Goal: Book appointment/travel/reservation

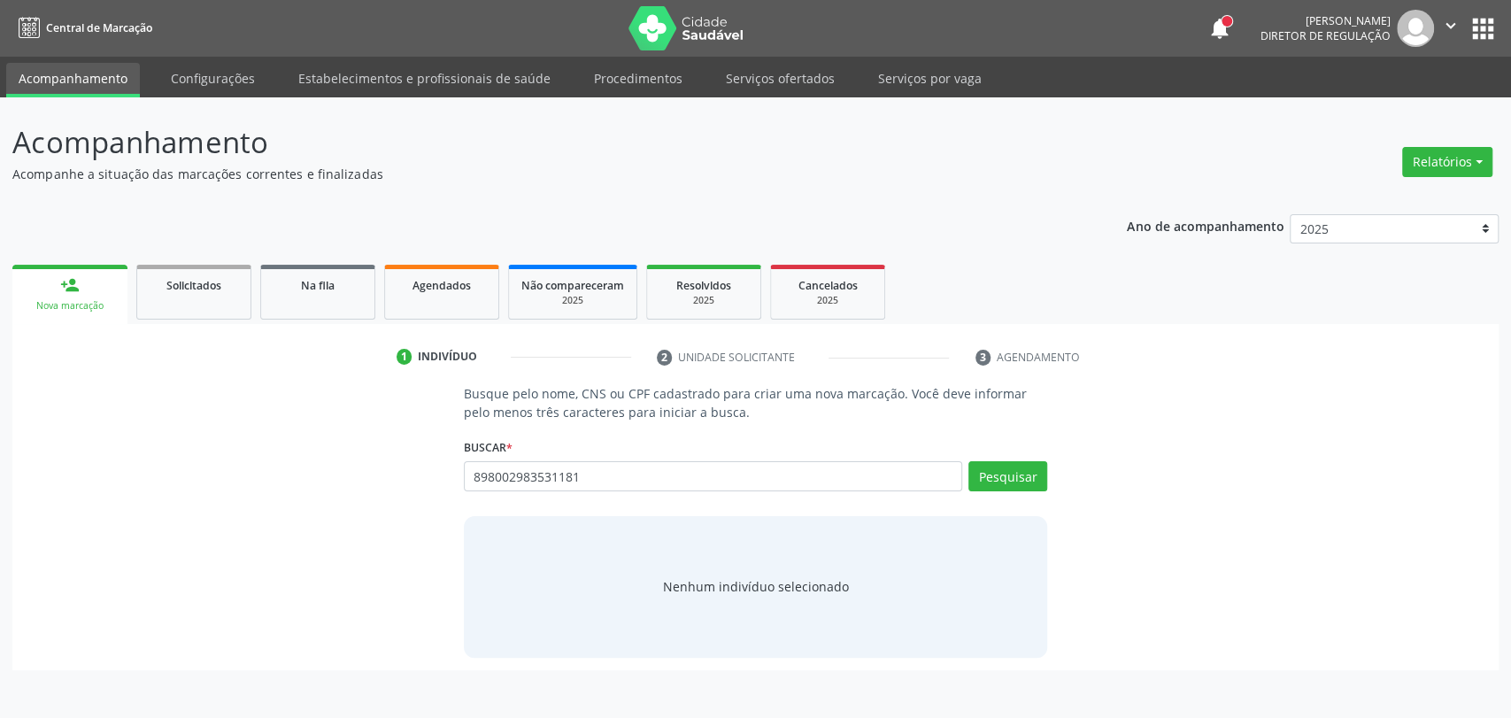
type input "898002983531181"
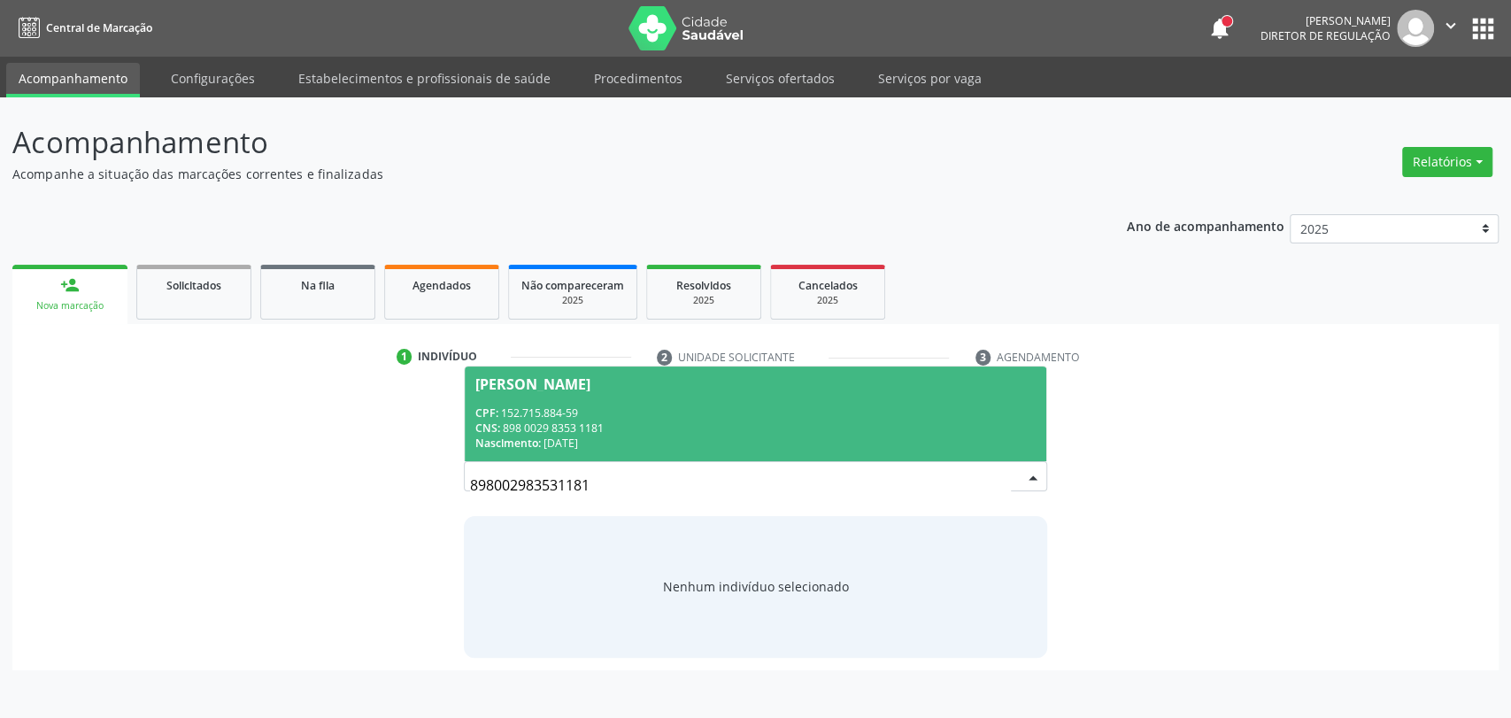
click at [571, 435] on div "Nascimento: 29/03/2006" at bounding box center [755, 442] width 561 height 15
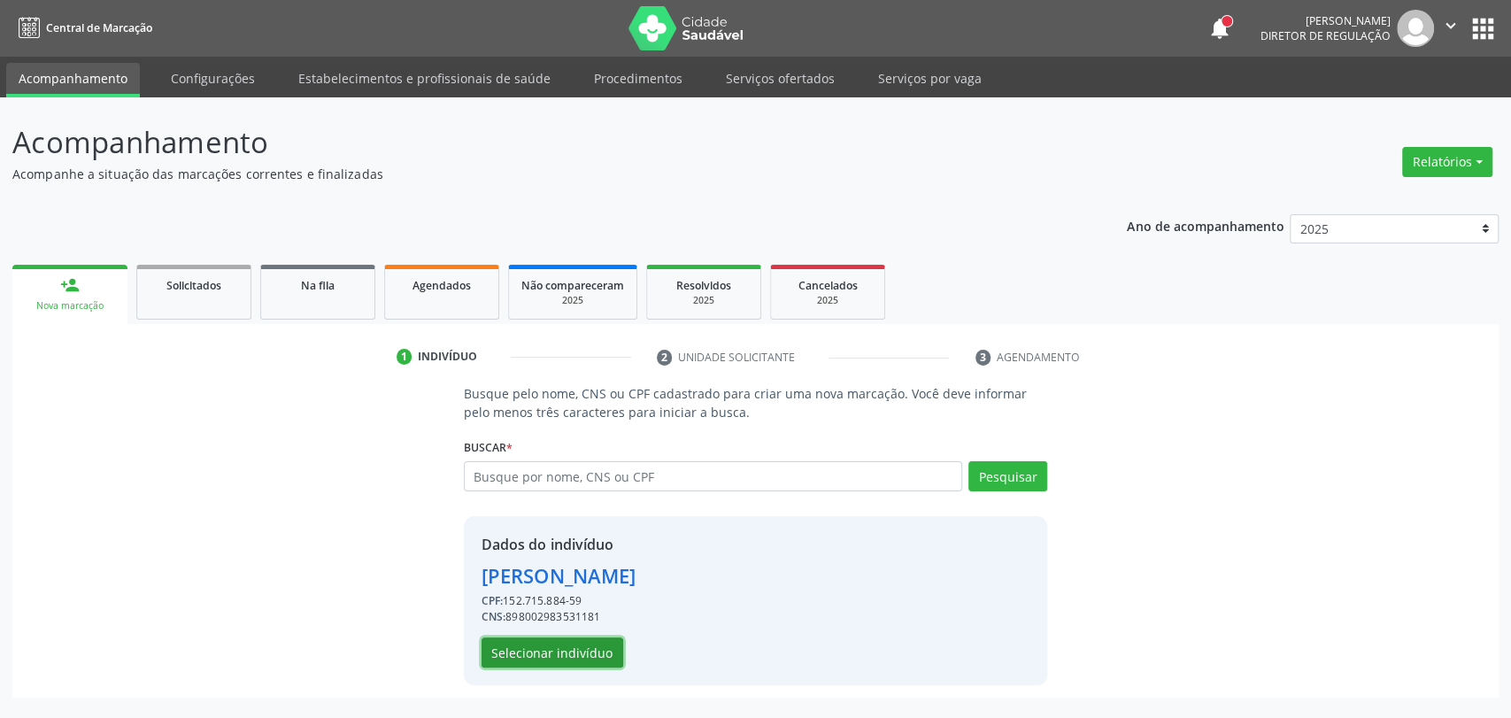
click at [568, 656] on button "Selecionar indivíduo" at bounding box center [552, 652] width 142 height 30
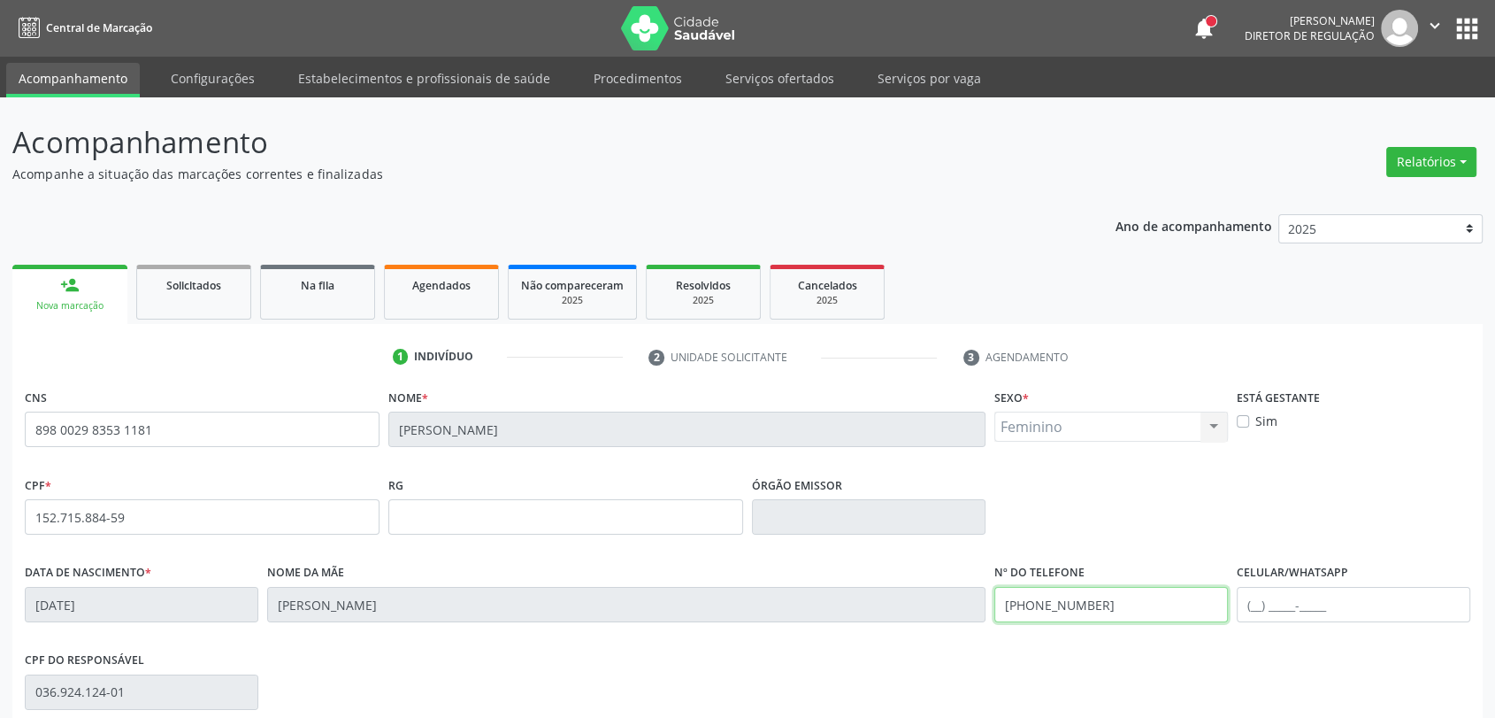
click at [1035, 611] on input "(87) 98153-0715" at bounding box center [1112, 604] width 234 height 35
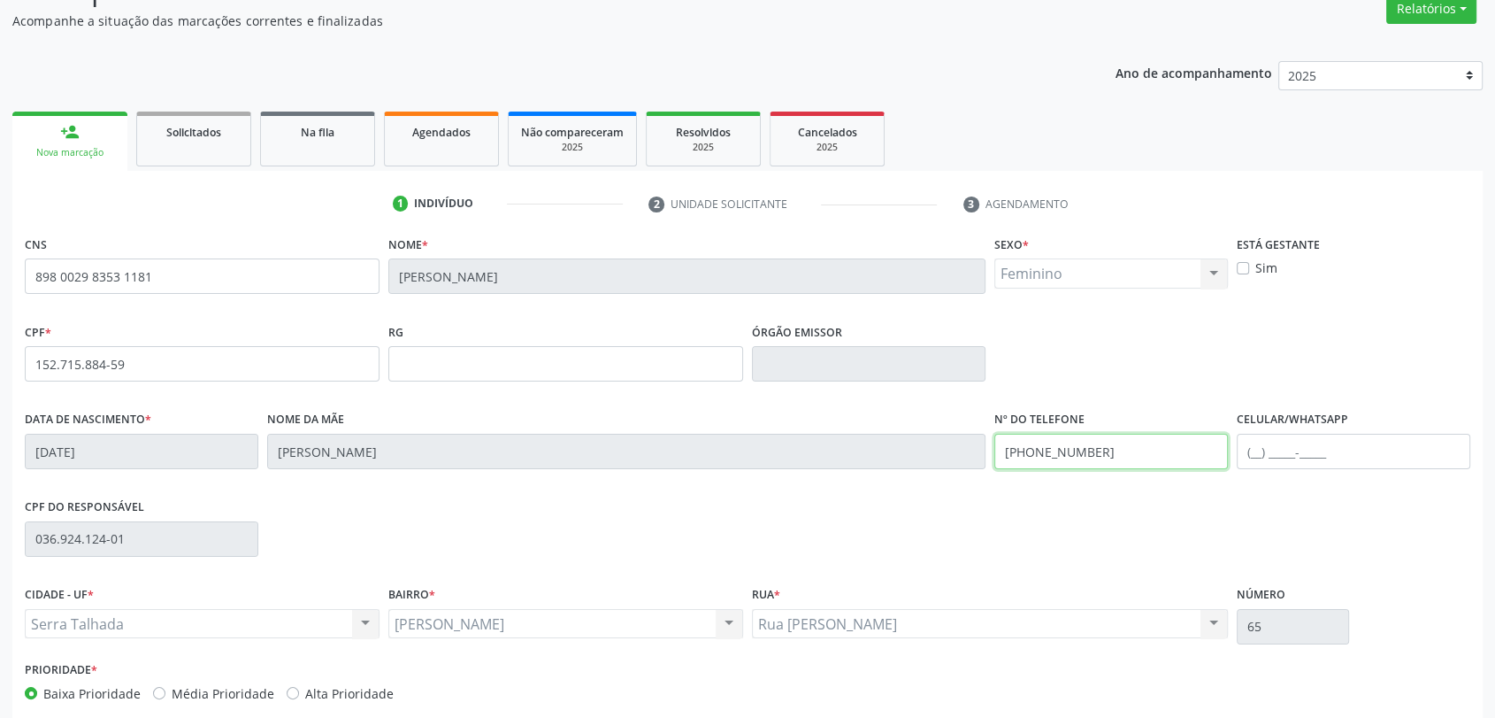
scroll to position [241, 0]
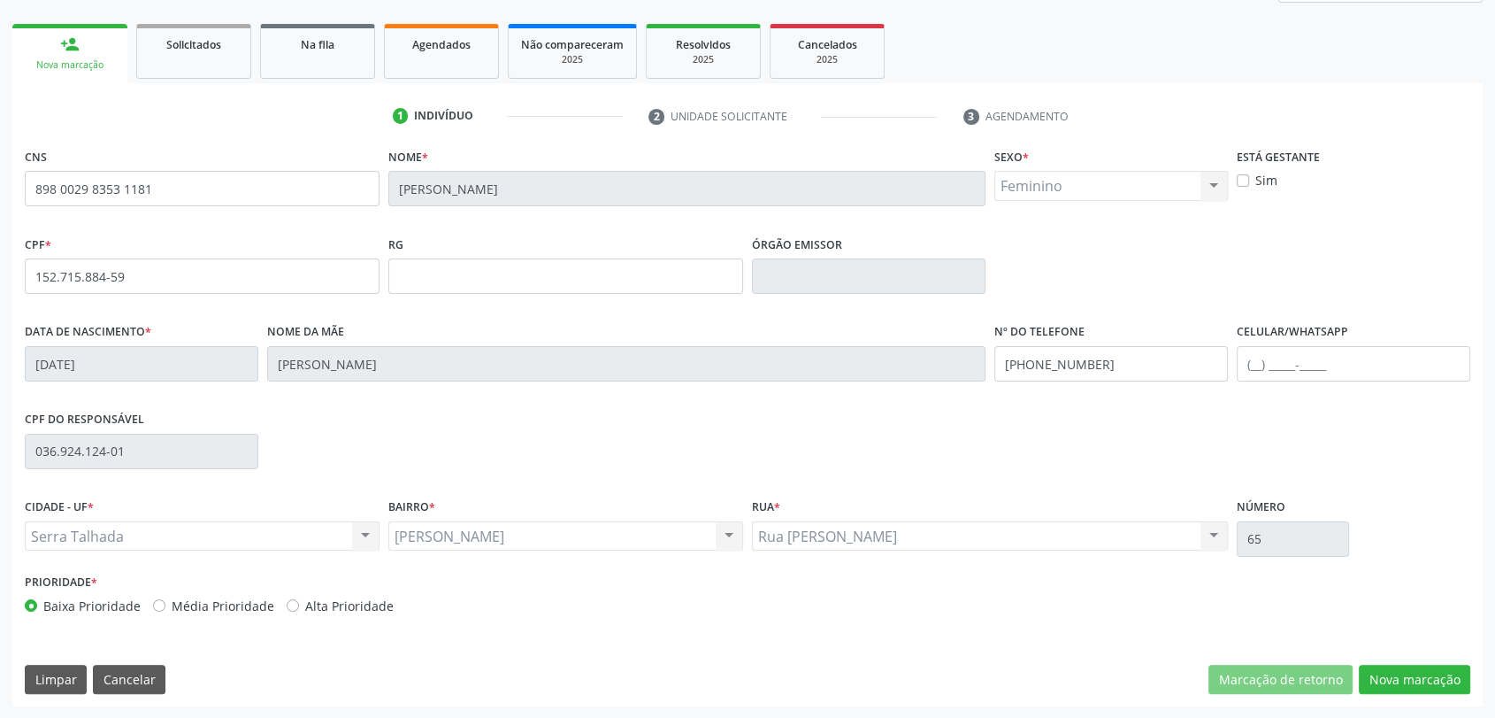
click at [1411, 692] on div "Nova marcação" at bounding box center [1414, 680] width 111 height 30
click at [1413, 680] on button "Nova marcação" at bounding box center [1414, 680] width 111 height 30
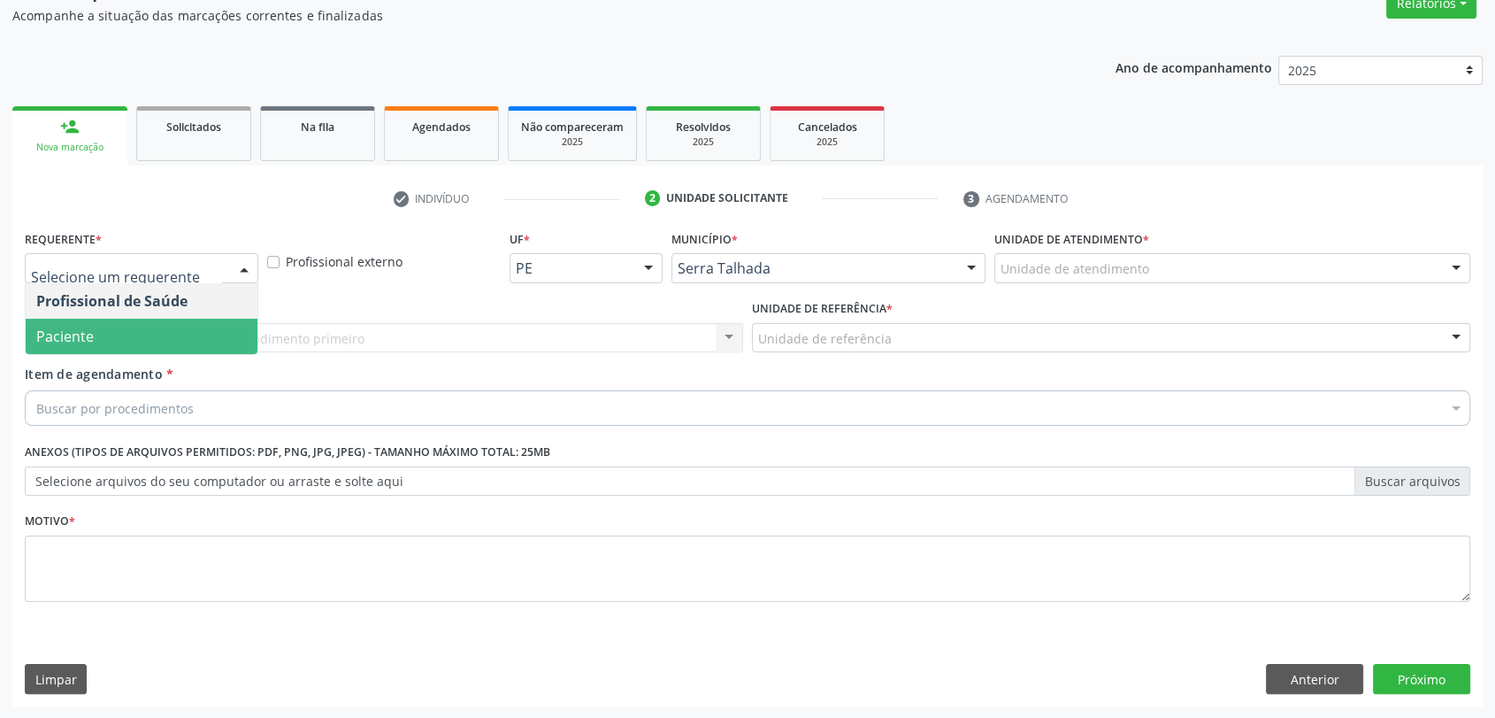
click at [185, 325] on span "Paciente" at bounding box center [142, 336] width 232 height 35
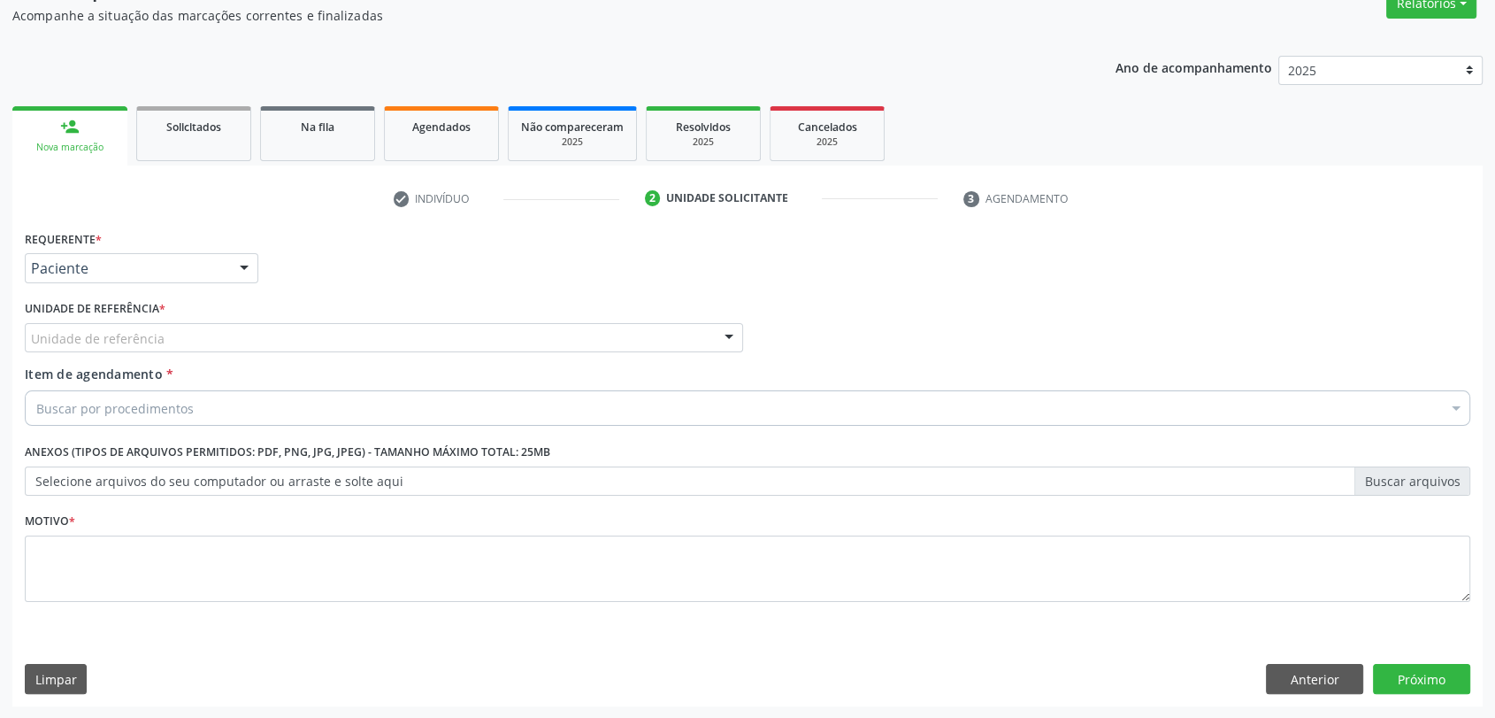
click at [185, 325] on div "Unidade de referência" at bounding box center [384, 338] width 719 height 30
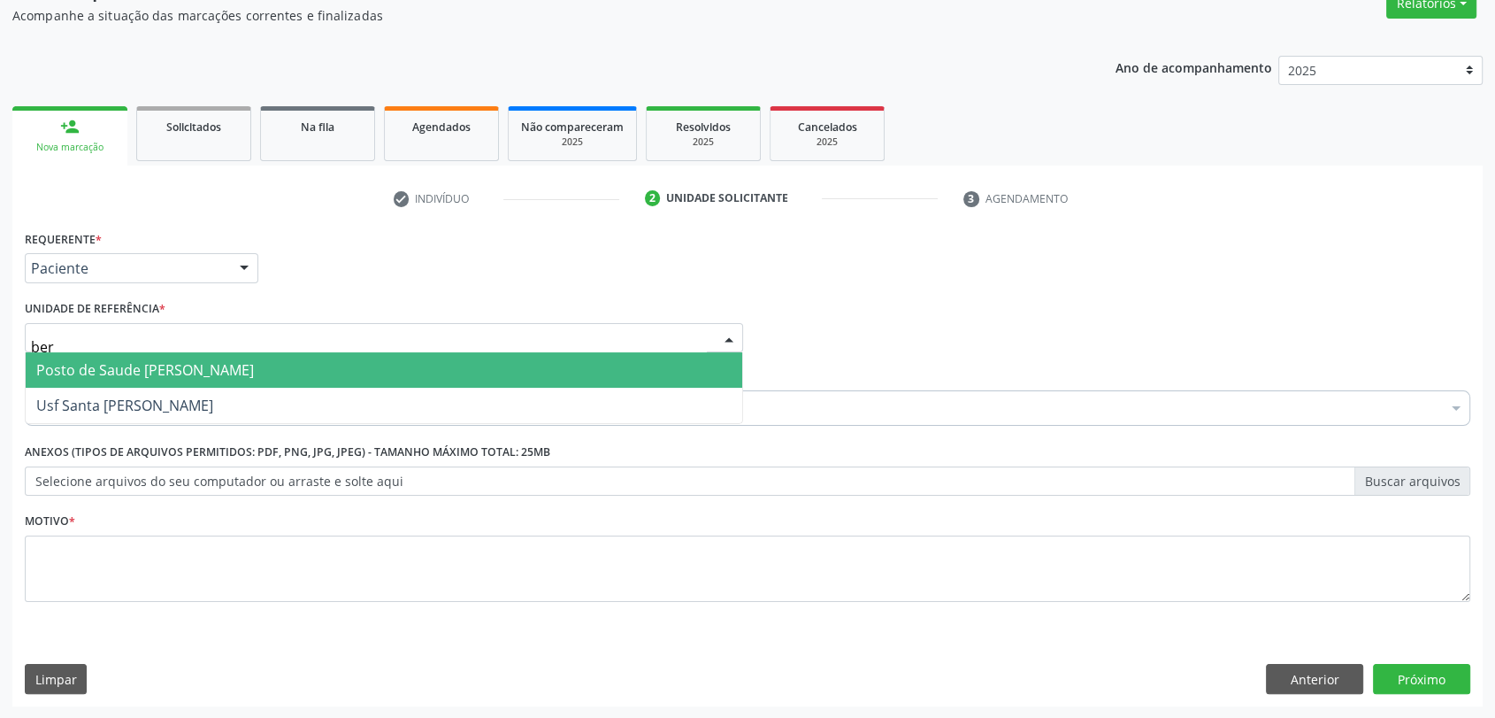
type input "bern"
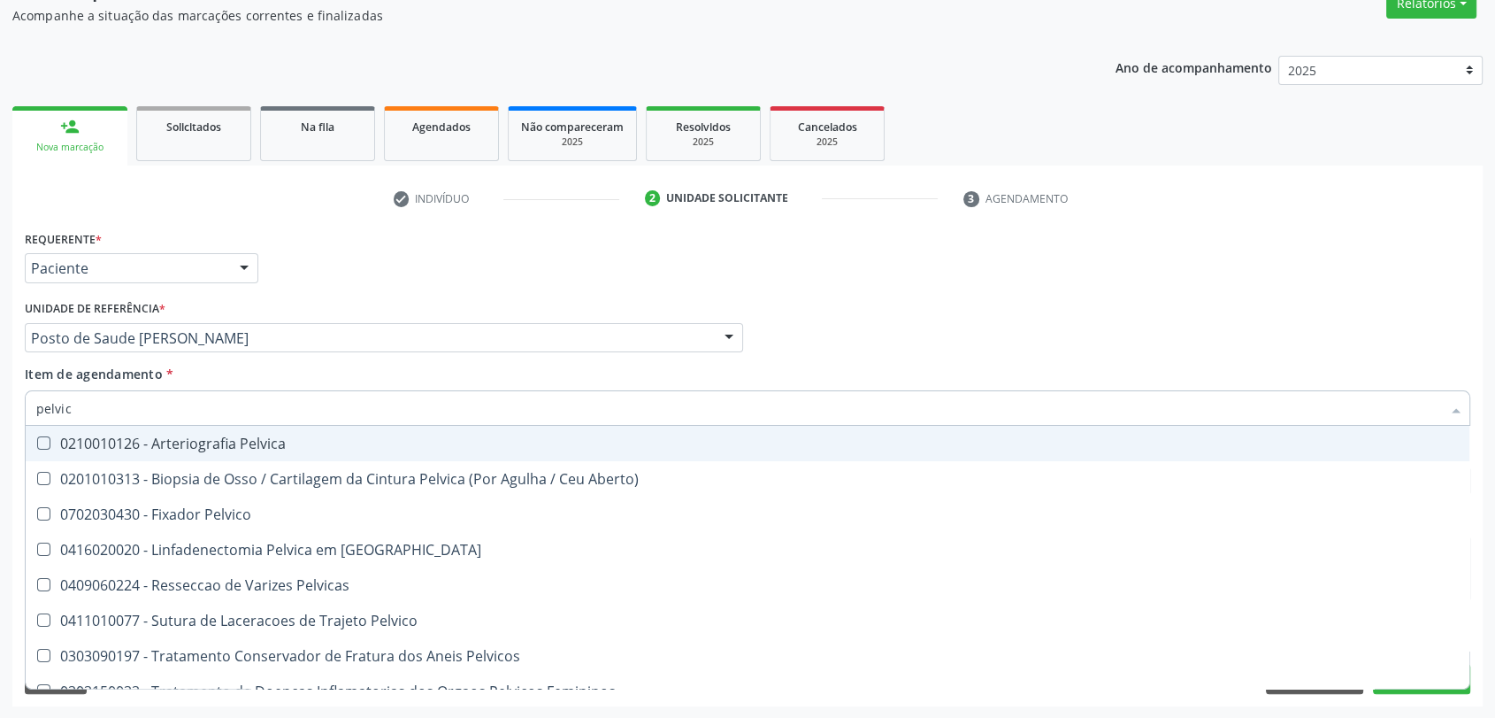
type input "pelvica"
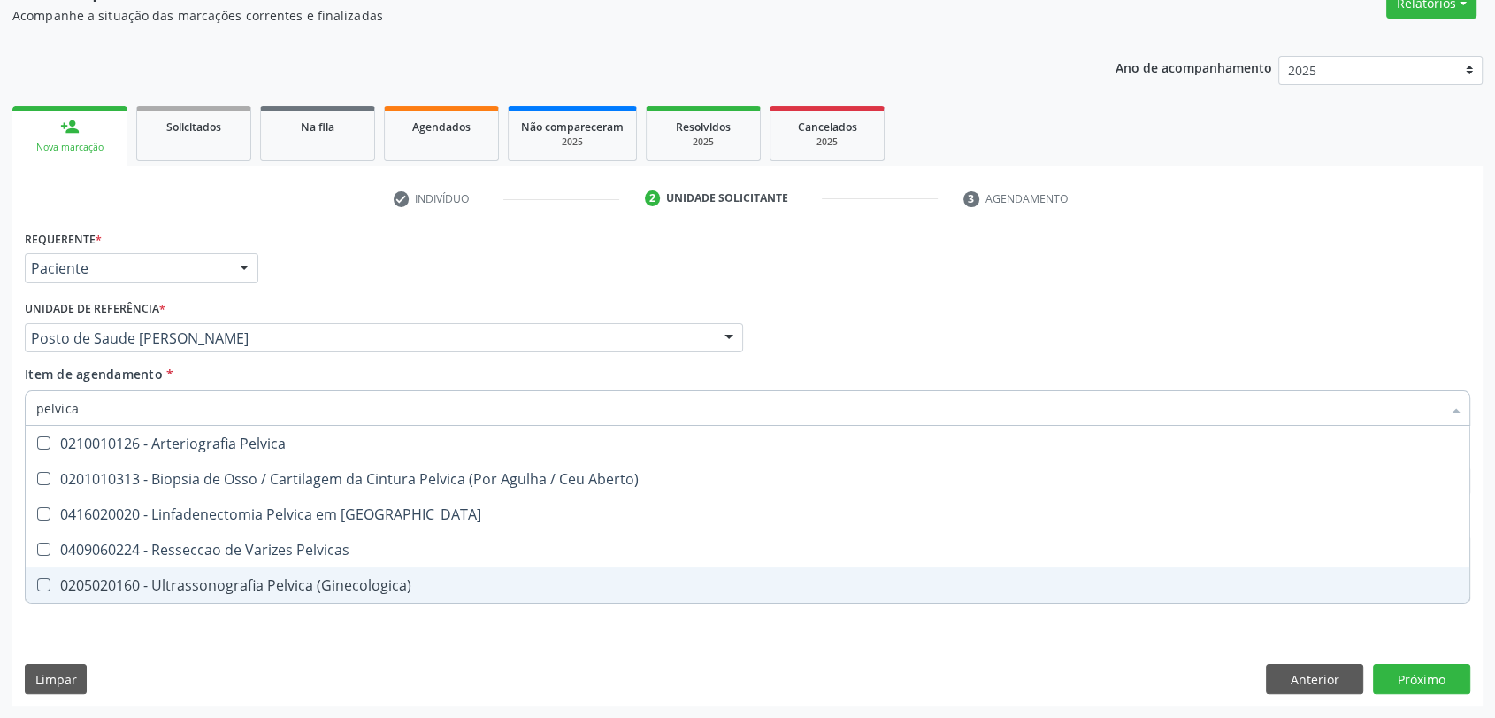
click at [203, 583] on div "0205020160 - Ultrassonografia Pelvica (Ginecologica)" at bounding box center [747, 585] width 1423 height 14
checkbox \(Ginecologica\) "true"
click at [203, 624] on div "Requerente * Paciente Profissional de Saúde Paciente Nenhum resultado encontrad…" at bounding box center [748, 426] width 1446 height 401
checkbox Aberto\) "true"
checkbox \(Ginecologica\) "false"
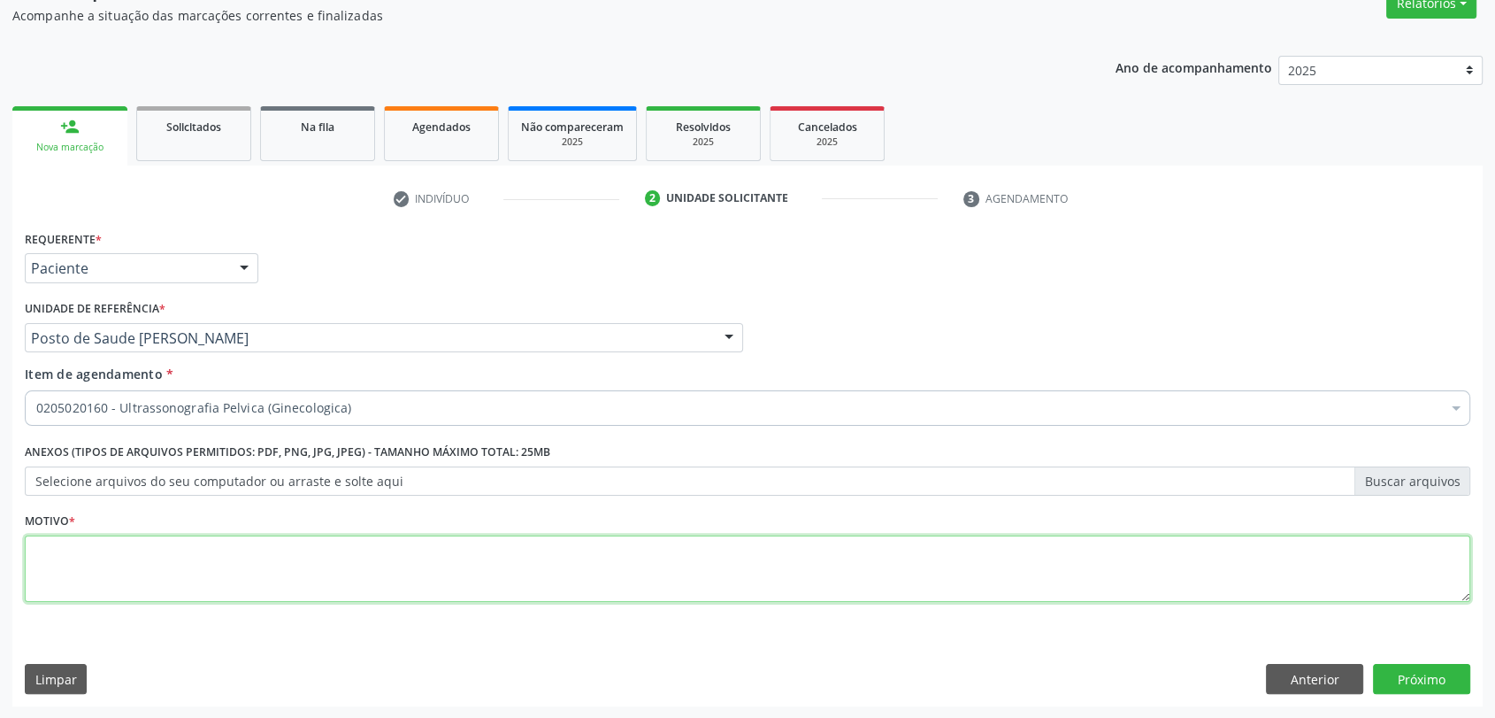
click at [199, 574] on textarea at bounding box center [748, 568] width 1446 height 67
type textarea "a"
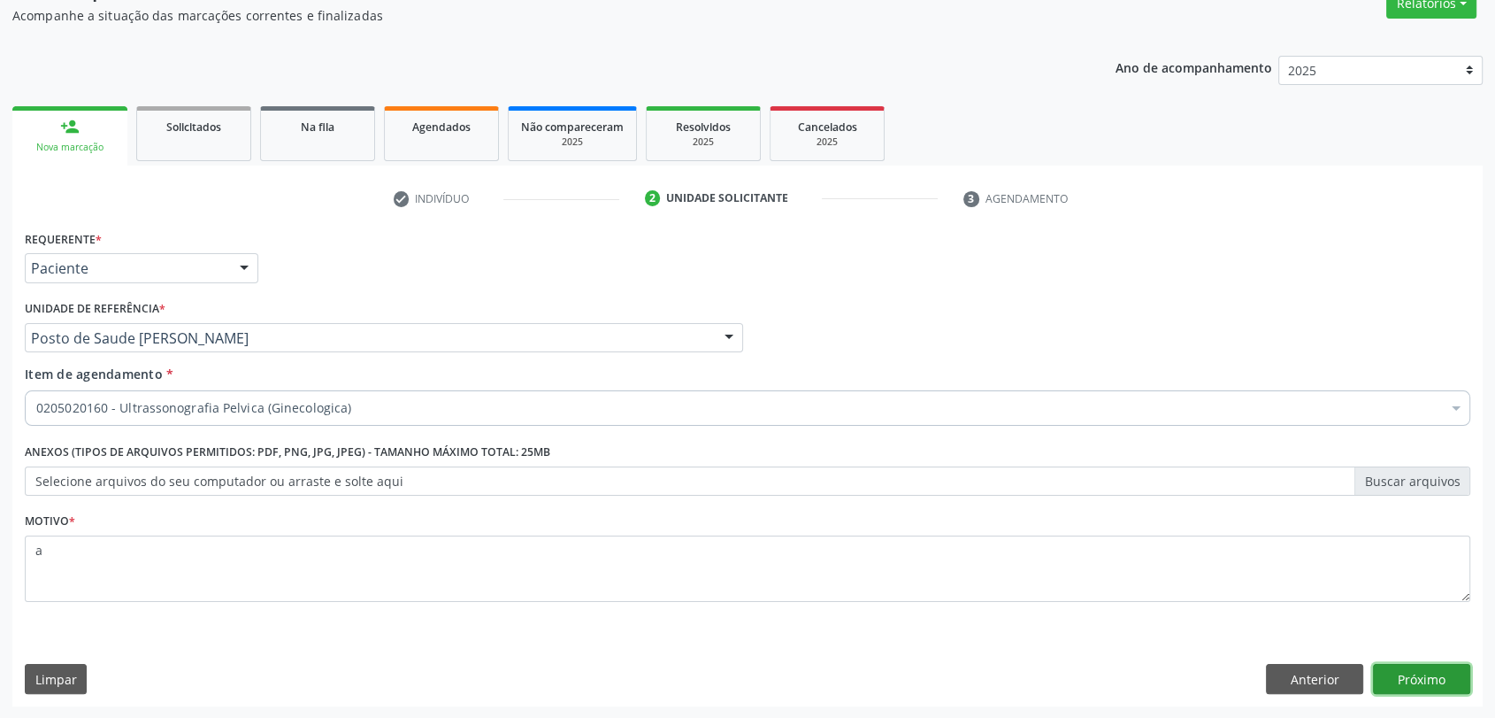
click at [1426, 686] on button "Próximo" at bounding box center [1421, 679] width 97 height 30
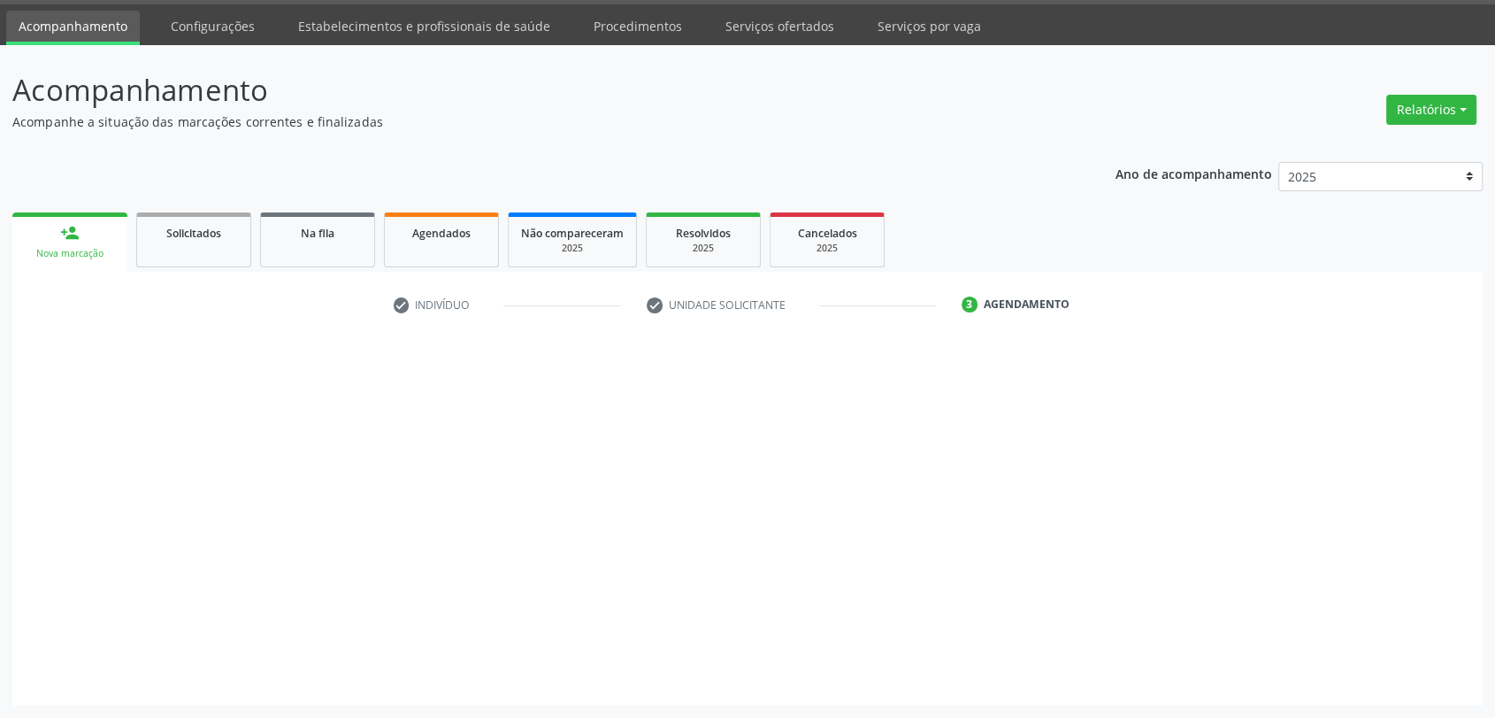
scroll to position [51, 0]
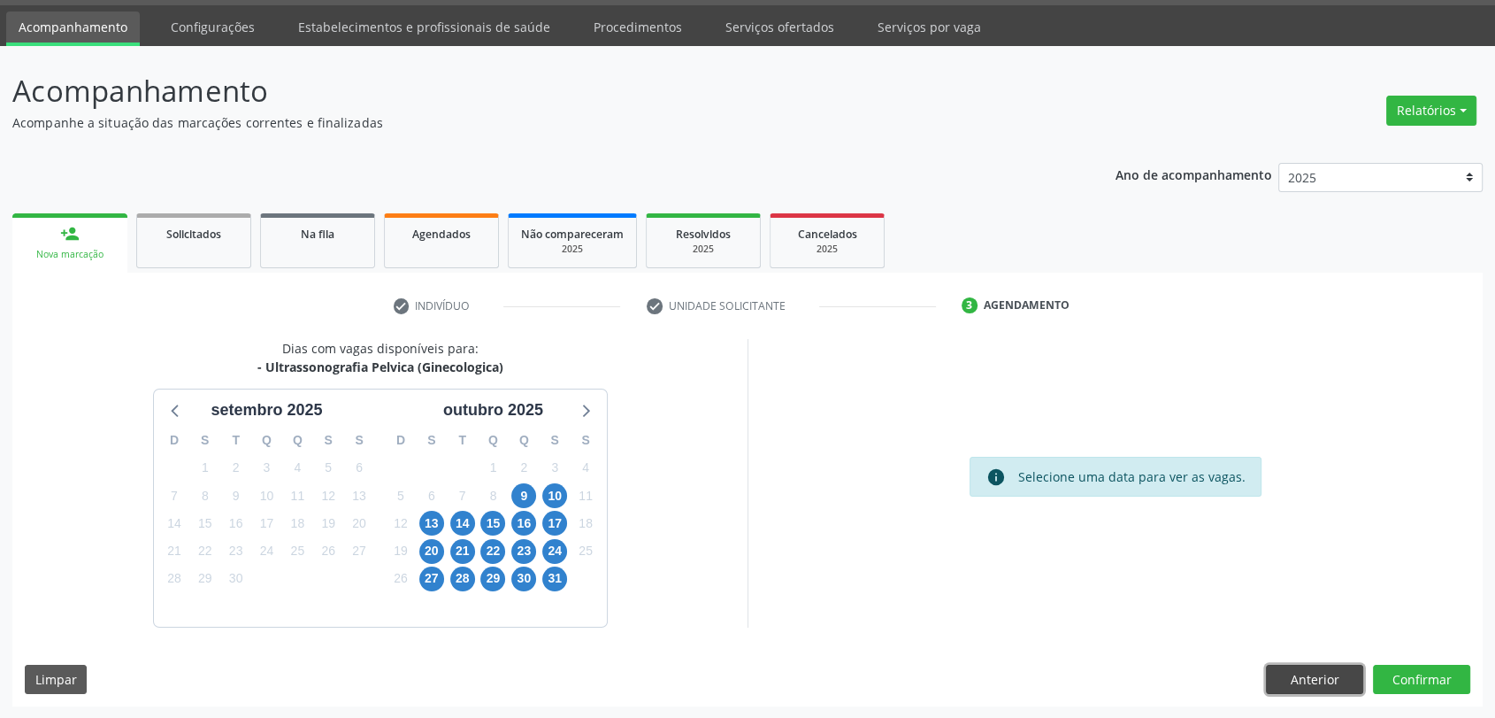
click at [1311, 688] on button "Anterior" at bounding box center [1314, 680] width 97 height 30
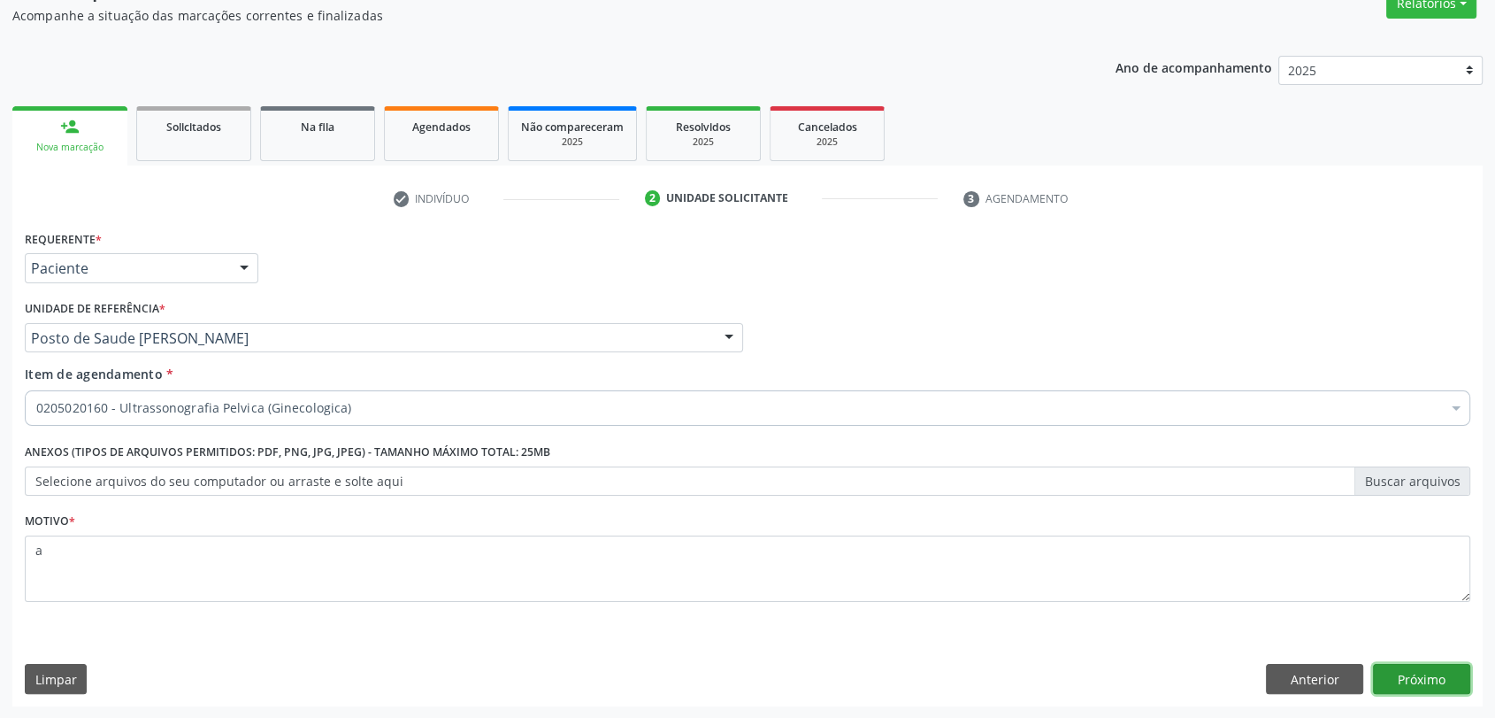
click at [1406, 680] on button "Próximo" at bounding box center [1421, 679] width 97 height 30
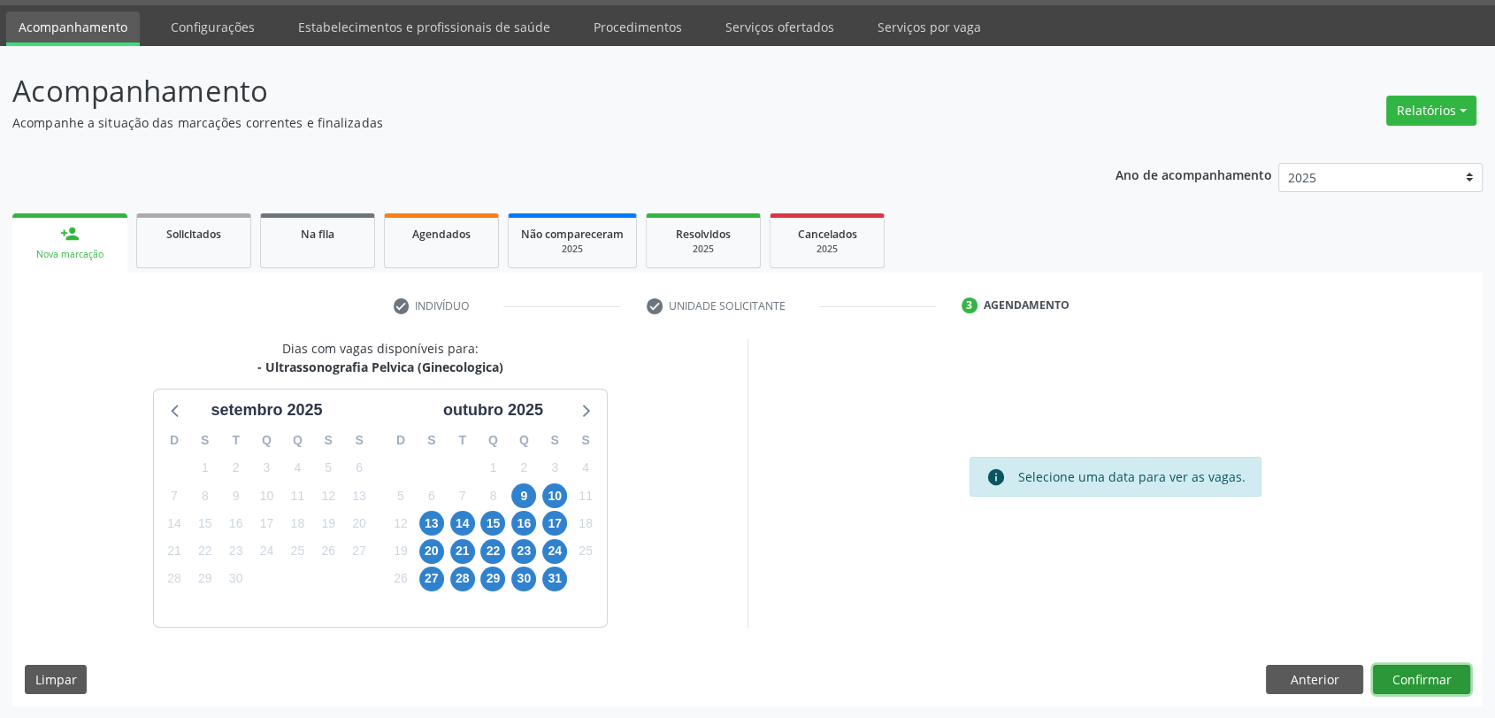
click at [1402, 676] on button "Confirmar" at bounding box center [1421, 680] width 97 height 30
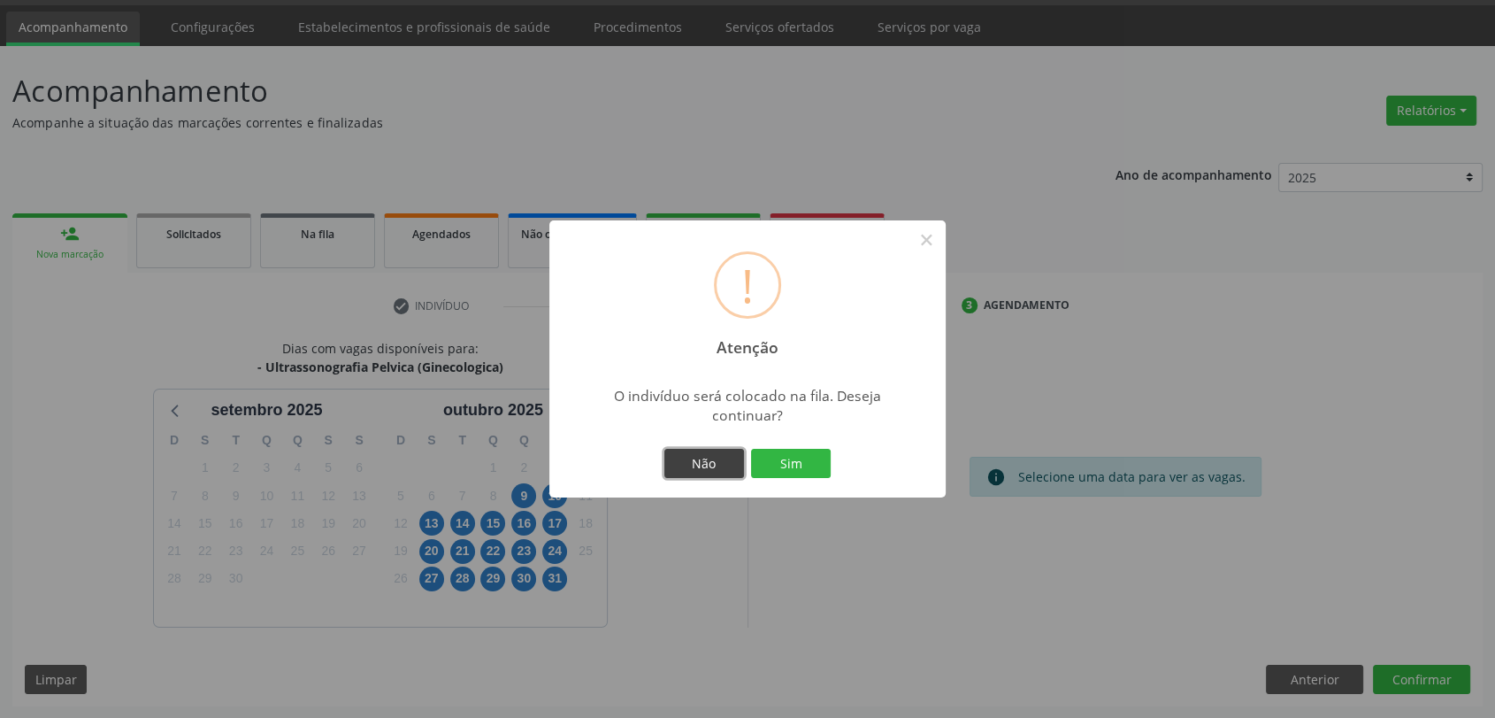
click at [706, 457] on button "Não" at bounding box center [705, 464] width 80 height 30
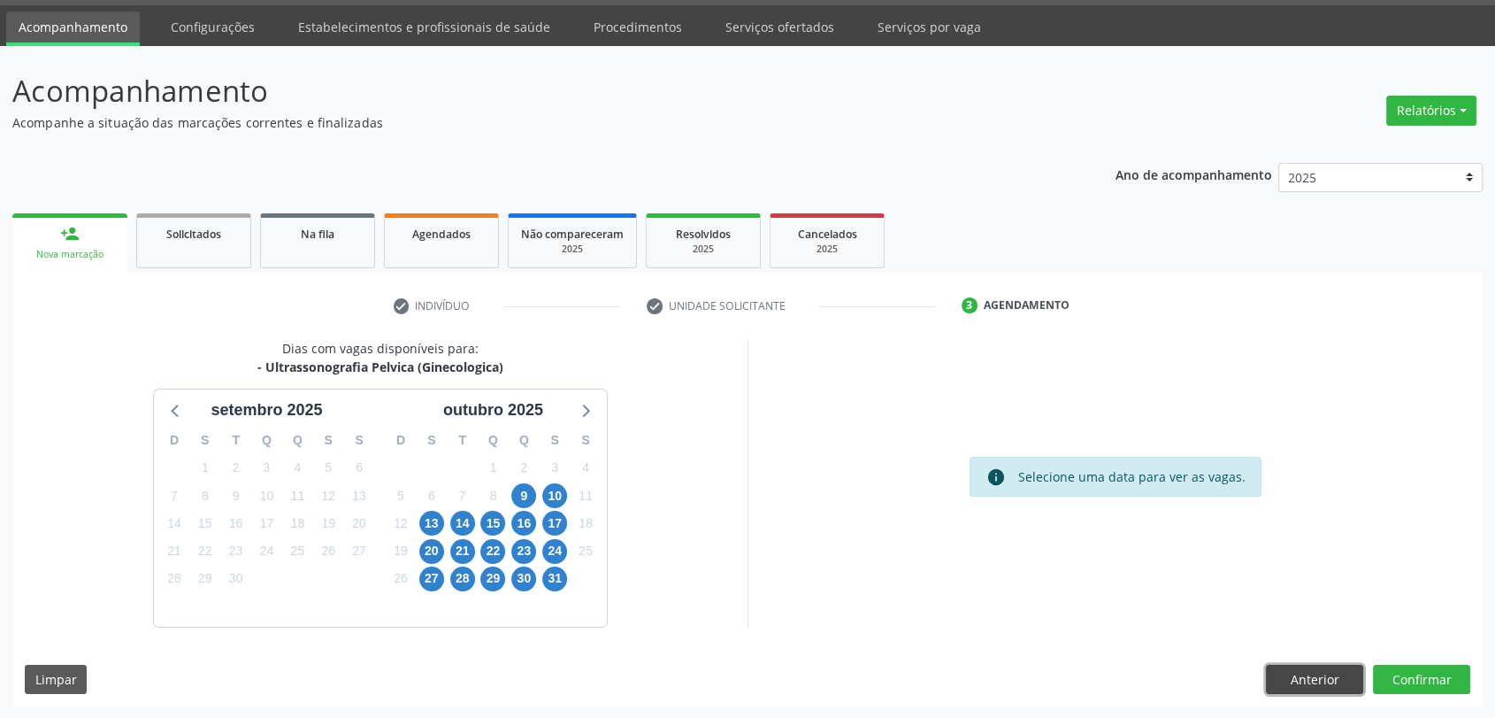
click at [1311, 672] on button "Anterior" at bounding box center [1314, 680] width 97 height 30
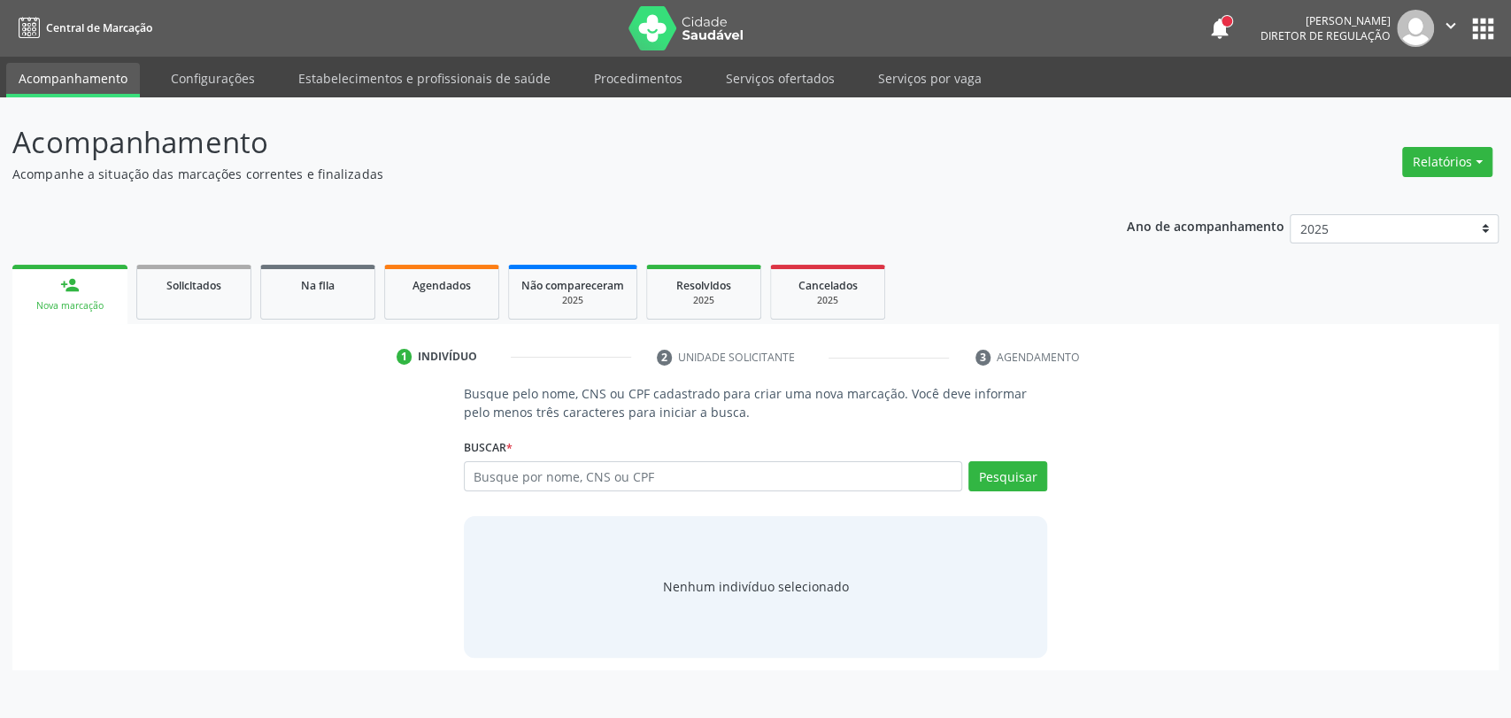
click at [493, 457] on label "Buscar *" at bounding box center [488, 447] width 49 height 27
click at [488, 476] on input "text" at bounding box center [713, 476] width 499 height 30
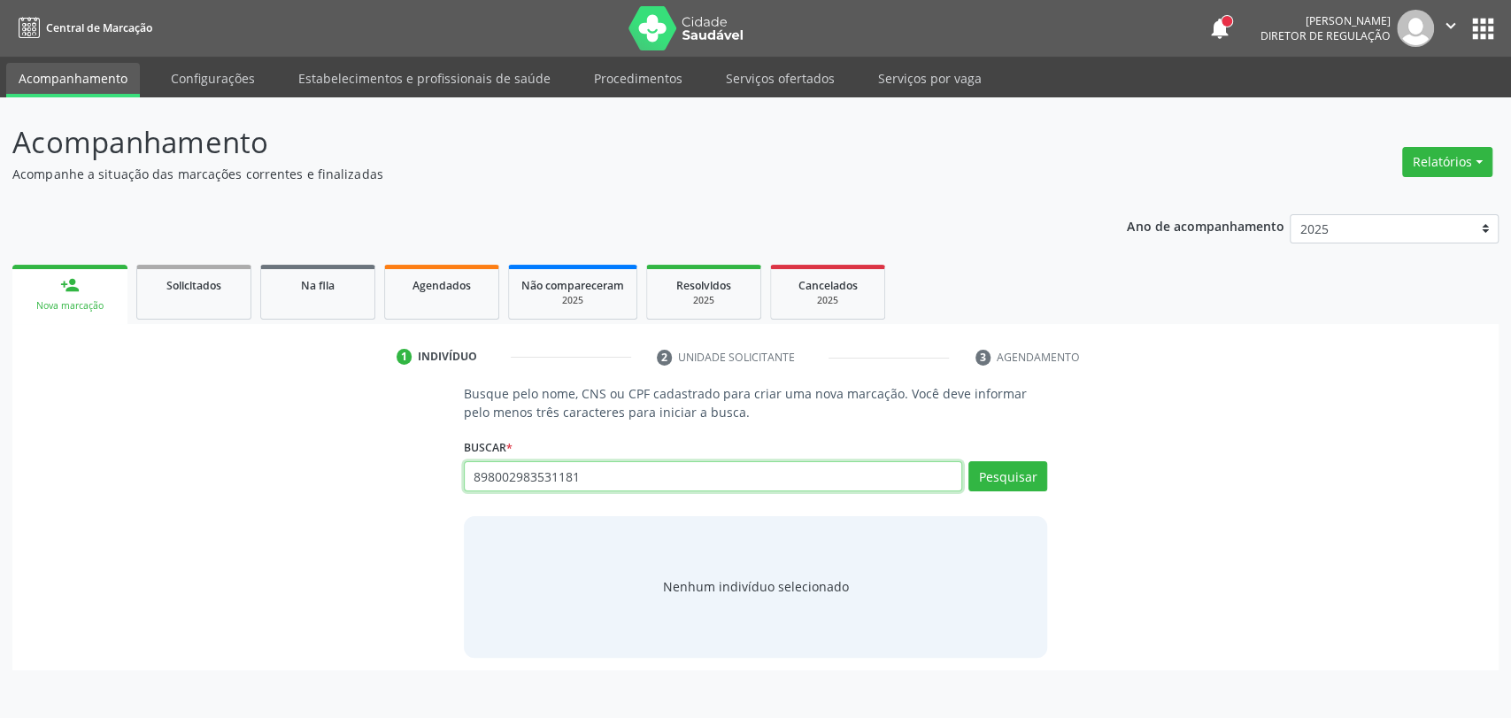
type input "898002983531181"
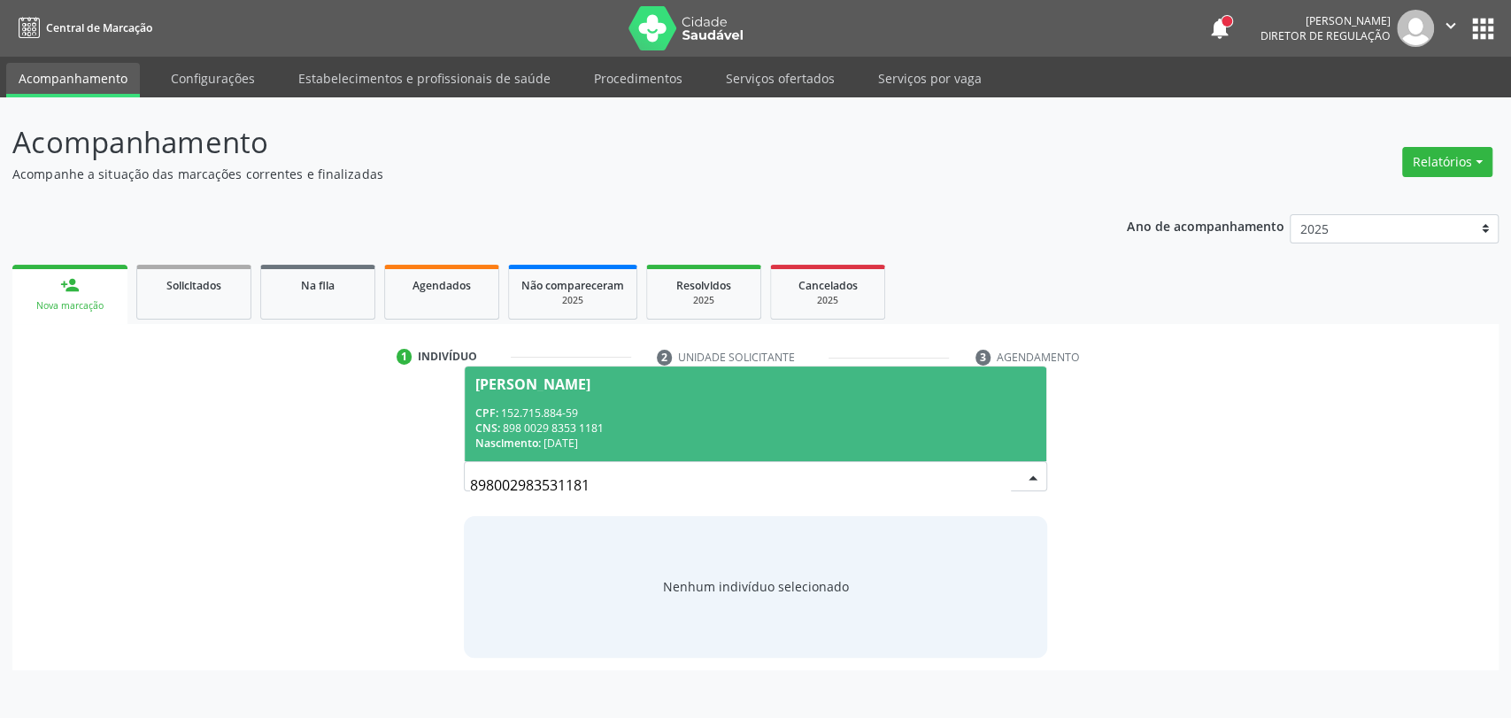
click at [581, 432] on div "CNS: 898 0029 8353 1181" at bounding box center [755, 427] width 561 height 15
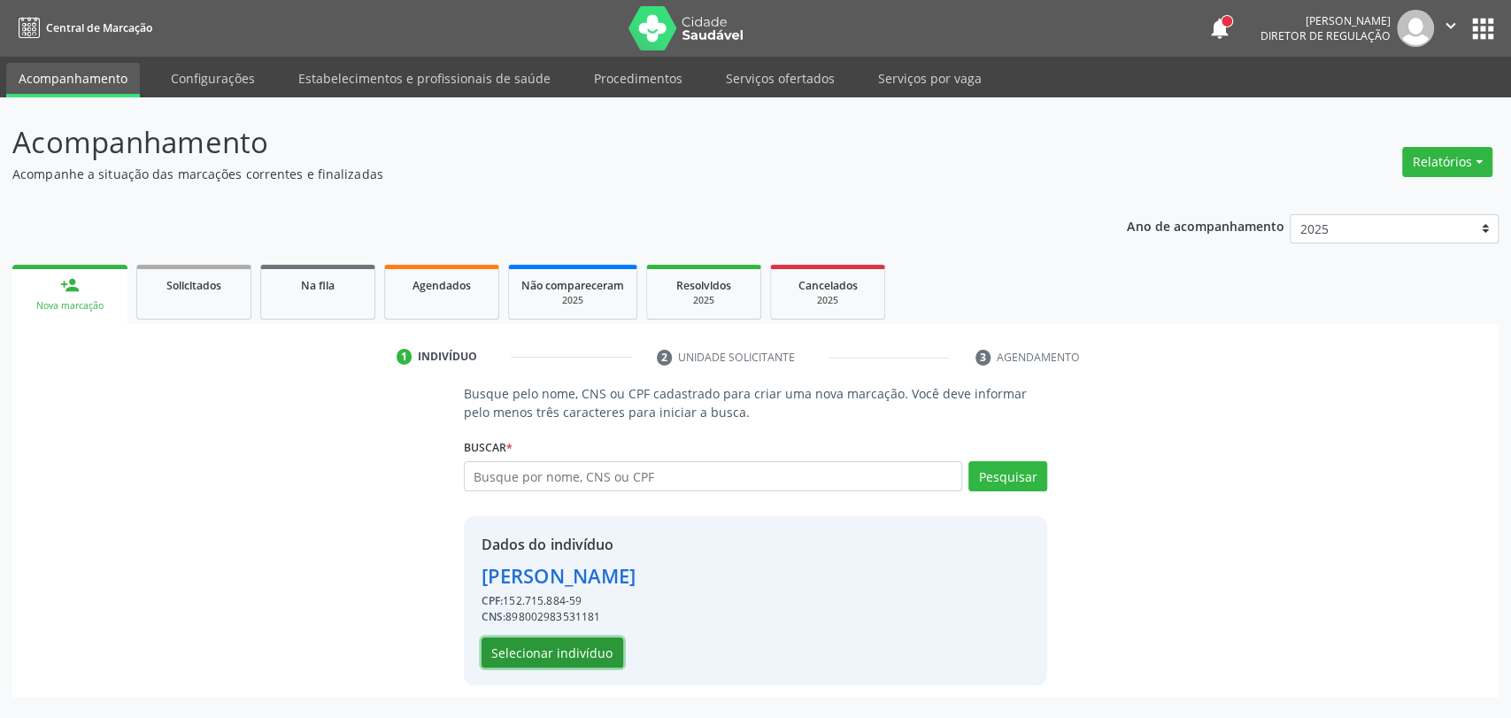
click at [559, 653] on button "Selecionar indivíduo" at bounding box center [552, 652] width 142 height 30
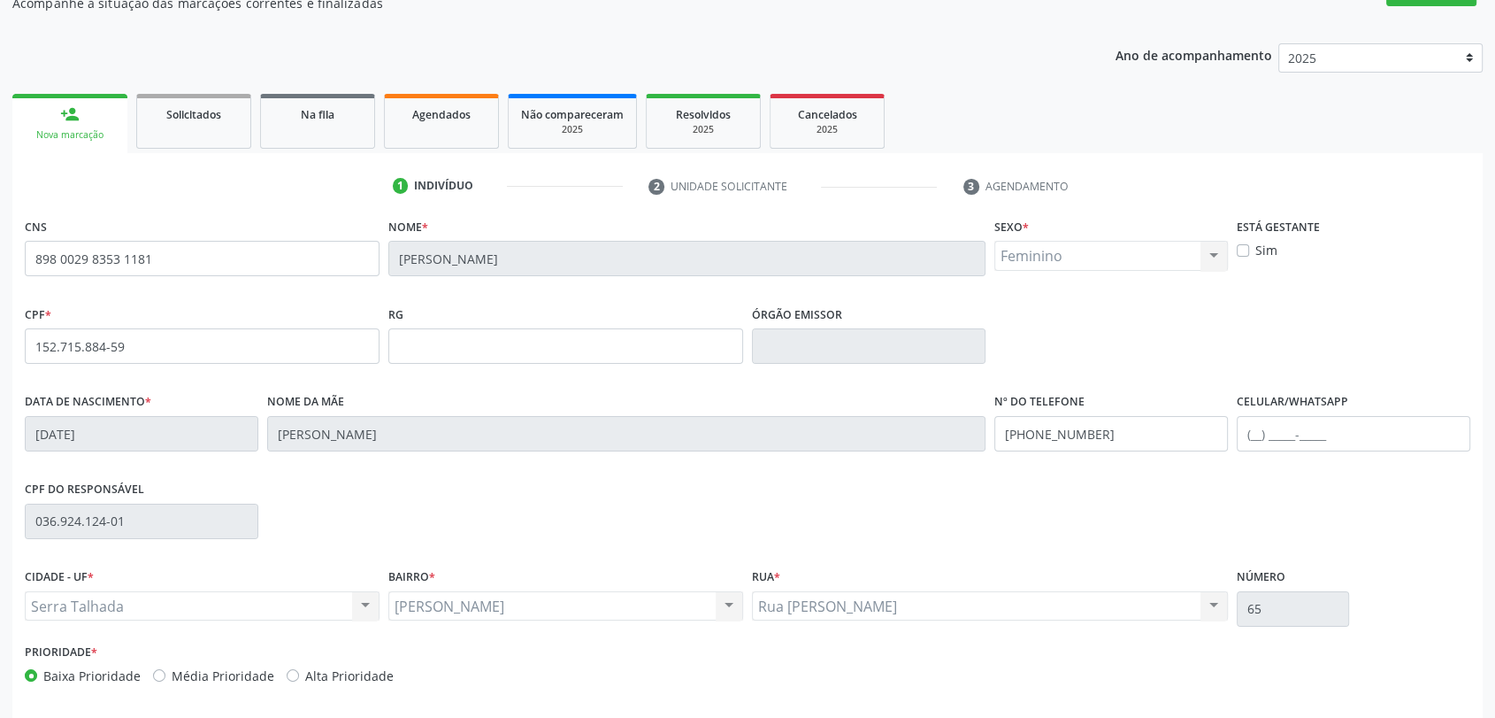
scroll to position [241, 0]
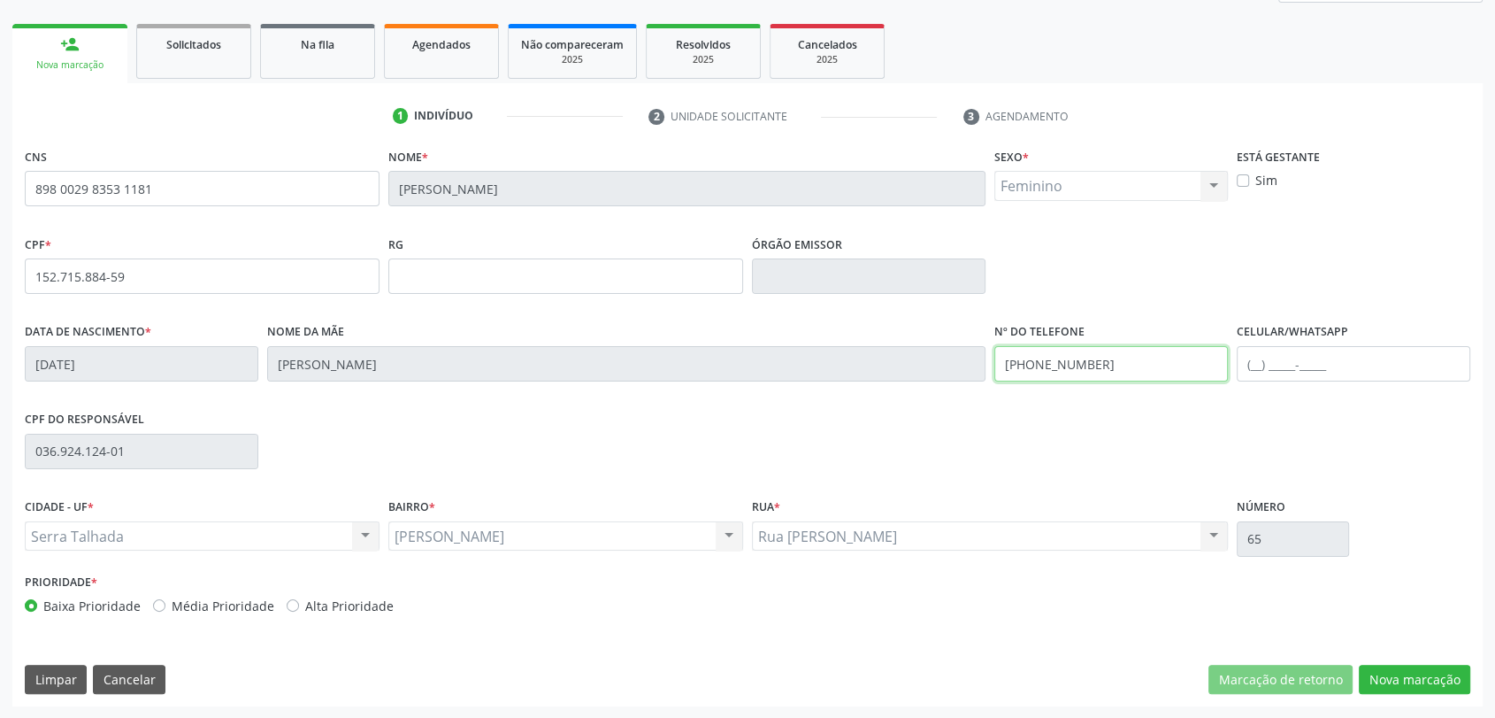
click at [1055, 376] on input "[PHONE_NUMBER]" at bounding box center [1112, 363] width 234 height 35
click at [1051, 374] on input "[PHONE_NUMBER]" at bounding box center [1112, 363] width 234 height 35
click at [1051, 374] on input "(87) 98153-0715" at bounding box center [1112, 363] width 234 height 35
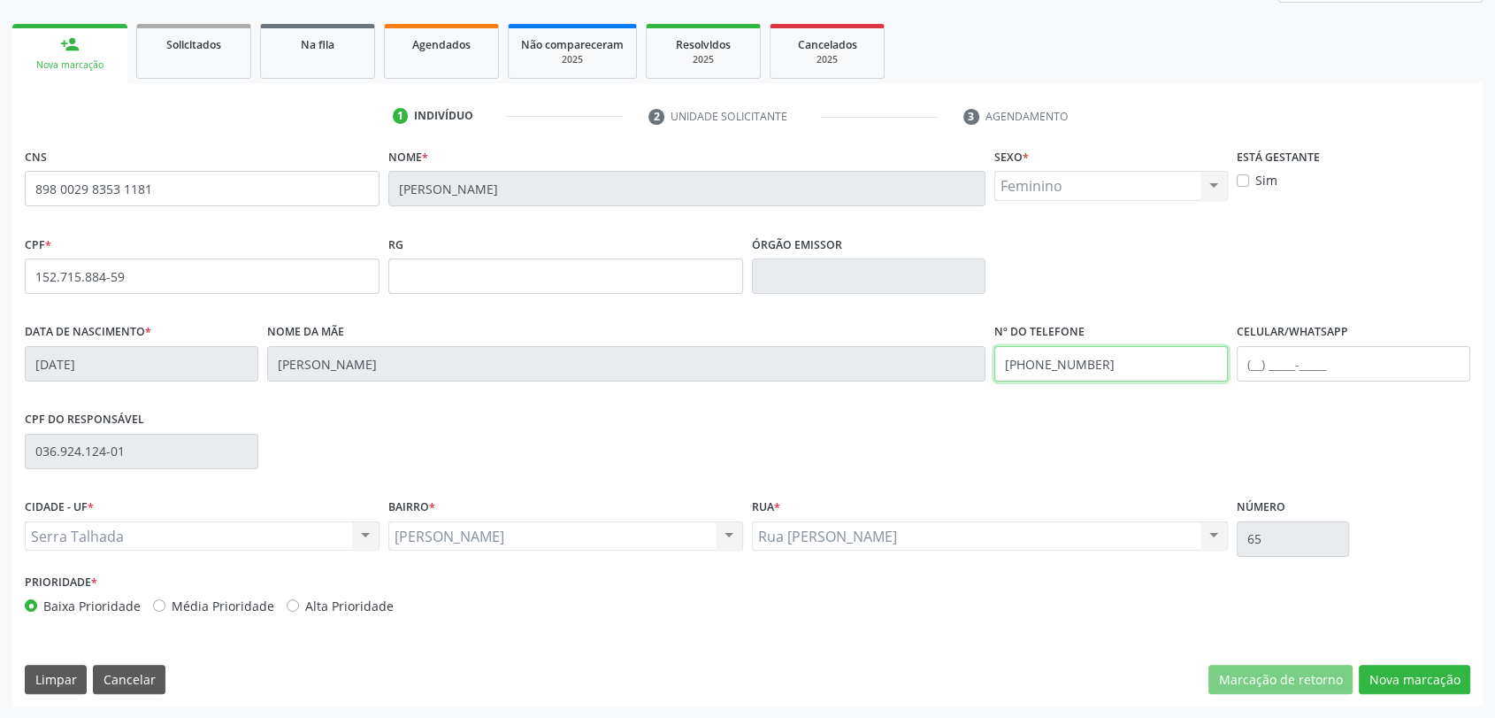
click at [1051, 374] on input "(87) 98153-0715" at bounding box center [1112, 363] width 234 height 35
click at [1246, 362] on input "text" at bounding box center [1354, 363] width 234 height 35
paste input "(87) 98153-0715"
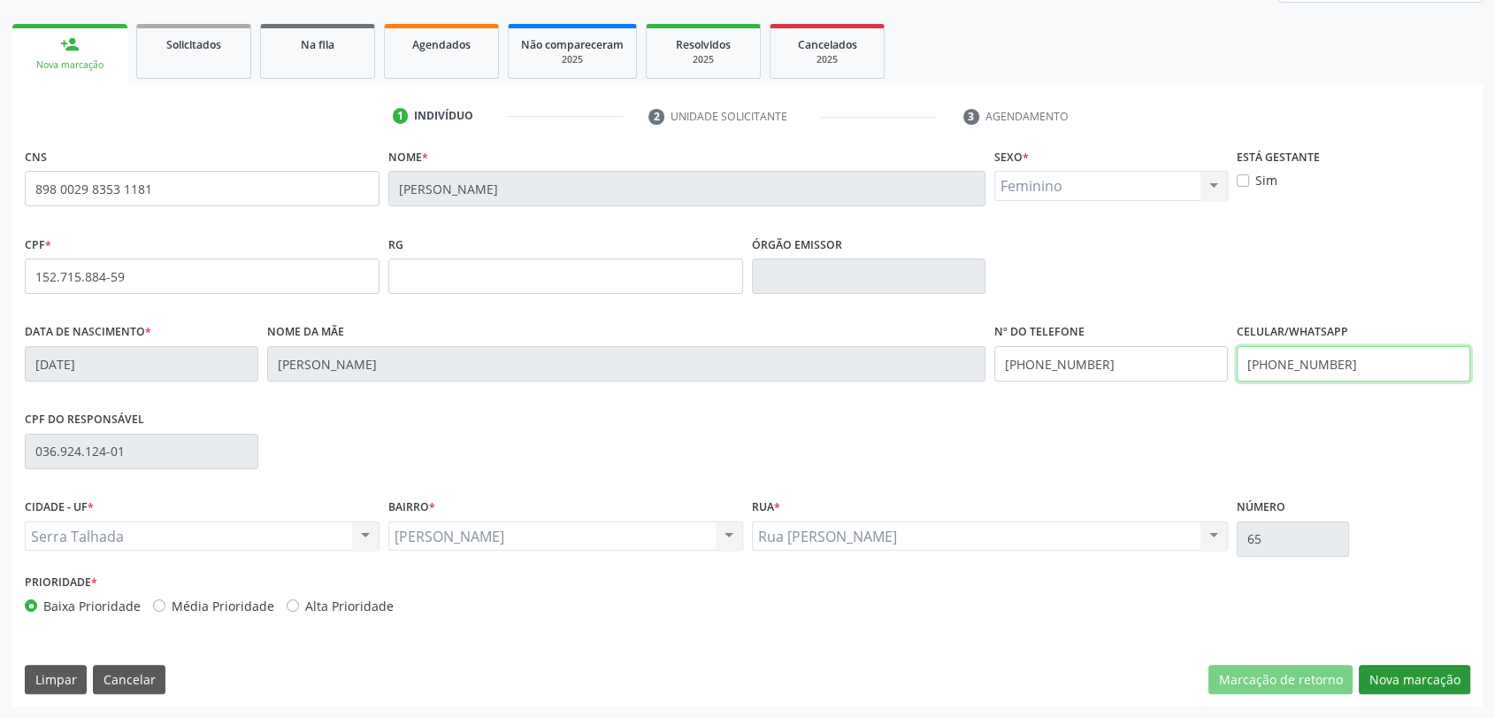
type input "(87) 98153-0715"
click at [1453, 681] on button "Nova marcação" at bounding box center [1414, 680] width 111 height 30
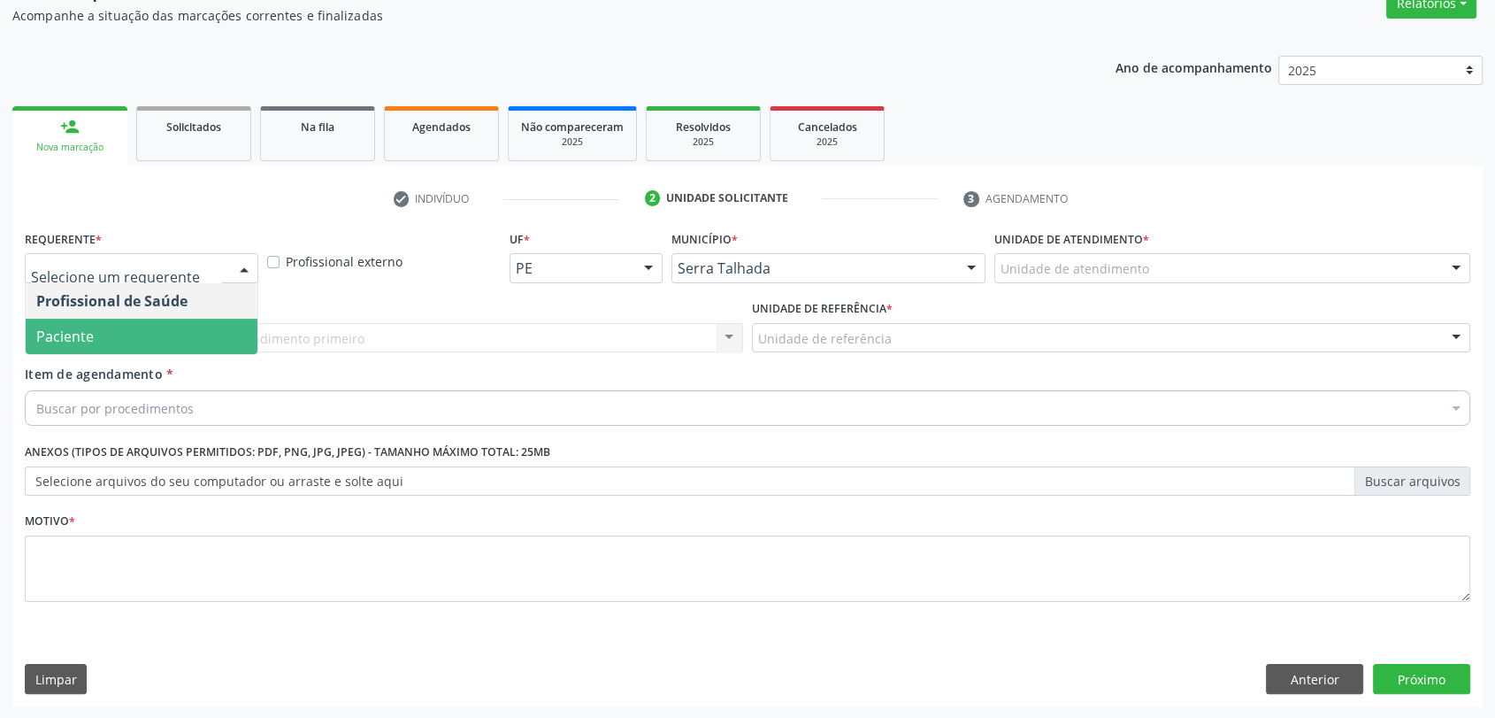
click at [183, 329] on span "Paciente" at bounding box center [142, 336] width 232 height 35
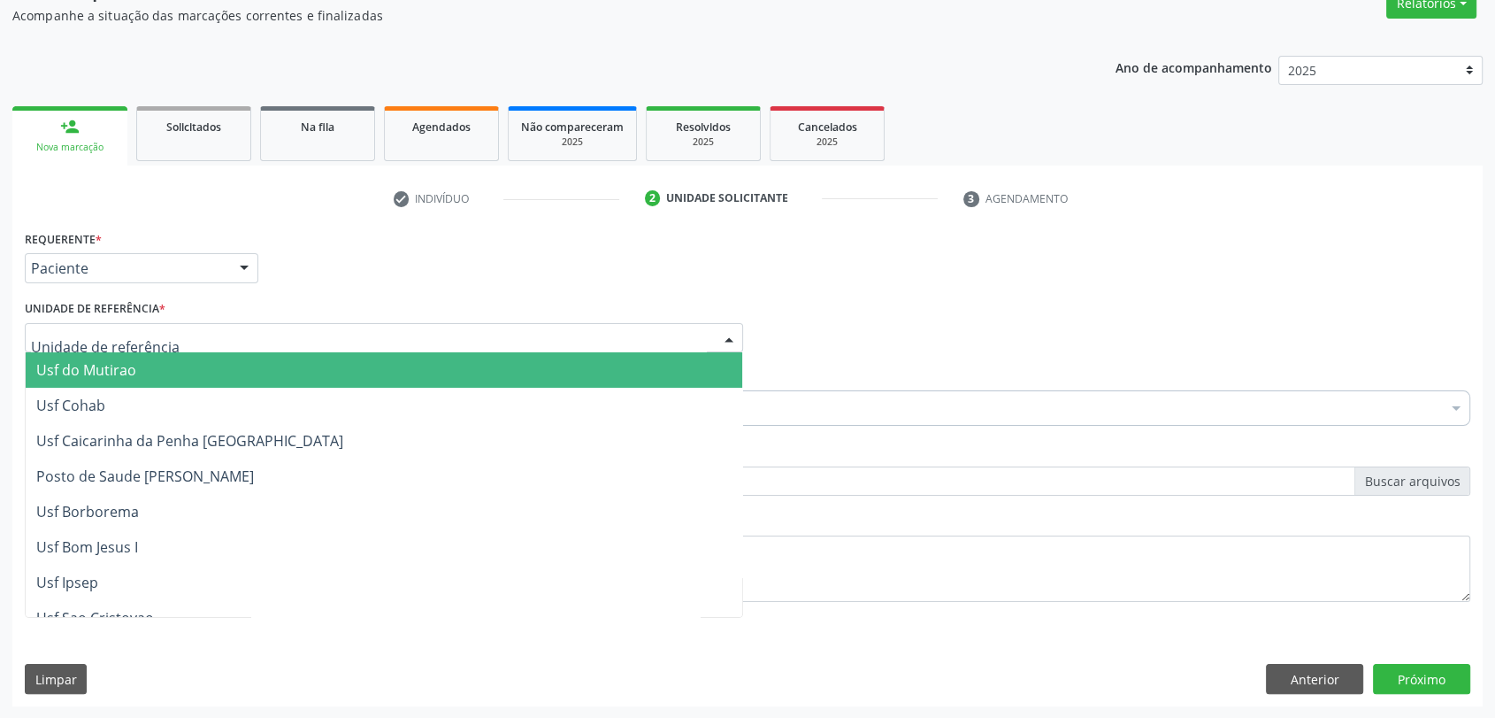
click at [183, 329] on div at bounding box center [384, 338] width 719 height 30
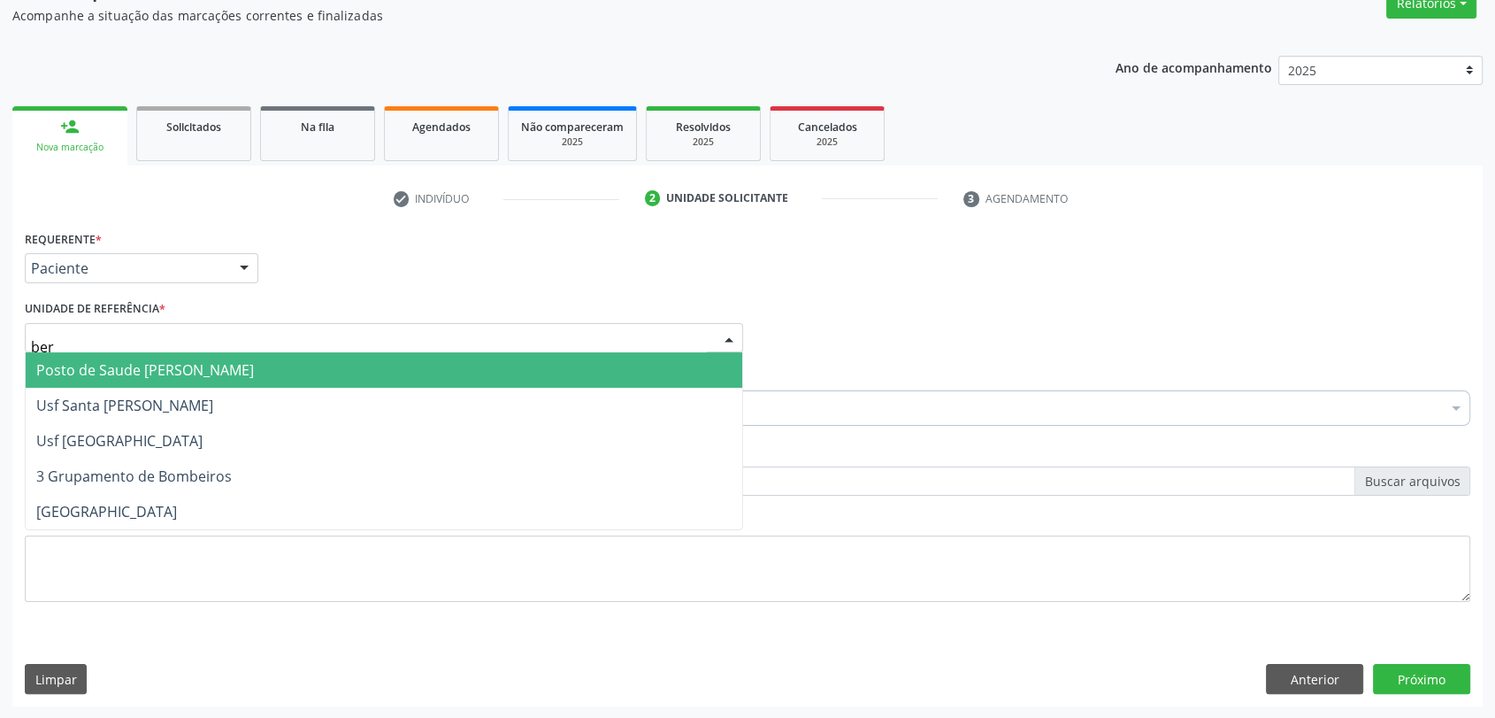
type input "bern"
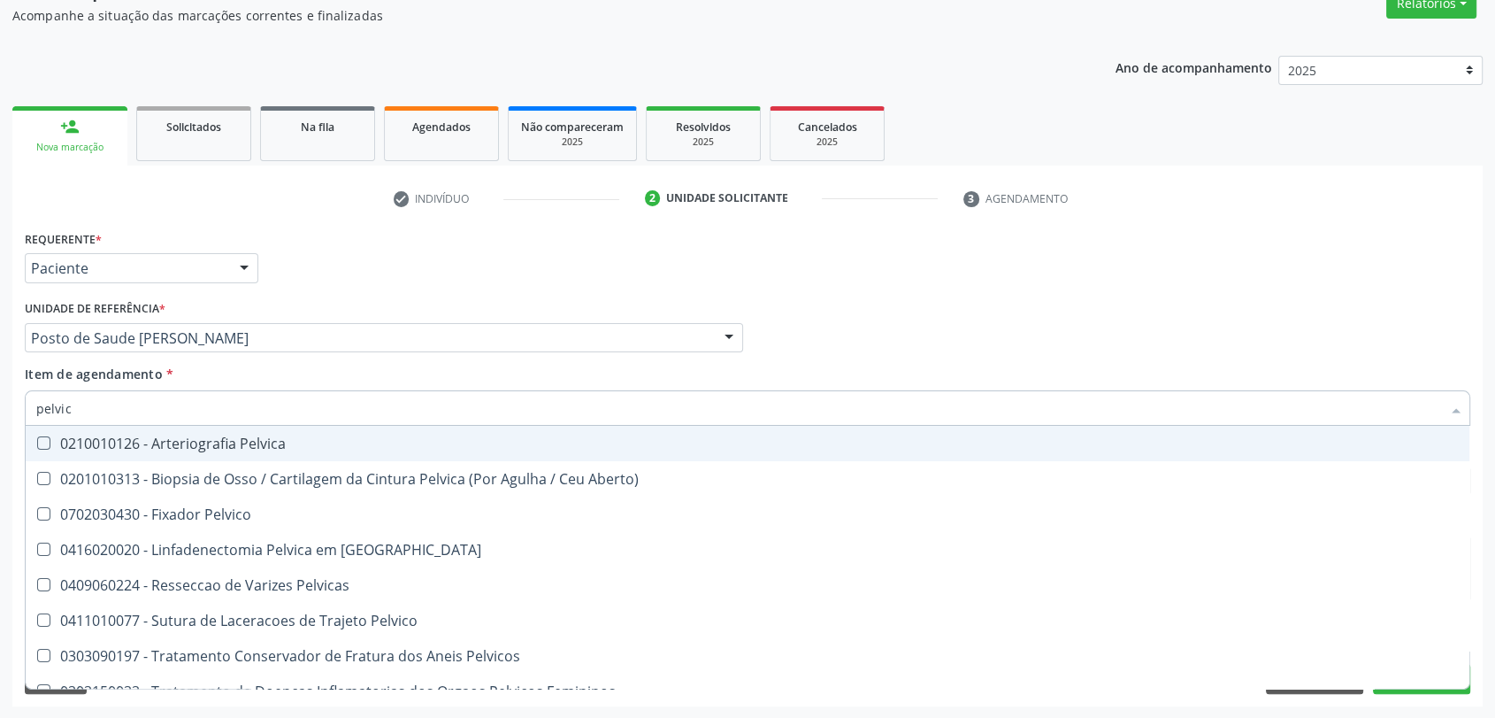
type input "pelvica"
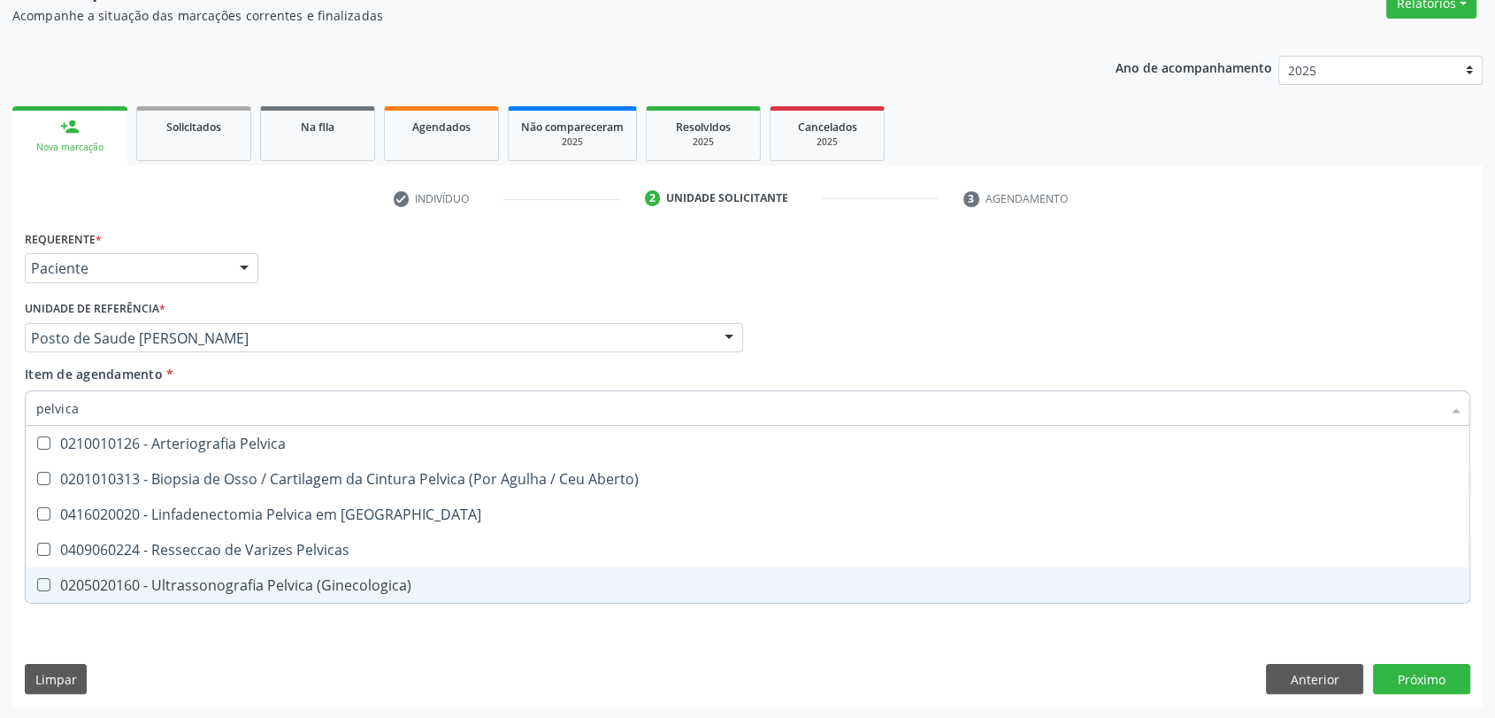
click at [128, 570] on span "0205020160 - Ultrassonografia Pelvica (Ginecologica)" at bounding box center [748, 584] width 1444 height 35
checkbox \(Ginecologica\) "true"
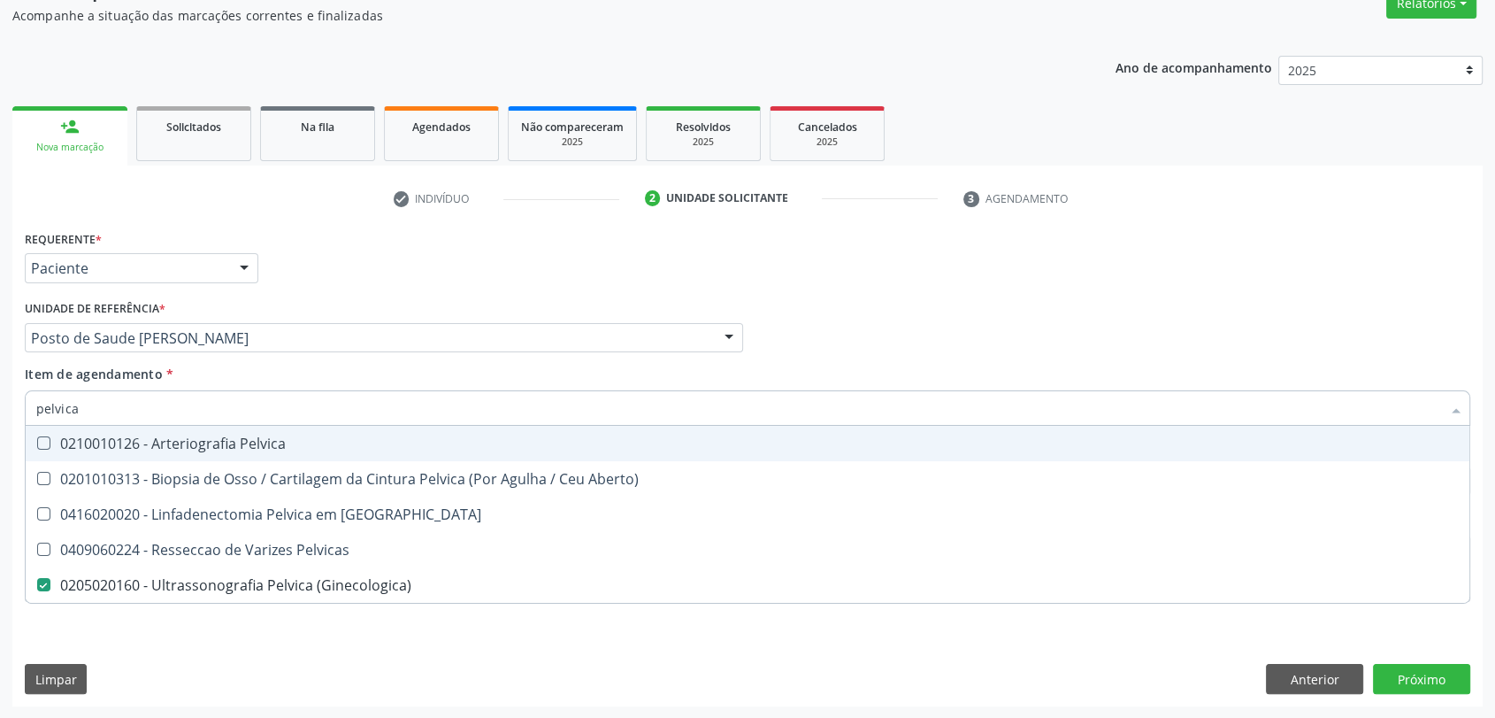
click at [298, 281] on div "Requerente * Paciente Profissional de Saúde Paciente Nenhum resultado encontrad…" at bounding box center [747, 260] width 1455 height 69
checkbox Aberto\) "true"
checkbox \(Ginecologica\) "false"
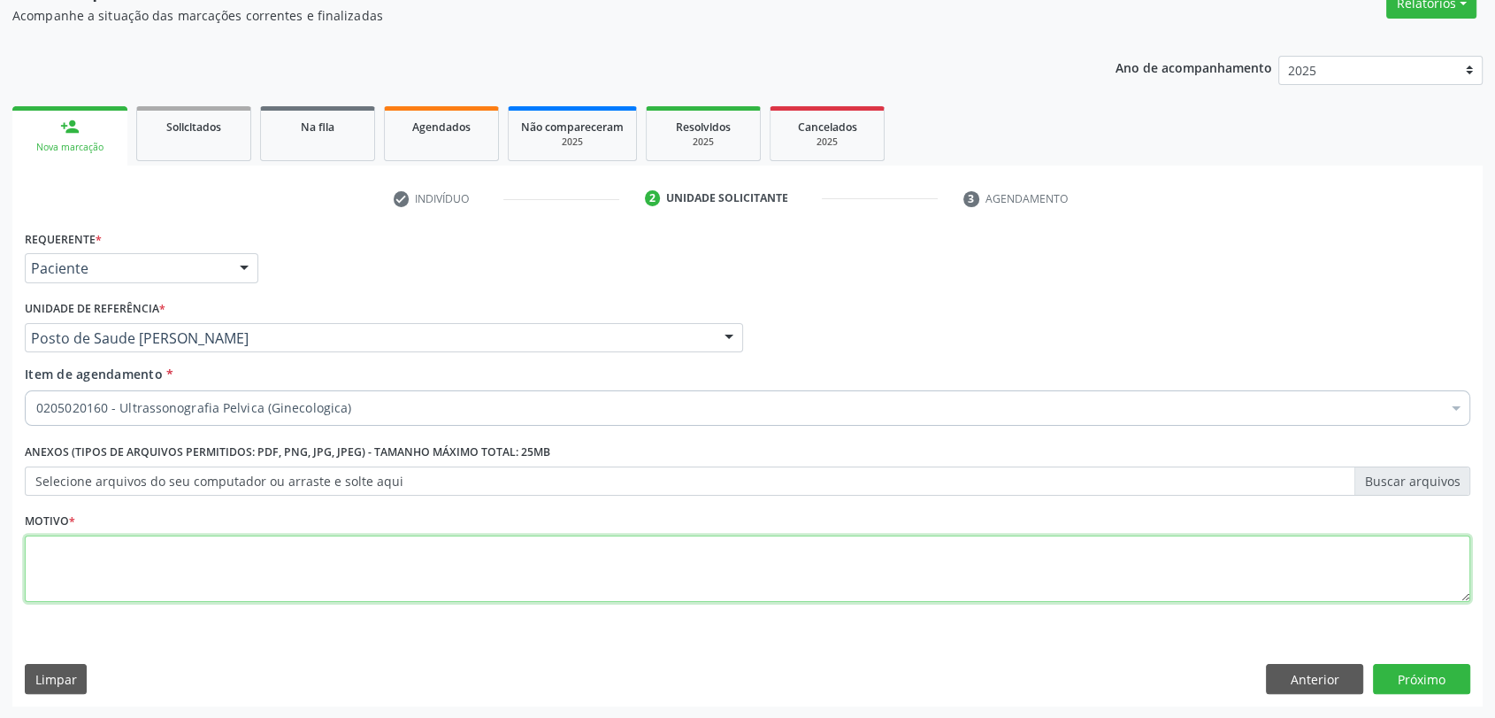
click at [165, 577] on textarea at bounding box center [748, 568] width 1446 height 67
type textarea "a"
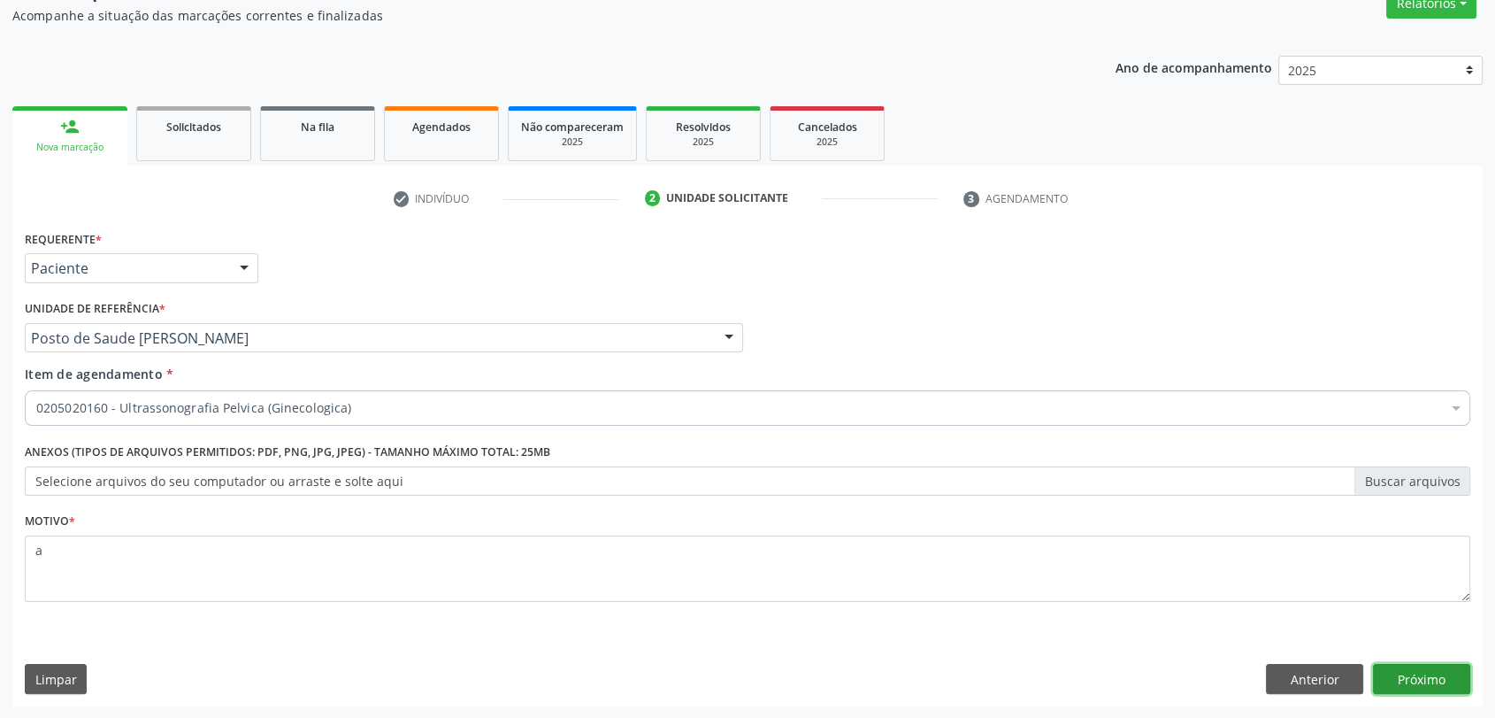
click at [1392, 674] on button "Próximo" at bounding box center [1421, 679] width 97 height 30
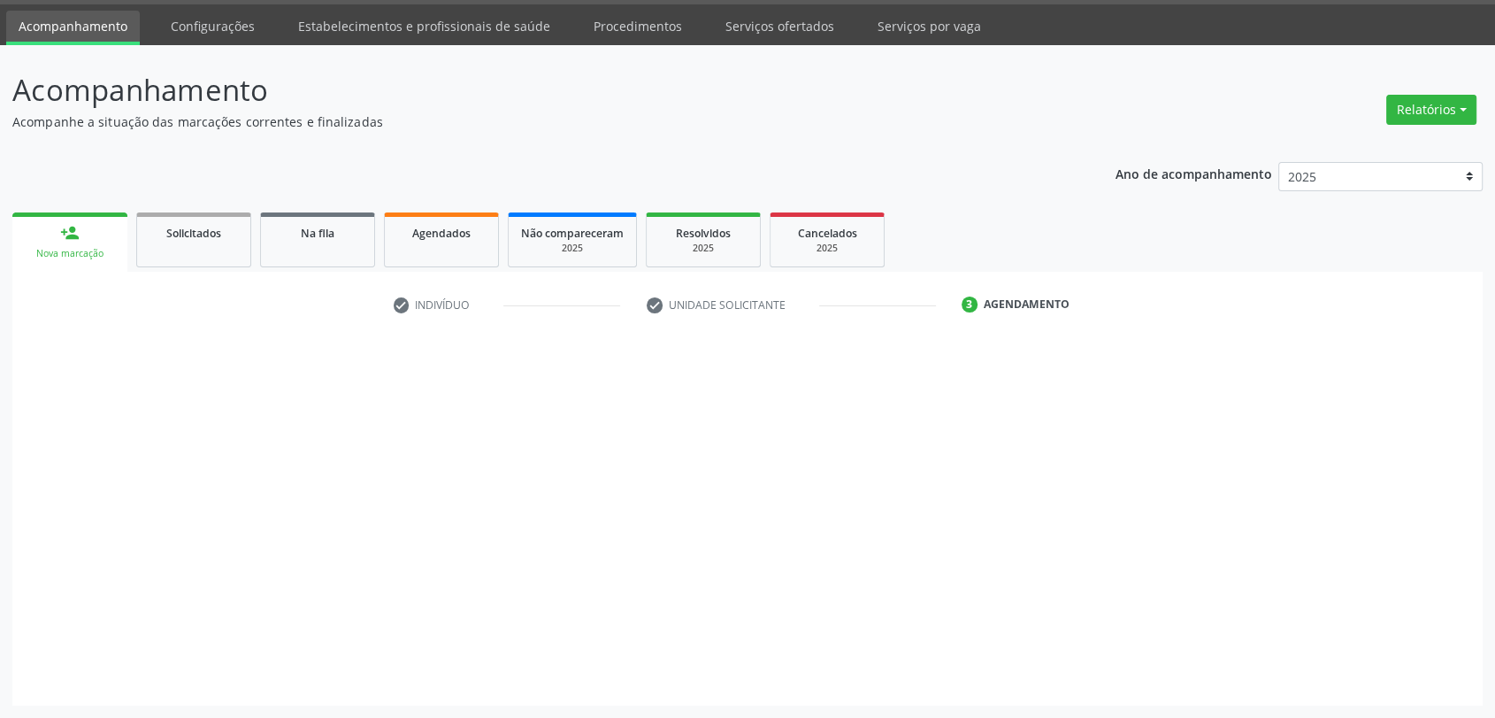
scroll to position [51, 0]
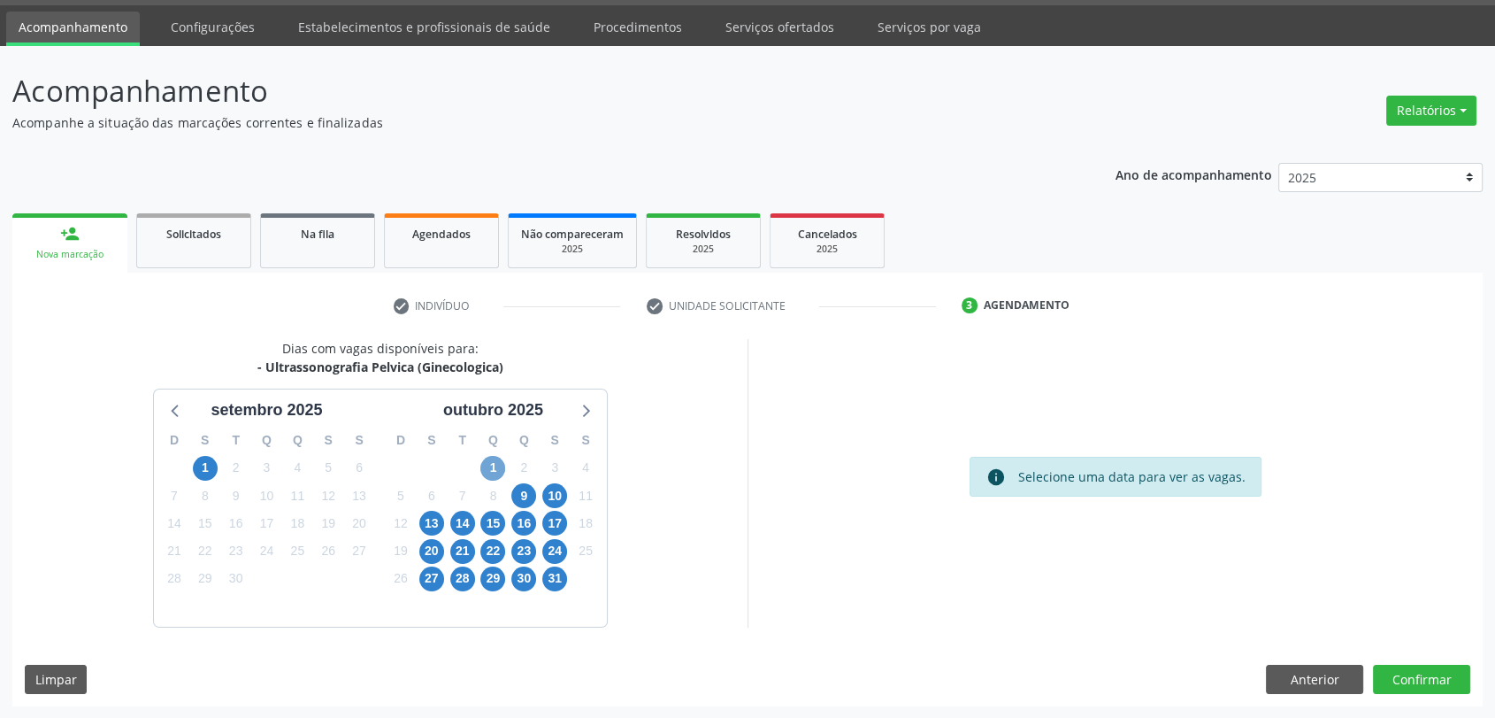
click at [491, 468] on span "1" at bounding box center [493, 468] width 25 height 25
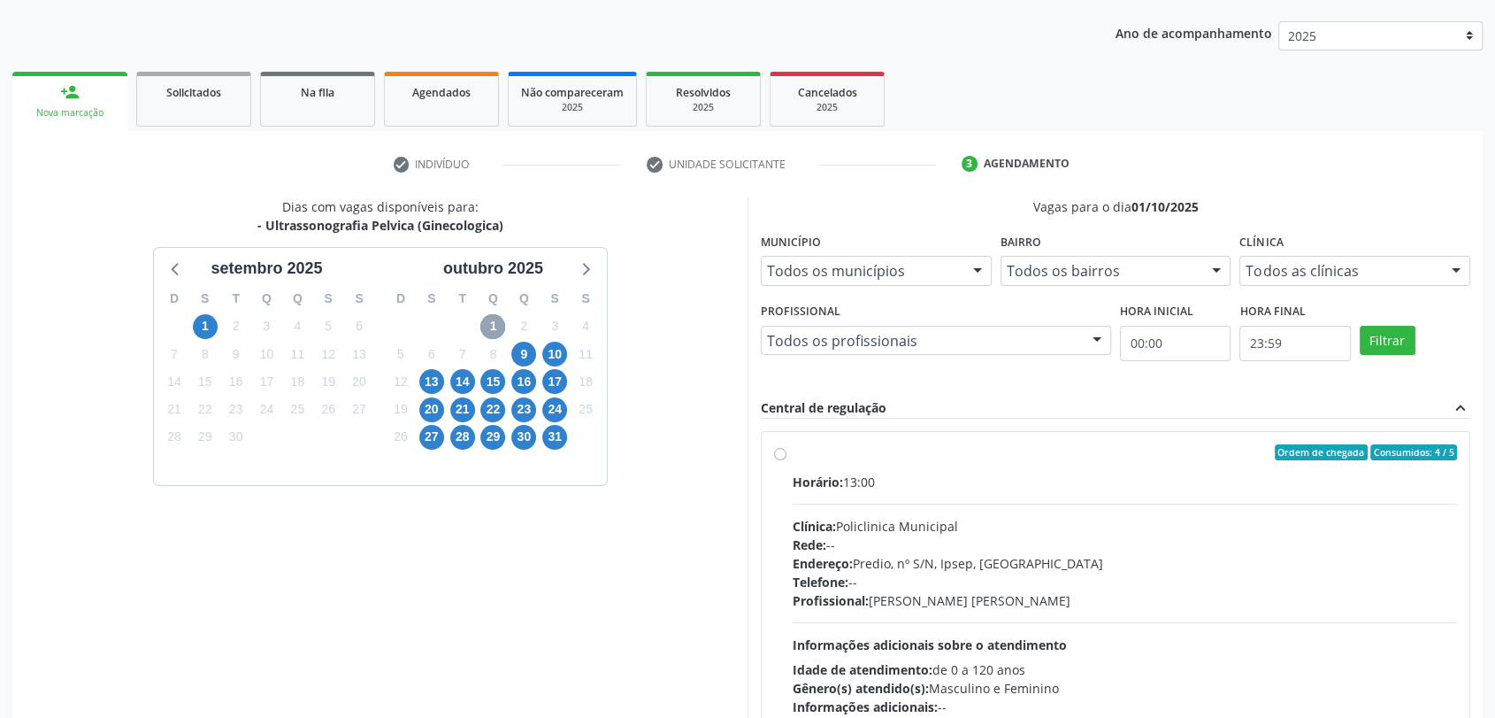
scroll to position [248, 0]
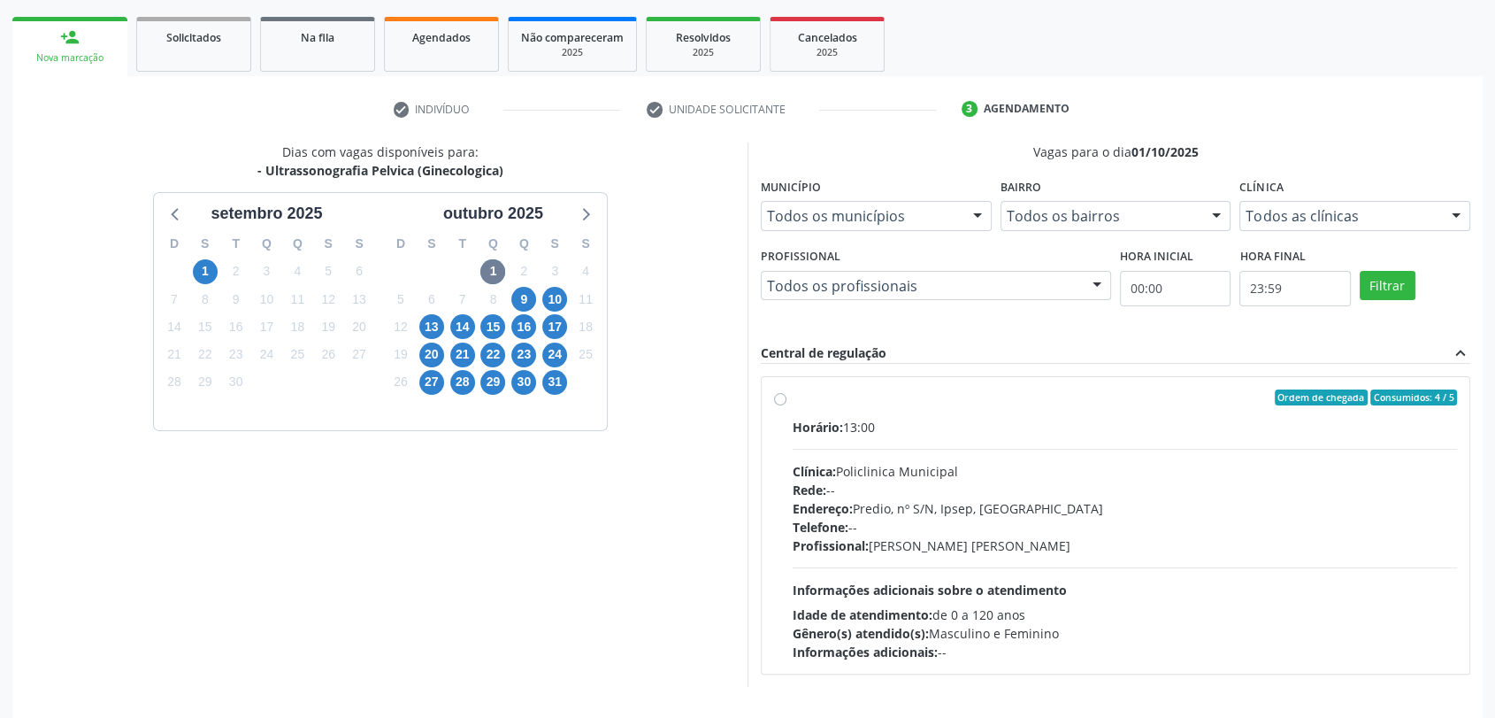
click at [940, 434] on div "Horário: 13:00 Clínica: Policlinica Municipal Rede: -- Endereço: Predio, nº S/N…" at bounding box center [1125, 539] width 665 height 243
click at [787, 405] on input "Ordem de chegada Consumidos: 4 / 5 Horário: 13:00 Clínica: Policlinica Municipa…" at bounding box center [780, 397] width 12 height 16
radio input "true"
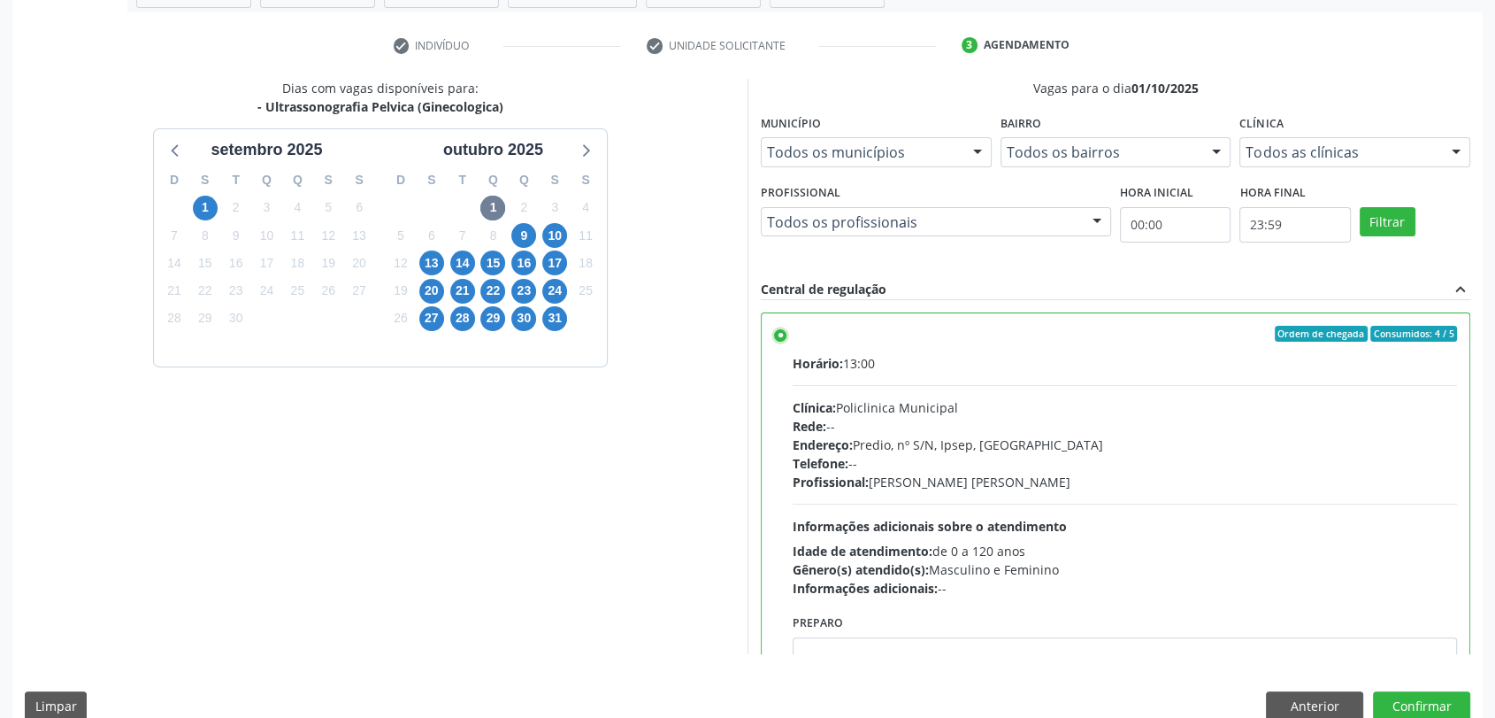
scroll to position [339, 0]
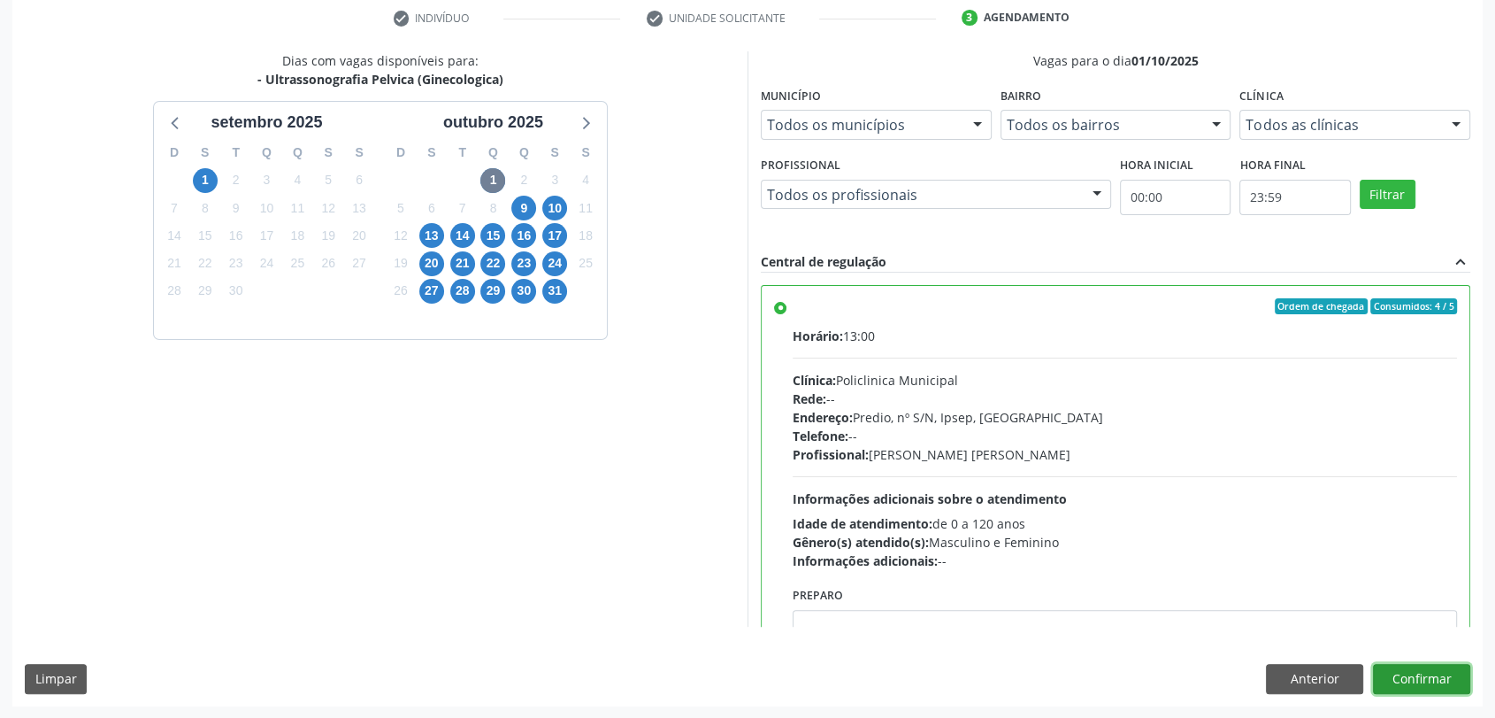
click at [1418, 686] on button "Confirmar" at bounding box center [1421, 679] width 97 height 30
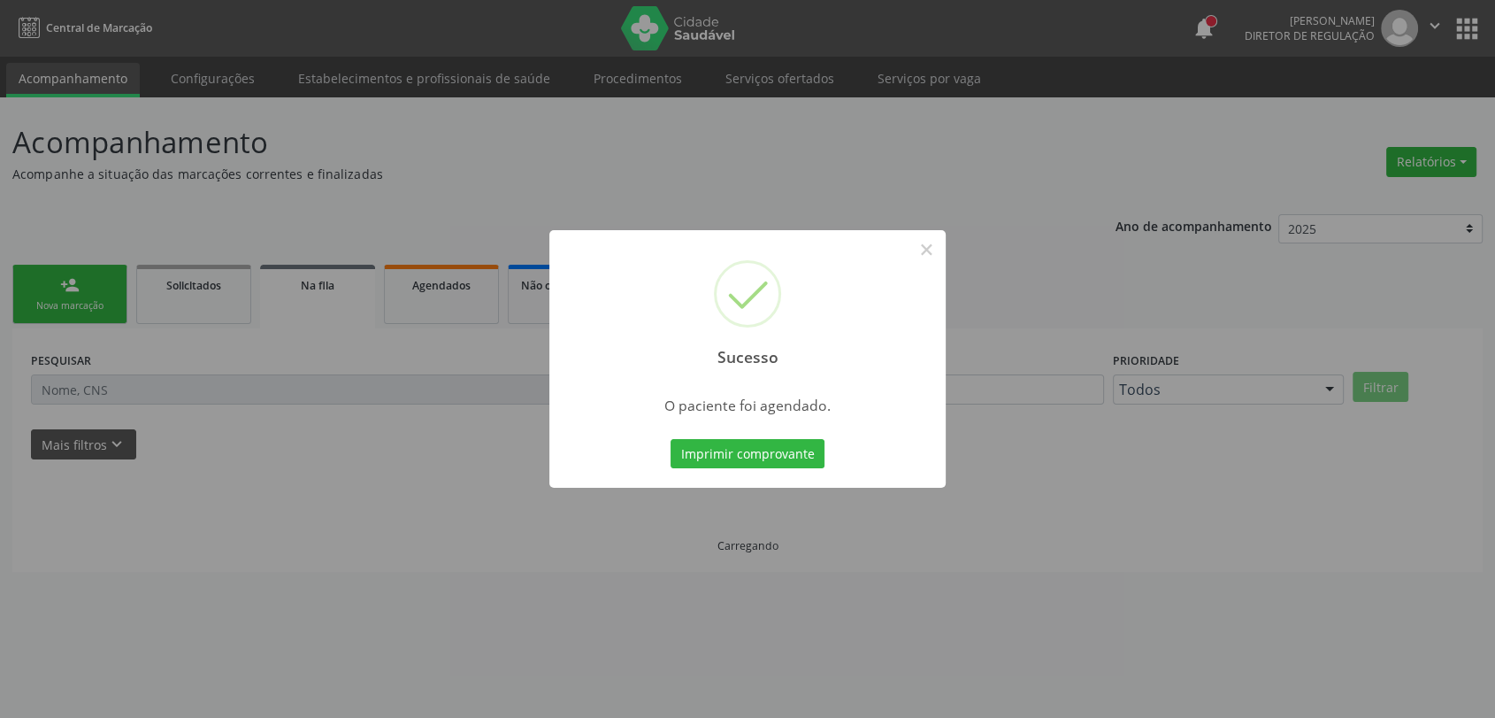
scroll to position [0, 0]
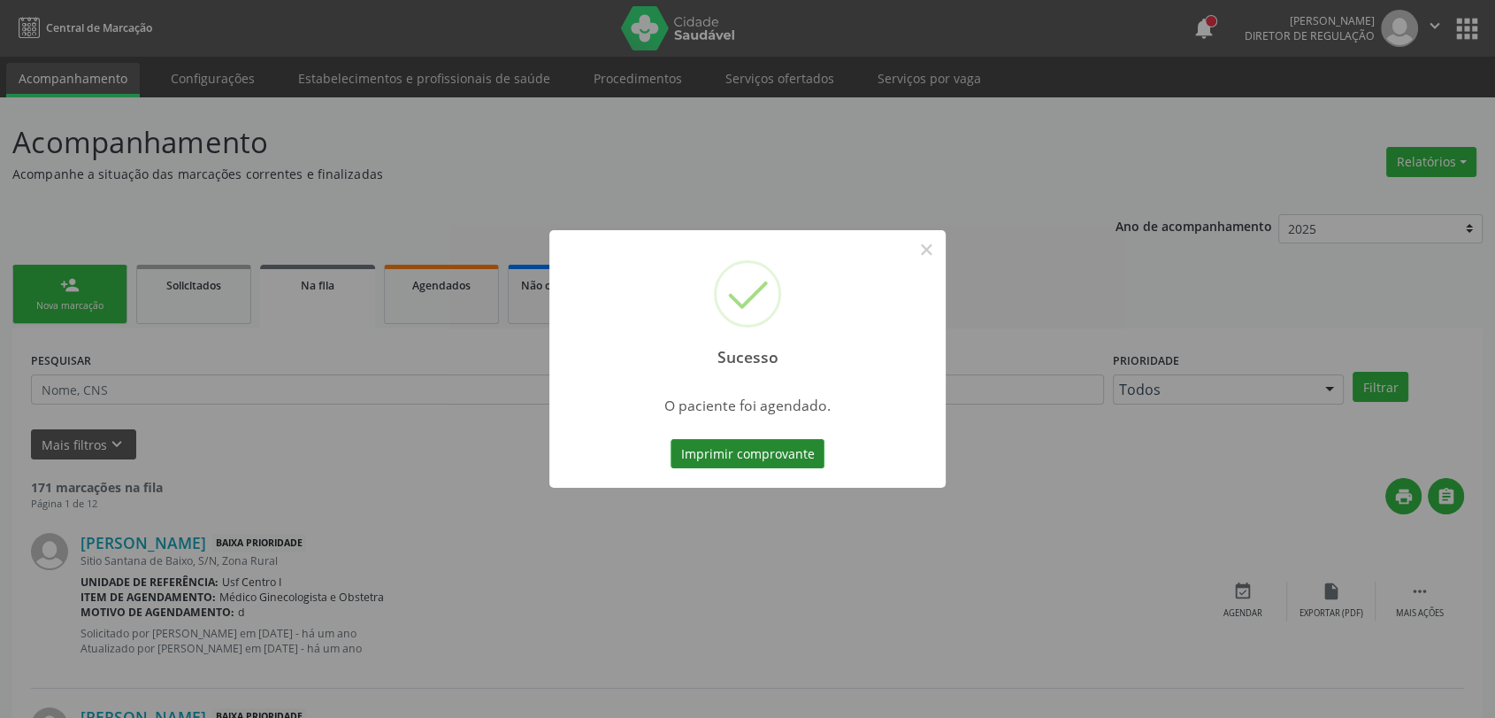
click at [788, 442] on button "Imprimir comprovante" at bounding box center [748, 454] width 154 height 30
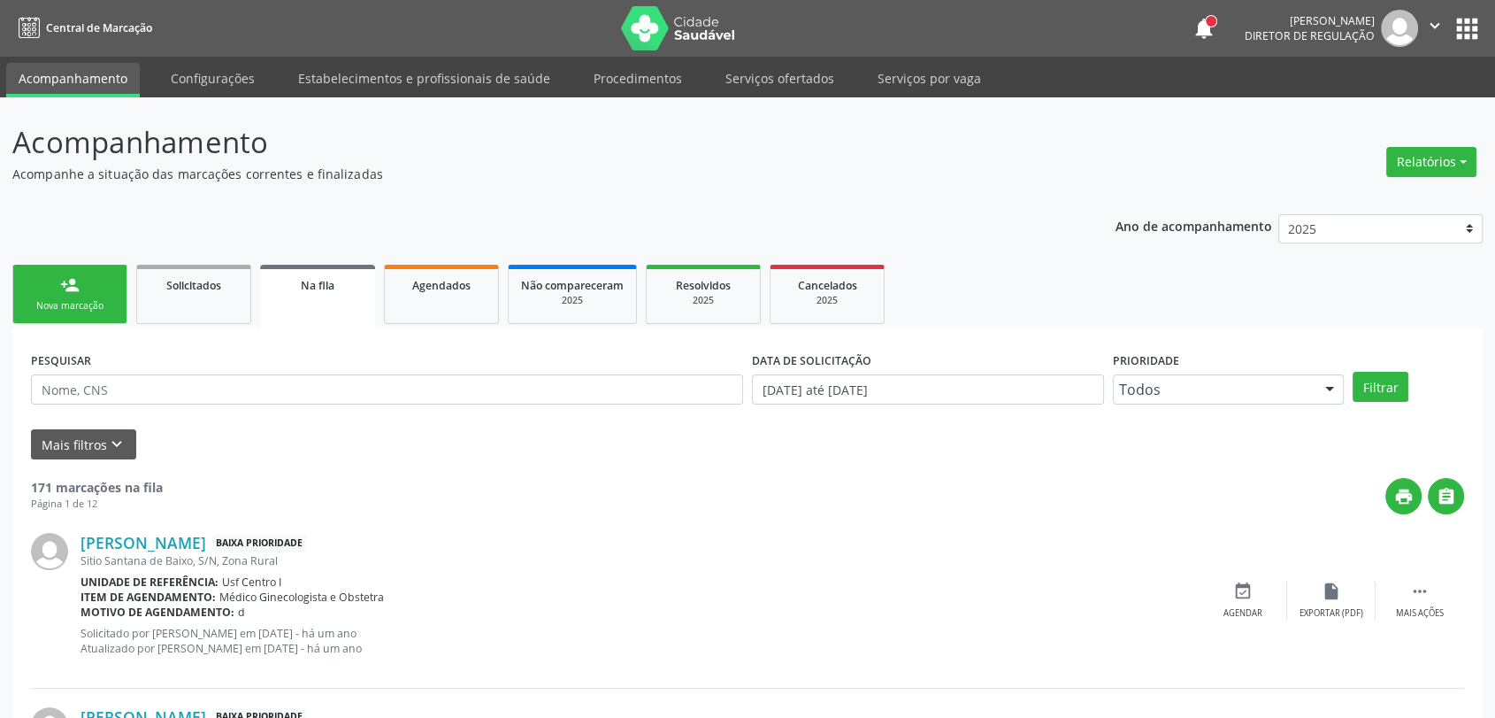
click at [63, 270] on link "person_add Nova marcação" at bounding box center [69, 294] width 115 height 59
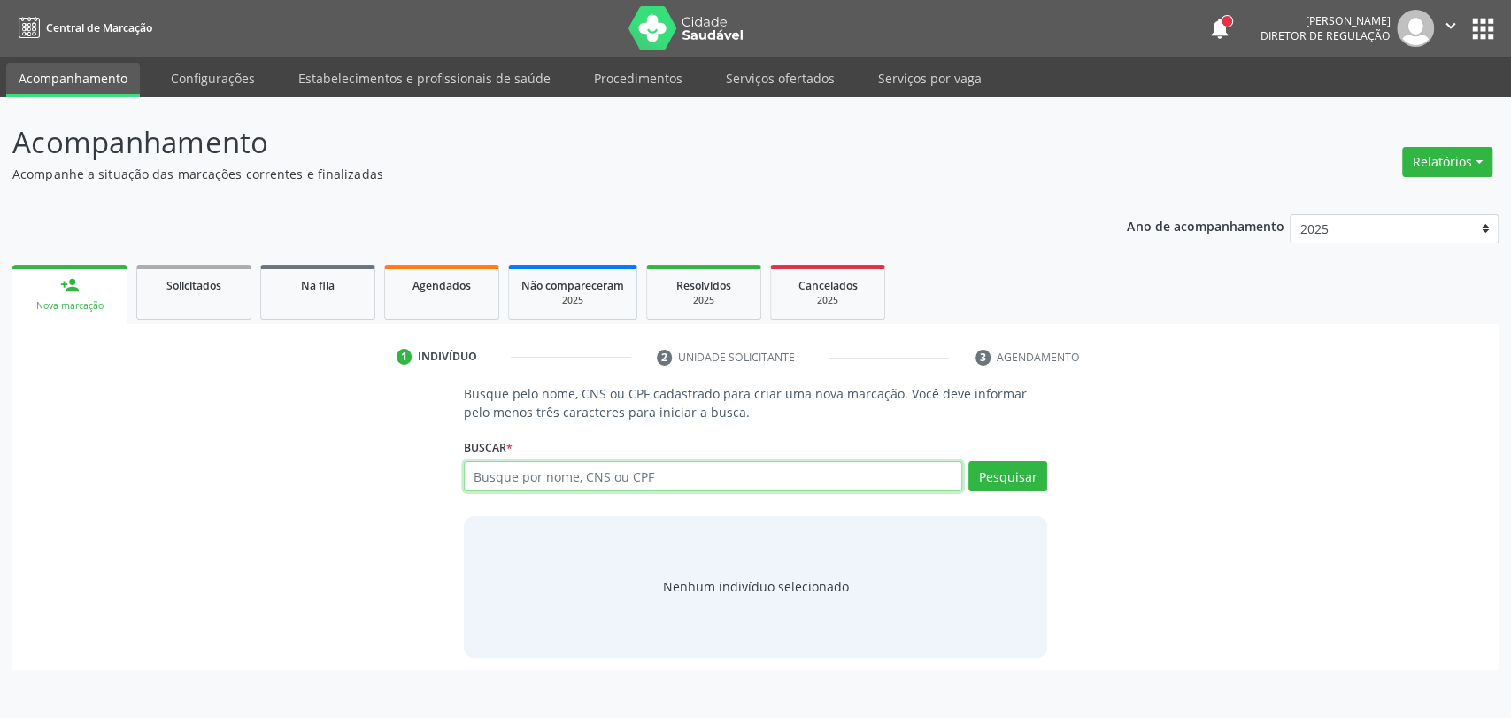
click at [530, 477] on input "text" at bounding box center [713, 476] width 499 height 30
type input "701200057486418"
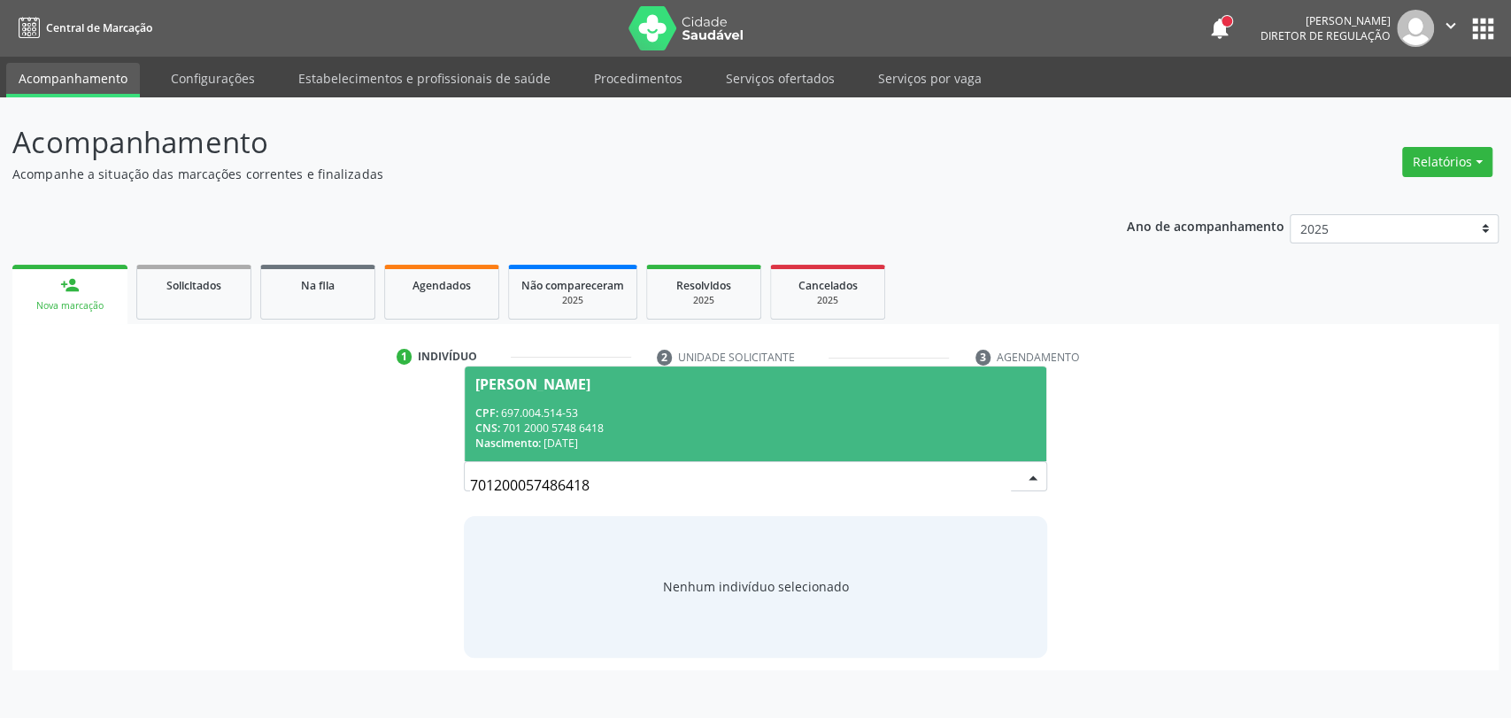
click at [557, 410] on div "CPF: 697.004.514-53" at bounding box center [755, 412] width 561 height 15
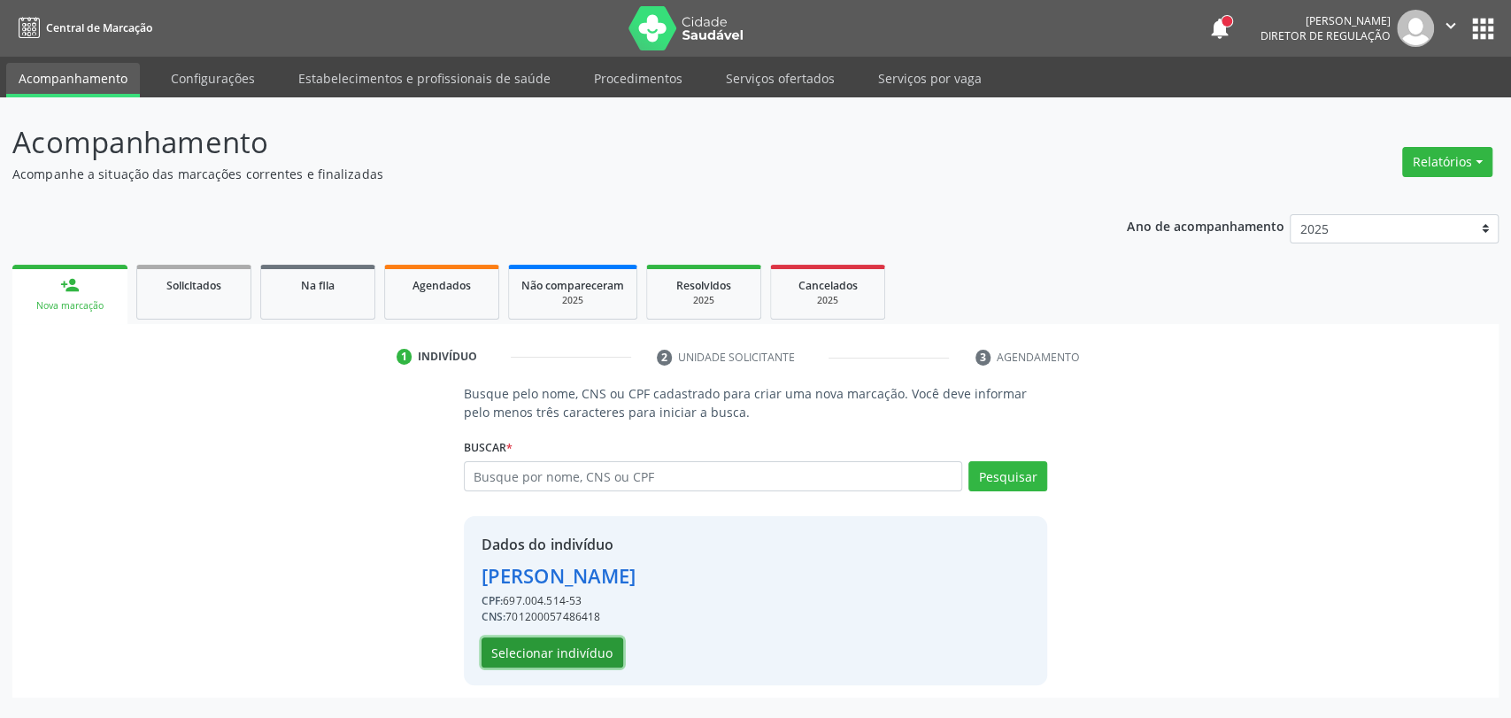
click at [557, 652] on button "Selecionar indivíduo" at bounding box center [552, 652] width 142 height 30
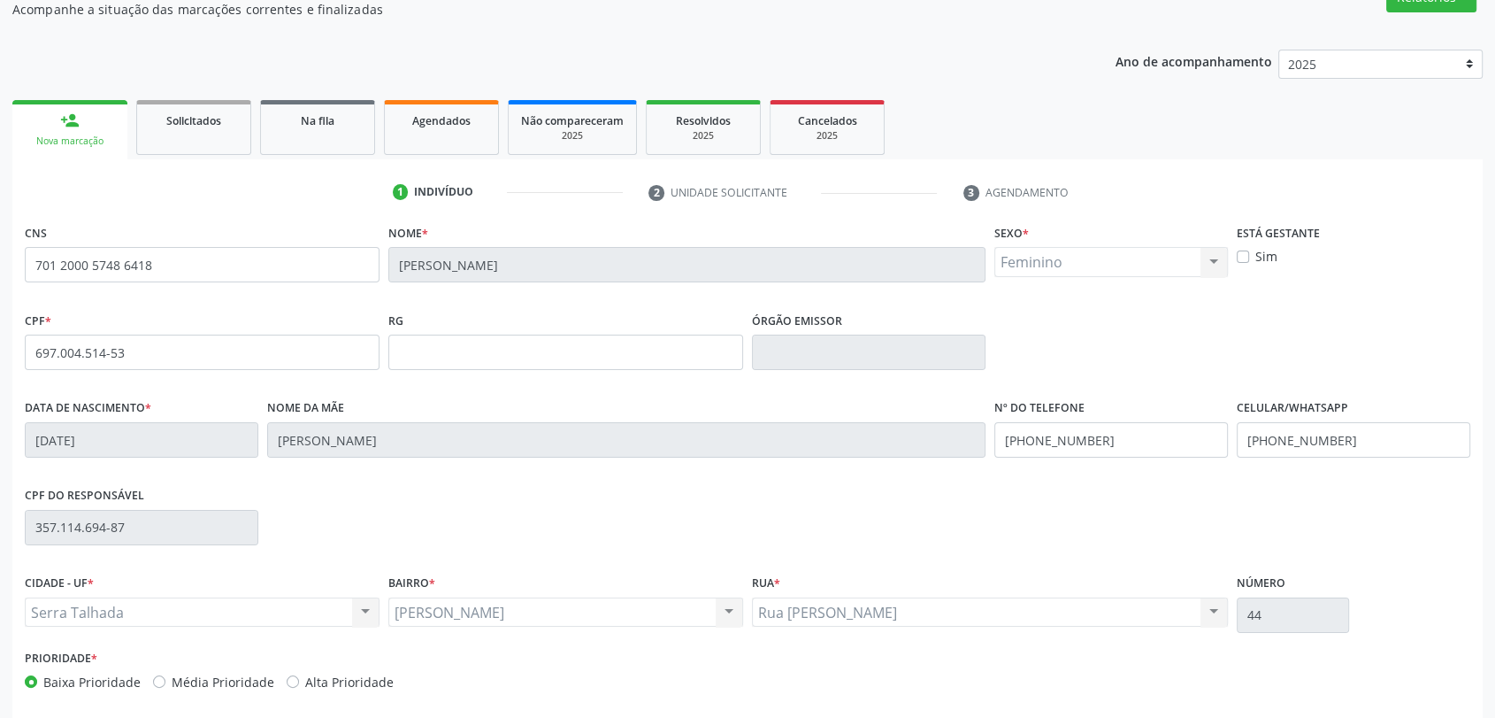
scroll to position [241, 0]
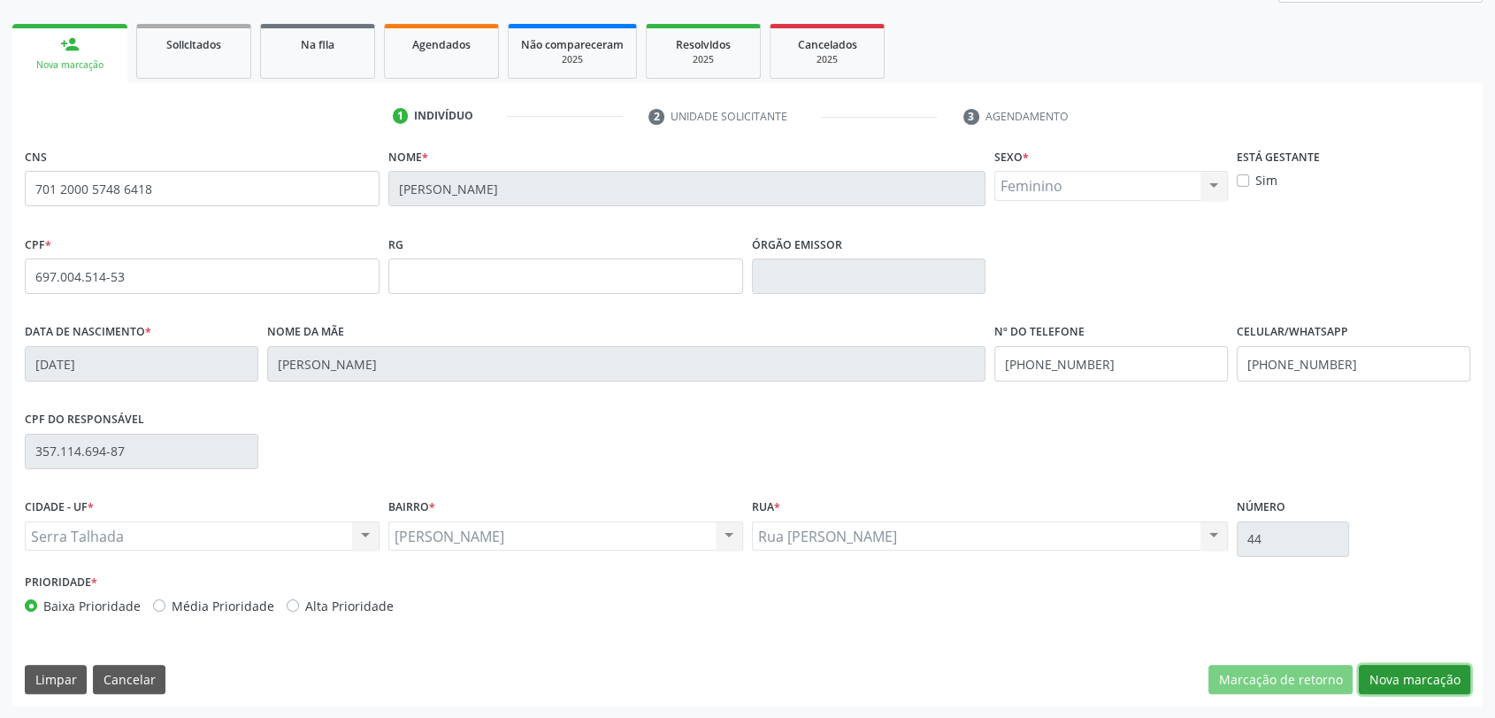
click at [1402, 667] on button "Nova marcação" at bounding box center [1414, 680] width 111 height 30
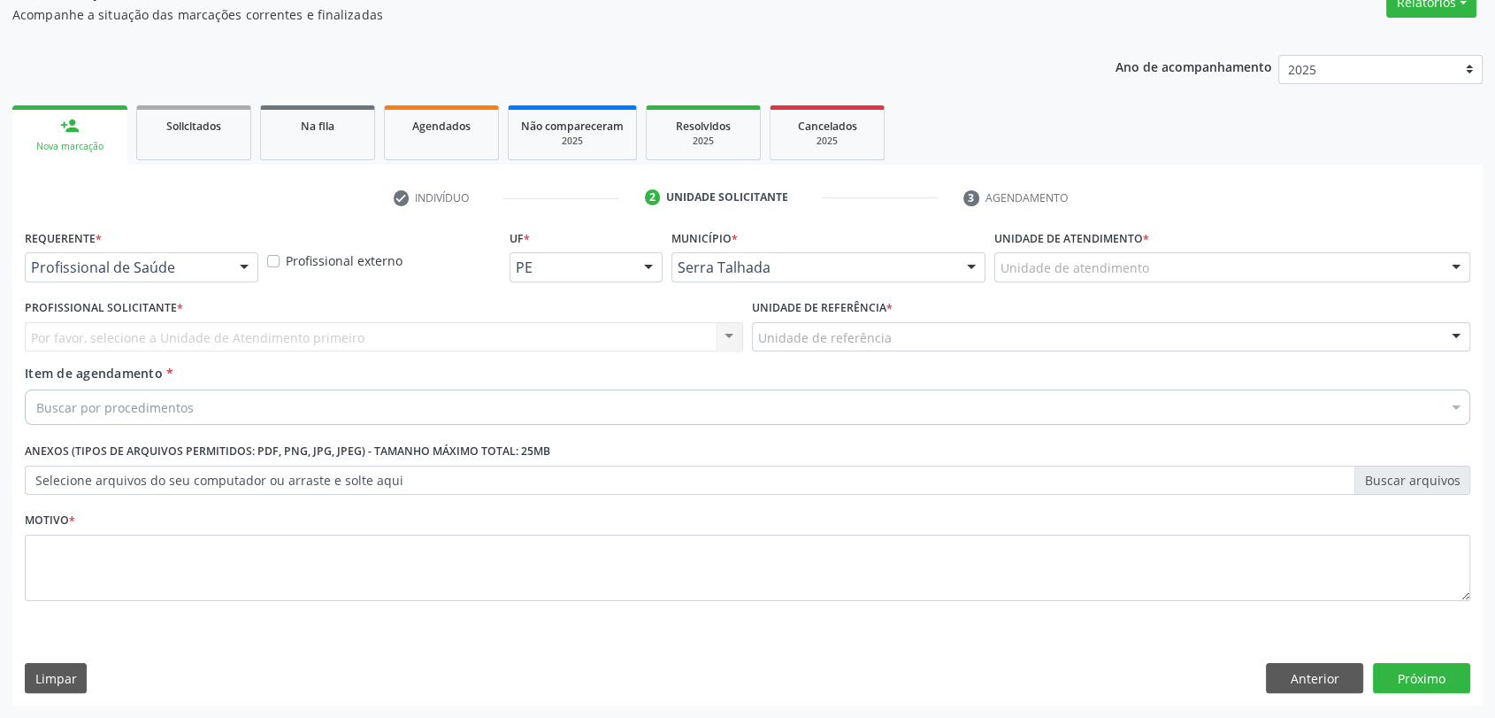
scroll to position [158, 0]
click at [183, 255] on div "Profissional de Saúde" at bounding box center [142, 268] width 234 height 30
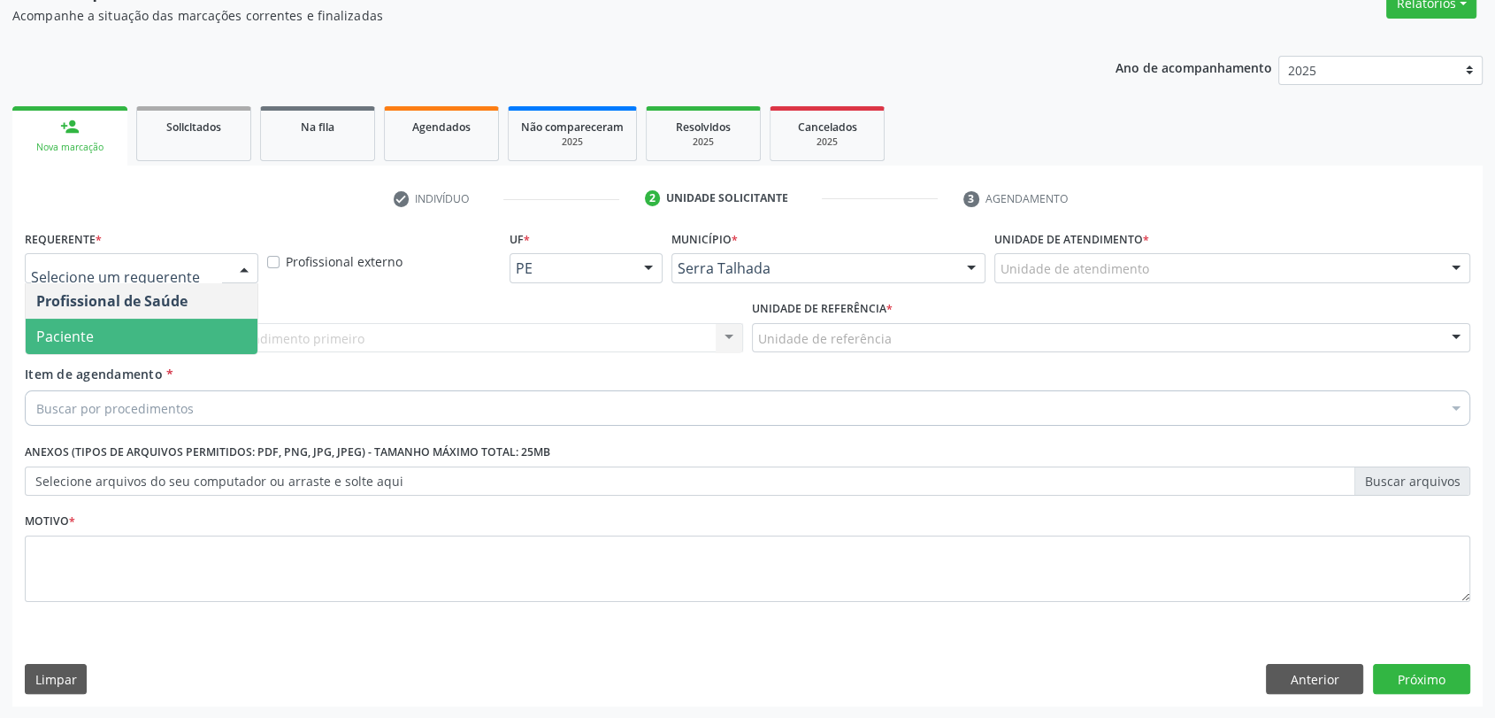
click at [160, 333] on span "Paciente" at bounding box center [142, 336] width 232 height 35
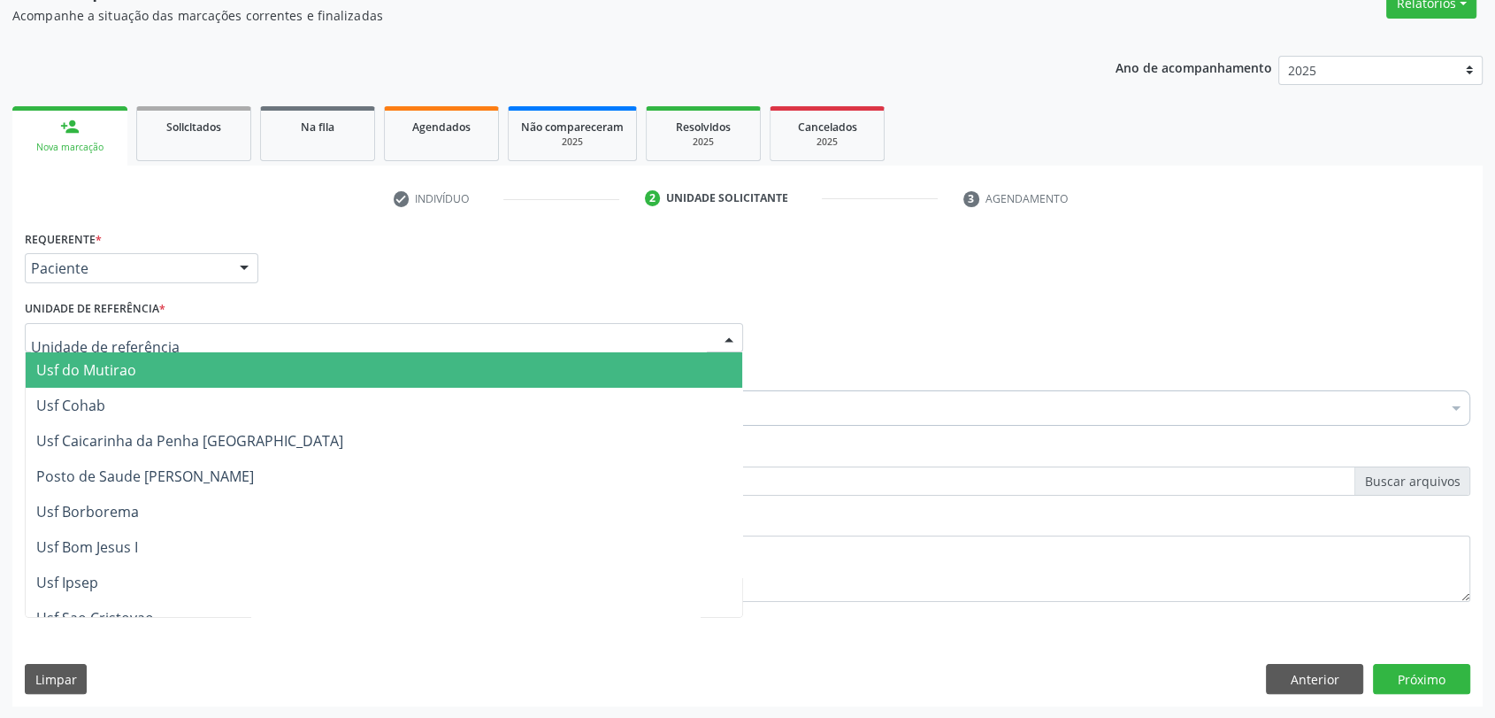
click at [160, 333] on div at bounding box center [384, 338] width 719 height 30
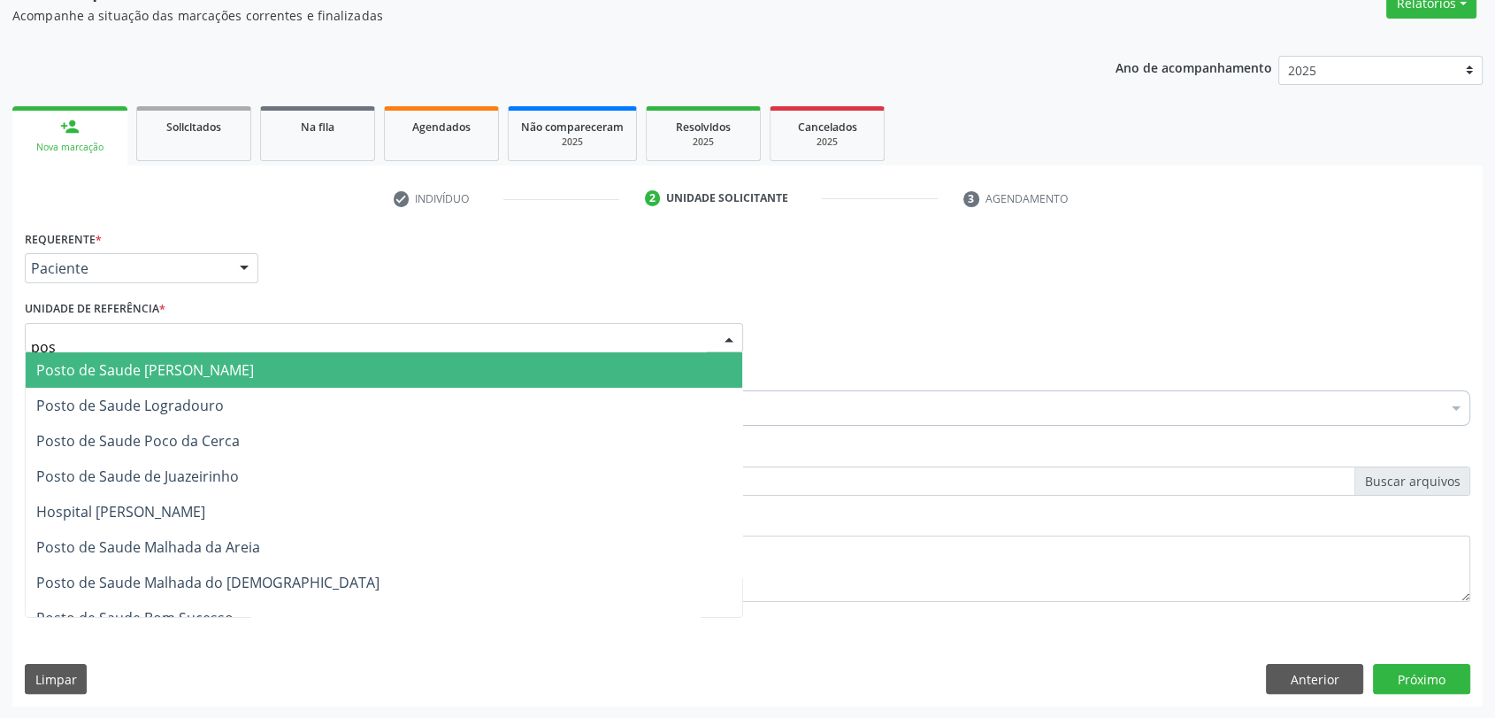
type input "post"
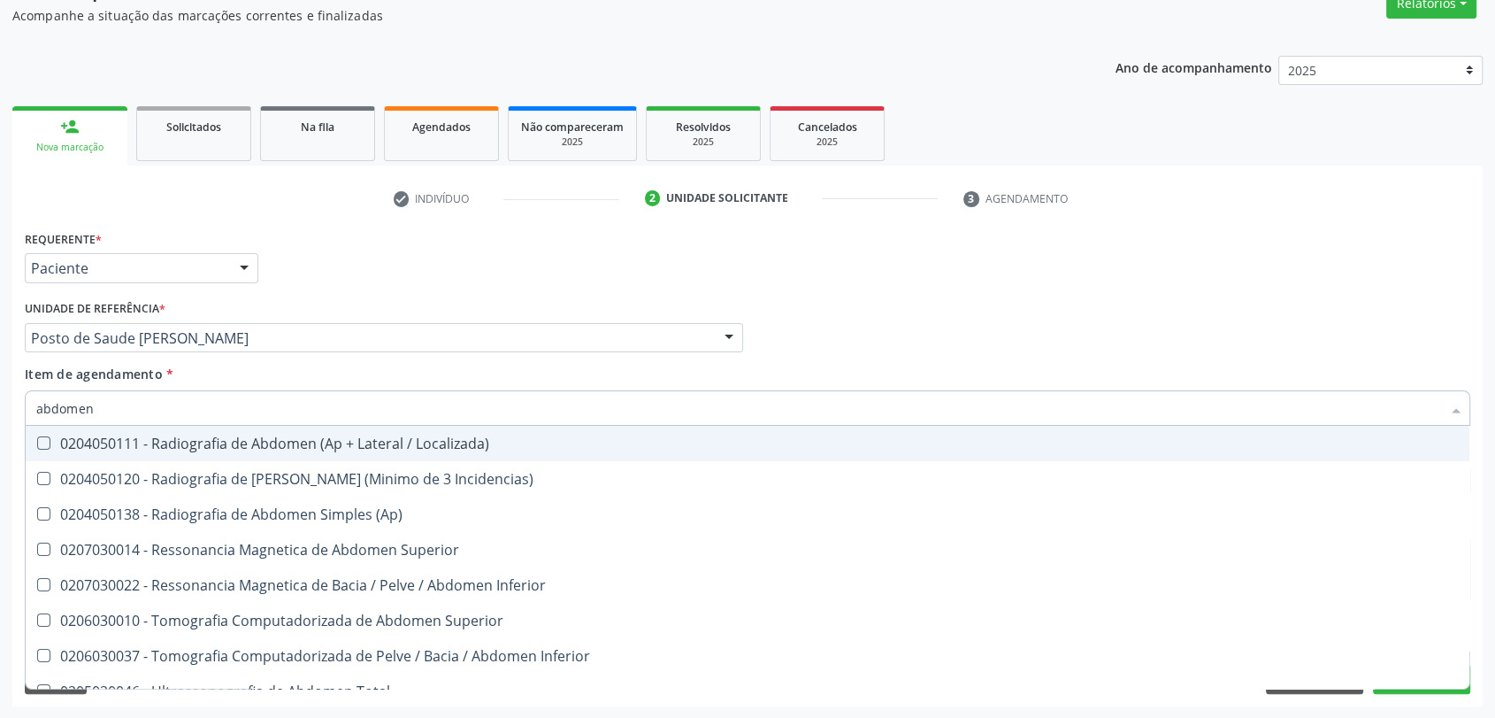
type input "abdomen t"
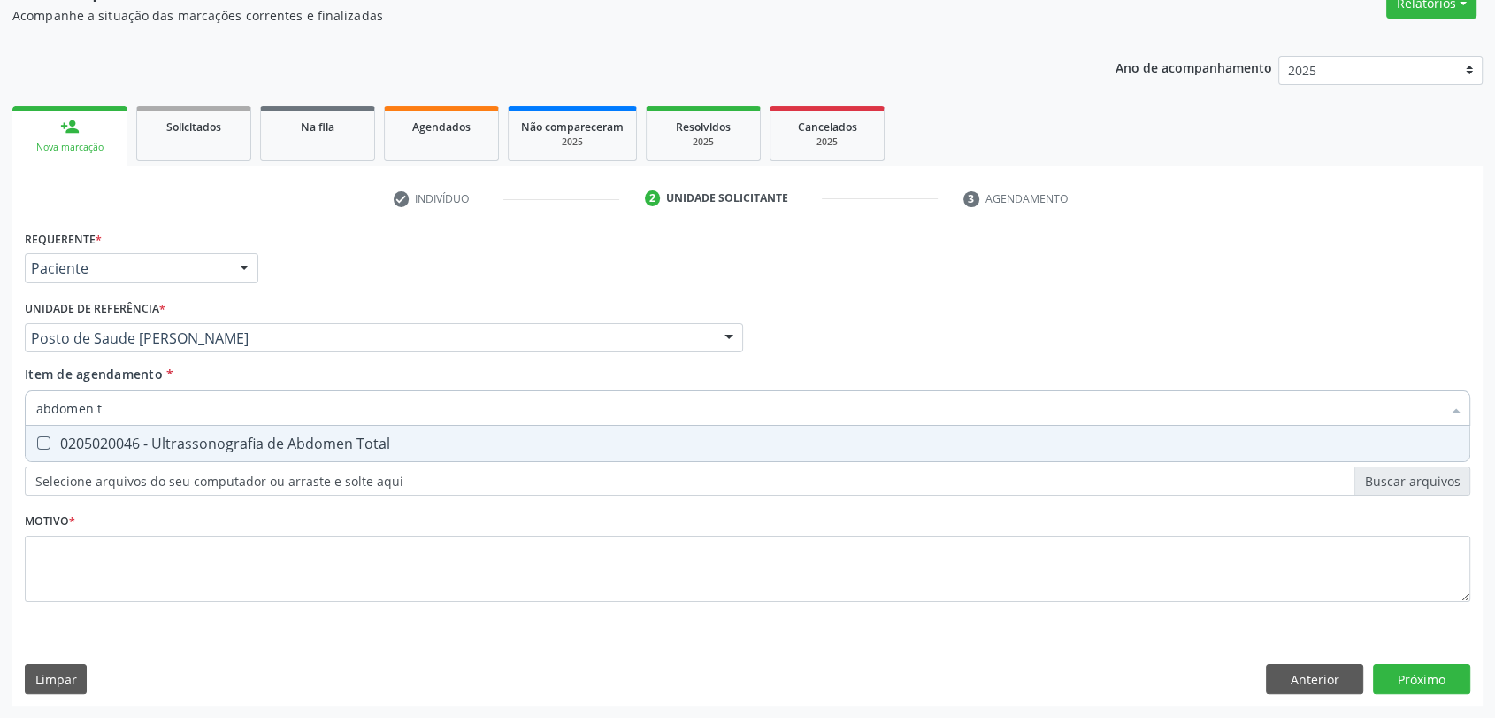
click at [139, 442] on div "0205020046 - Ultrassonografia de Abdomen Total" at bounding box center [747, 443] width 1423 height 14
checkbox Total "true"
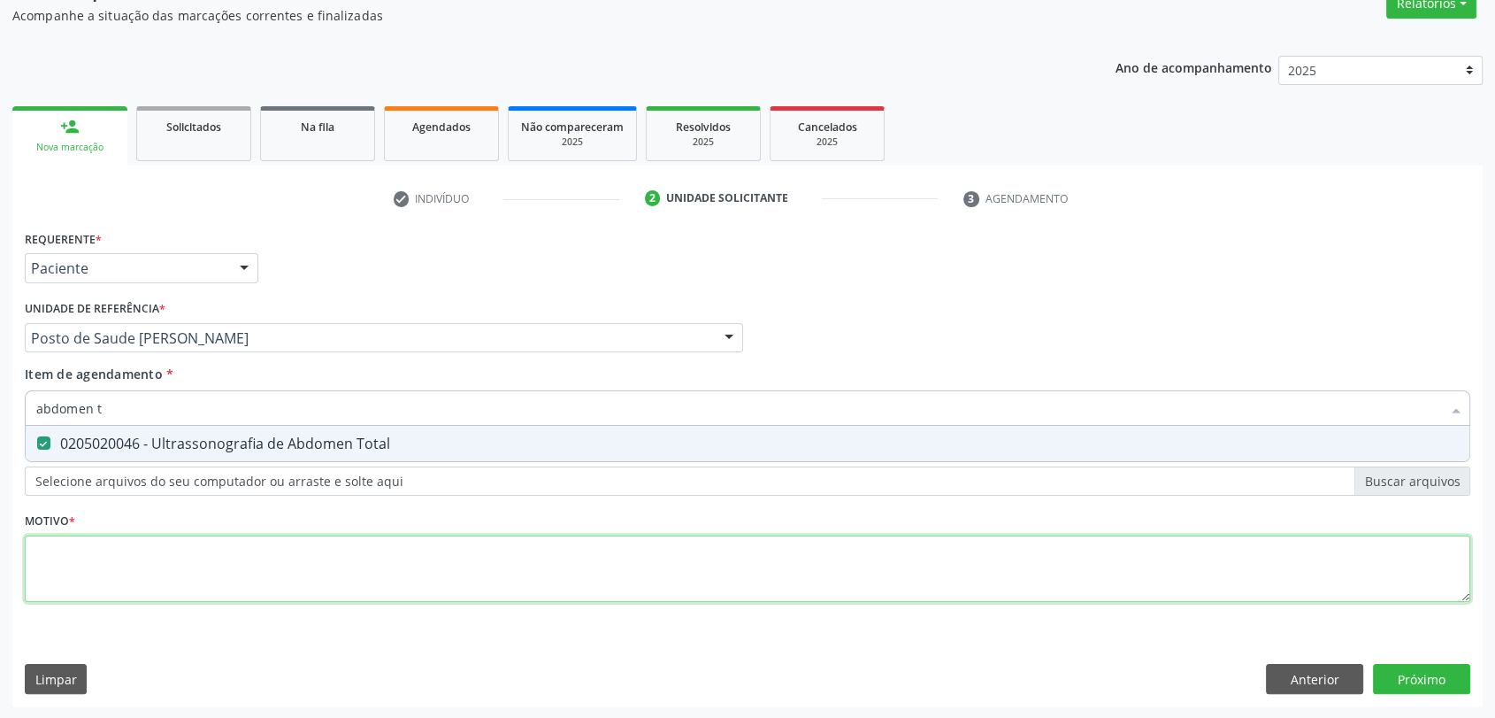
click at [134, 554] on div "Requerente * Paciente Profissional de Saúde Paciente Nenhum resultado encontrad…" at bounding box center [748, 426] width 1446 height 401
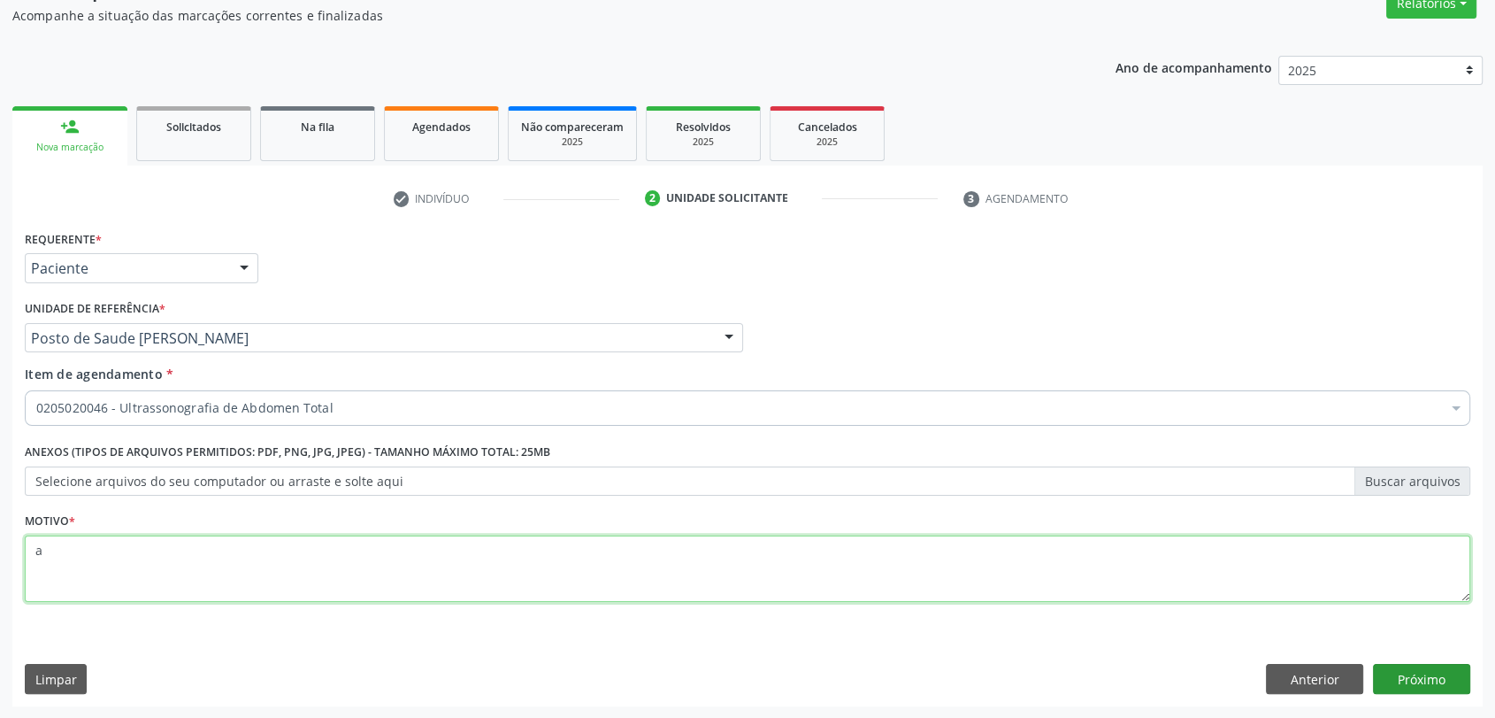
type textarea "a"
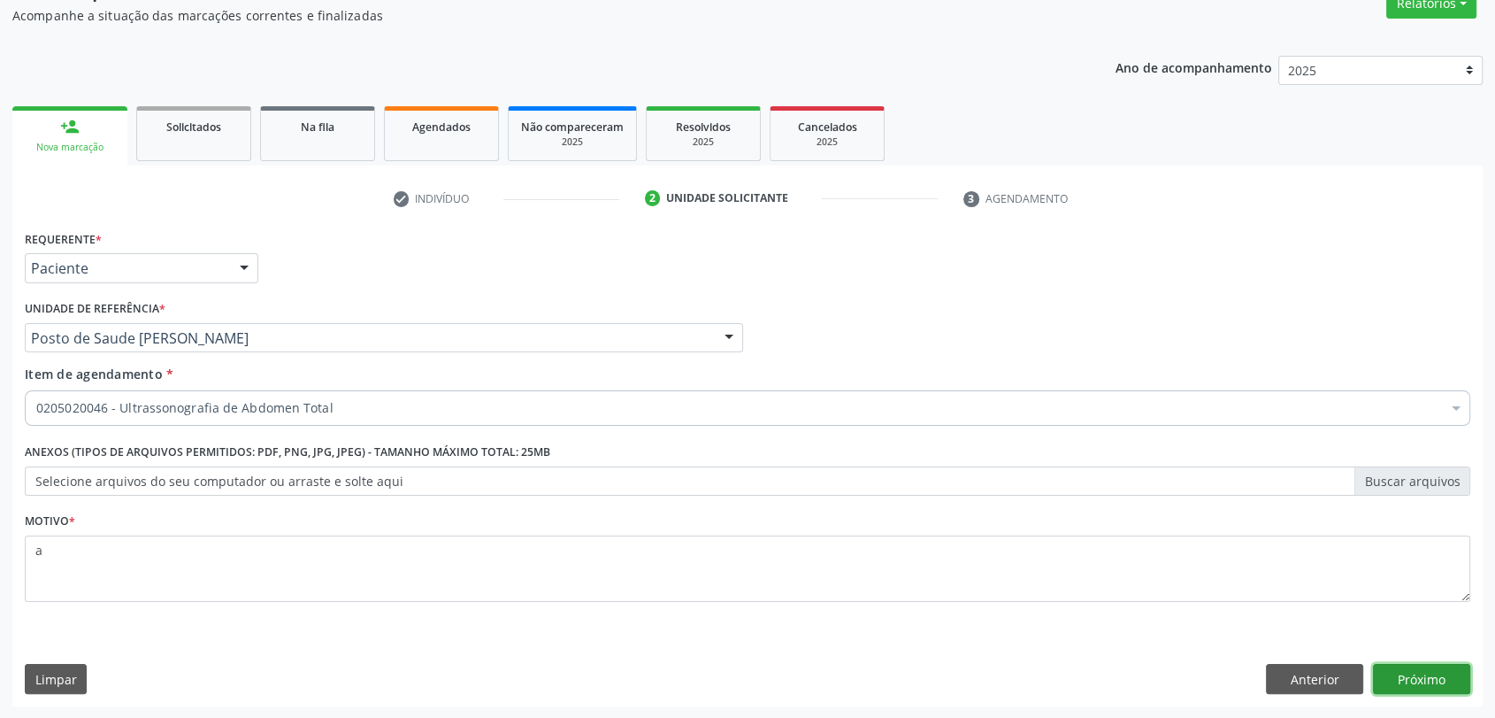
click at [1420, 674] on button "Próximo" at bounding box center [1421, 679] width 97 height 30
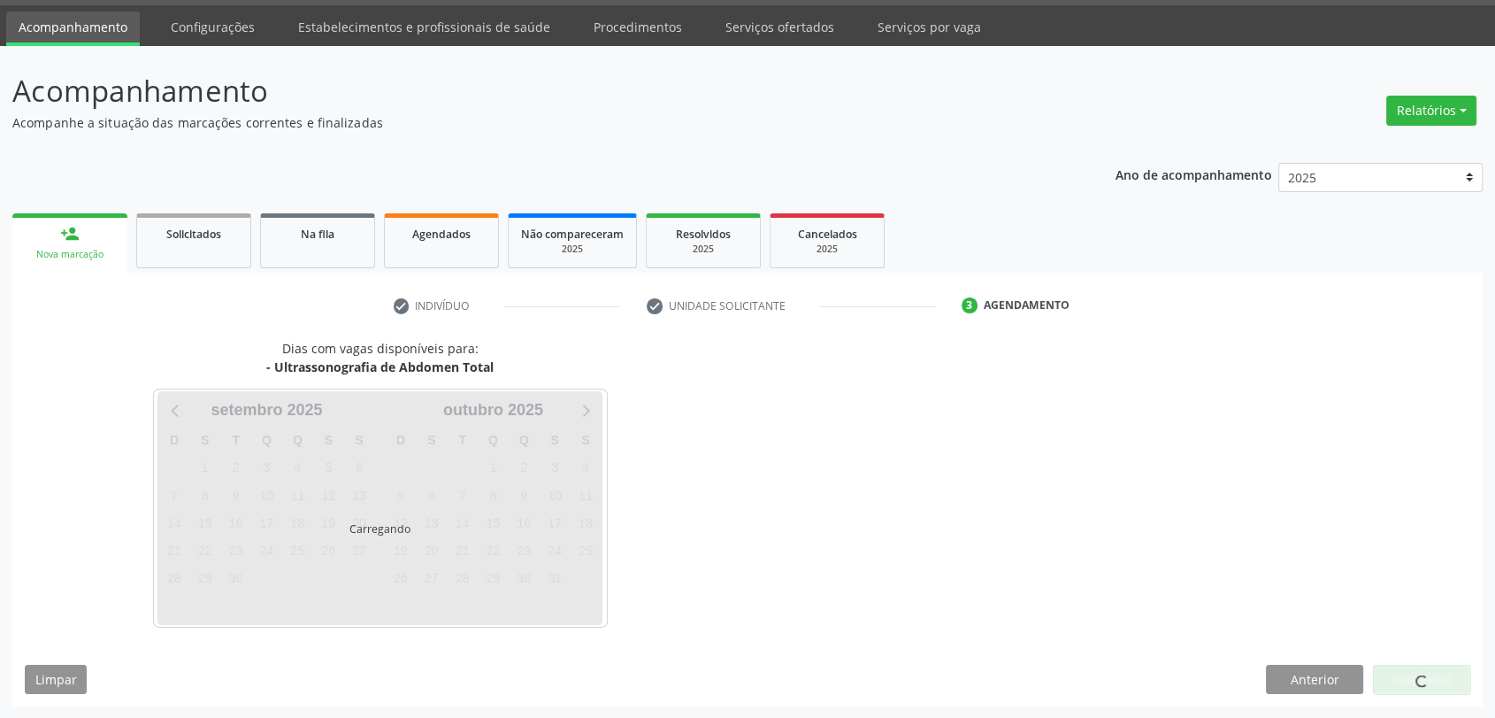
scroll to position [51, 0]
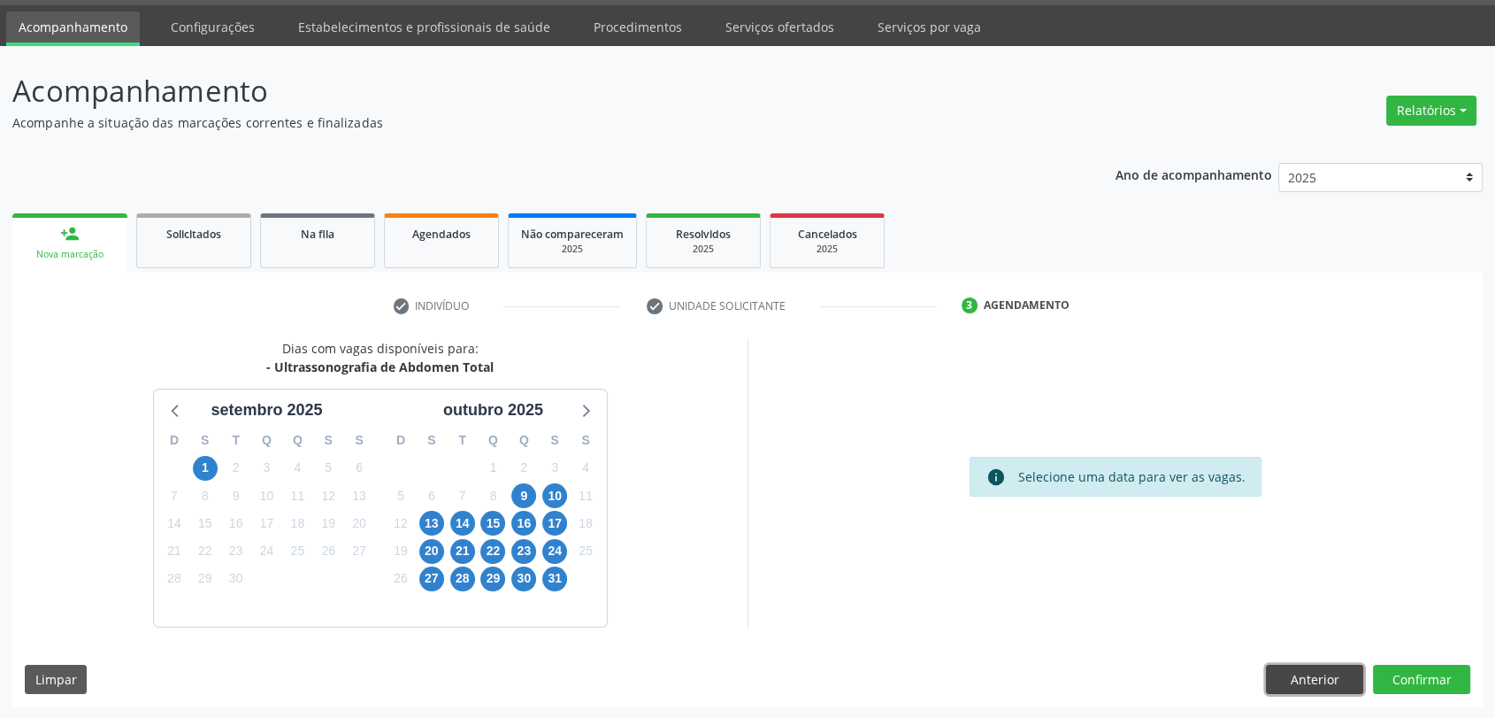
click at [1332, 679] on button "Anterior" at bounding box center [1314, 680] width 97 height 30
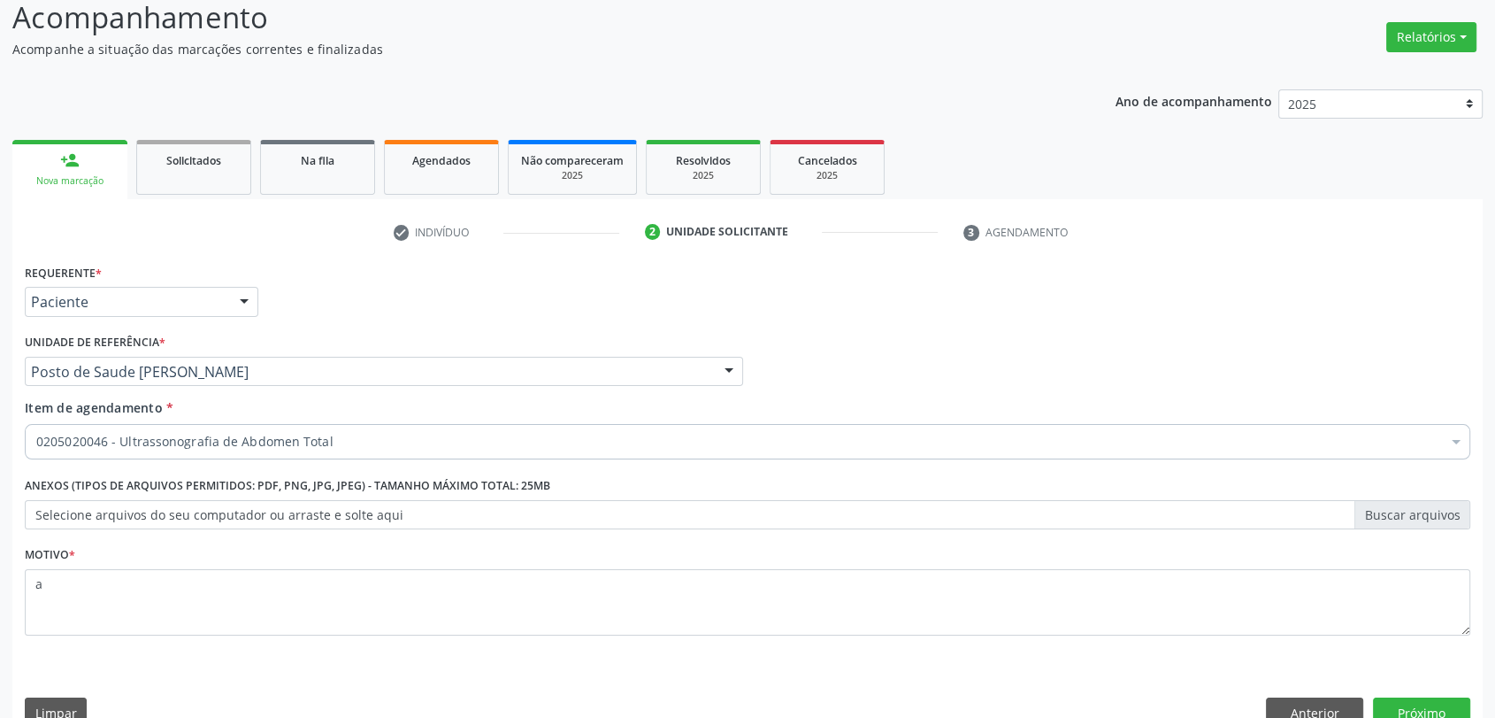
scroll to position [158, 0]
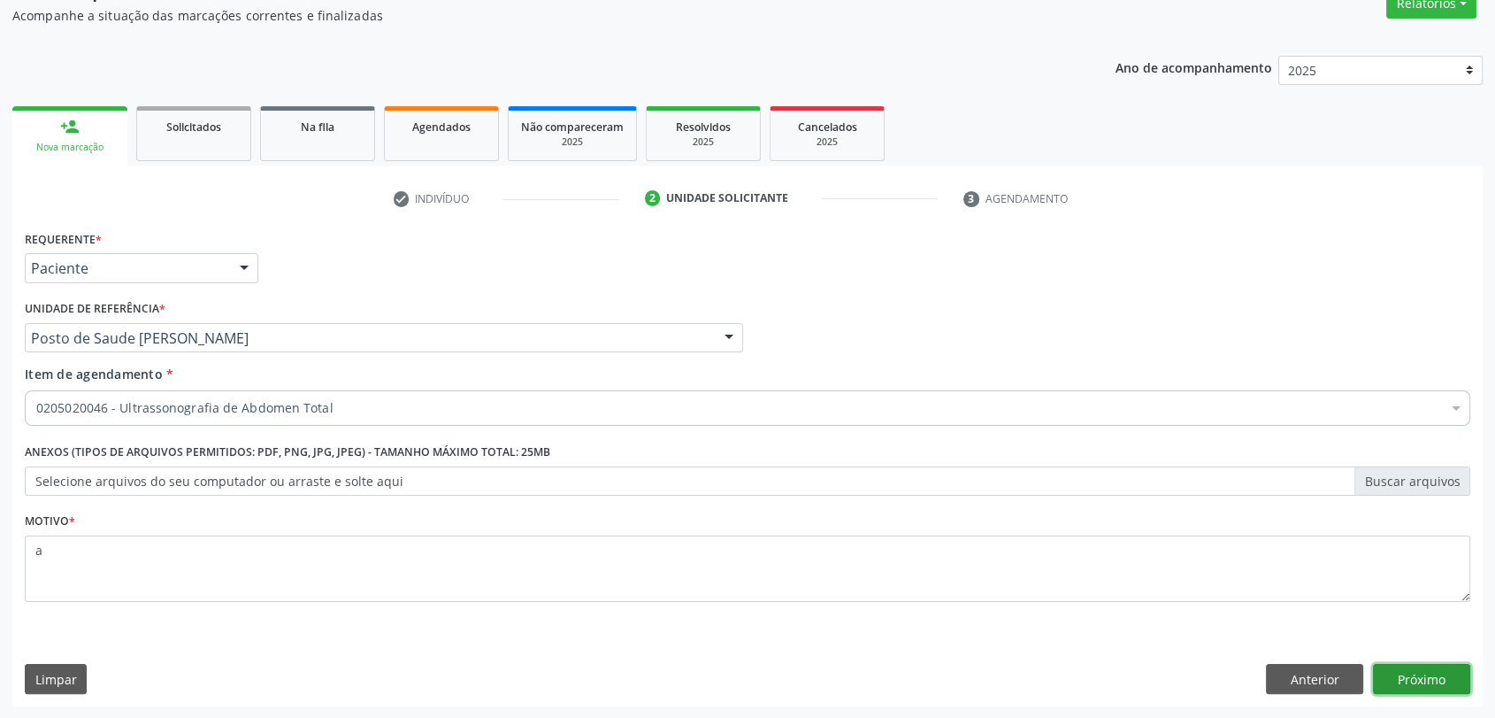
click at [1402, 686] on button "Próximo" at bounding box center [1421, 679] width 97 height 30
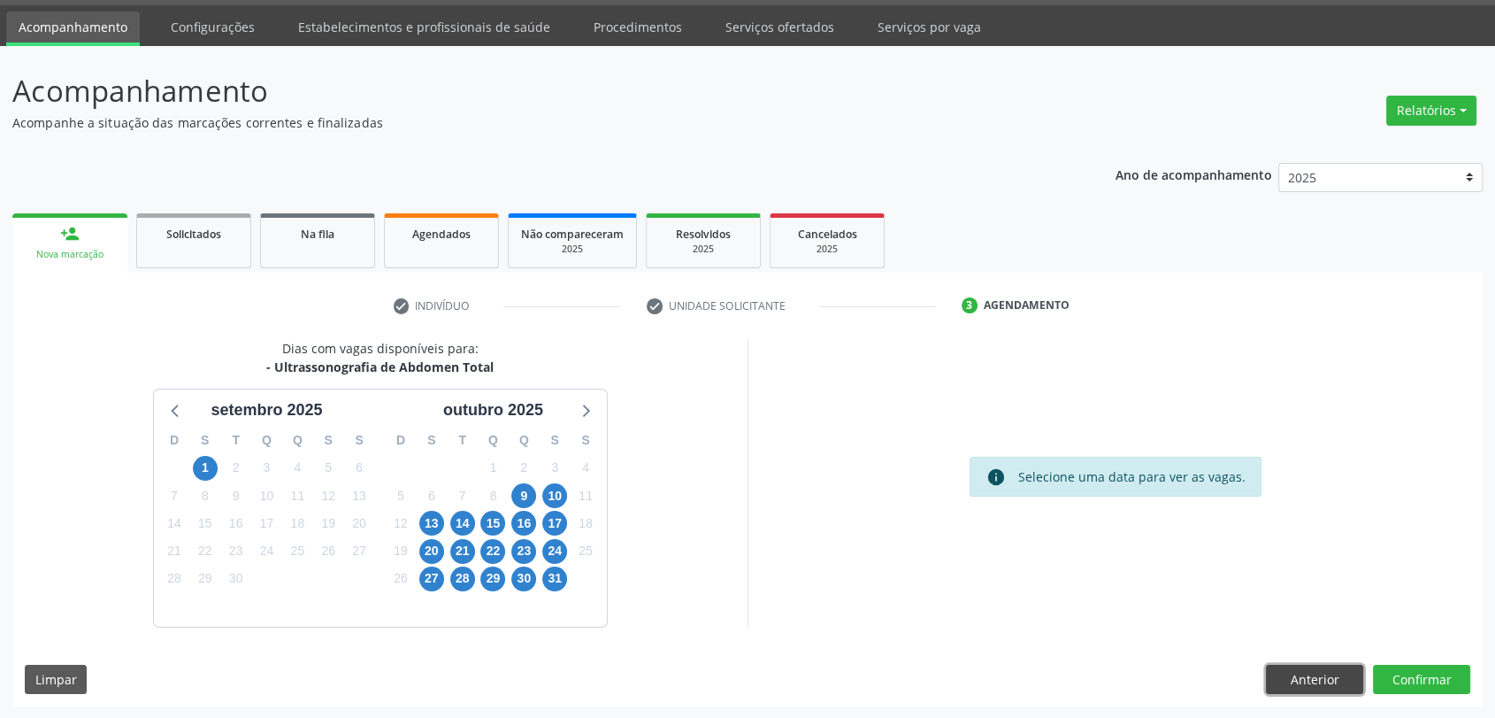
click at [1296, 683] on button "Anterior" at bounding box center [1314, 680] width 97 height 30
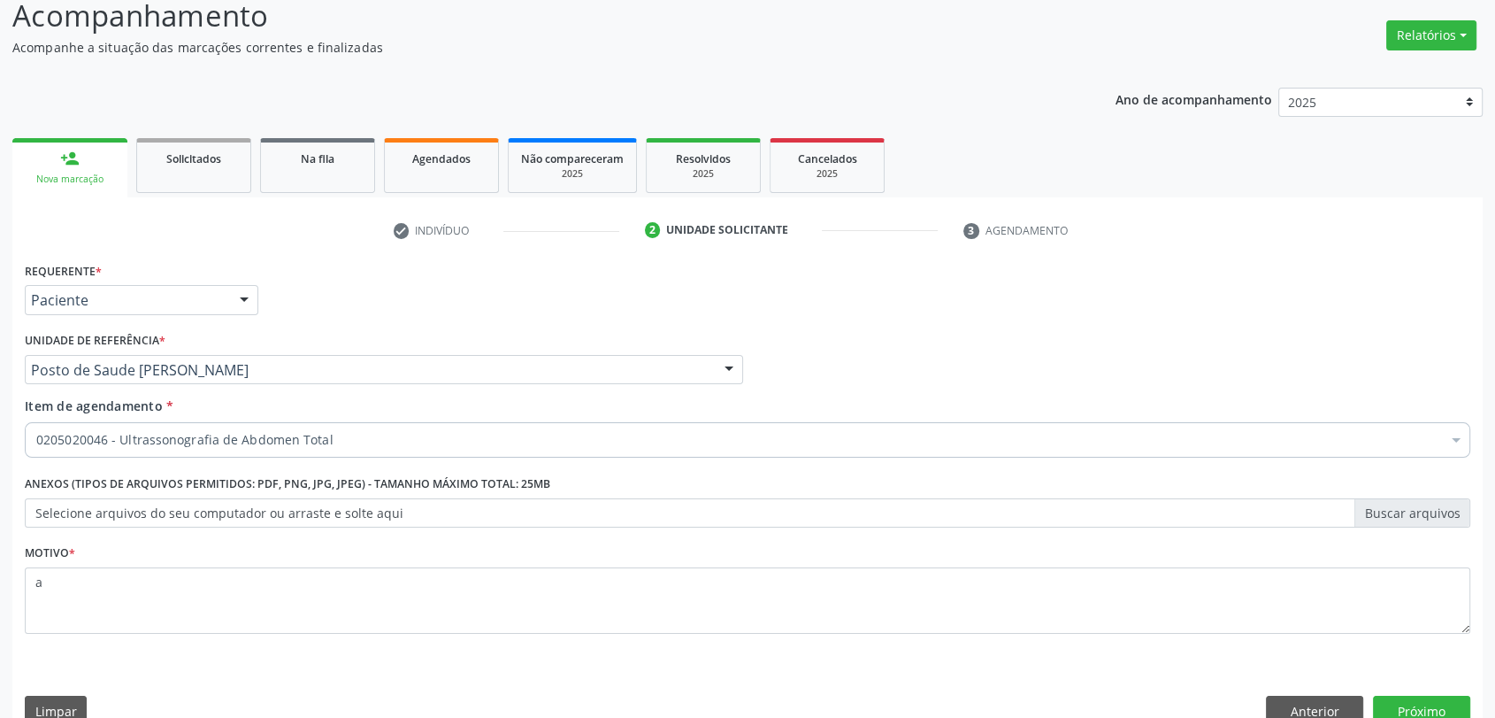
scroll to position [158, 0]
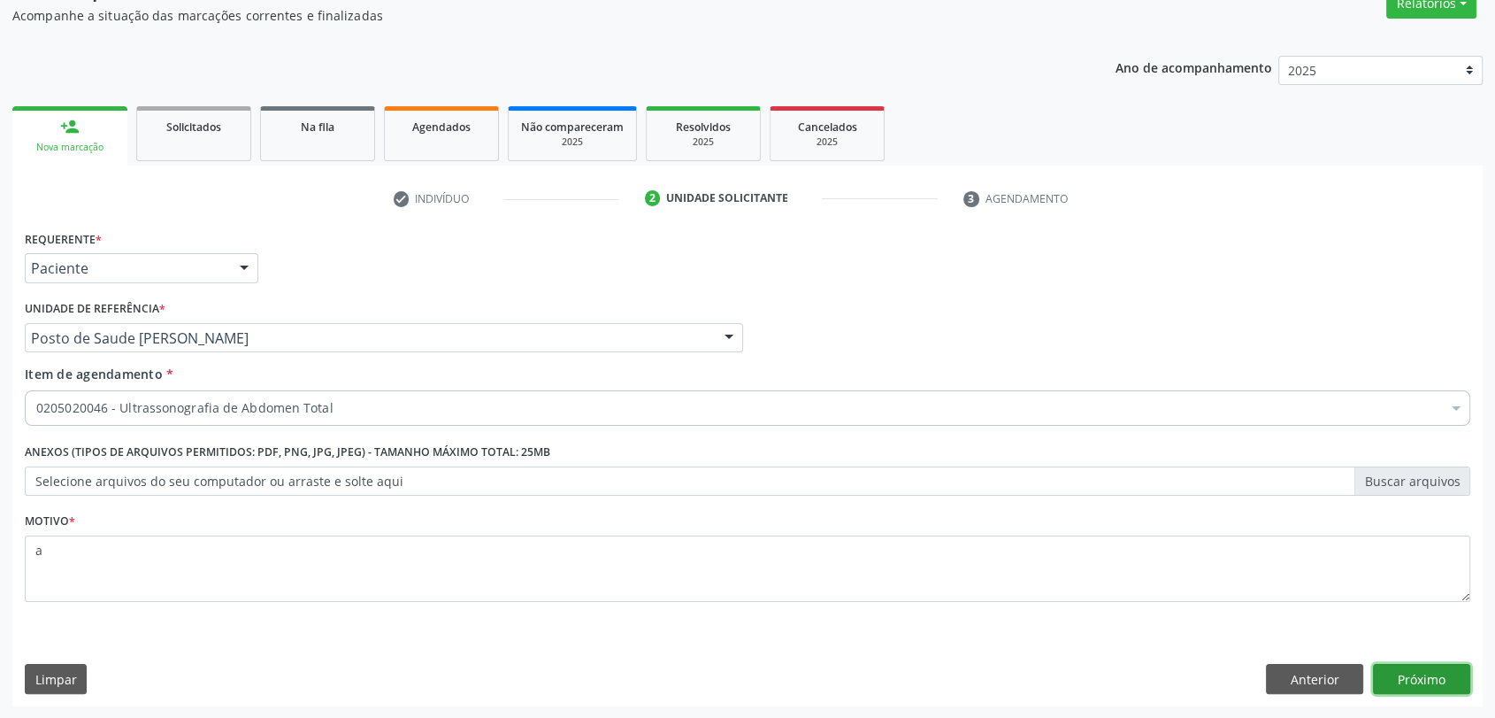
click at [1425, 680] on button "Próximo" at bounding box center [1421, 679] width 97 height 30
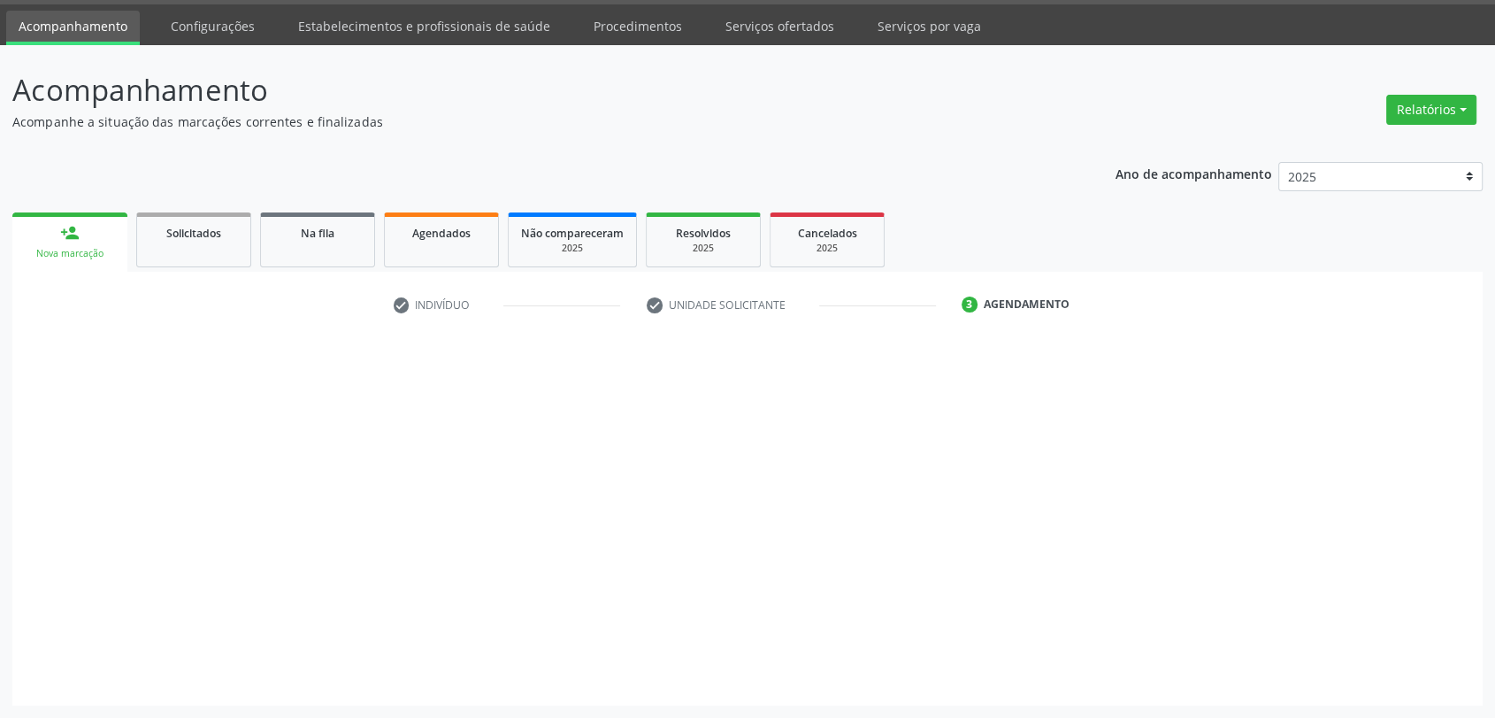
scroll to position [51, 0]
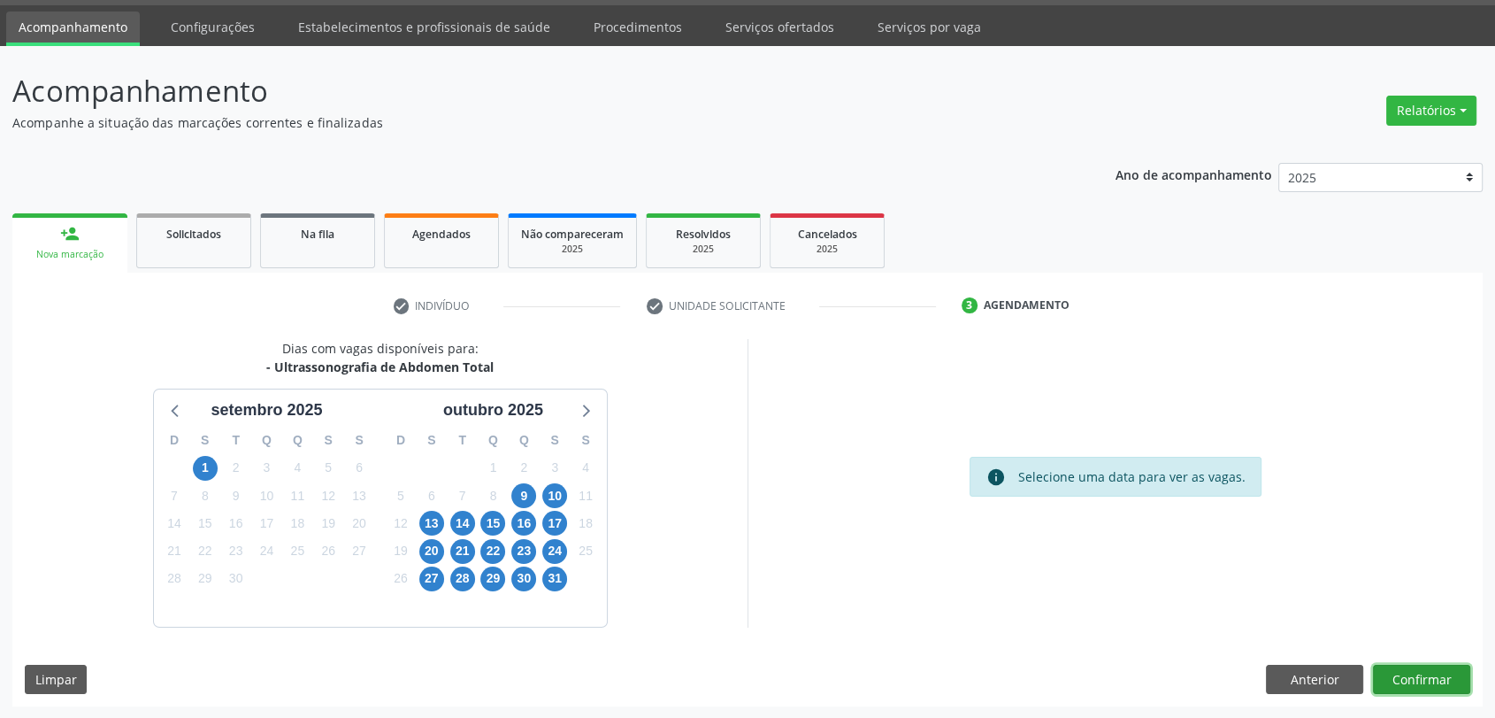
click at [1425, 680] on button "Confirmar" at bounding box center [1421, 680] width 97 height 30
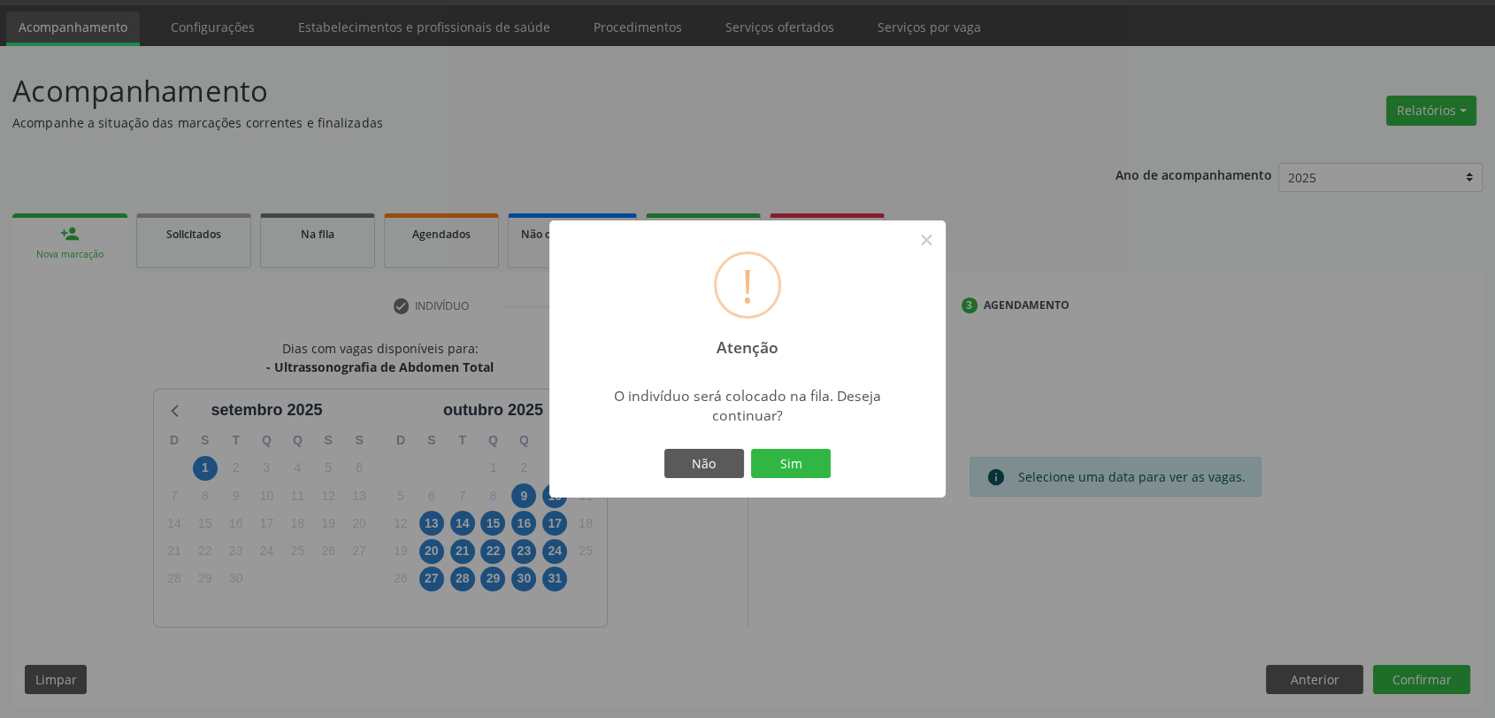
click at [699, 479] on div "Não Sim" at bounding box center [747, 463] width 175 height 37
click at [697, 470] on button "Não" at bounding box center [705, 464] width 80 height 30
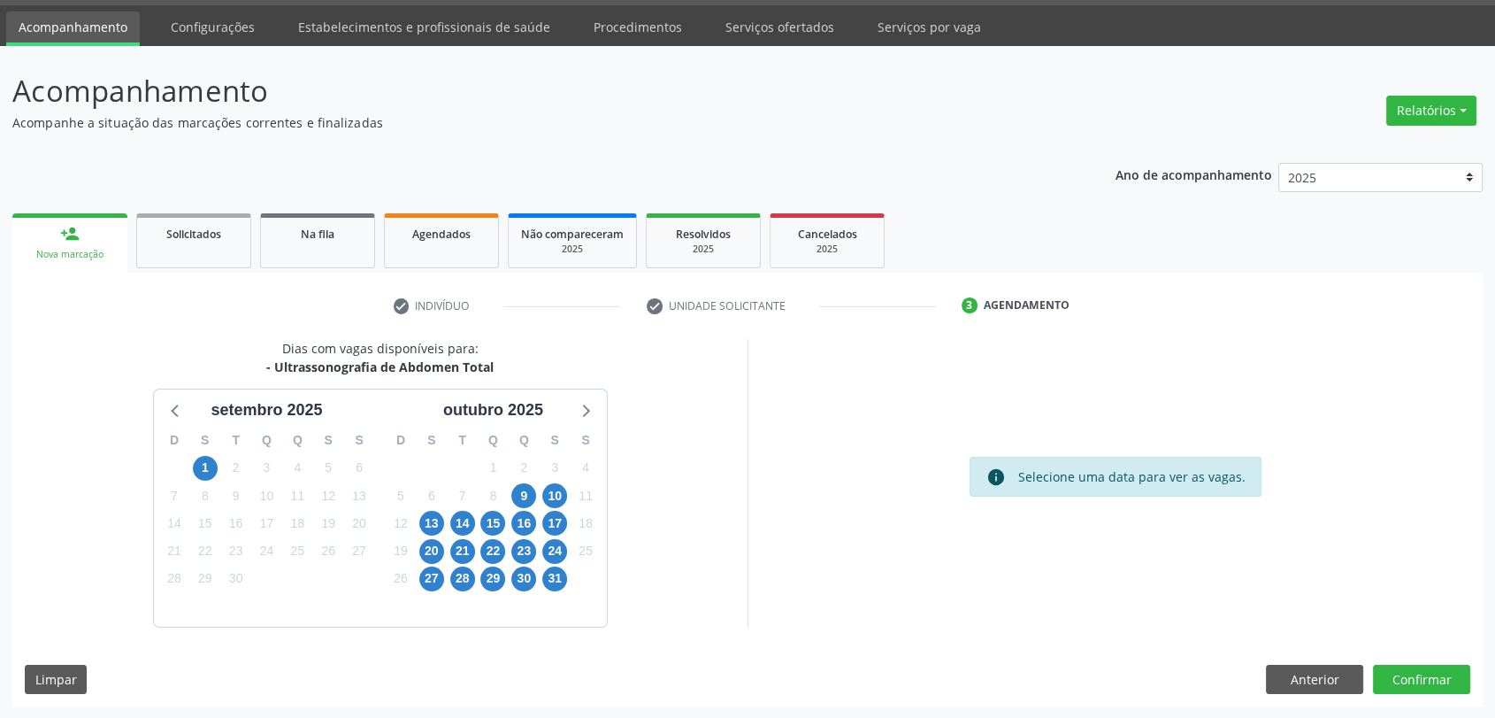
click at [1311, 661] on div "Dias com vagas disponíveis para: - Ultrassonografia de Abdomen Total setembro 2…" at bounding box center [747, 522] width 1471 height 367
click at [1310, 674] on button "Anterior" at bounding box center [1314, 680] width 97 height 30
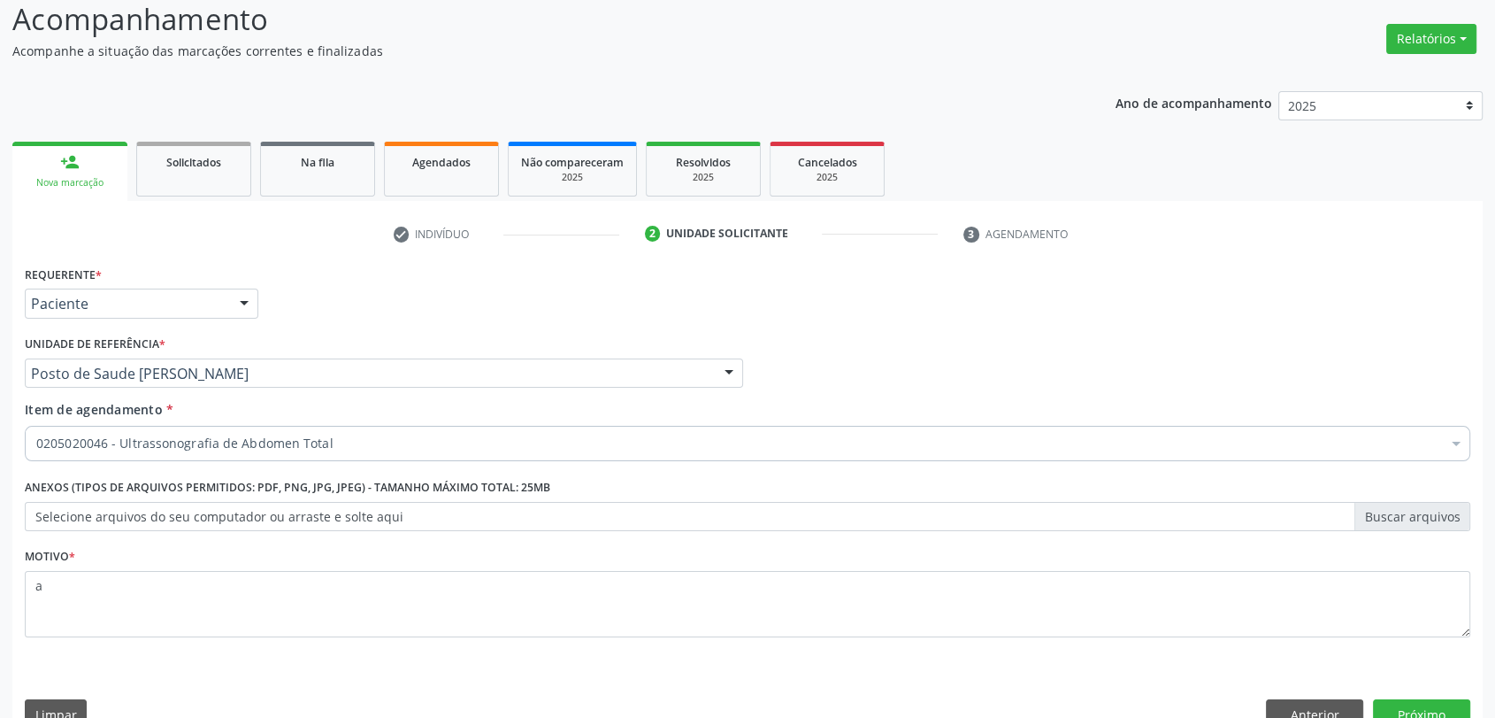
scroll to position [158, 0]
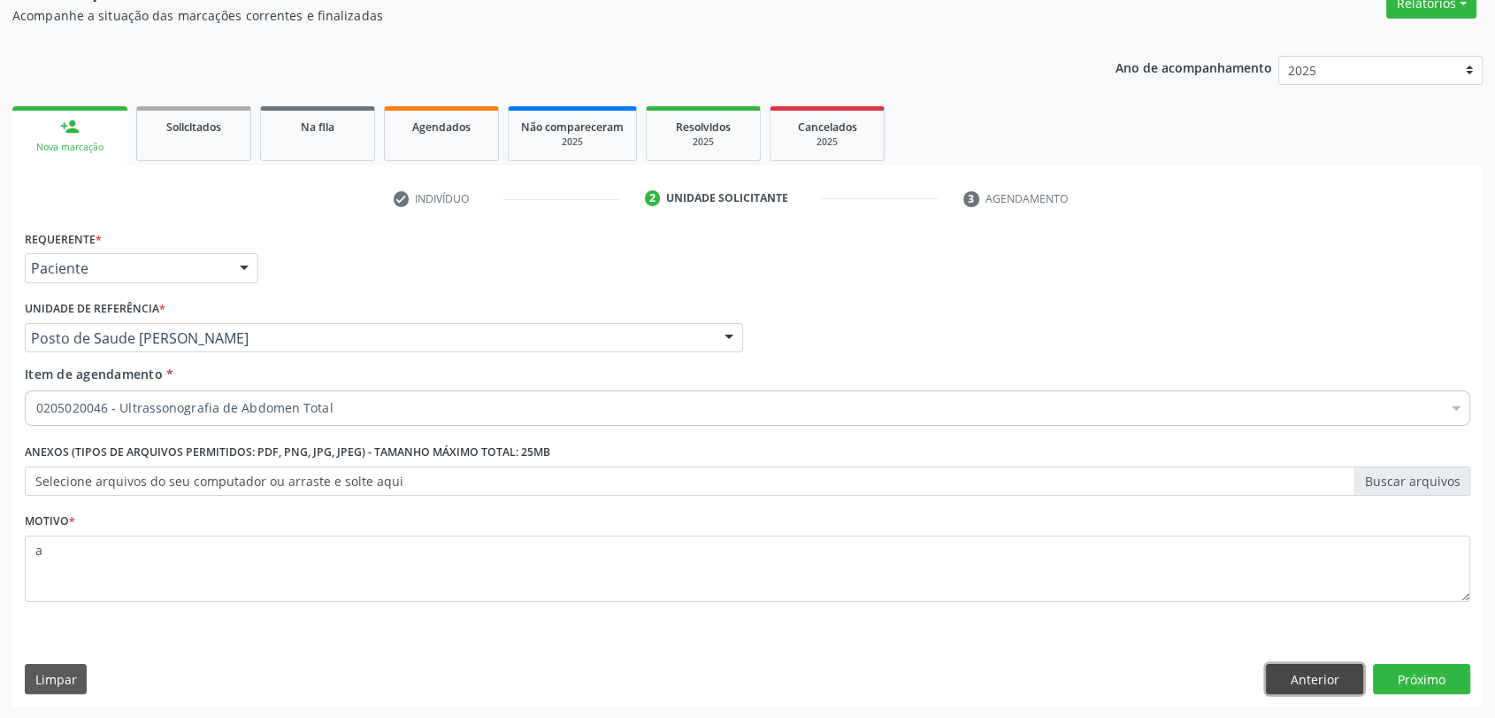
click at [1302, 669] on button "Anterior" at bounding box center [1314, 679] width 97 height 30
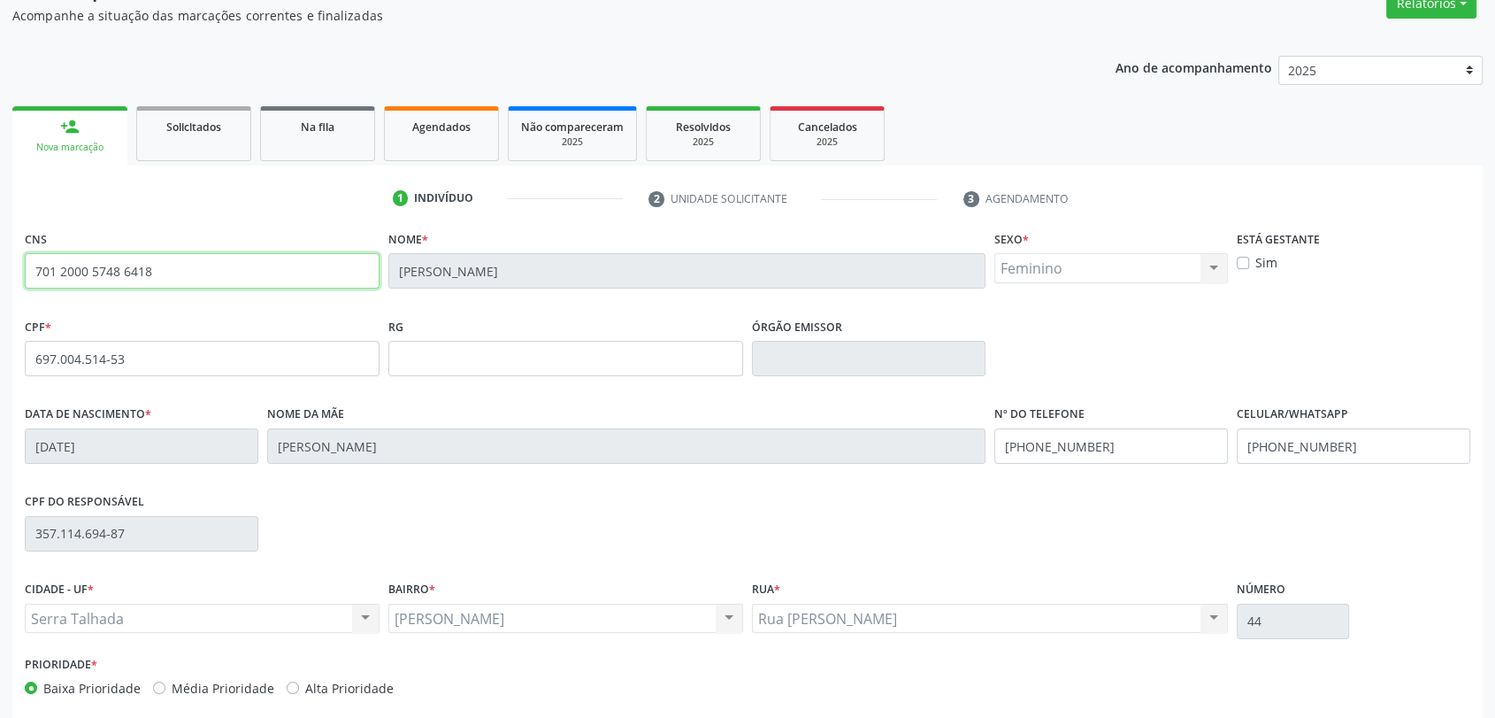
click at [163, 272] on input "701 2000 5748 6418" at bounding box center [202, 270] width 355 height 35
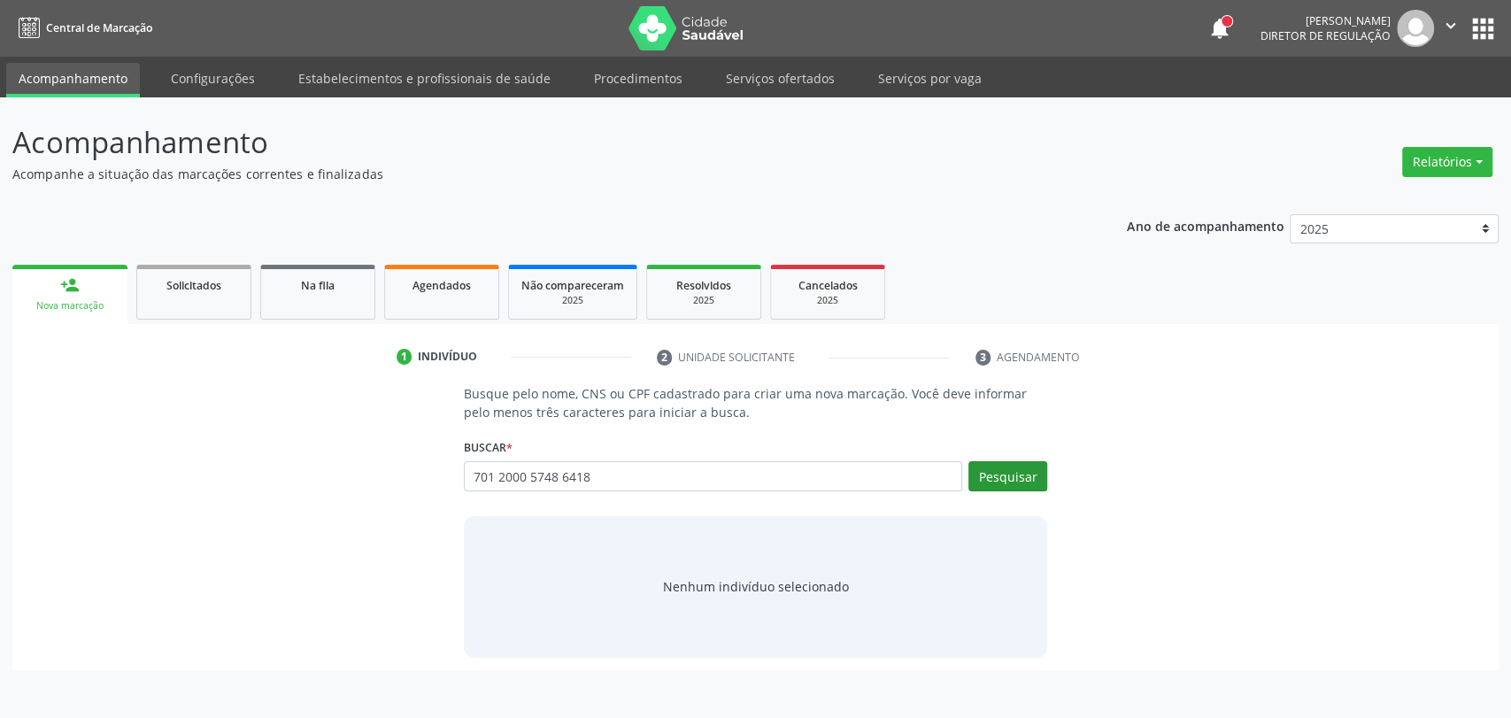
type input "701 2000 5748 6418"
click at [1026, 468] on button "Pesquisar" at bounding box center [1007, 476] width 79 height 30
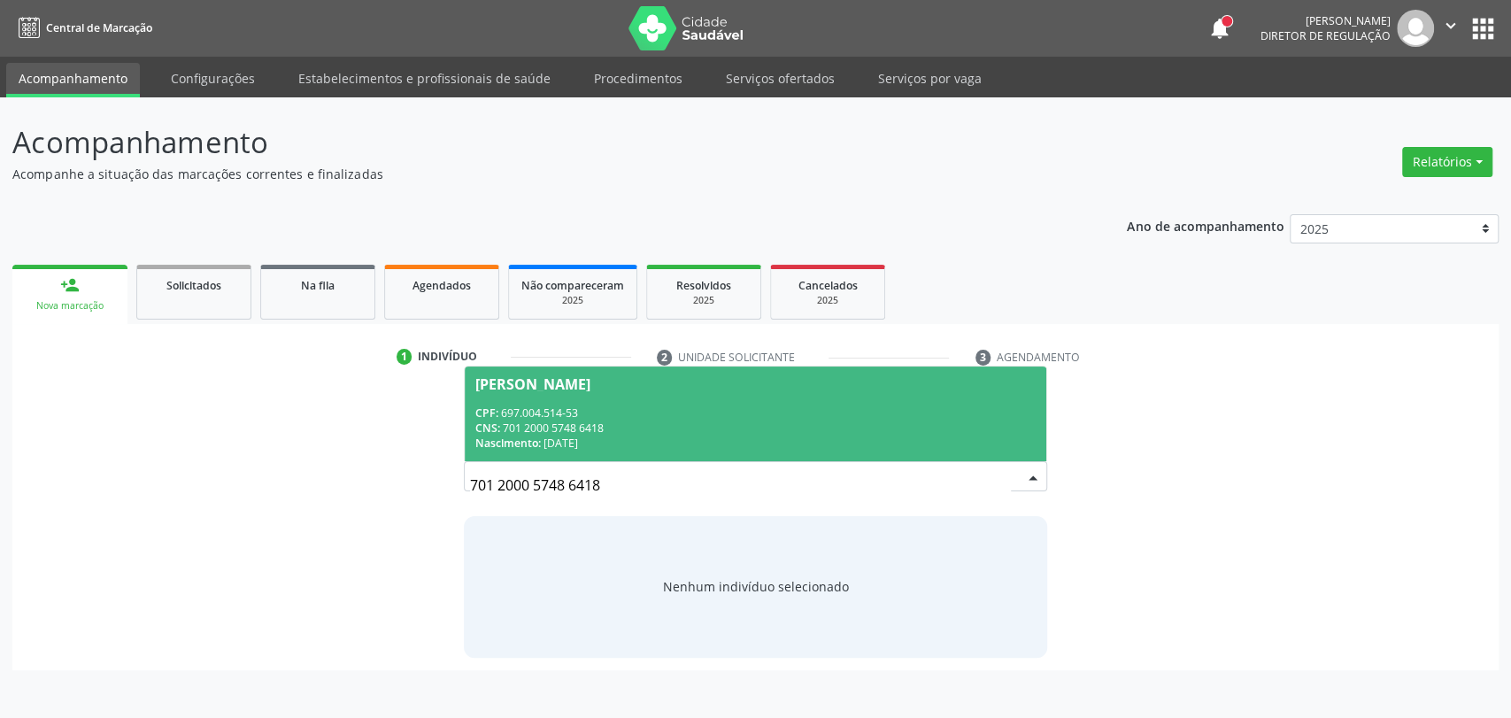
click at [665, 388] on div "[PERSON_NAME]" at bounding box center [755, 384] width 561 height 14
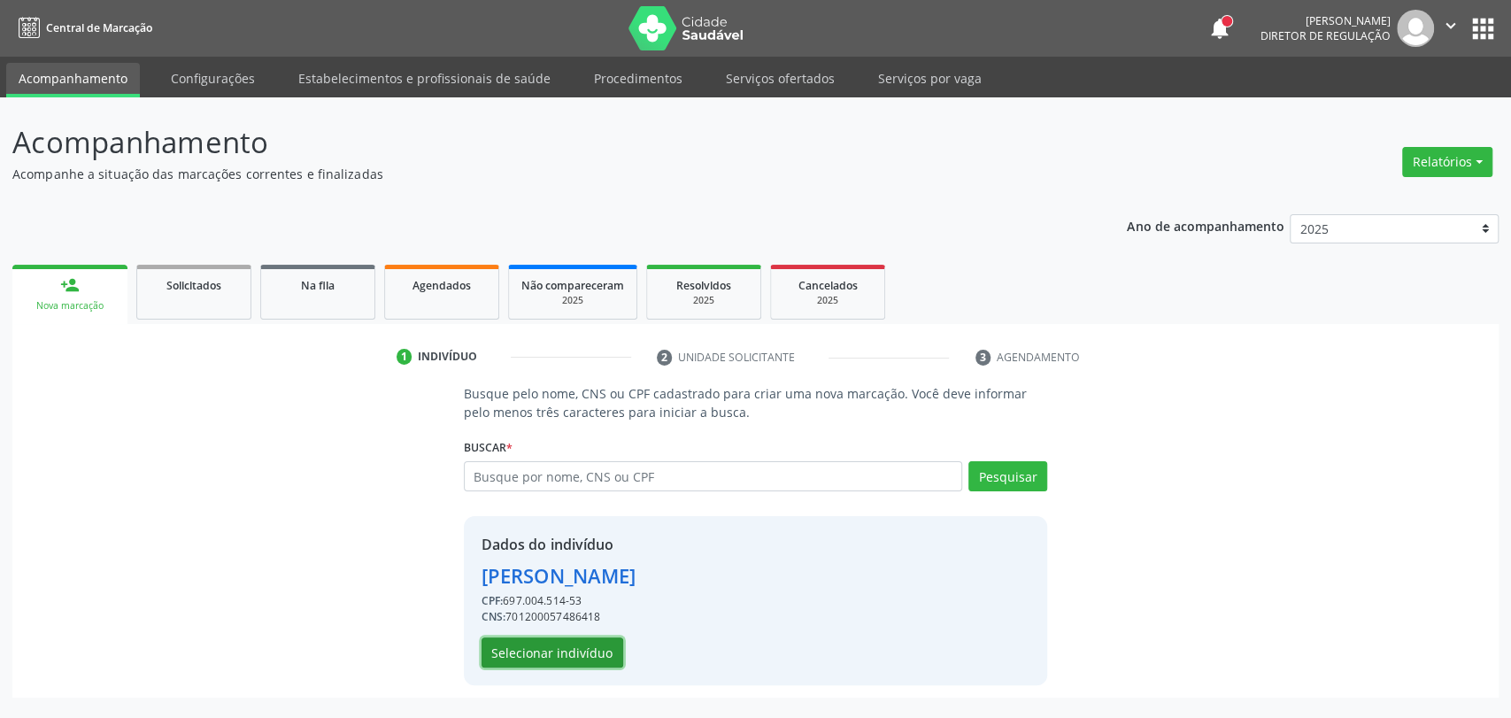
click at [587, 641] on button "Selecionar indivíduo" at bounding box center [552, 652] width 142 height 30
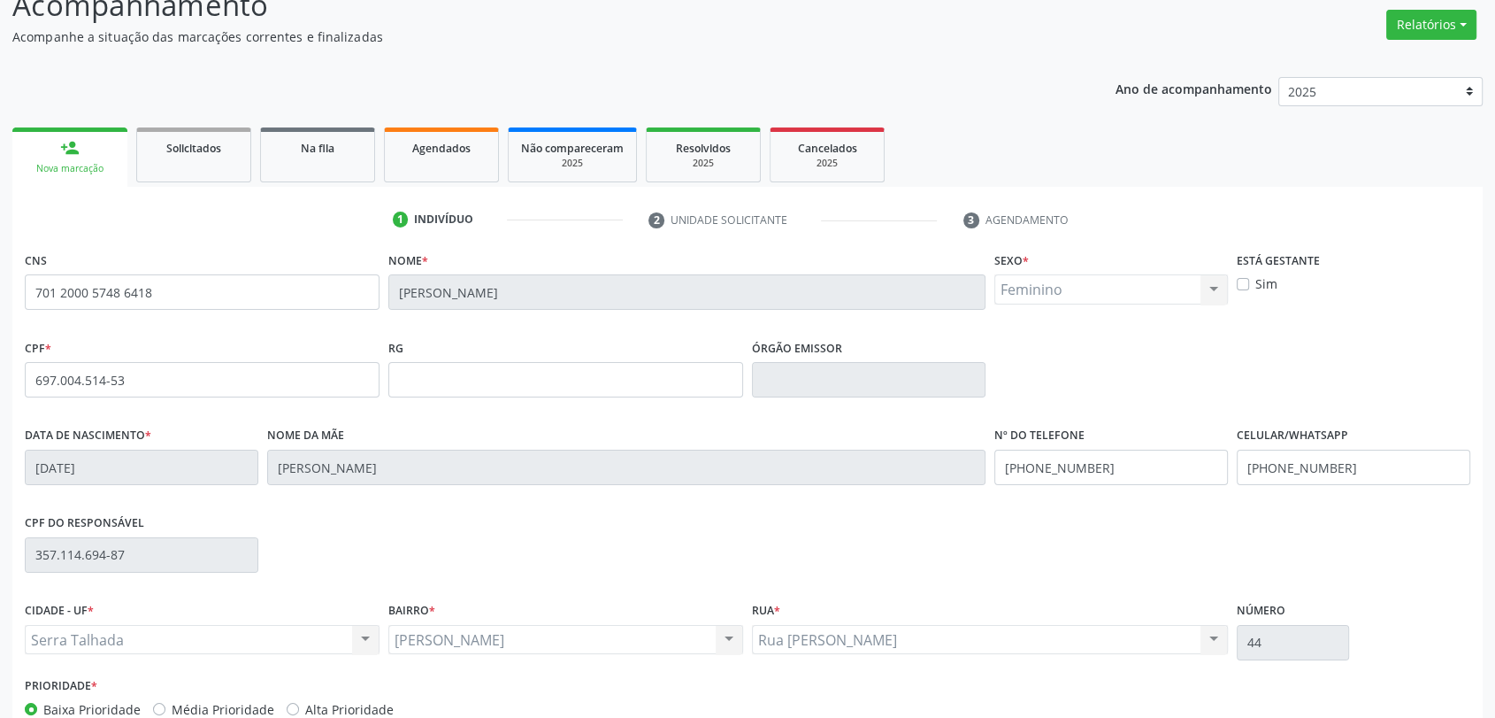
scroll to position [241, 0]
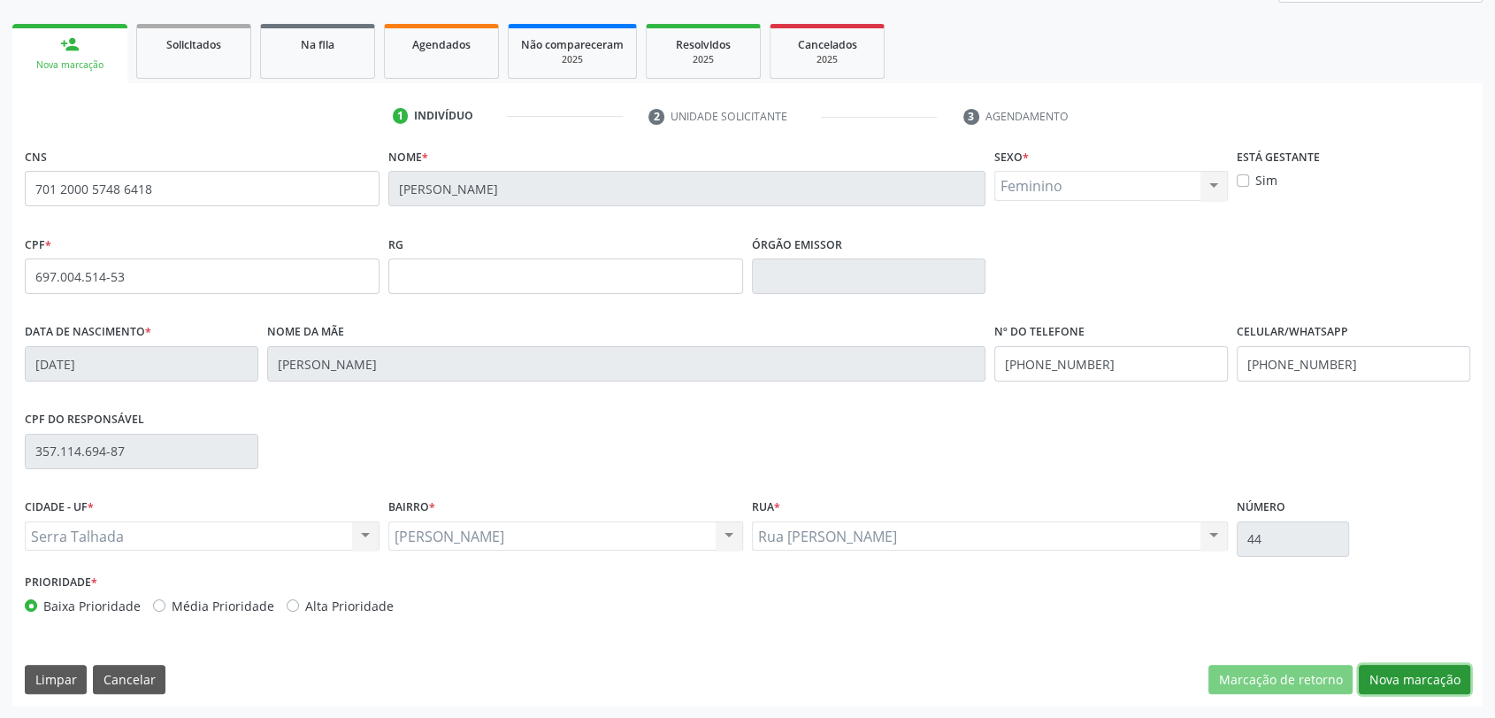
click at [1403, 675] on button "Nova marcação" at bounding box center [1414, 680] width 111 height 30
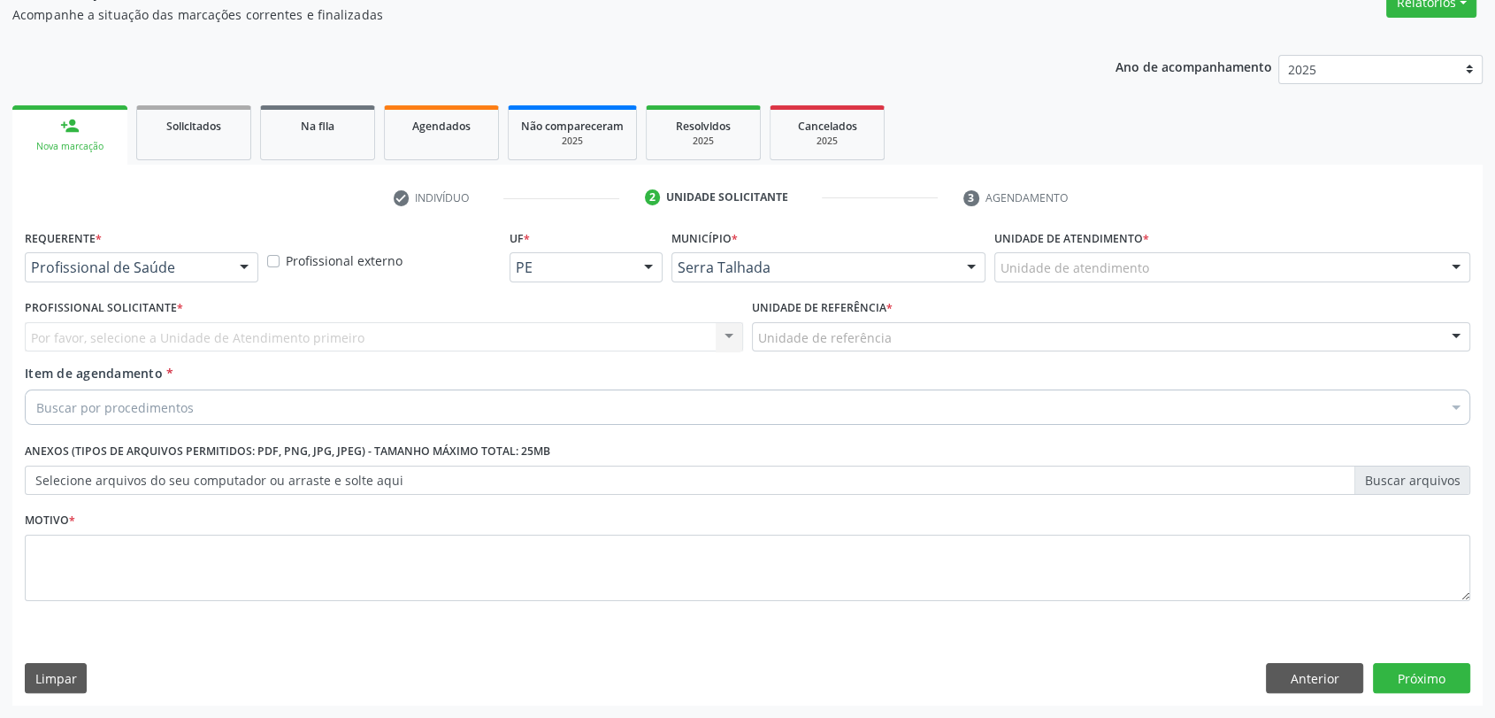
scroll to position [158, 0]
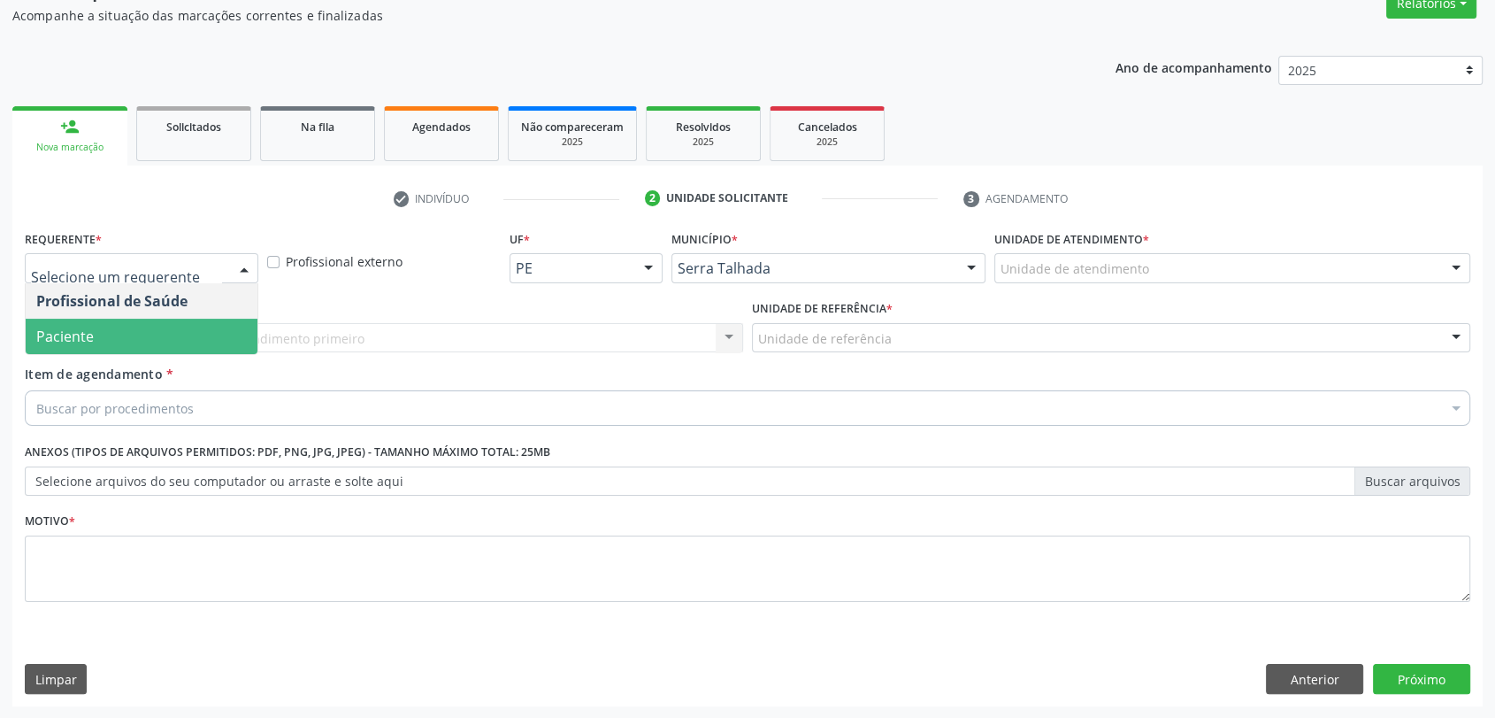
click at [148, 335] on span "Paciente" at bounding box center [142, 336] width 232 height 35
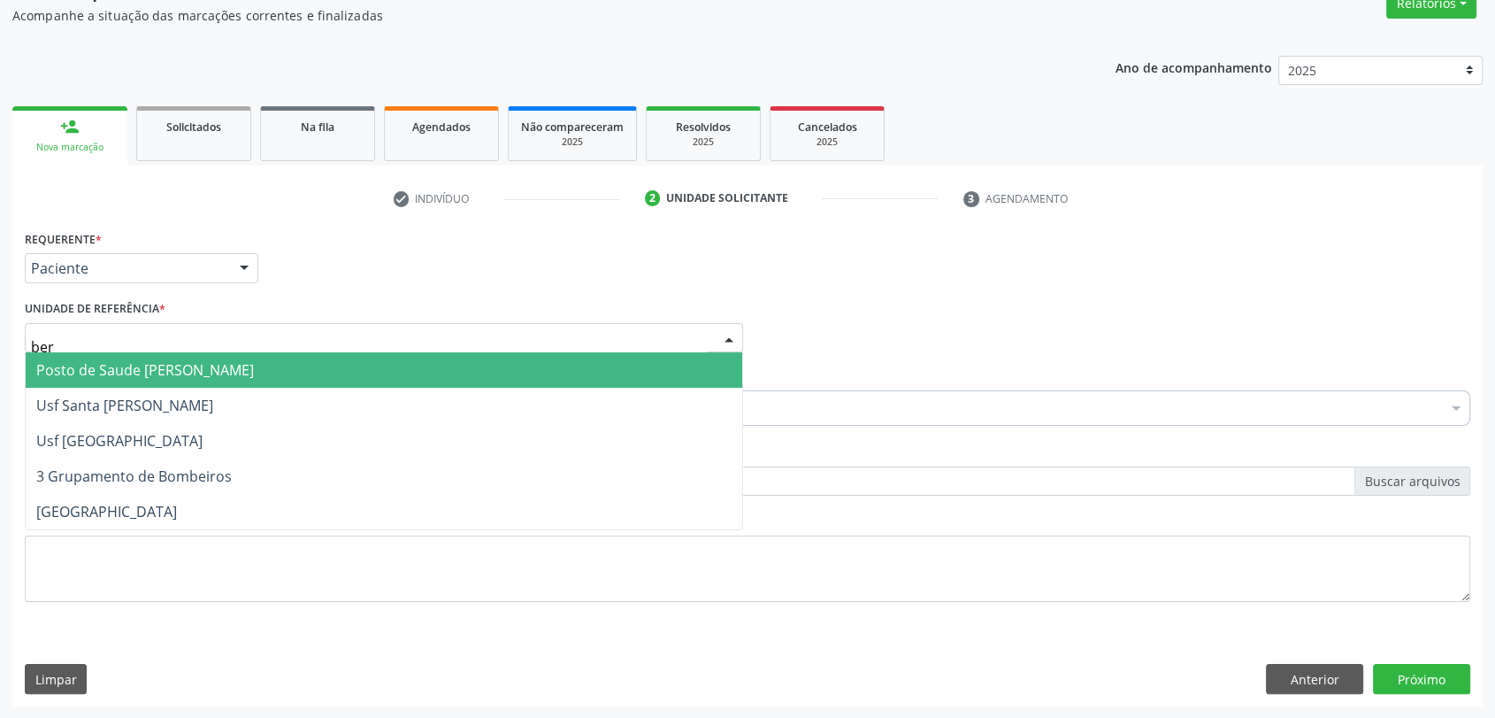
type input "bern"
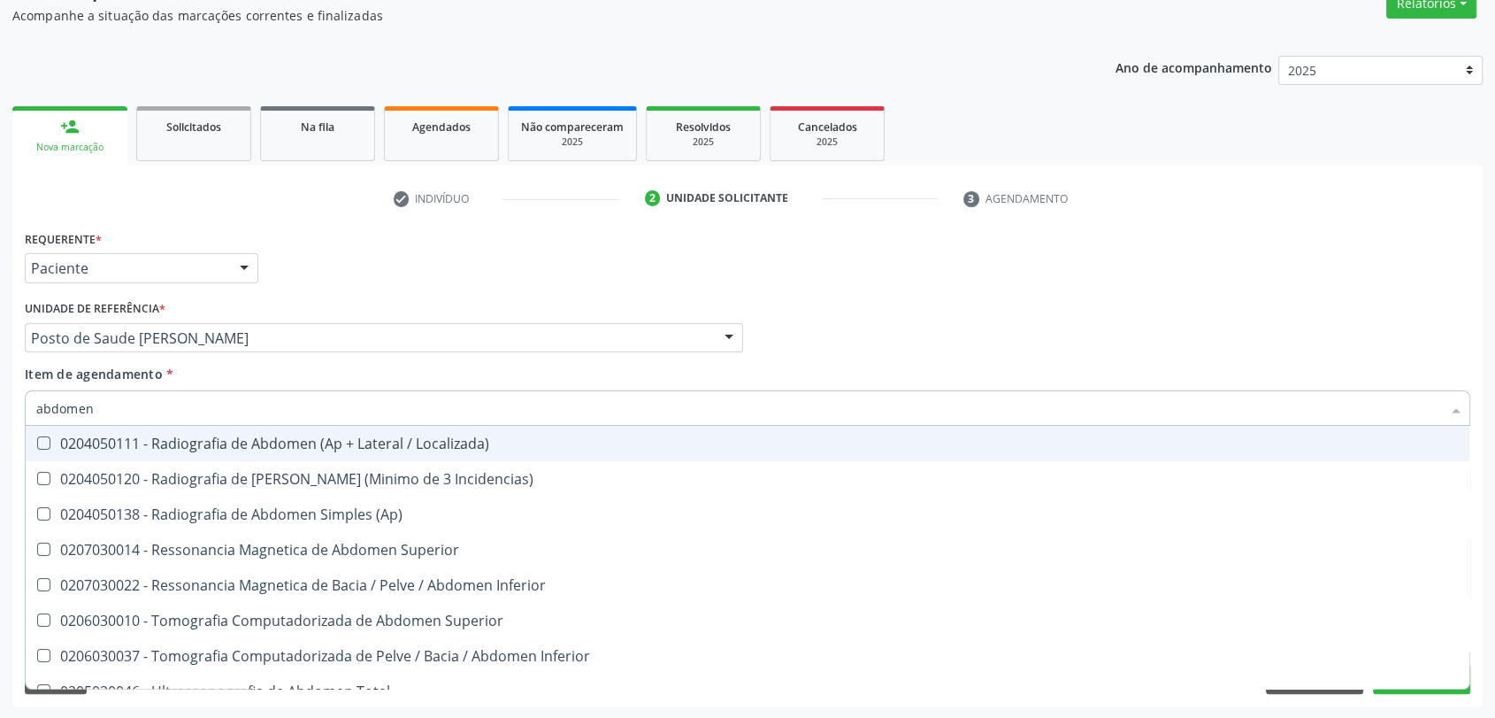
type input "abdomen t"
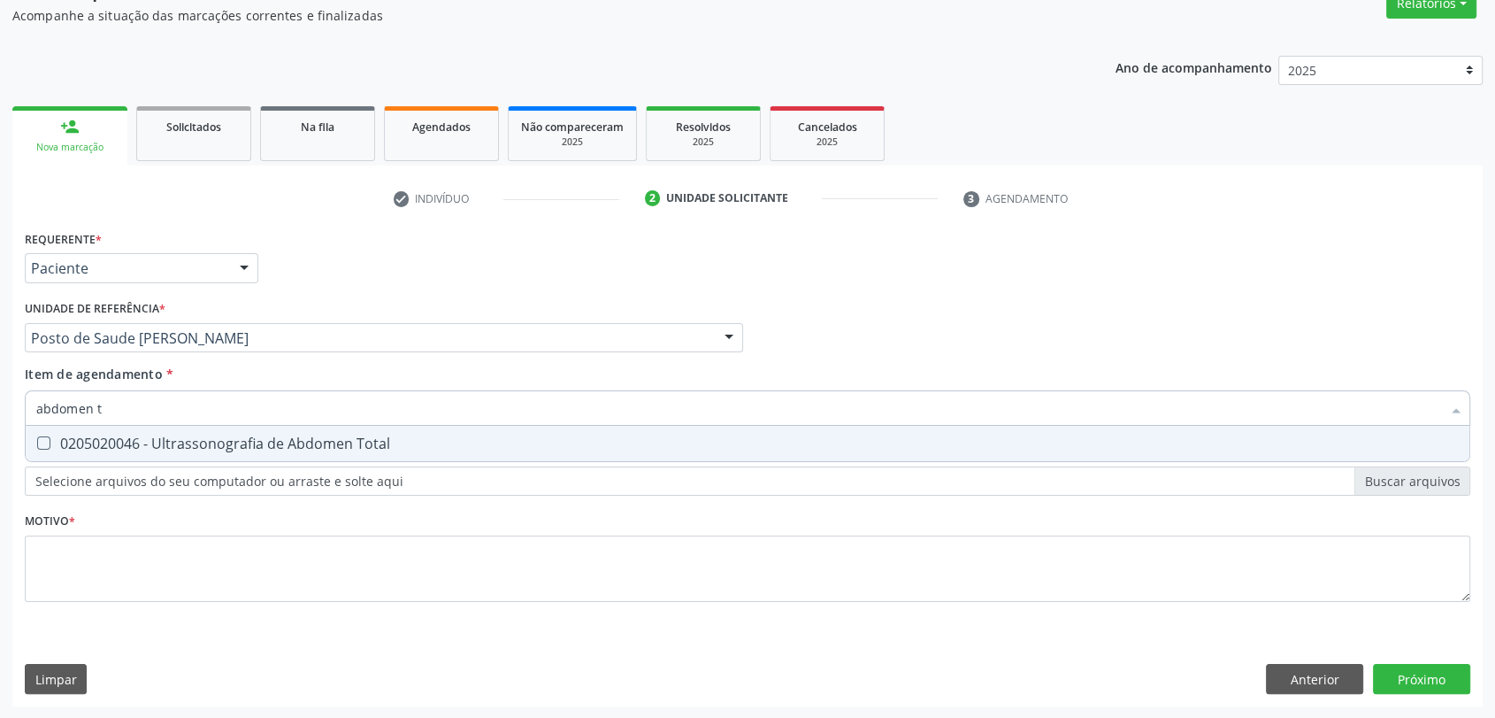
click at [176, 442] on div "0205020046 - Ultrassonografia de Abdomen Total" at bounding box center [747, 443] width 1423 height 14
checkbox Total "true"
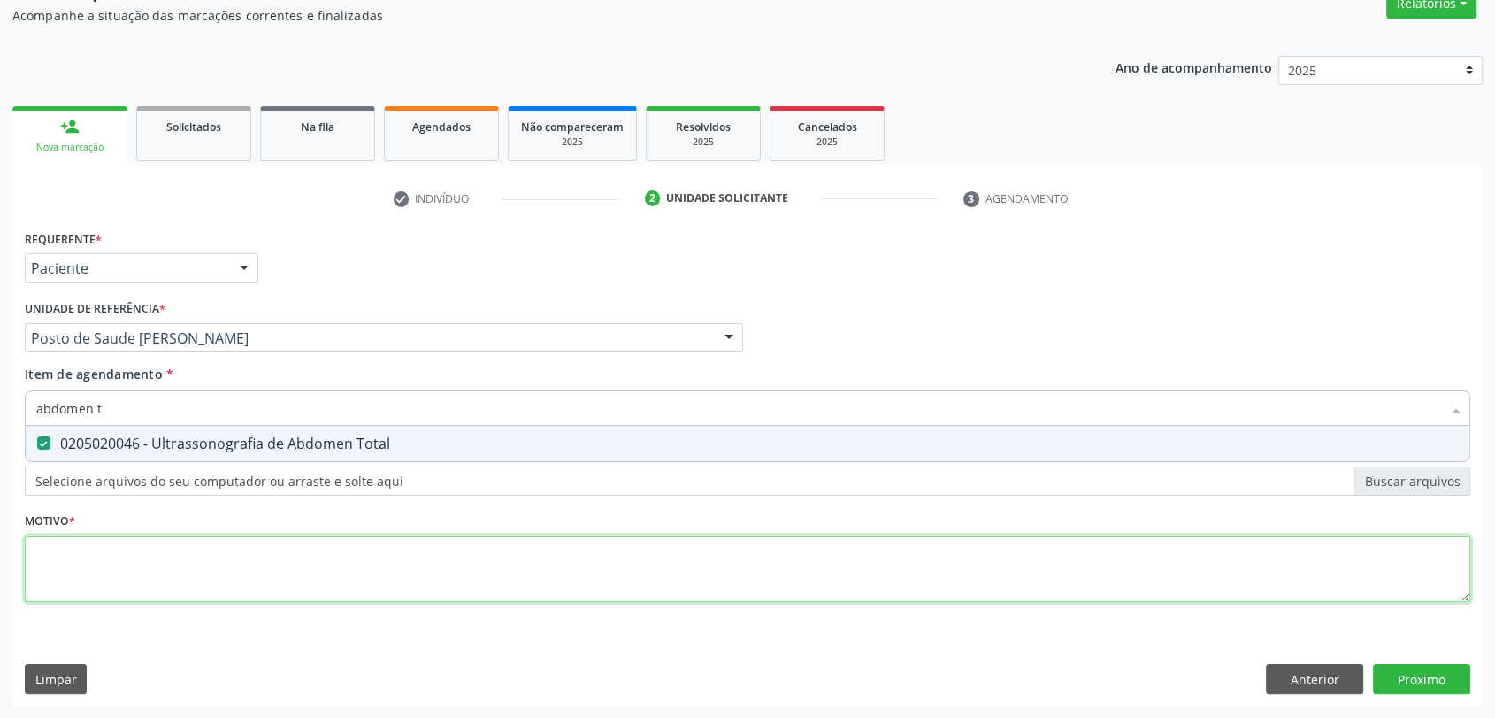
click at [160, 536] on div "Requerente * Paciente Profissional de Saúde Paciente Nenhum resultado encontrad…" at bounding box center [748, 426] width 1446 height 401
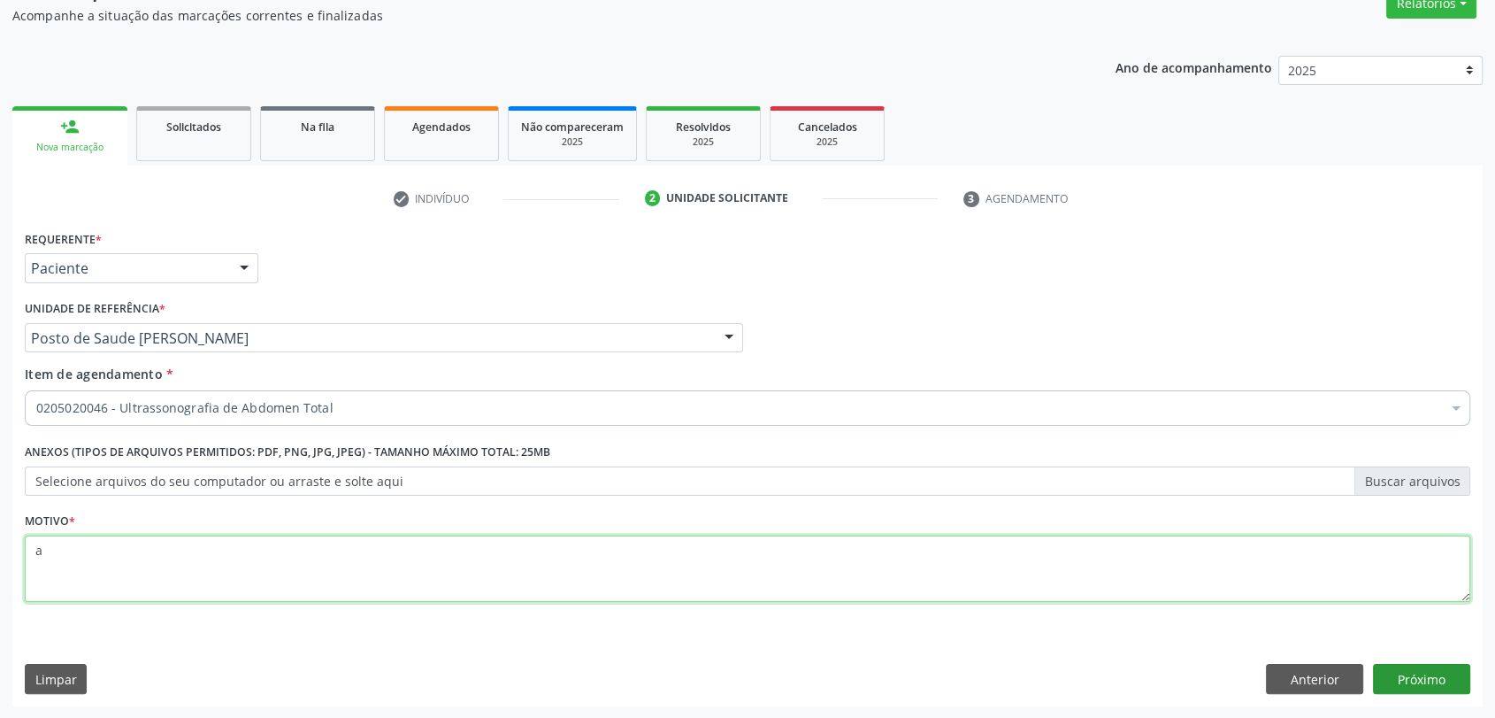
type textarea "a"
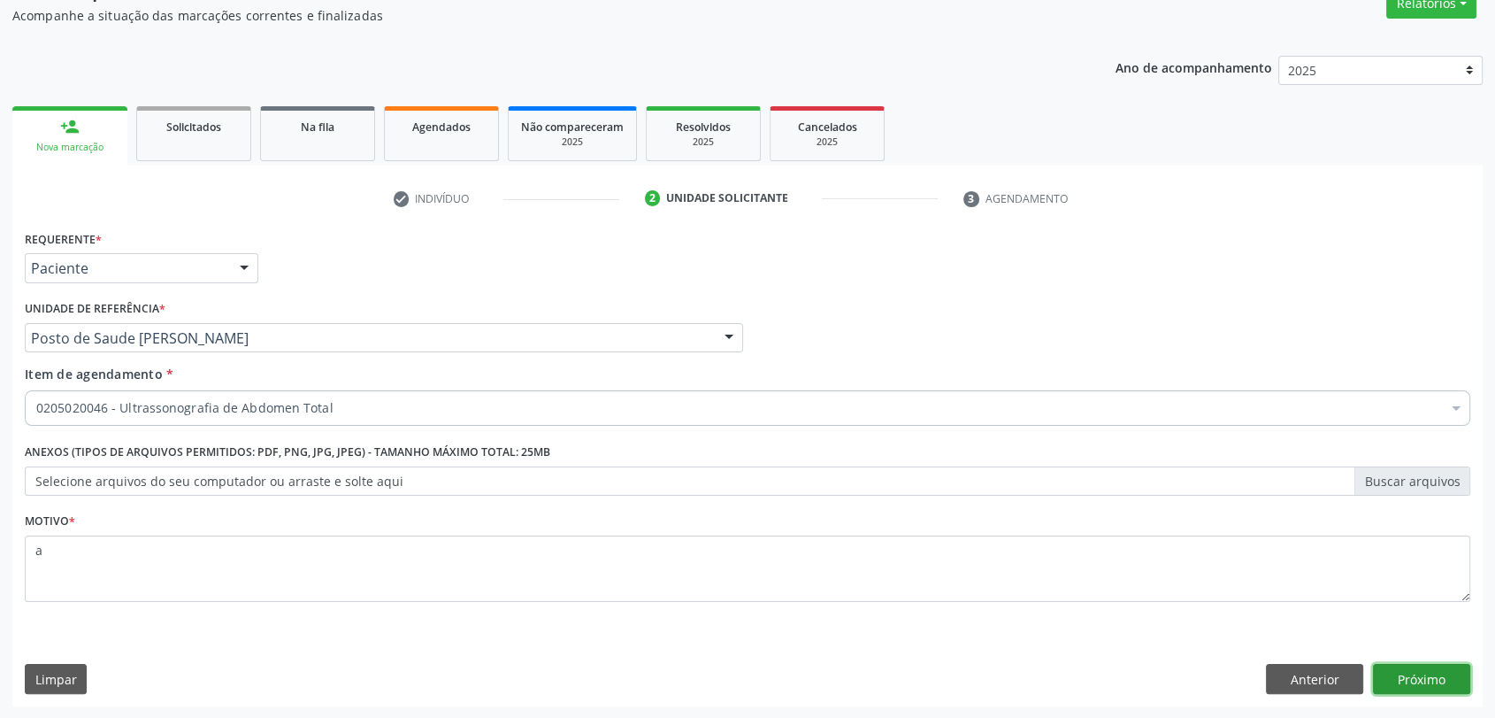
click at [1439, 675] on button "Próximo" at bounding box center [1421, 679] width 97 height 30
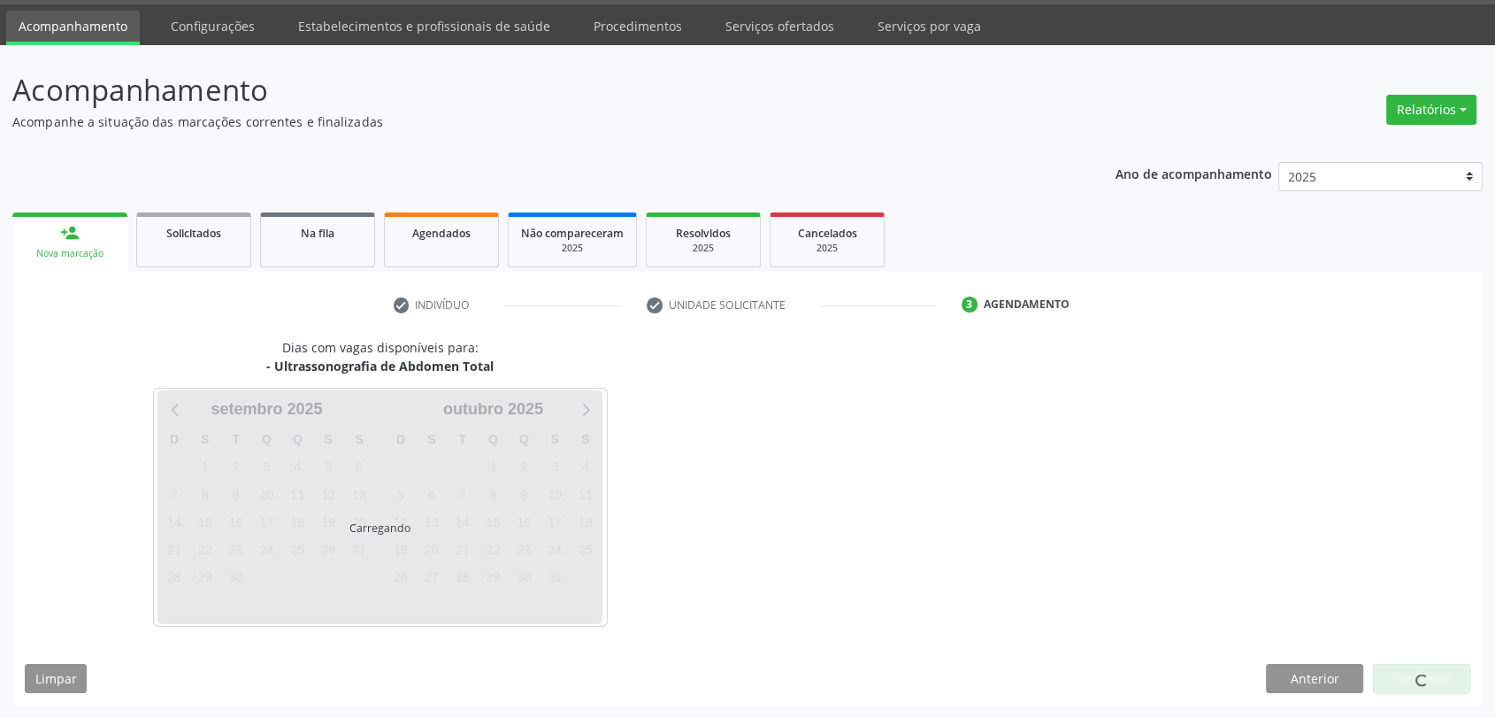
scroll to position [51, 0]
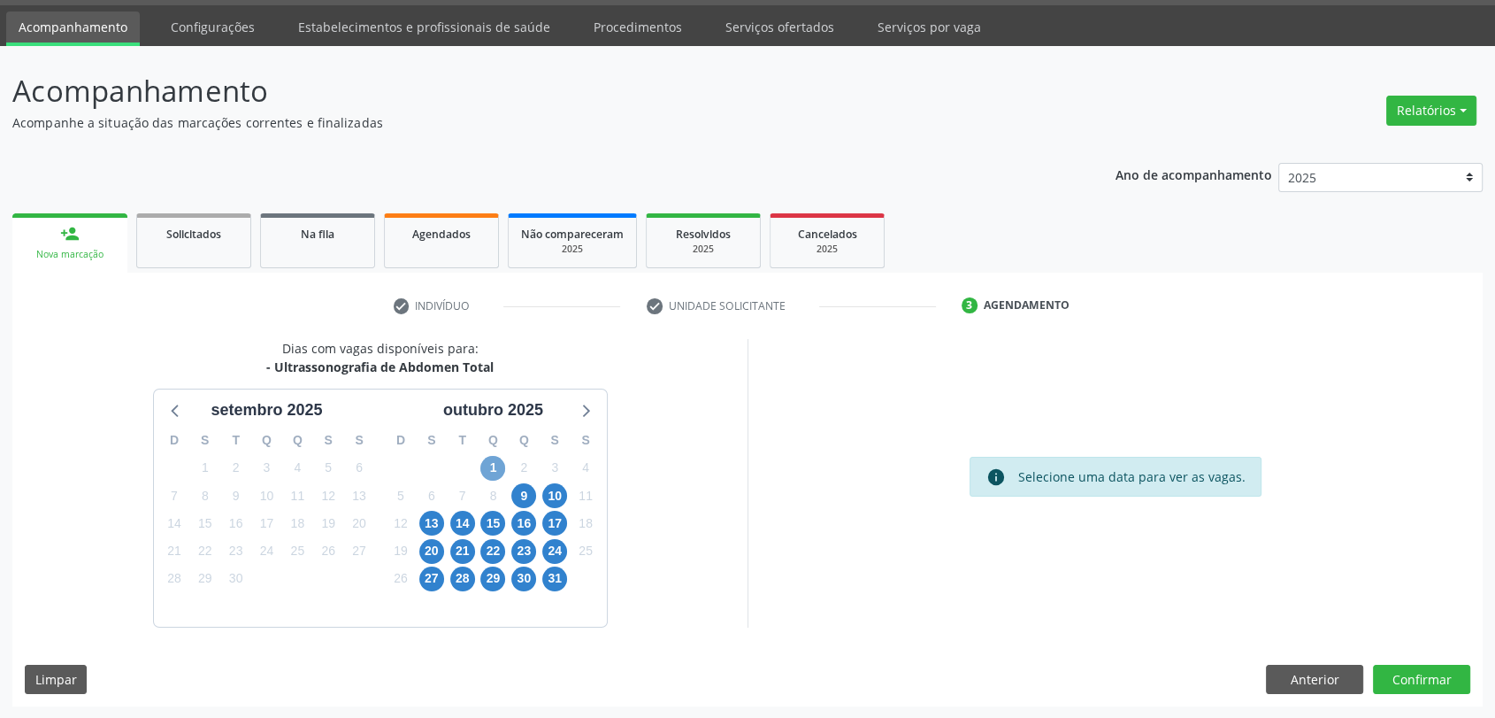
click at [491, 475] on span "1" at bounding box center [493, 468] width 25 height 25
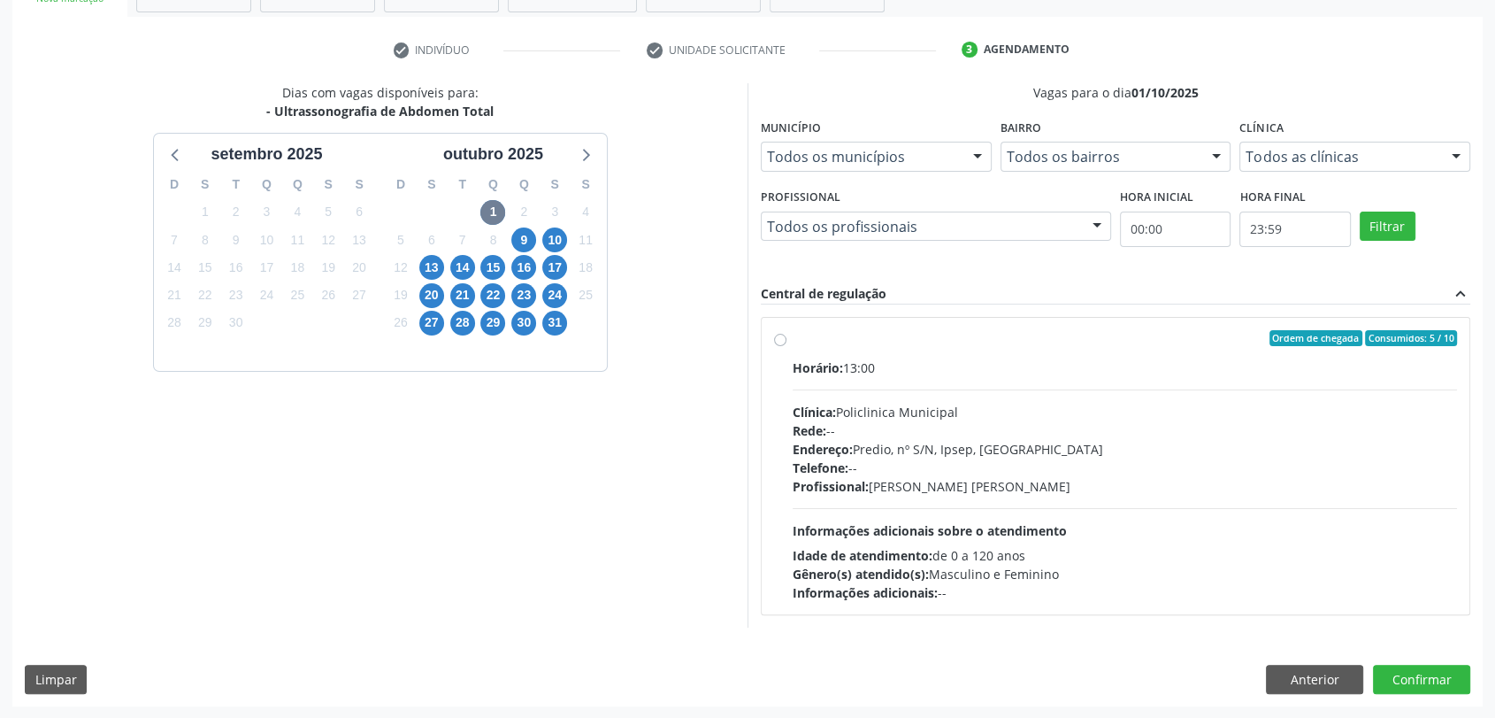
click at [896, 375] on div "Horário: 13:00 Clínica: Policlinica Municipal Rede: -- Endereço: Predio, nº S/N…" at bounding box center [1125, 479] width 665 height 243
click at [787, 346] on input "Ordem de chegada Consumidos: 5 / 10 Horário: 13:00 Clínica: Policlinica Municip…" at bounding box center [780, 338] width 12 height 16
radio input "true"
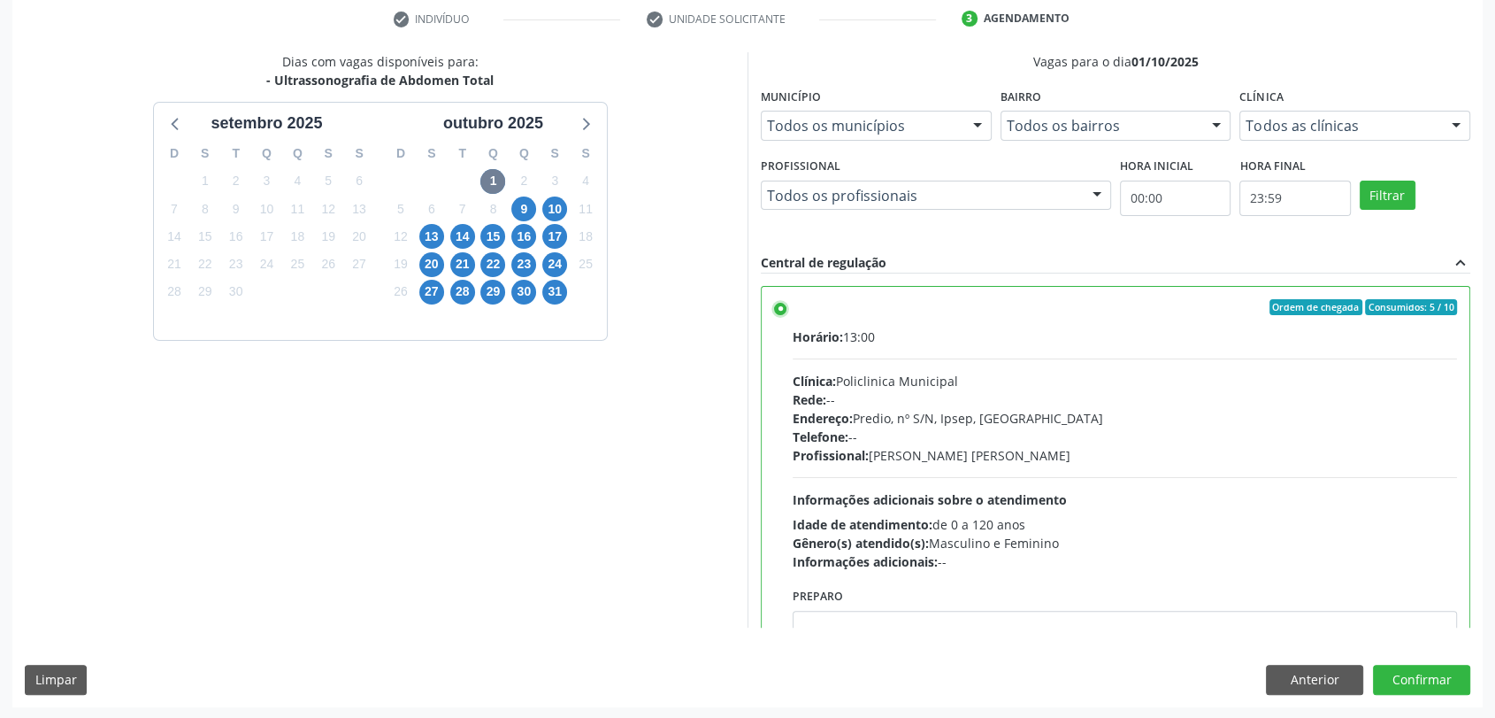
scroll to position [339, 0]
click at [1444, 676] on button "Confirmar" at bounding box center [1421, 679] width 97 height 30
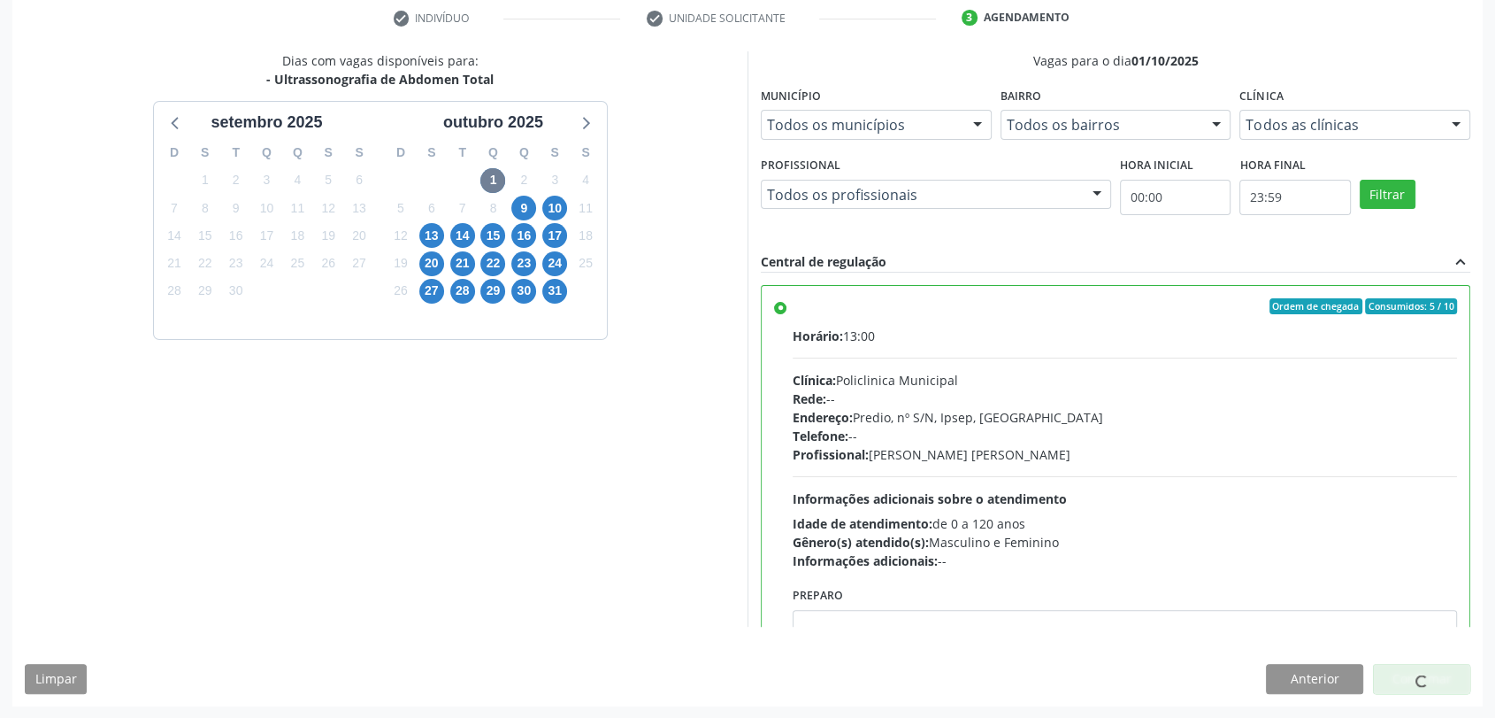
scroll to position [0, 0]
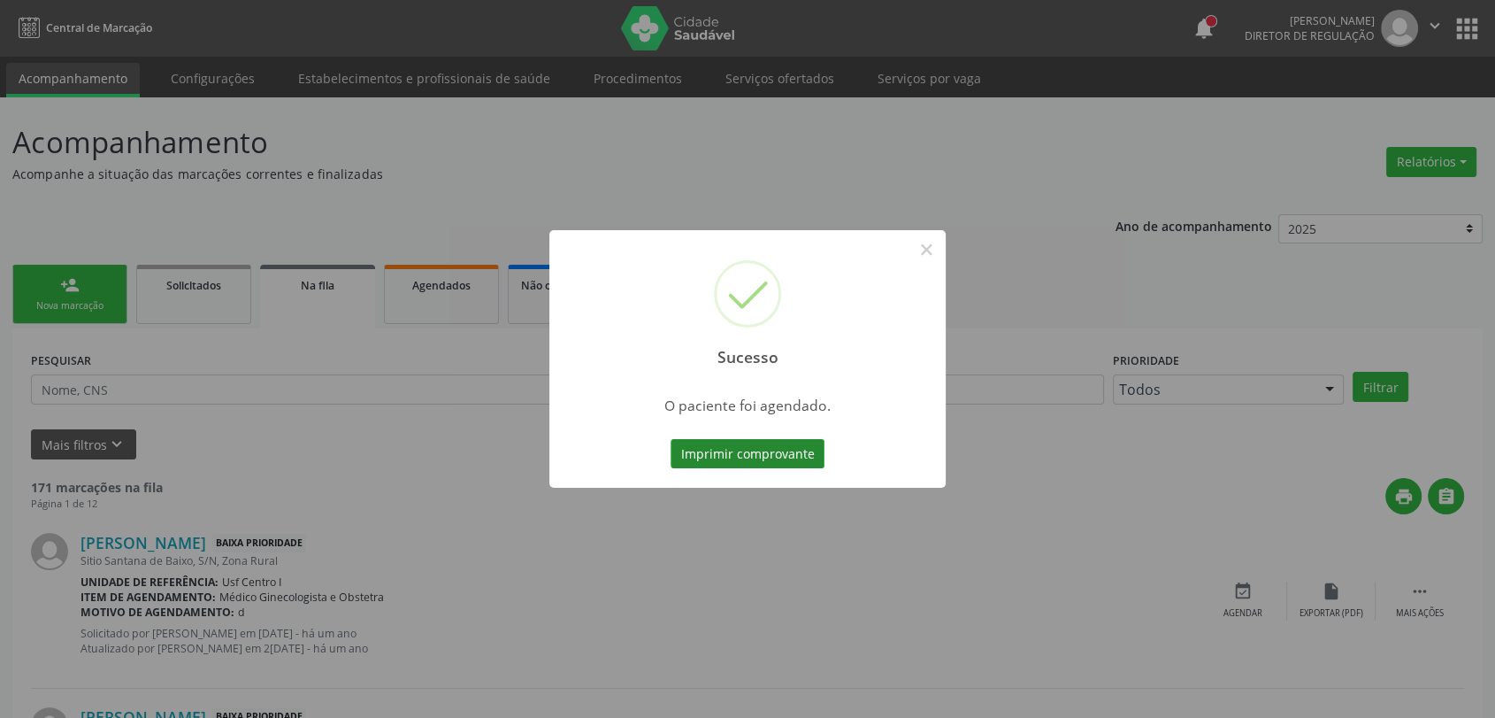
click at [768, 457] on button "Imprimir comprovante" at bounding box center [748, 454] width 154 height 30
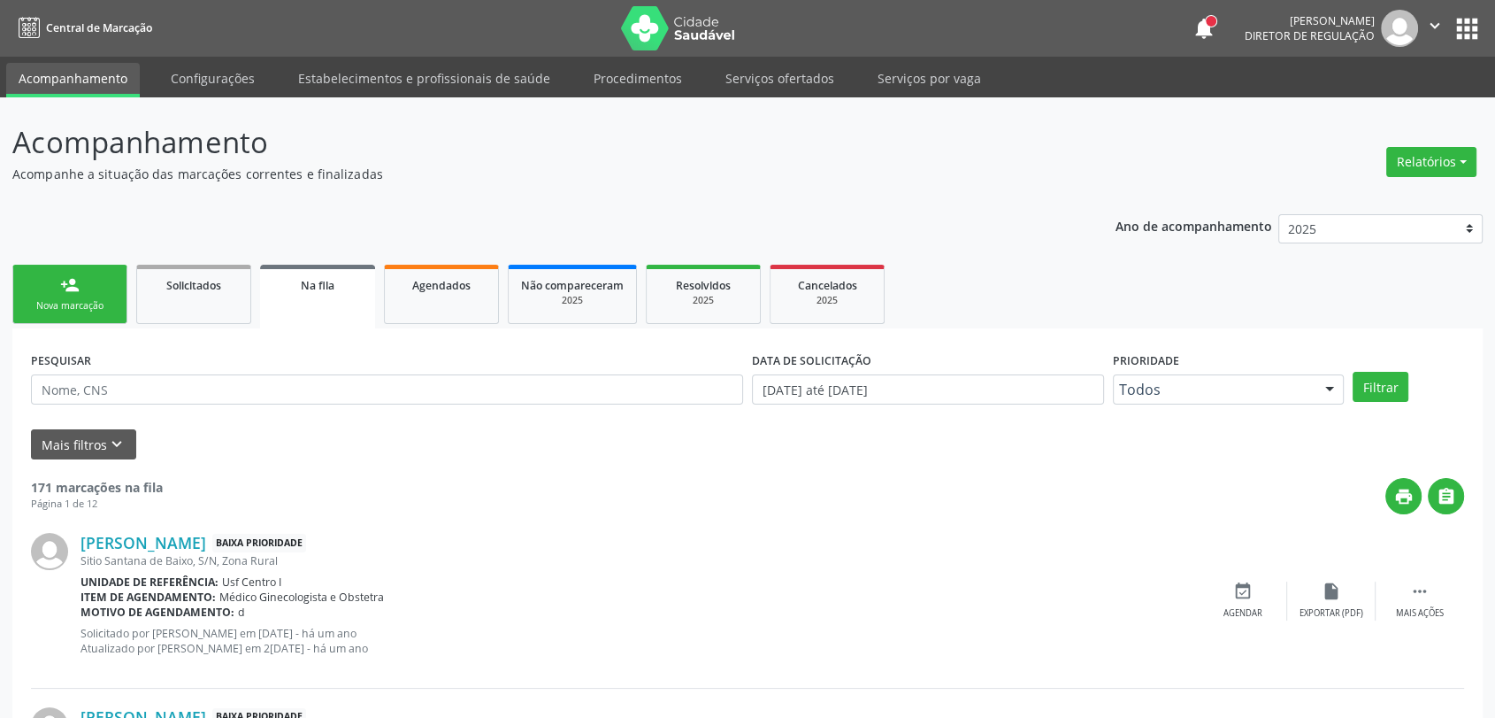
click at [103, 266] on link "person_add Nova marcação" at bounding box center [69, 294] width 115 height 59
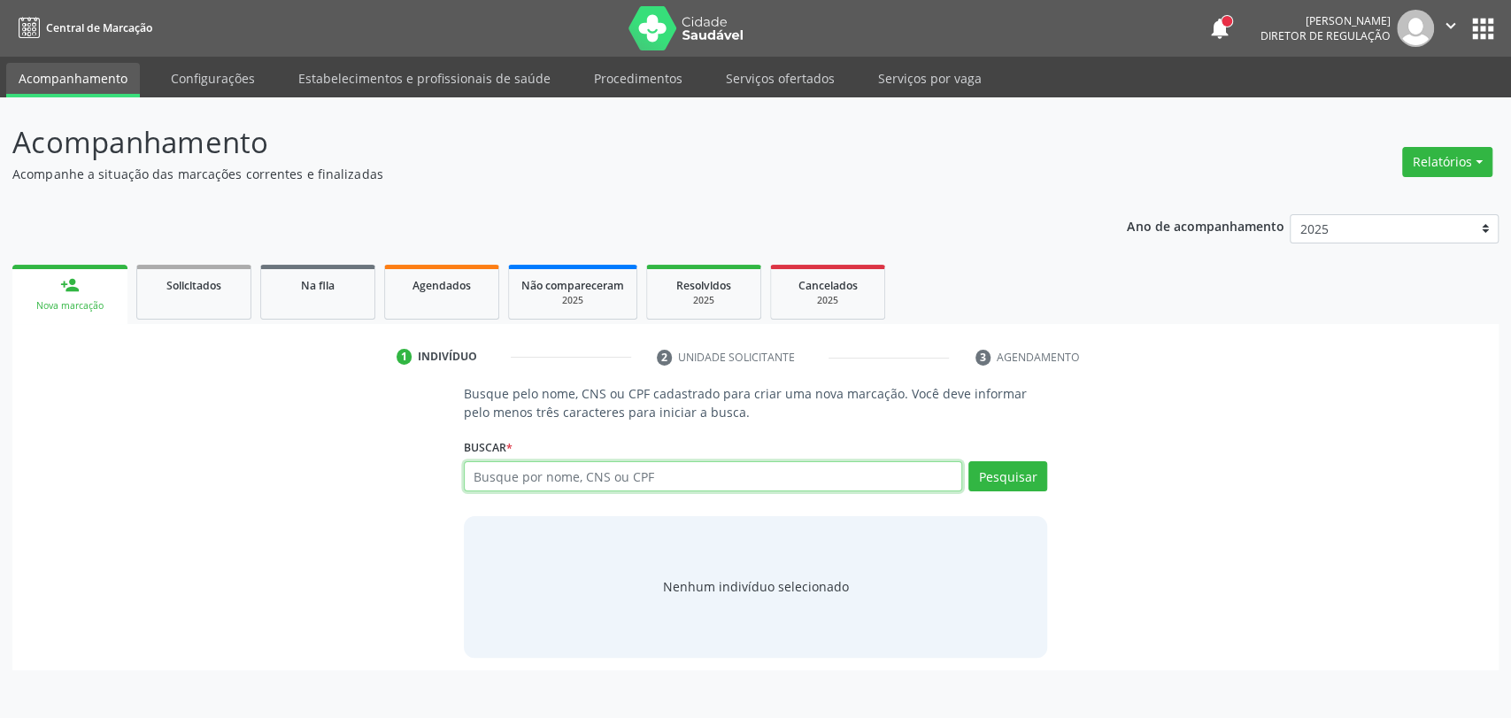
click at [548, 488] on input "text" at bounding box center [713, 476] width 499 height 30
type input "163922608390001"
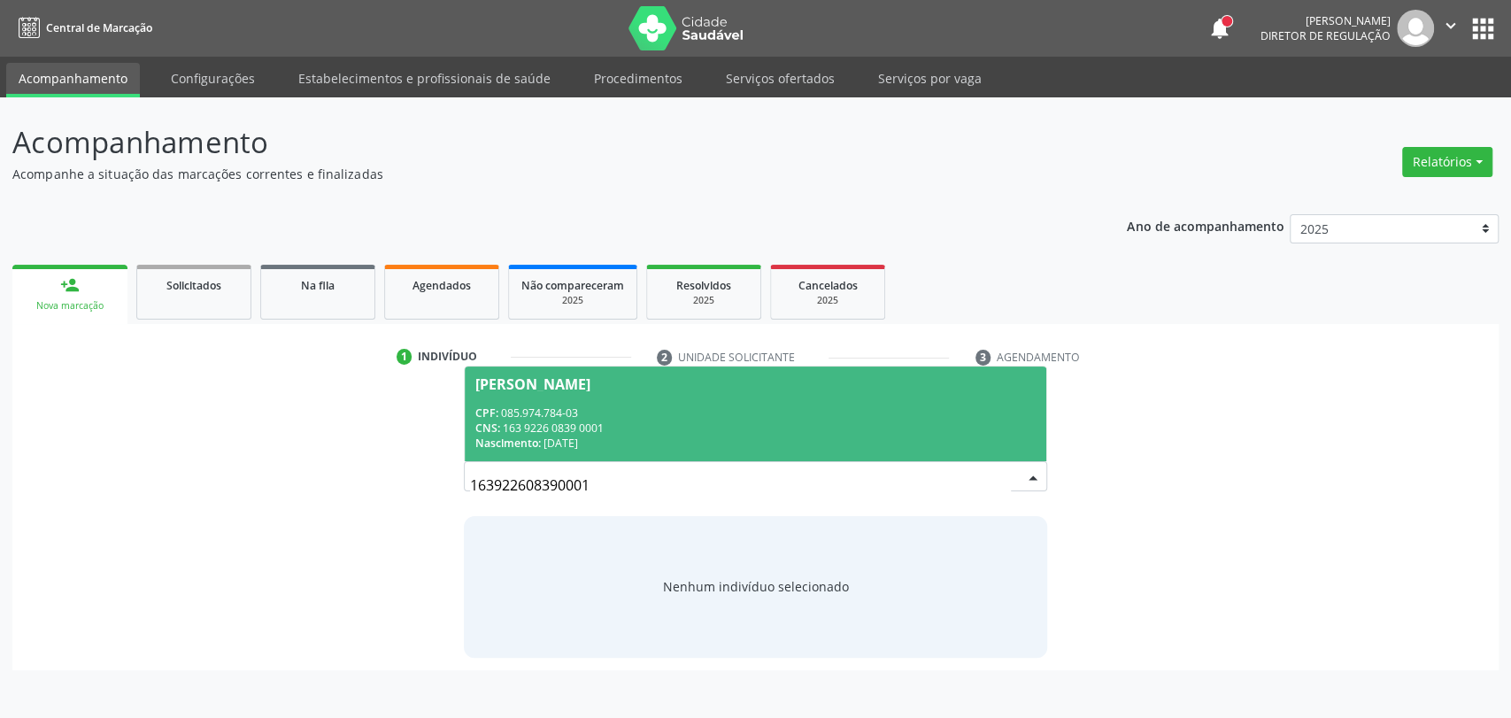
click at [594, 430] on div "CNS: 163 9226 0839 0001" at bounding box center [755, 427] width 561 height 15
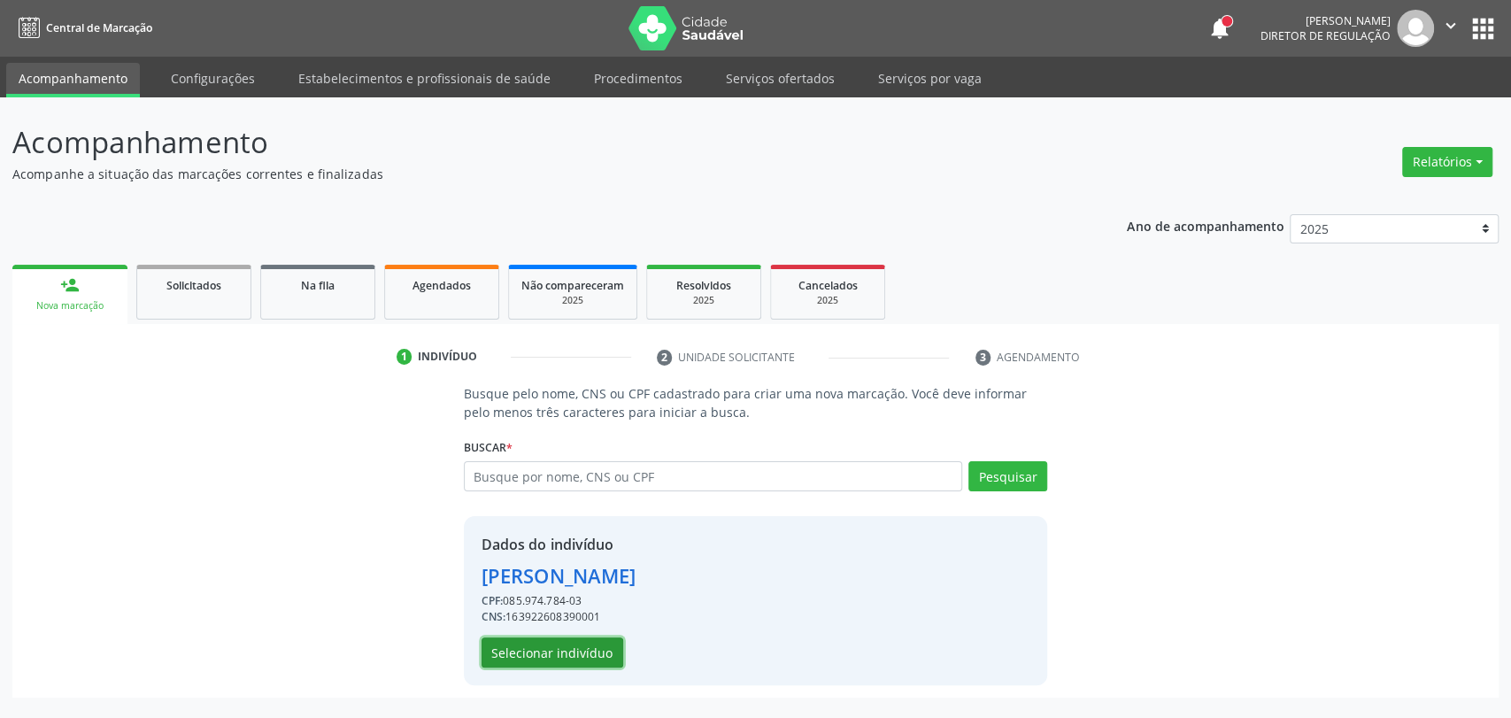
click at [602, 662] on button "Selecionar indivíduo" at bounding box center [552, 652] width 142 height 30
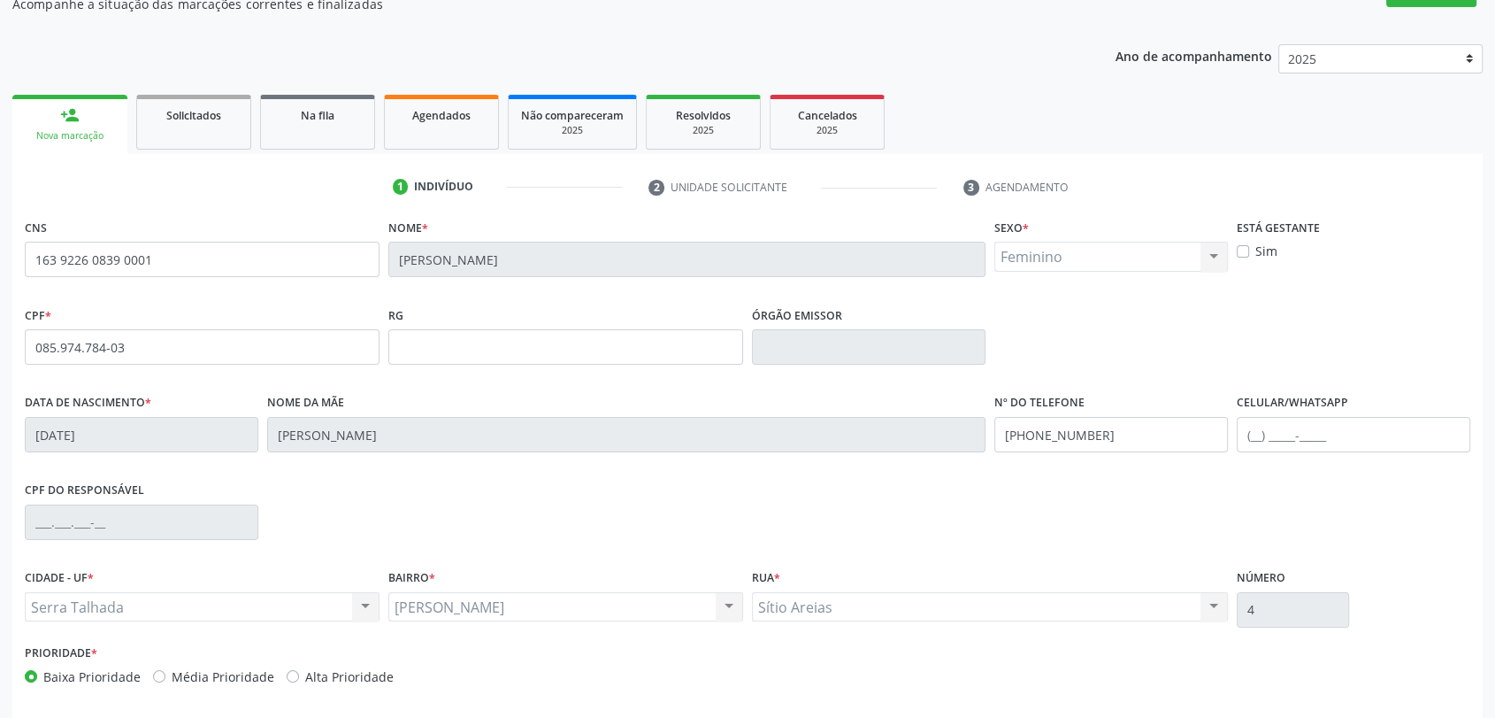
scroll to position [241, 0]
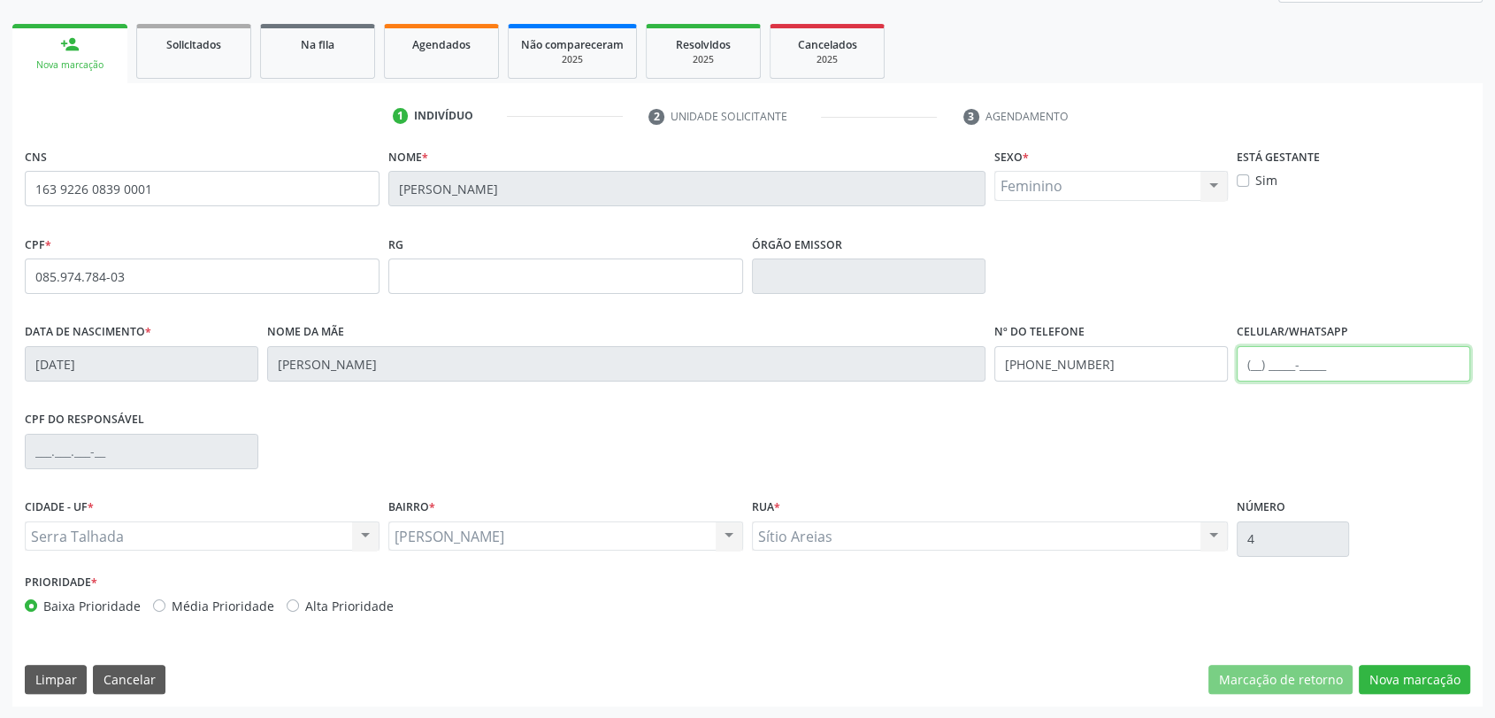
click at [1251, 363] on input "text" at bounding box center [1354, 363] width 234 height 35
type input "[PHONE_NUMBER]"
click at [1406, 679] on button "Nova marcação" at bounding box center [1414, 680] width 111 height 30
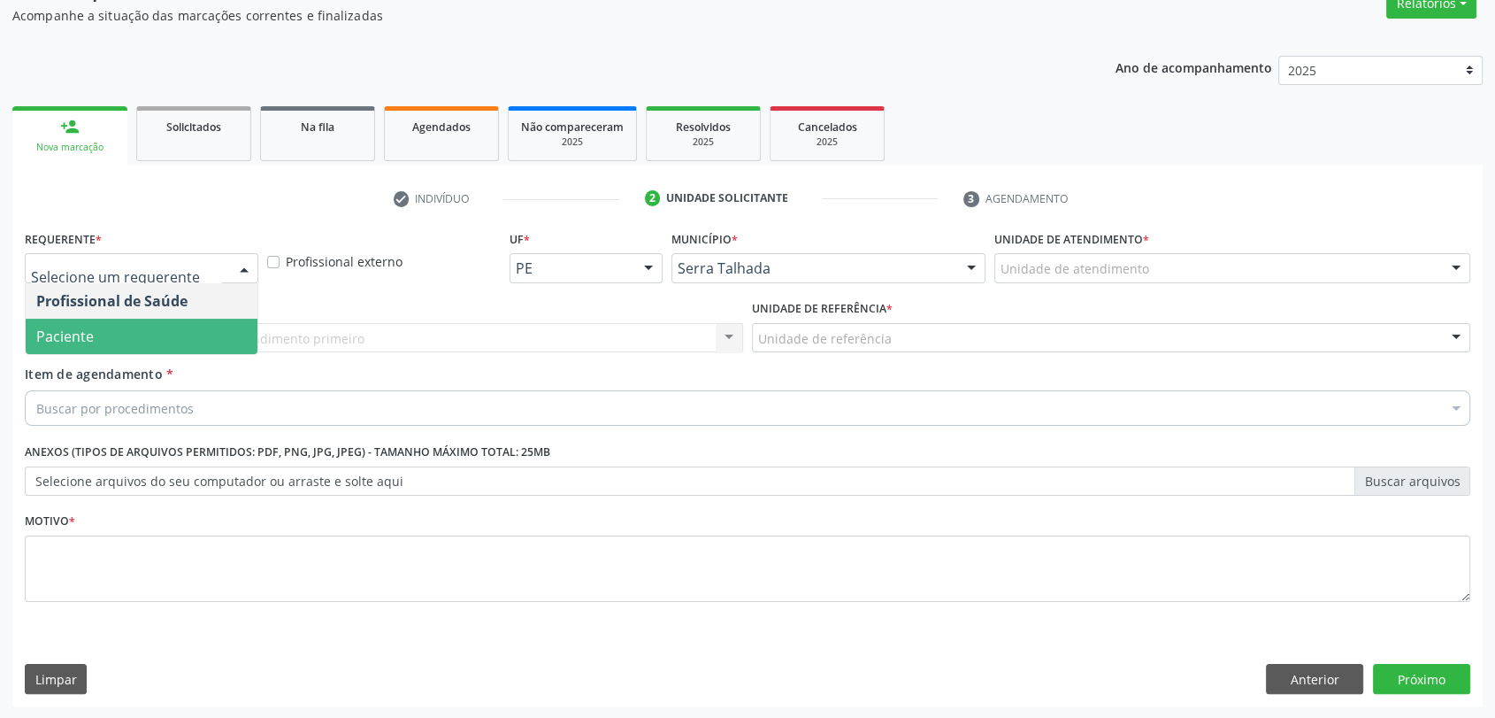
click at [155, 338] on span "Paciente" at bounding box center [142, 336] width 232 height 35
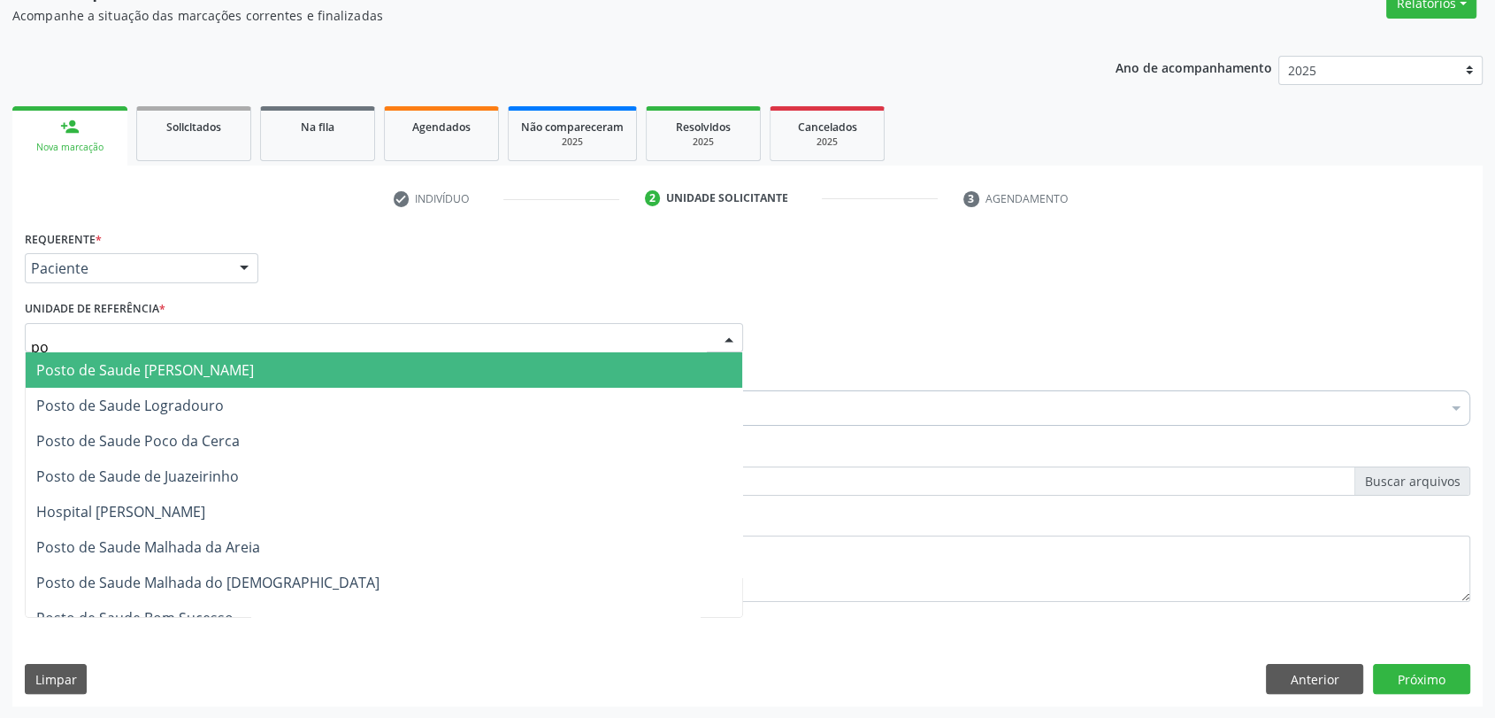
type input "pos"
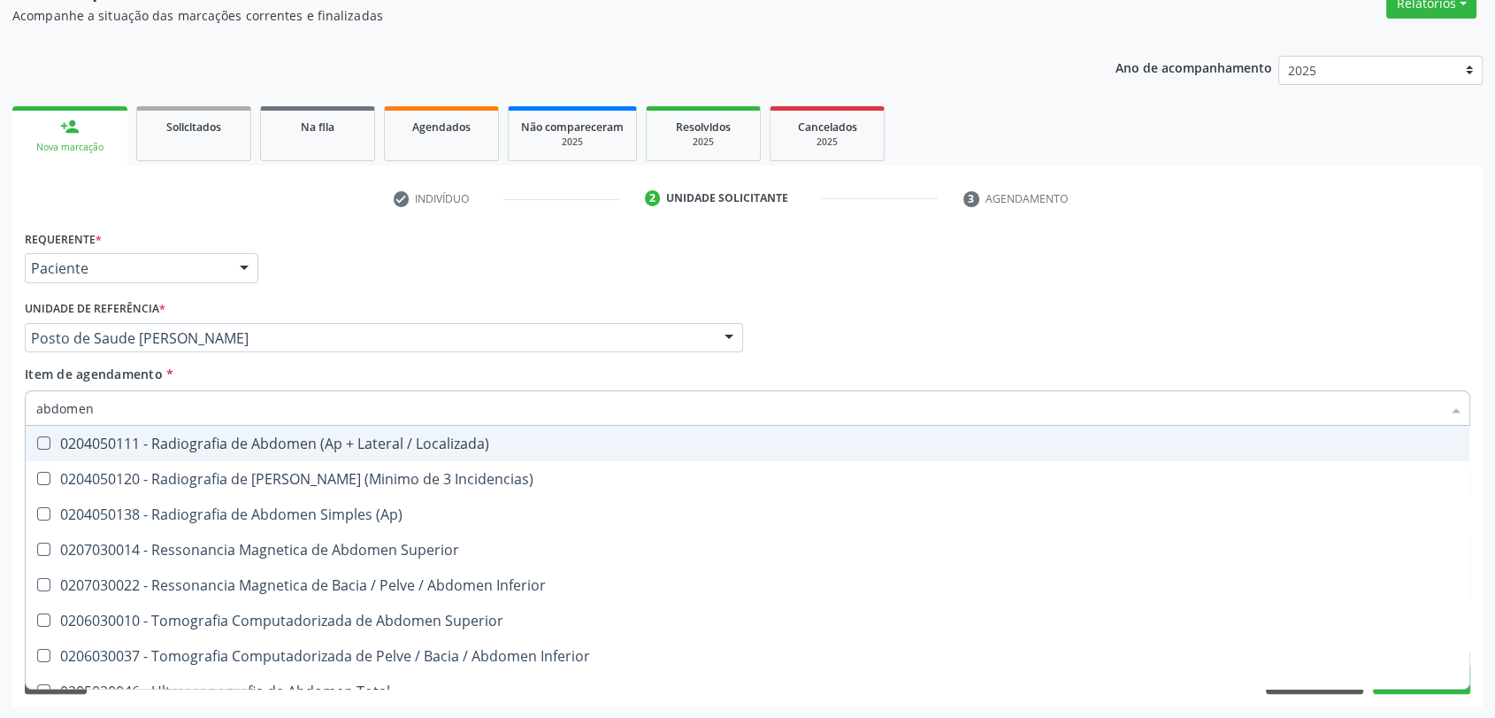
type input "abdomen t"
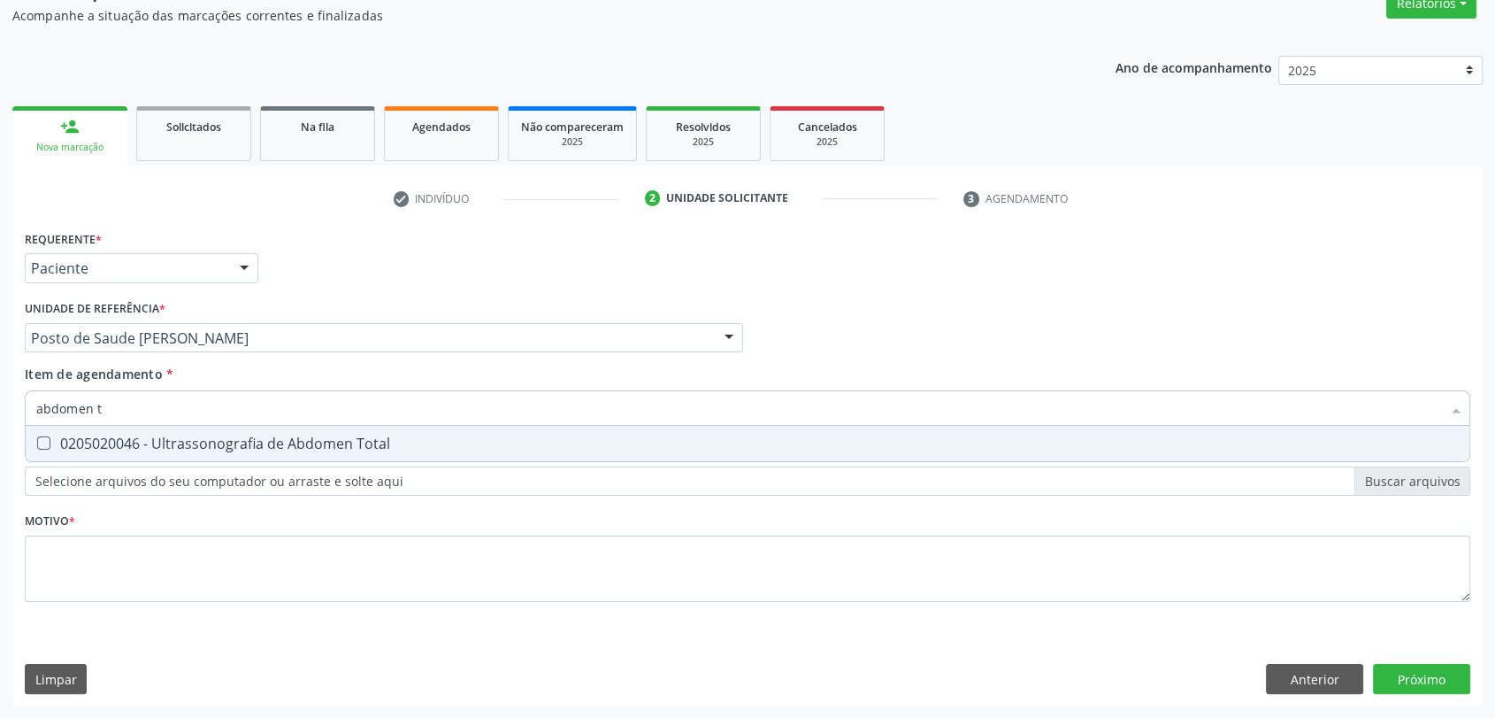
click at [111, 446] on div "0205020046 - Ultrassonografia de Abdomen Total" at bounding box center [747, 443] width 1423 height 14
checkbox Total "true"
click at [117, 523] on div "Requerente * Paciente Profissional de Saúde Paciente Nenhum resultado encontrad…" at bounding box center [748, 426] width 1446 height 401
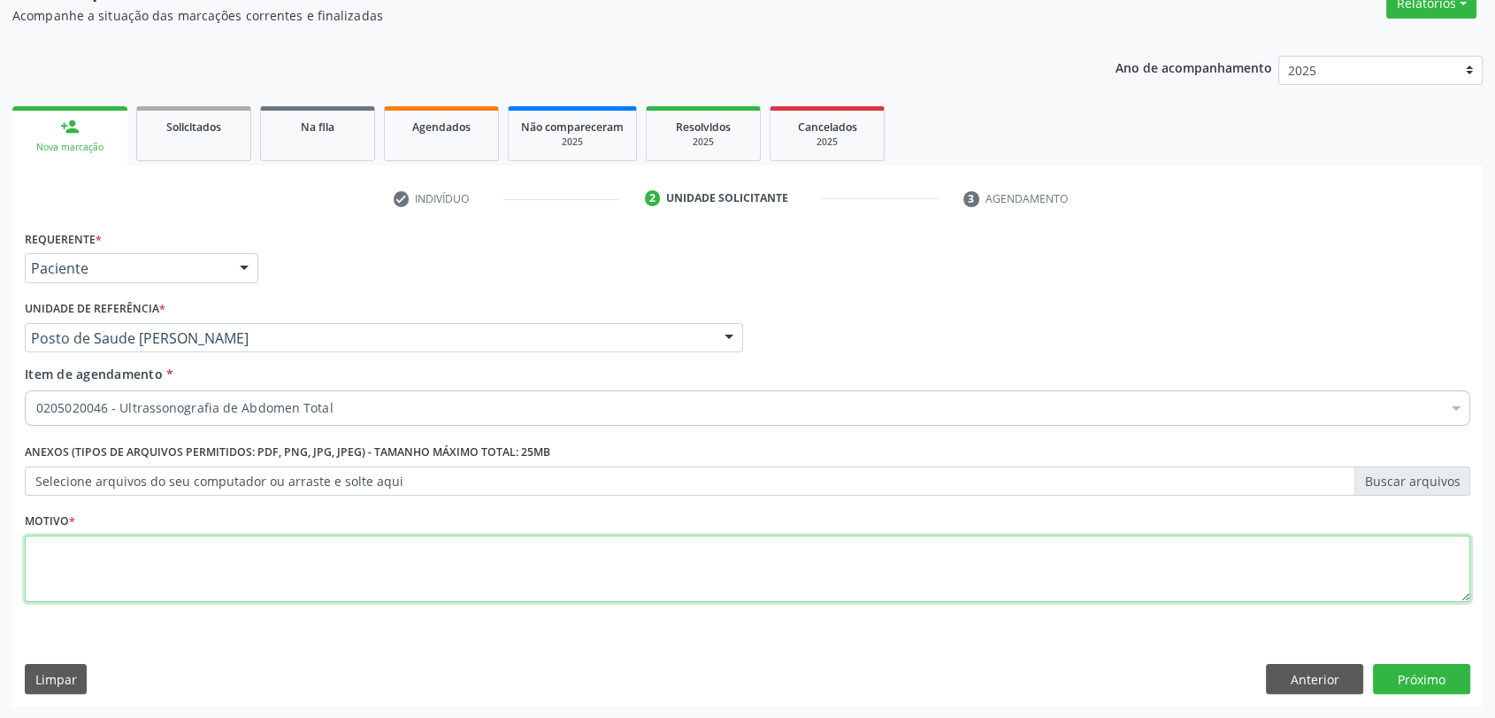
click at [117, 559] on textarea at bounding box center [748, 568] width 1446 height 67
type textarea "a"
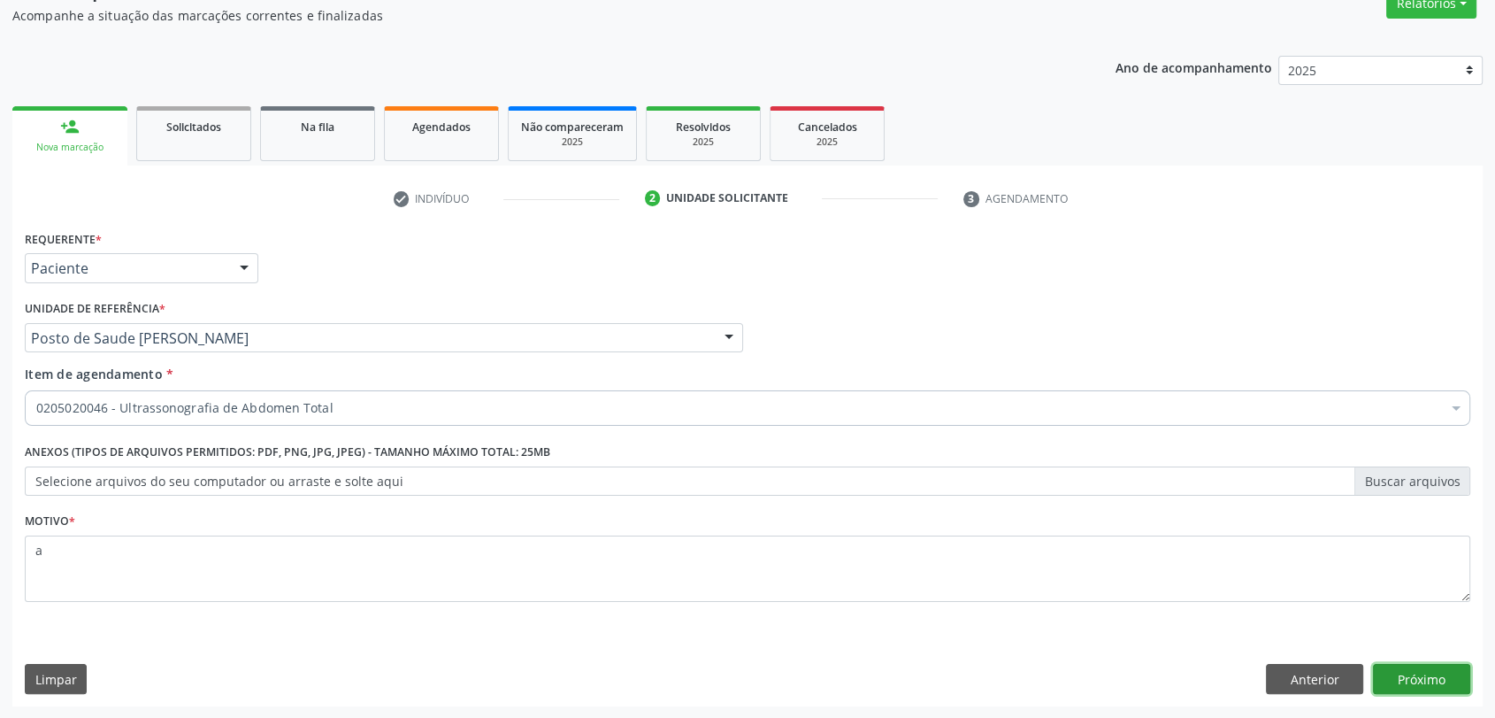
click at [1449, 681] on button "Próximo" at bounding box center [1421, 679] width 97 height 30
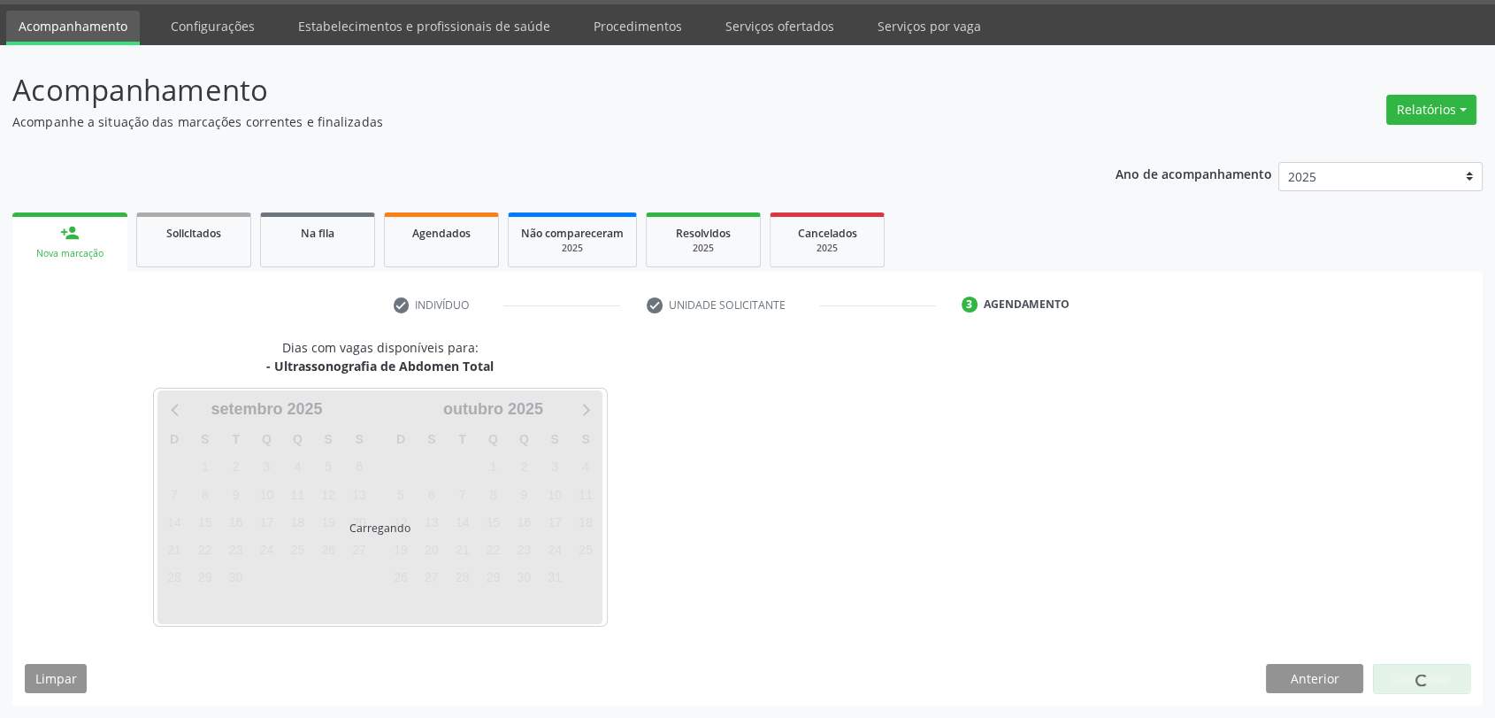
scroll to position [51, 0]
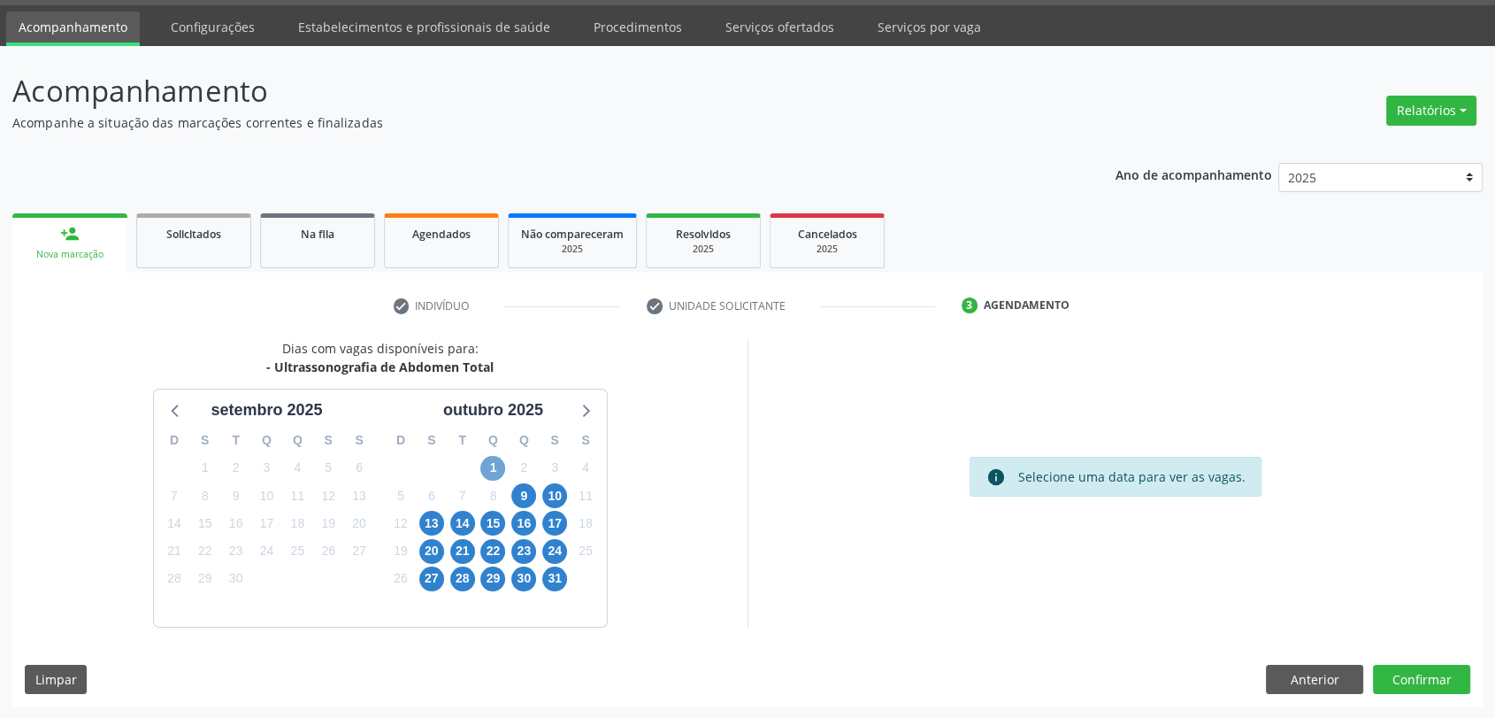
click at [500, 465] on span "1" at bounding box center [493, 468] width 25 height 25
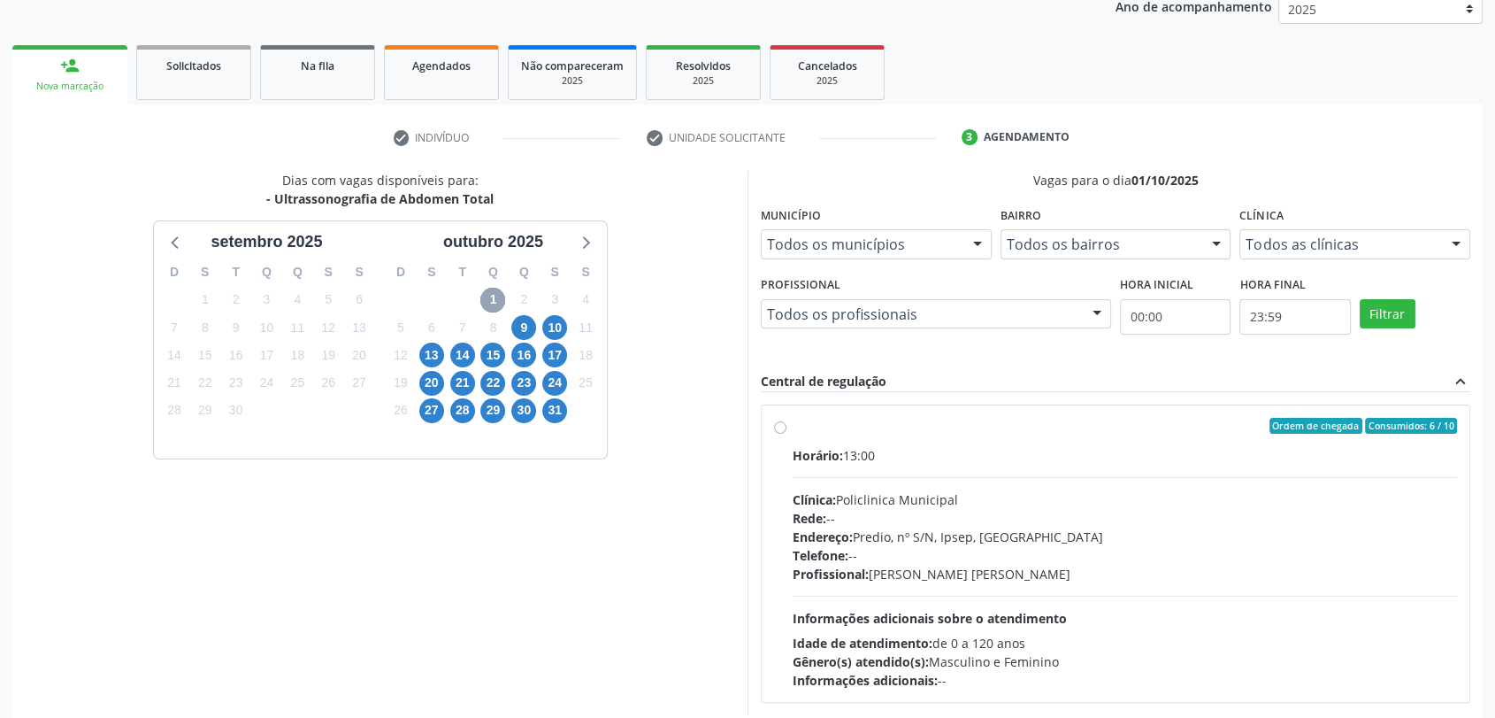
scroll to position [307, 0]
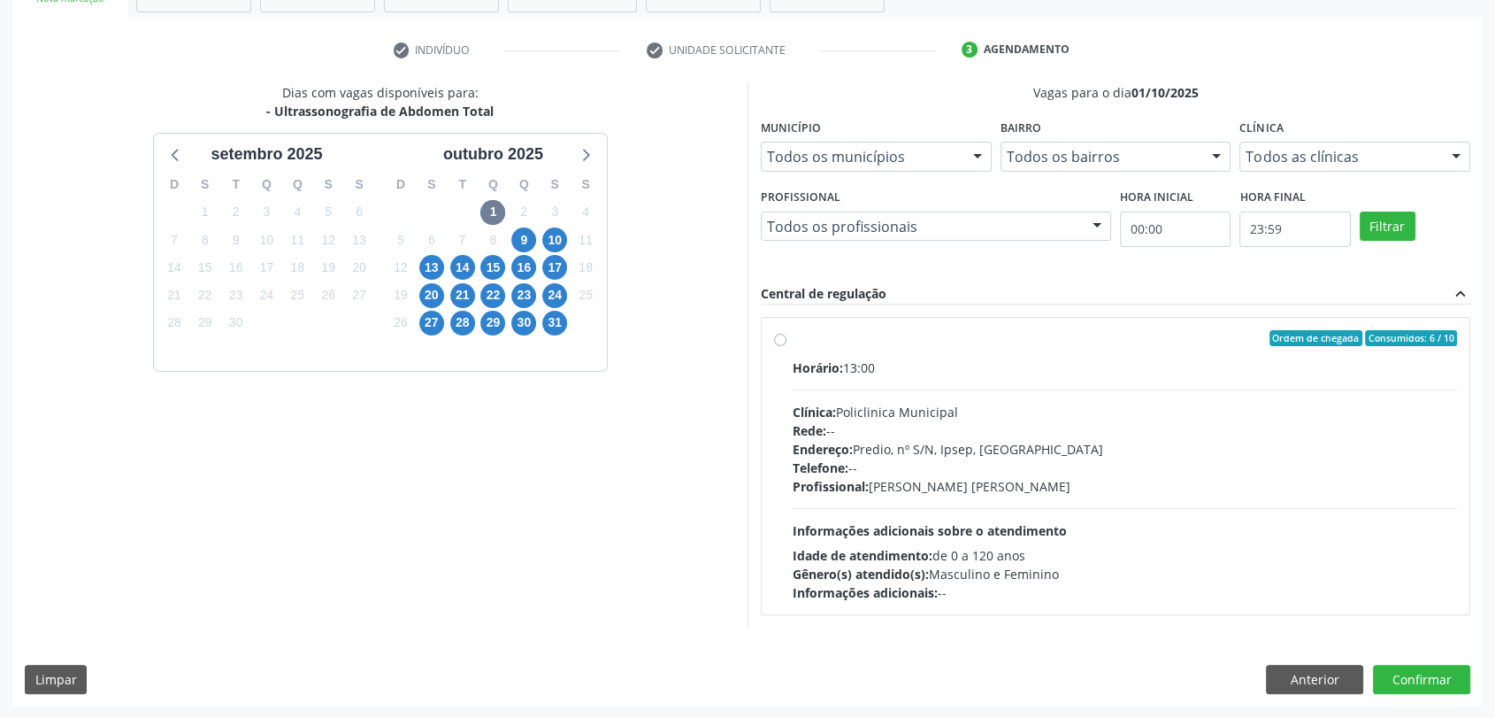
click at [910, 363] on div "Horário: 13:00" at bounding box center [1125, 367] width 665 height 19
click at [787, 346] on input "Ordem de chegada Consumidos: 6 / 10 Horário: 13:00 Clínica: Policlinica Municip…" at bounding box center [780, 338] width 12 height 16
radio input "true"
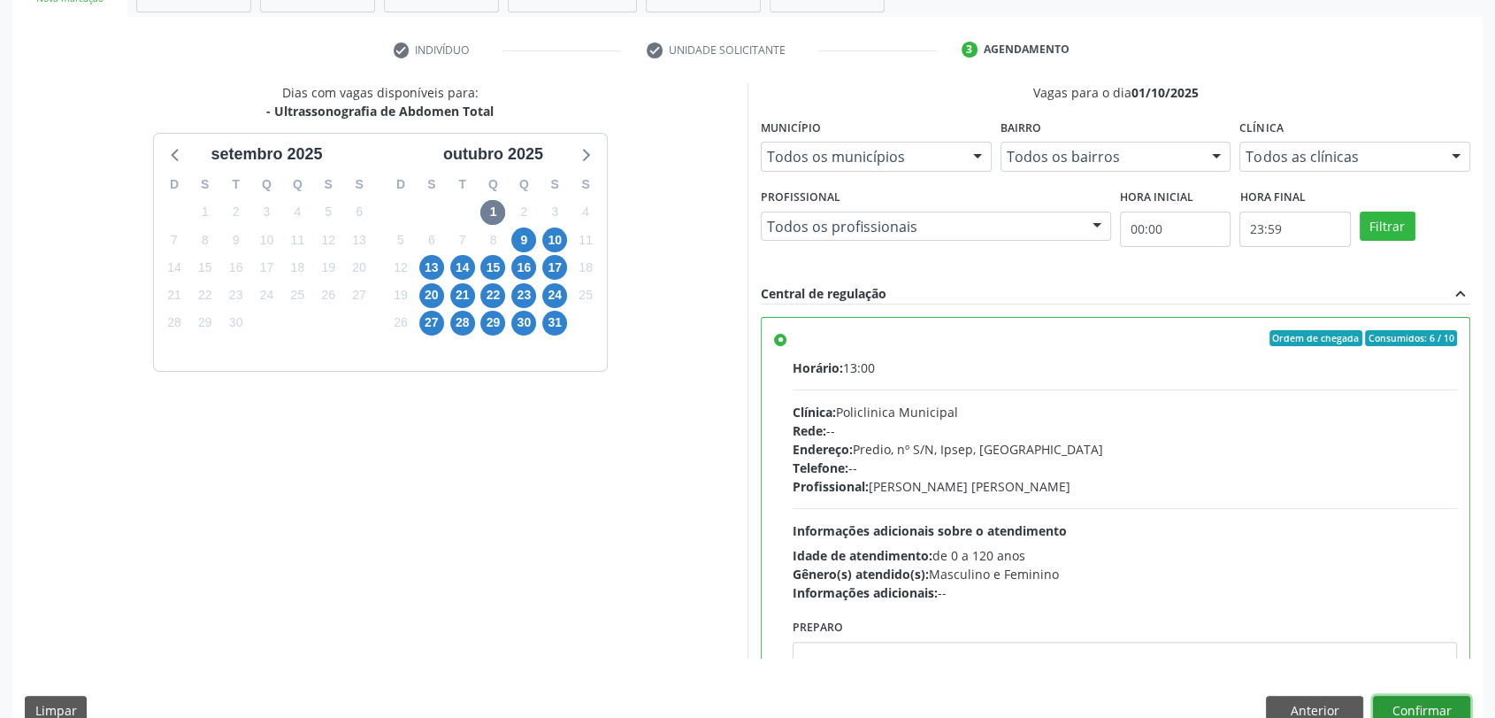
click at [1425, 713] on button "Confirmar" at bounding box center [1421, 711] width 97 height 30
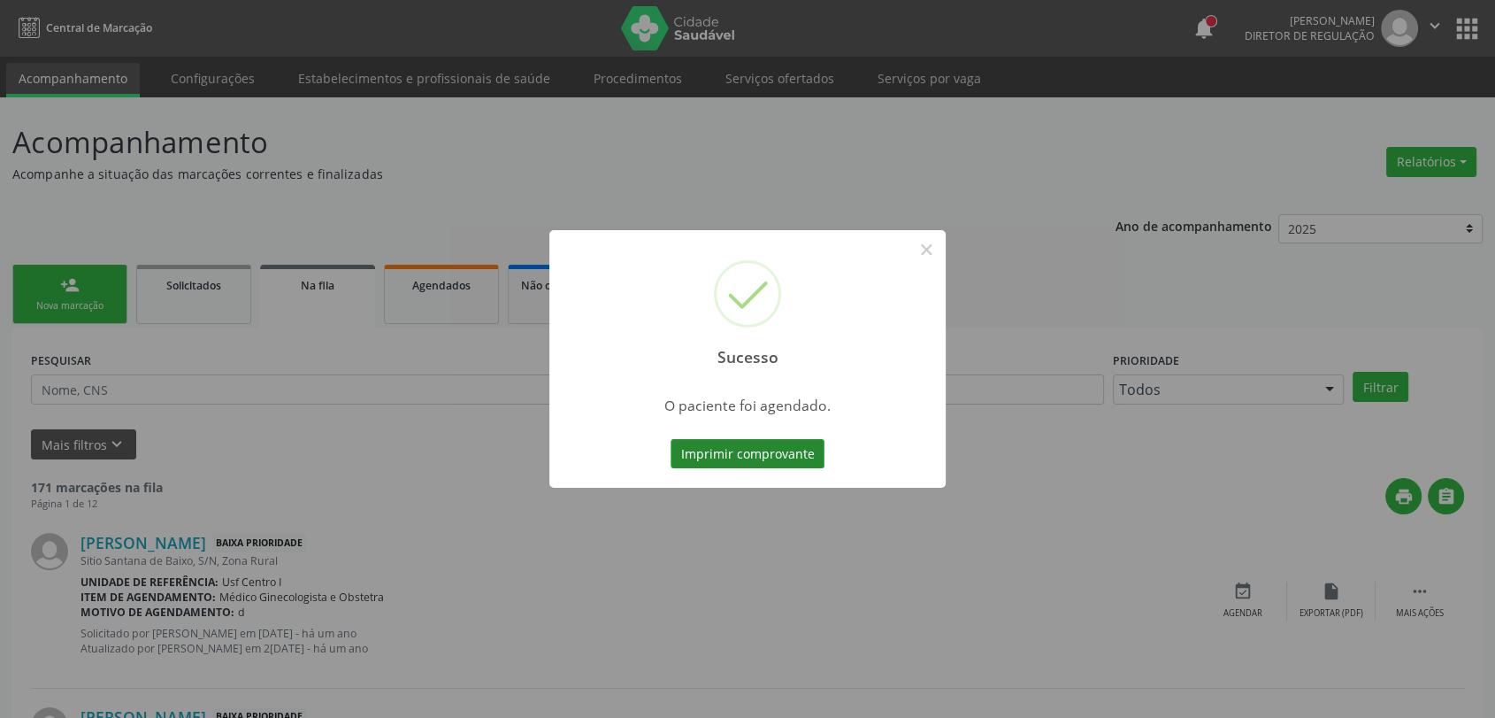
click at [708, 455] on button "Imprimir comprovante" at bounding box center [748, 454] width 154 height 30
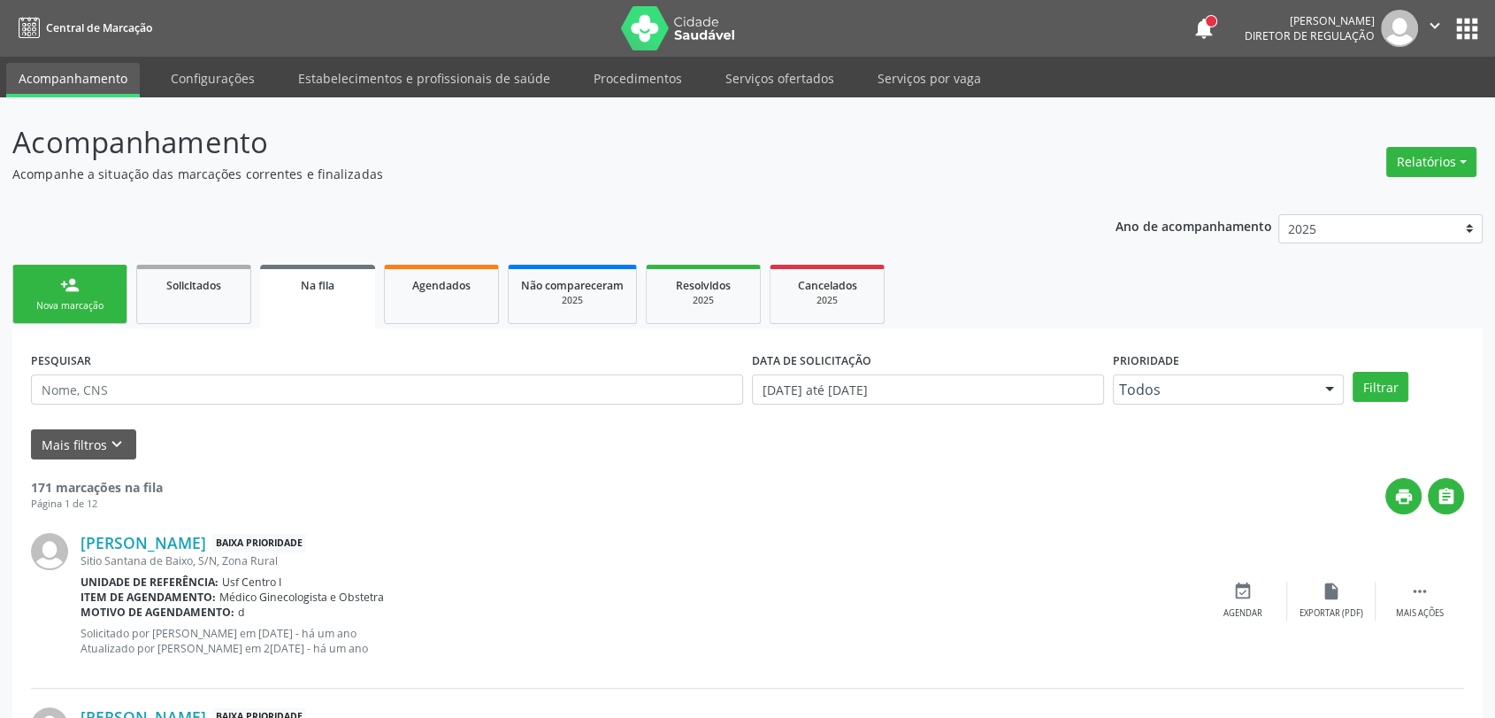
click at [77, 284] on div "person_add" at bounding box center [69, 284] width 19 height 19
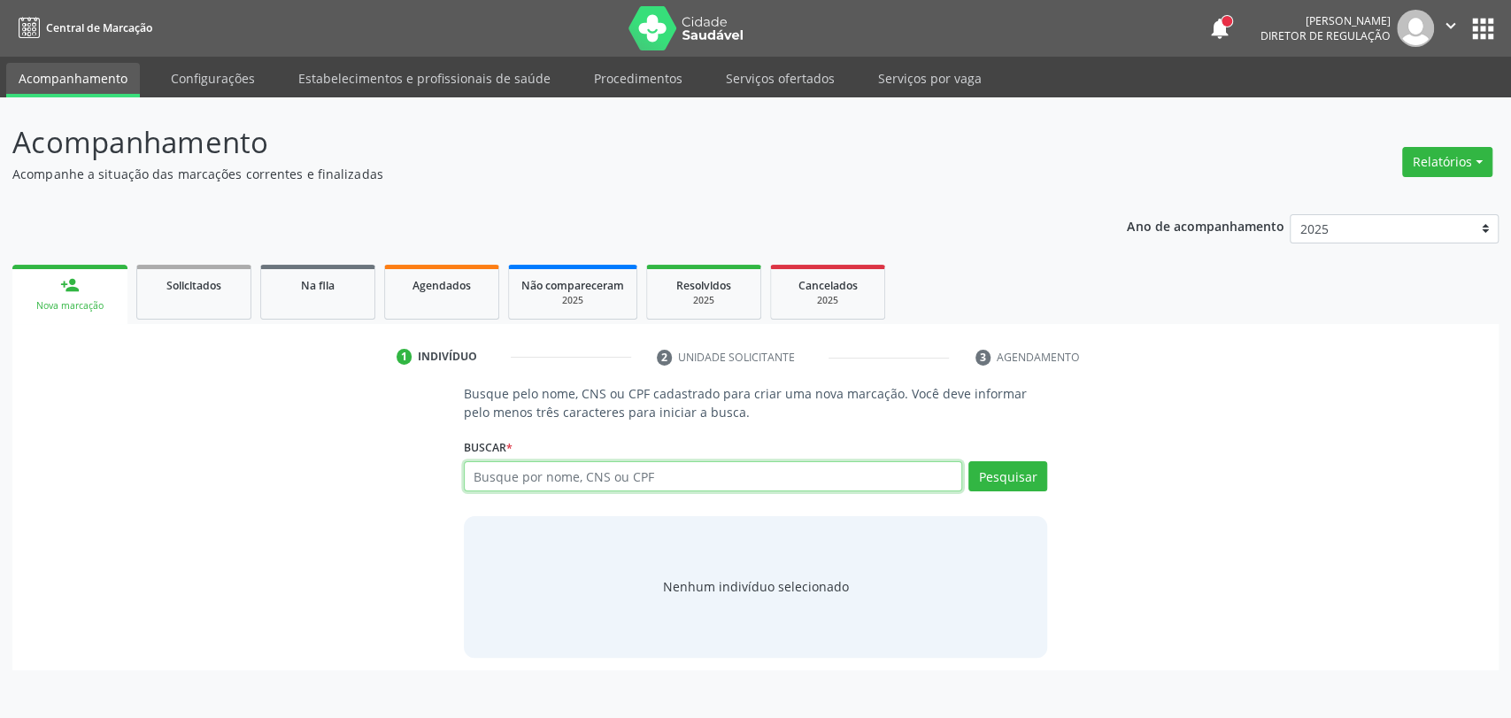
click at [624, 482] on input "text" at bounding box center [713, 476] width 499 height 30
type input "898003428681837"
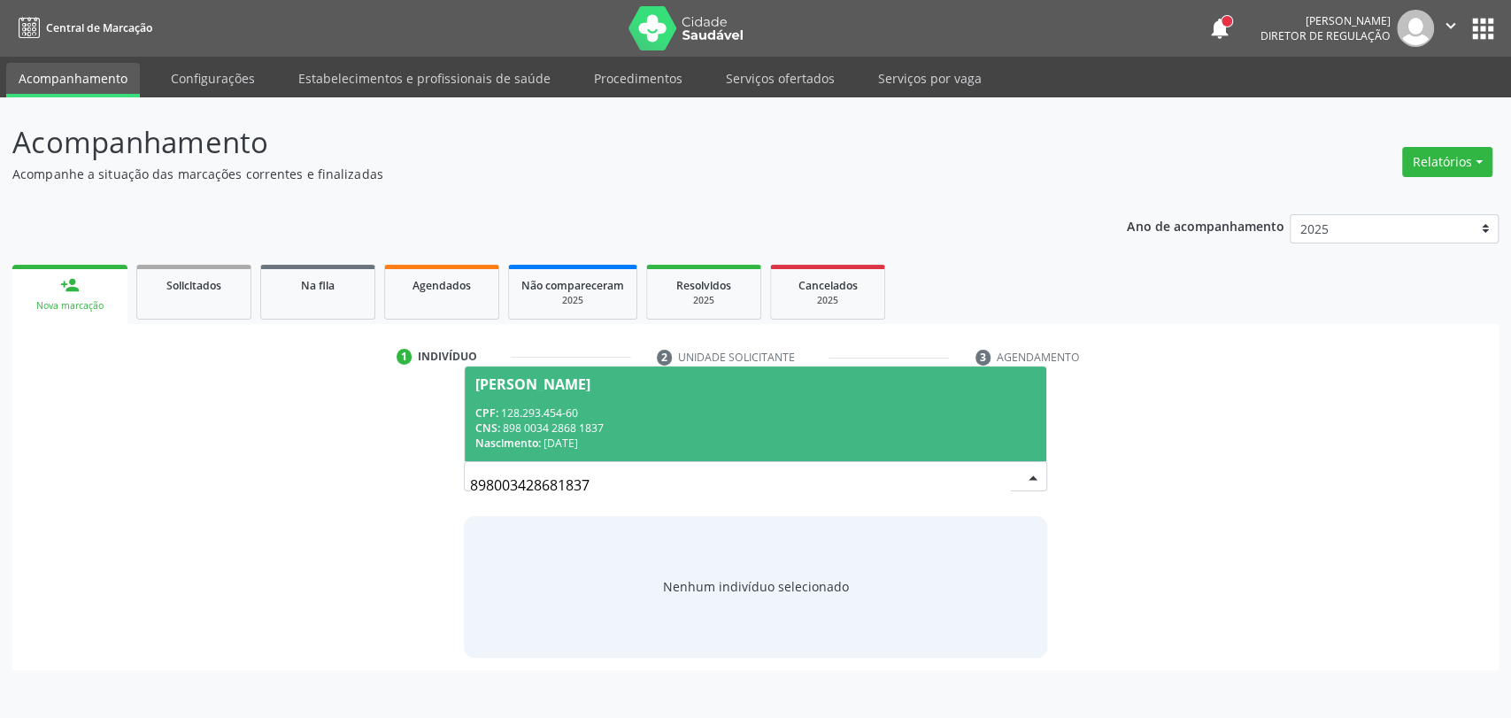
click at [786, 420] on div "CNS: 898 0034 2868 1837" at bounding box center [755, 427] width 561 height 15
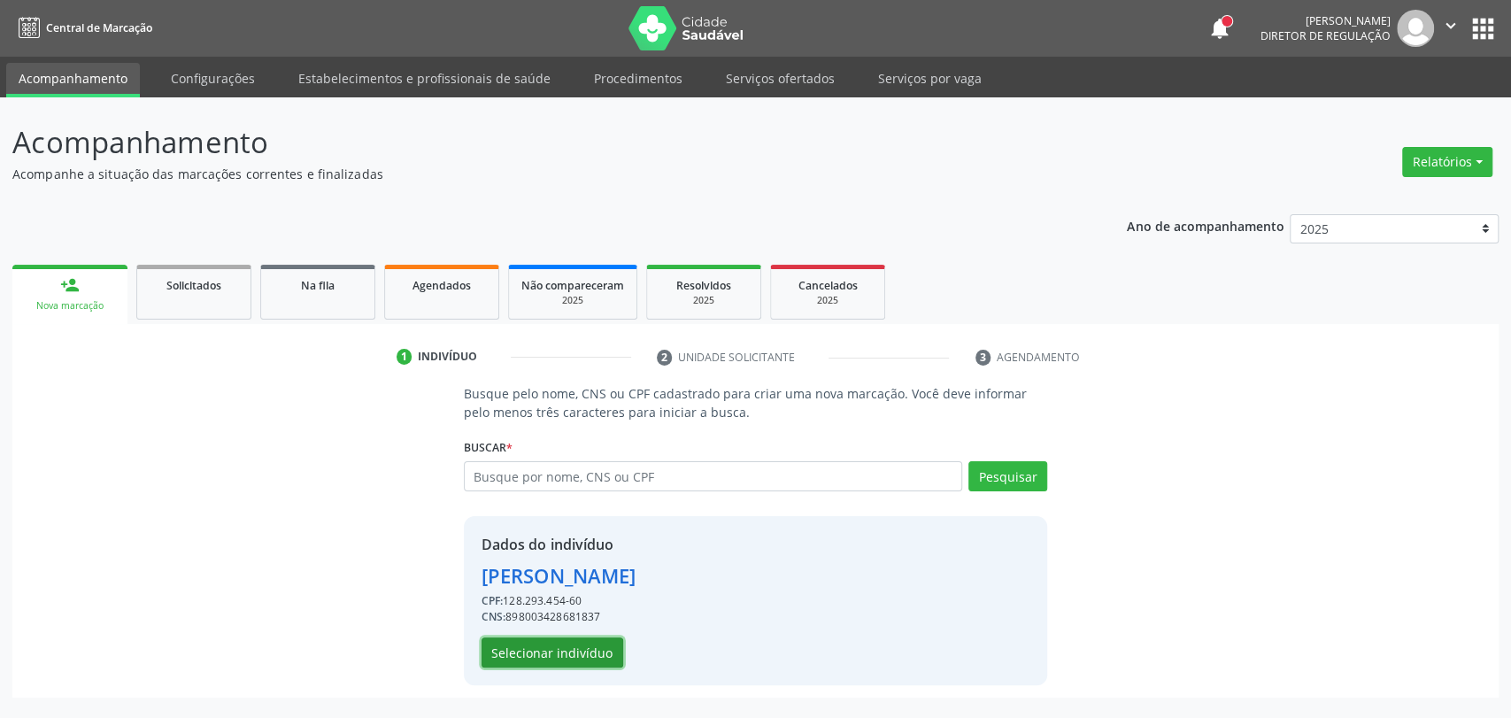
click at [580, 651] on button "Selecionar indivíduo" at bounding box center [552, 652] width 142 height 30
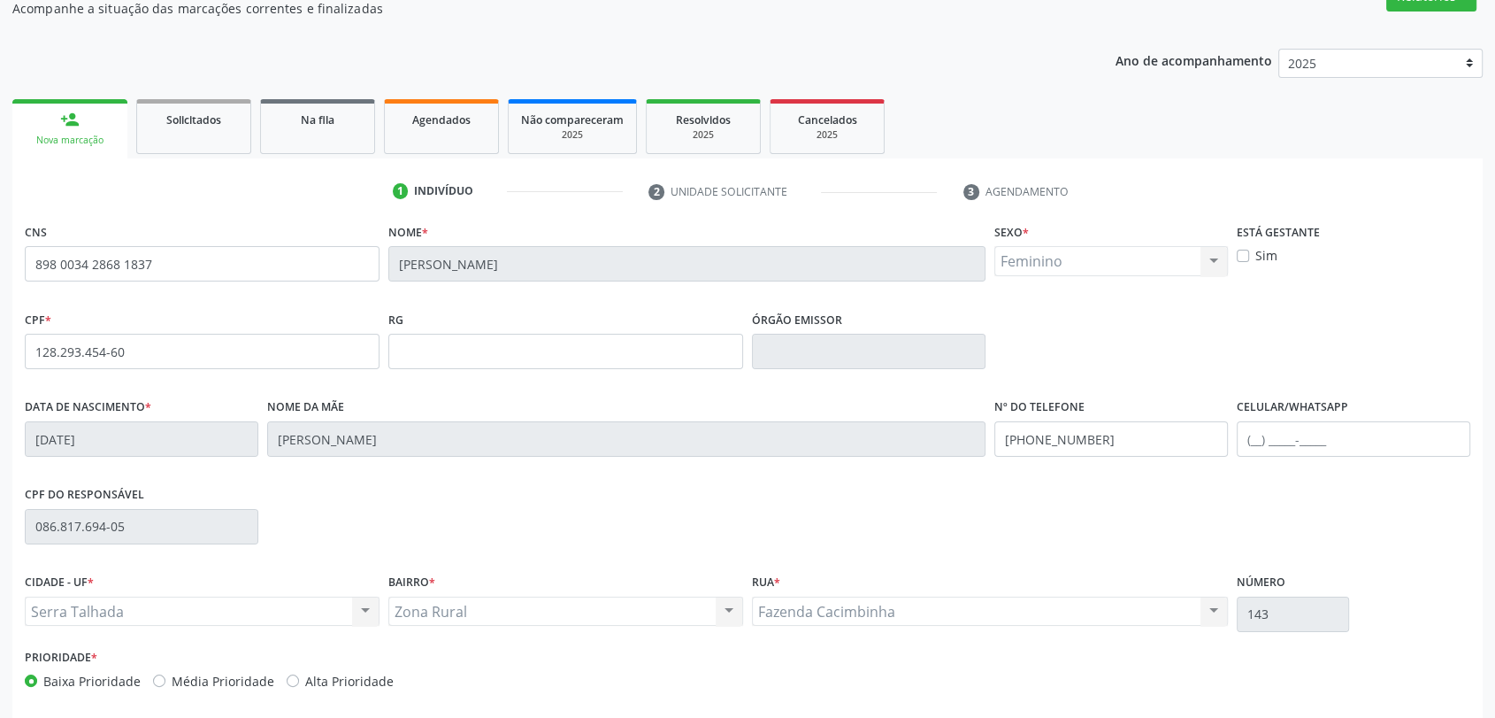
scroll to position [241, 0]
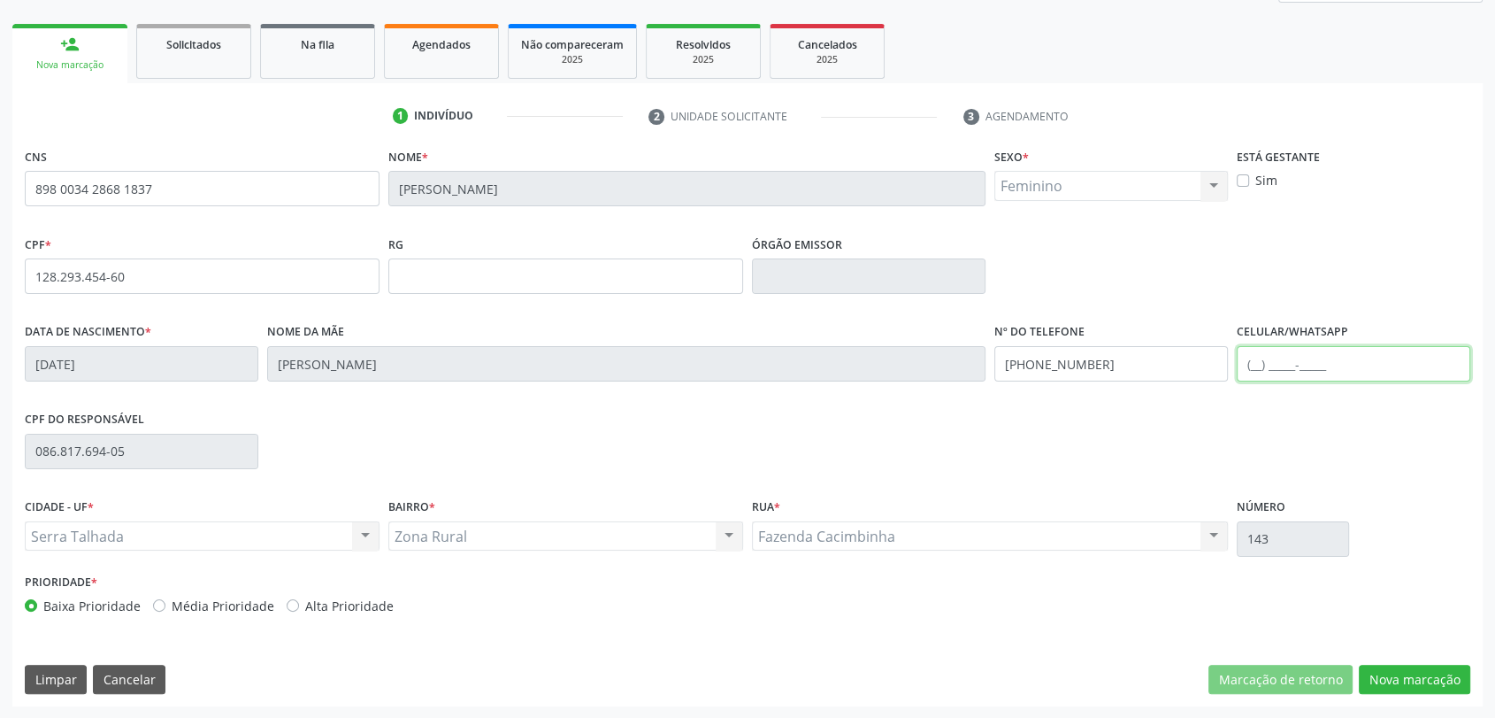
click at [1246, 364] on input "text" at bounding box center [1354, 363] width 234 height 35
type input "[PHONE_NUMBER]"
click at [1431, 674] on button "Nova marcação" at bounding box center [1414, 680] width 111 height 30
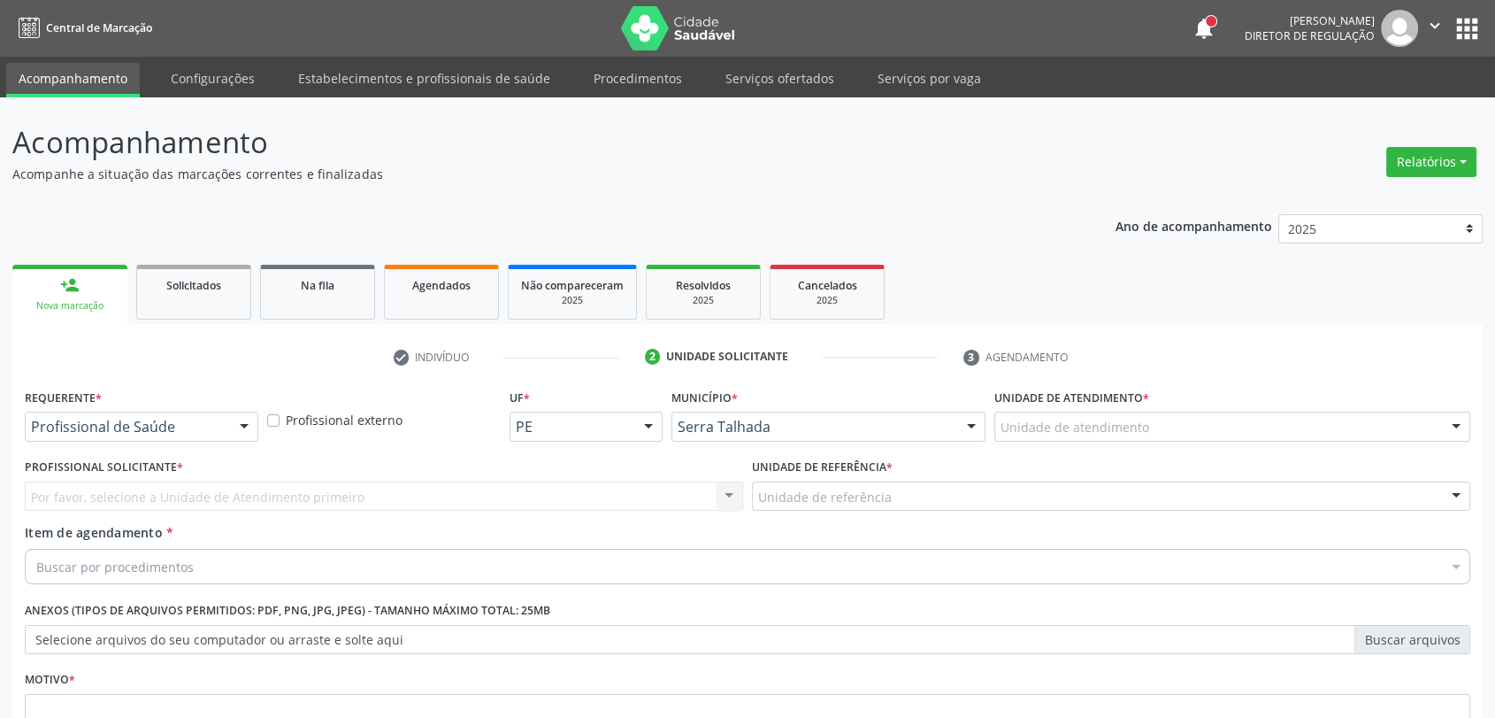
scroll to position [0, 0]
click at [229, 420] on div "Profissional de Saúde Profissional de Saúde Paciente Nenhum resultado encontrad…" at bounding box center [142, 426] width 234 height 30
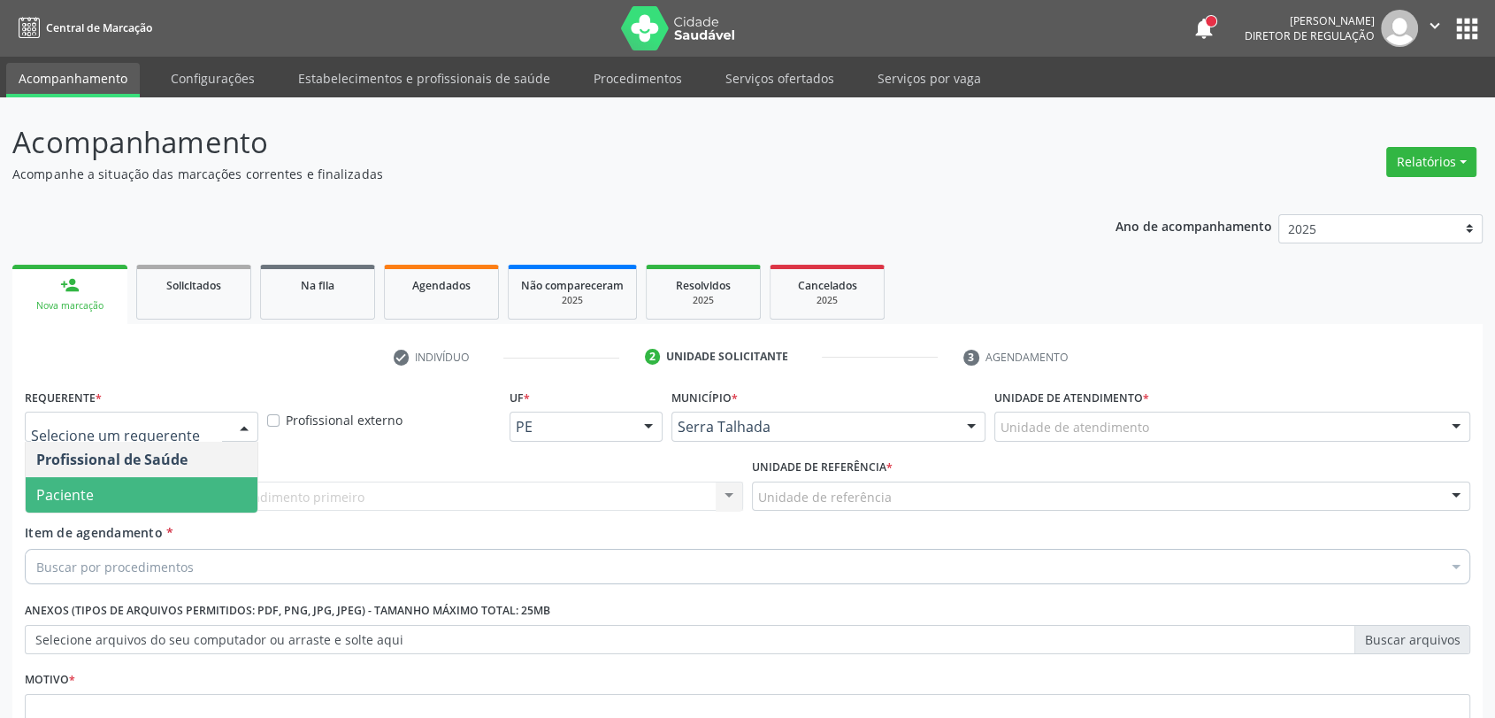
click at [135, 490] on span "Paciente" at bounding box center [142, 494] width 232 height 35
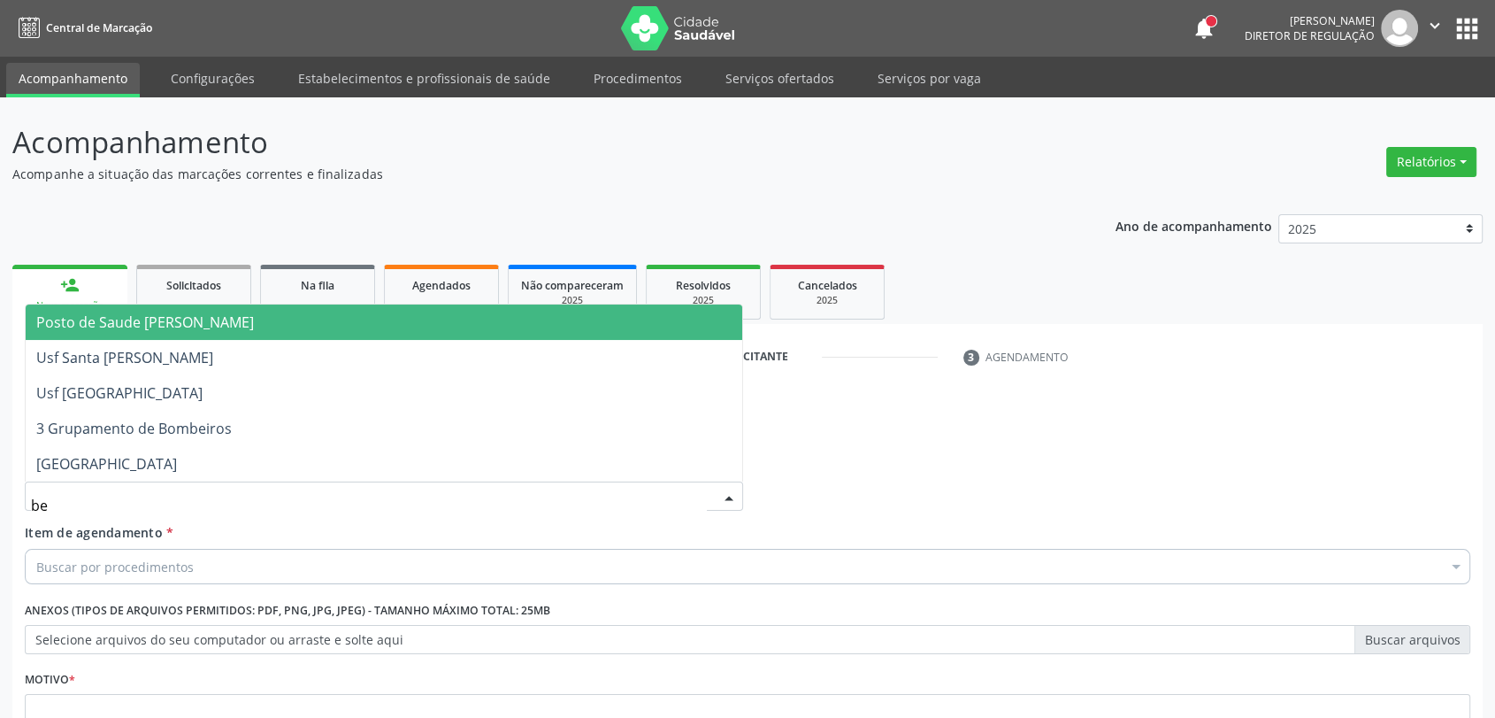
type input "ber"
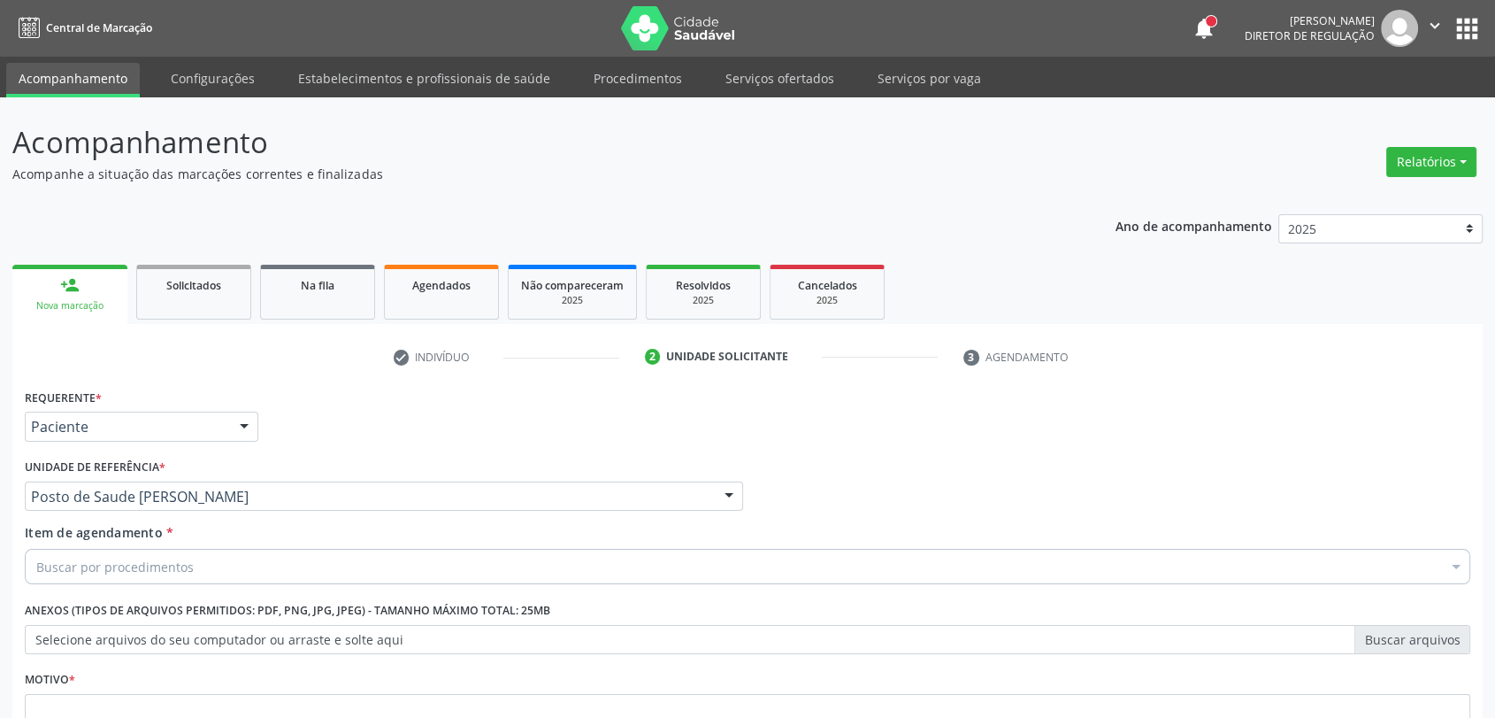
click at [251, 565] on div "Buscar por procedimentos" at bounding box center [748, 566] width 1446 height 35
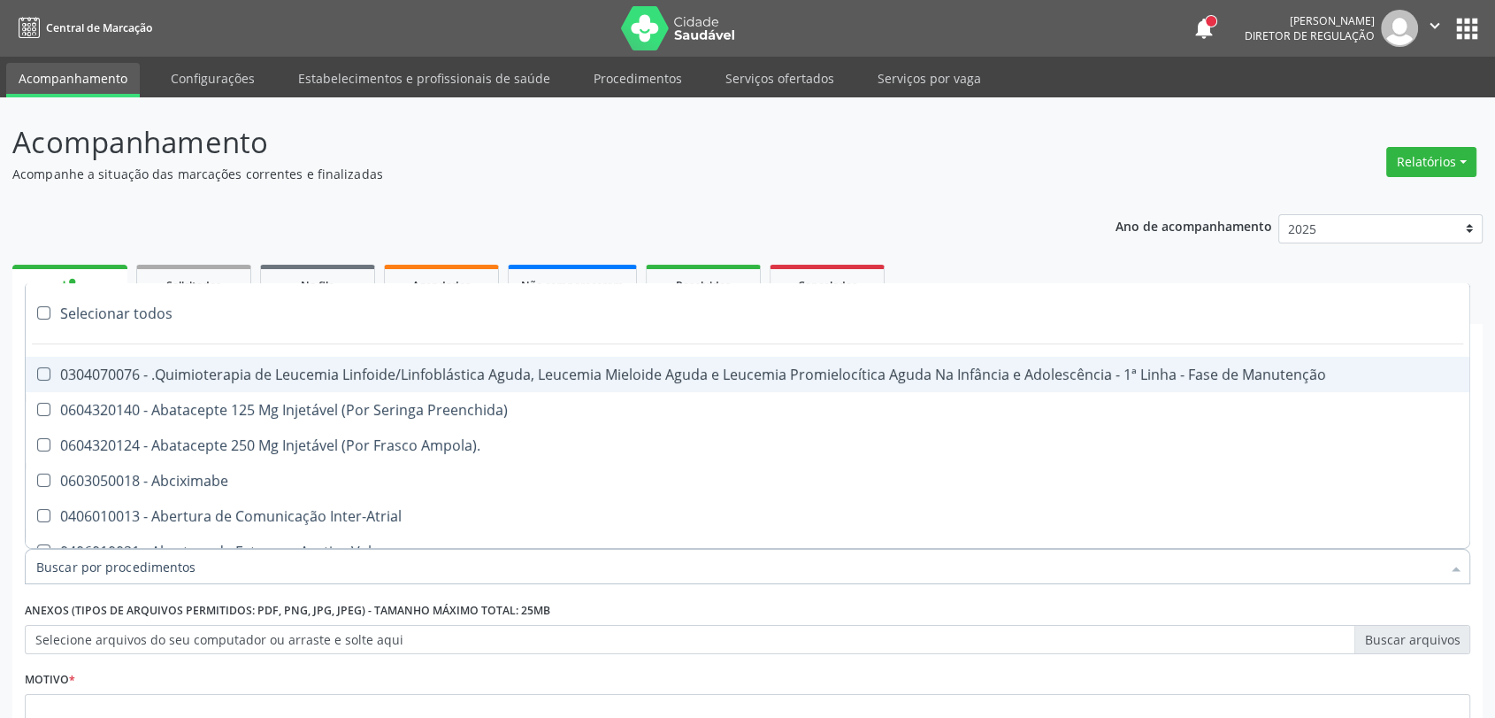
type input "u"
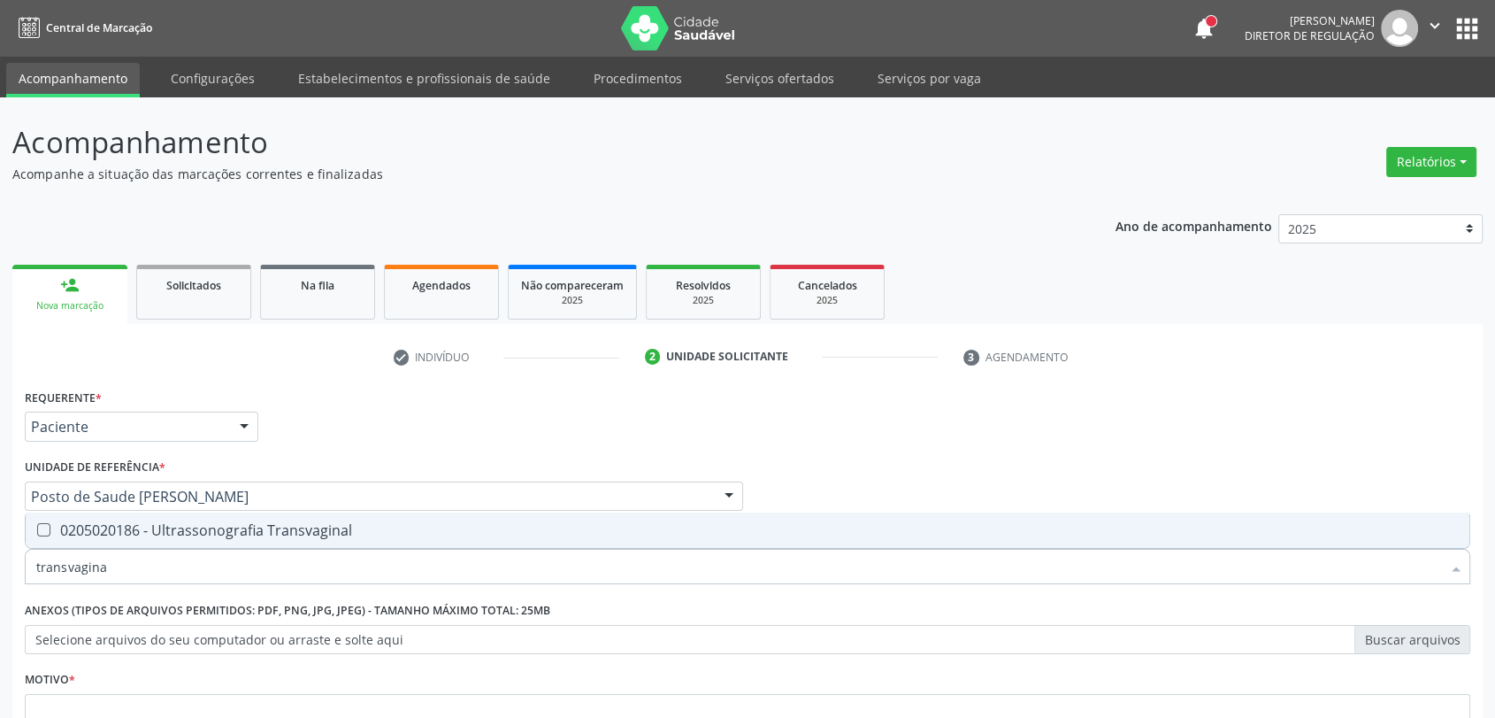
type input "transvaginal"
click at [213, 531] on div "0205020186 - Ultrassonografia Transvaginal" at bounding box center [747, 530] width 1423 height 14
checkbox Transvaginal "true"
click at [412, 459] on div "Requerente * Paciente Profissional de Saúde Paciente Nenhum resultado encontrad…" at bounding box center [748, 584] width 1446 height 401
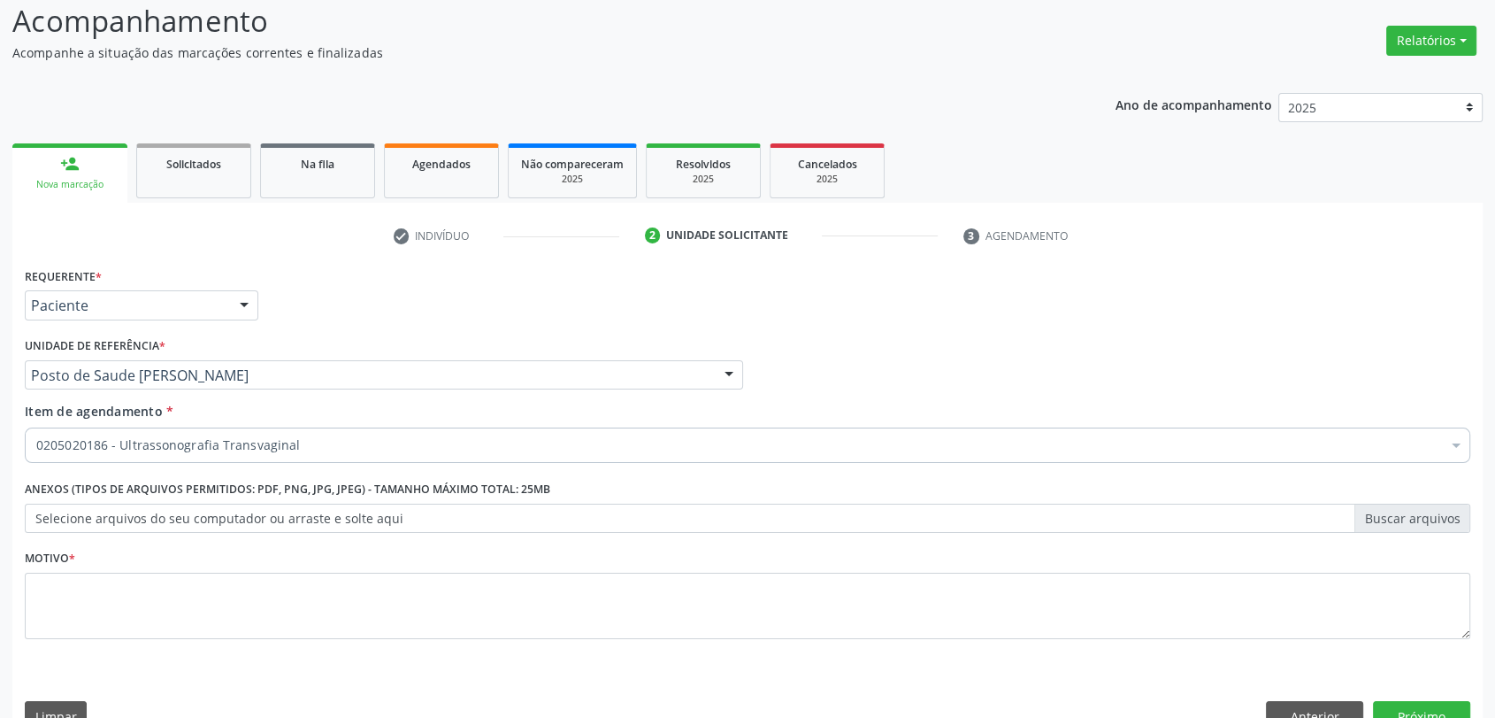
scroll to position [158, 0]
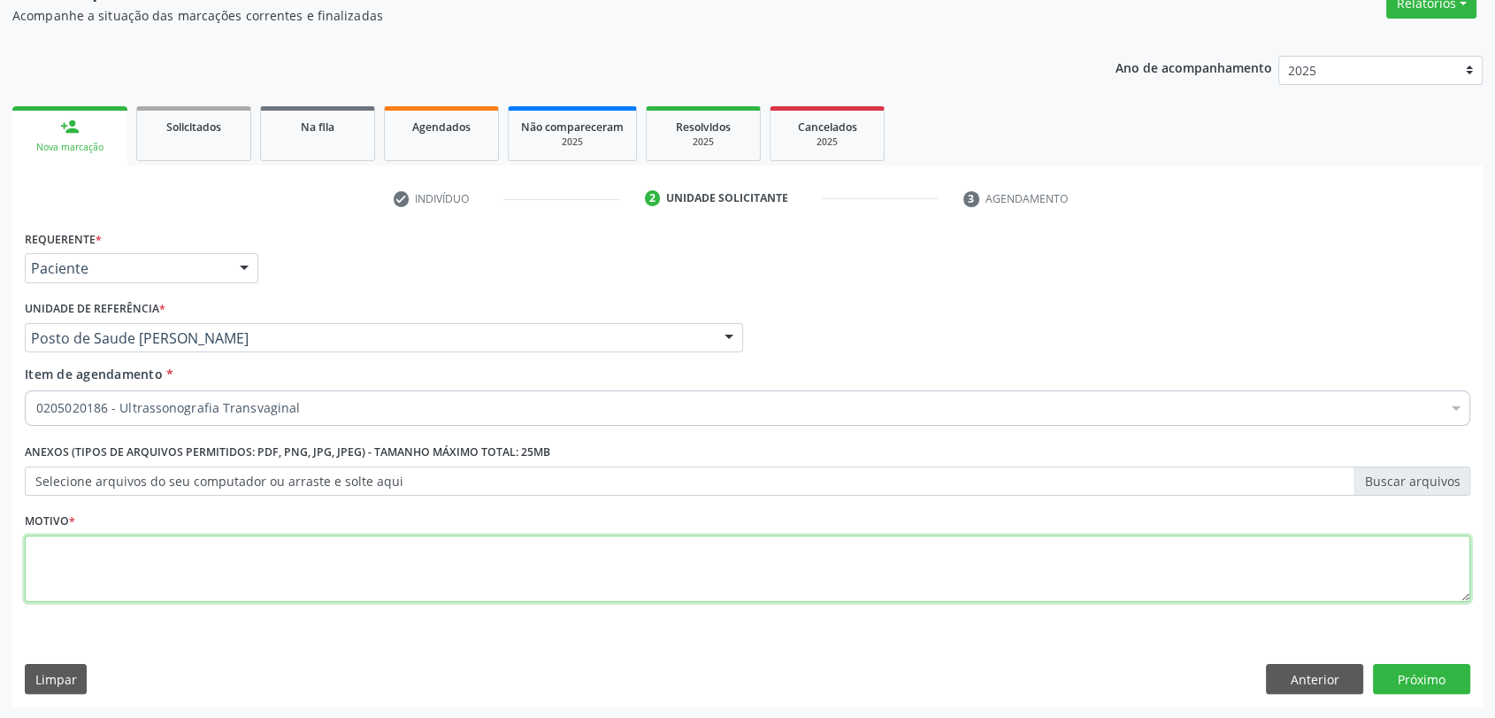
click at [225, 554] on textarea at bounding box center [748, 568] width 1446 height 67
type textarea "a"
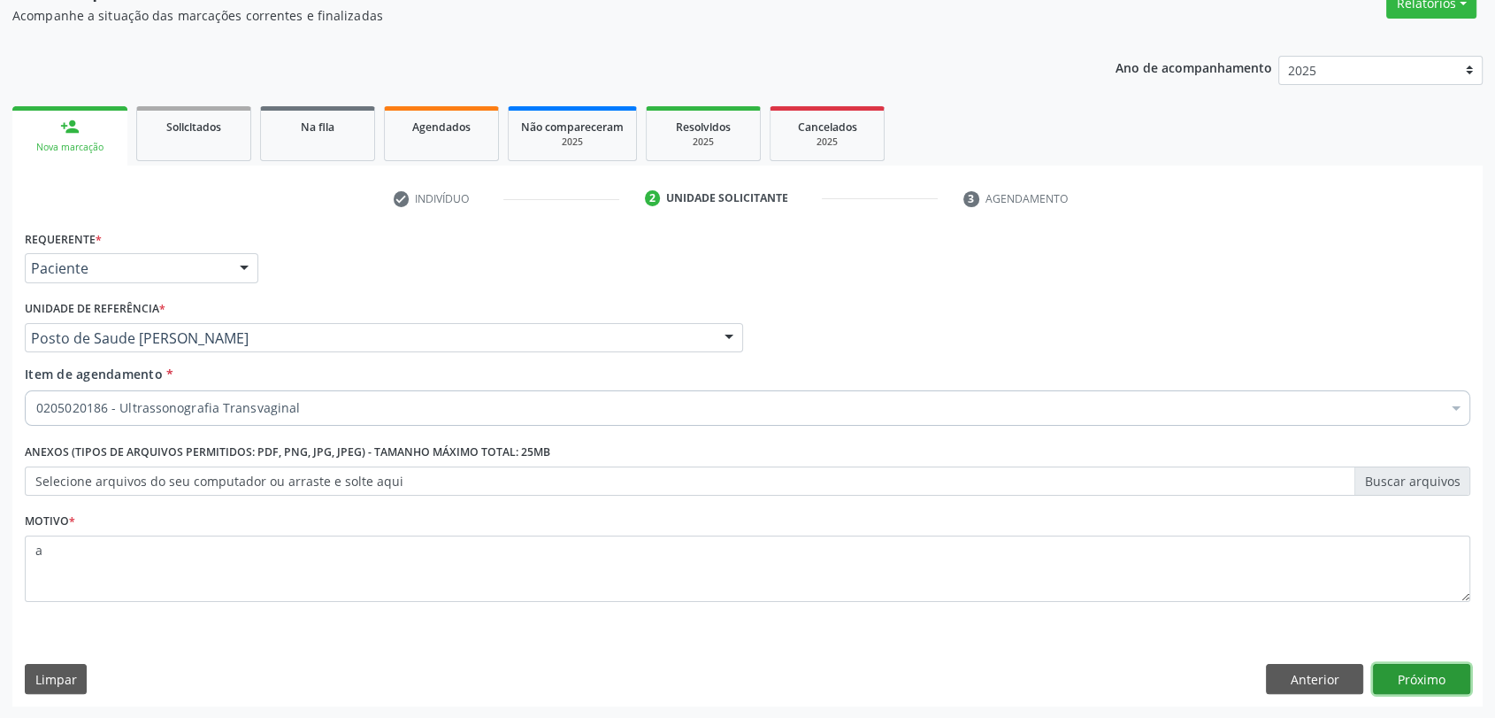
click at [1426, 677] on button "Próximo" at bounding box center [1421, 679] width 97 height 30
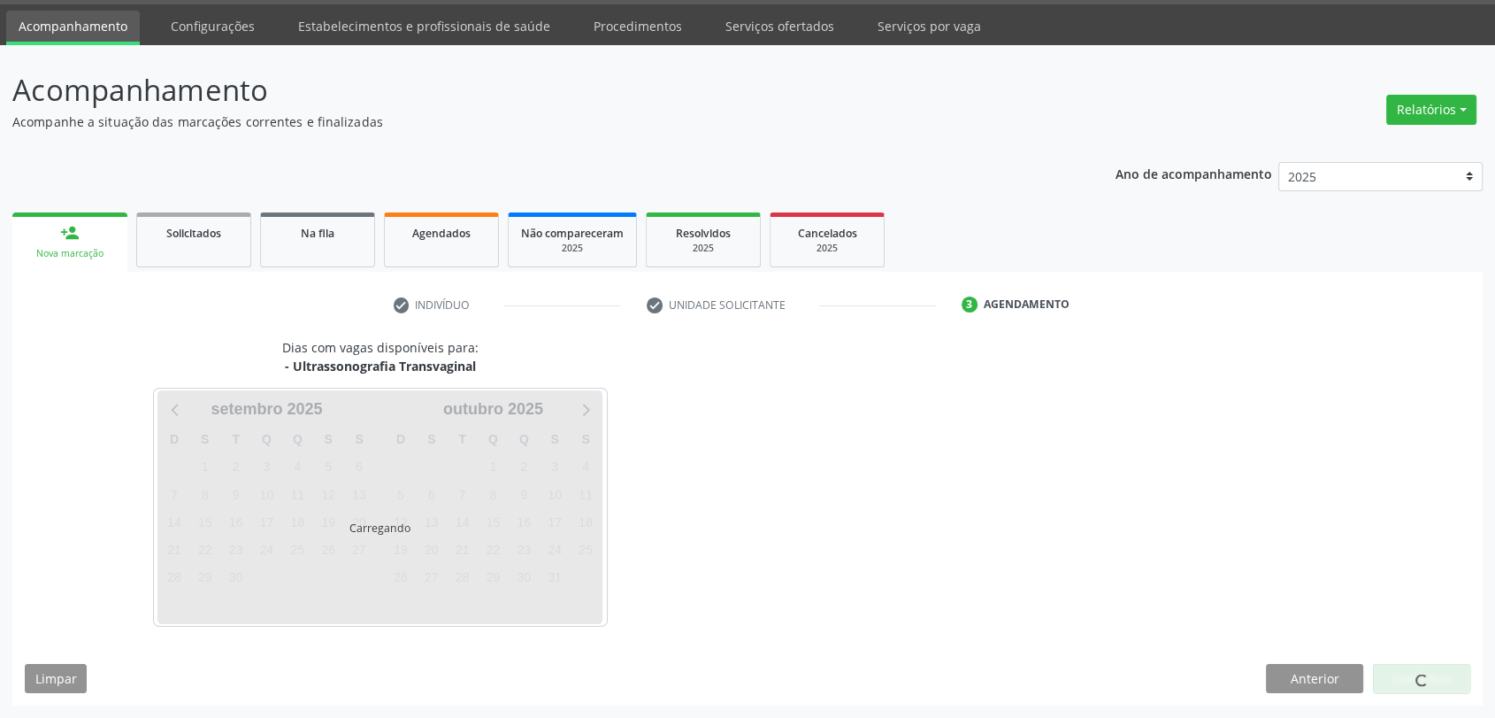
scroll to position [51, 0]
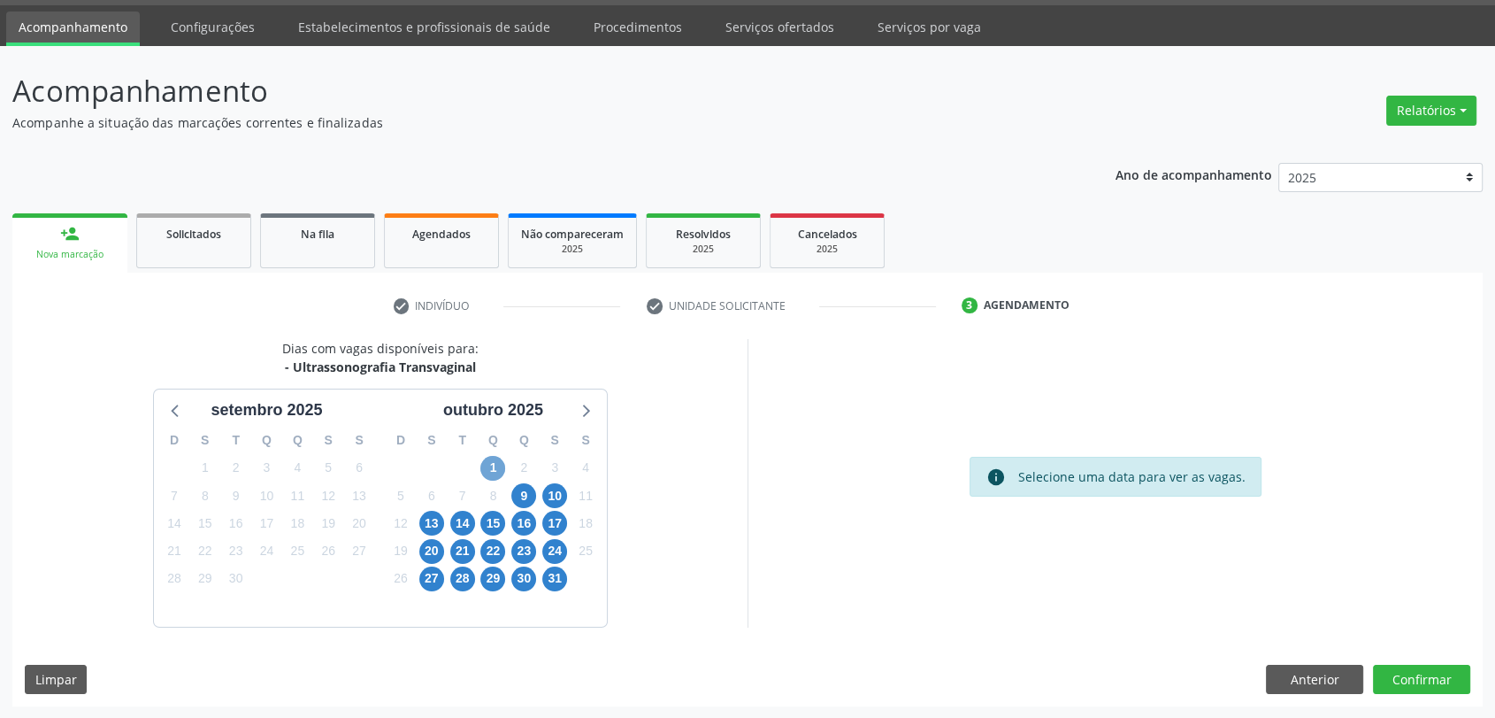
click at [493, 469] on span "1" at bounding box center [493, 468] width 25 height 25
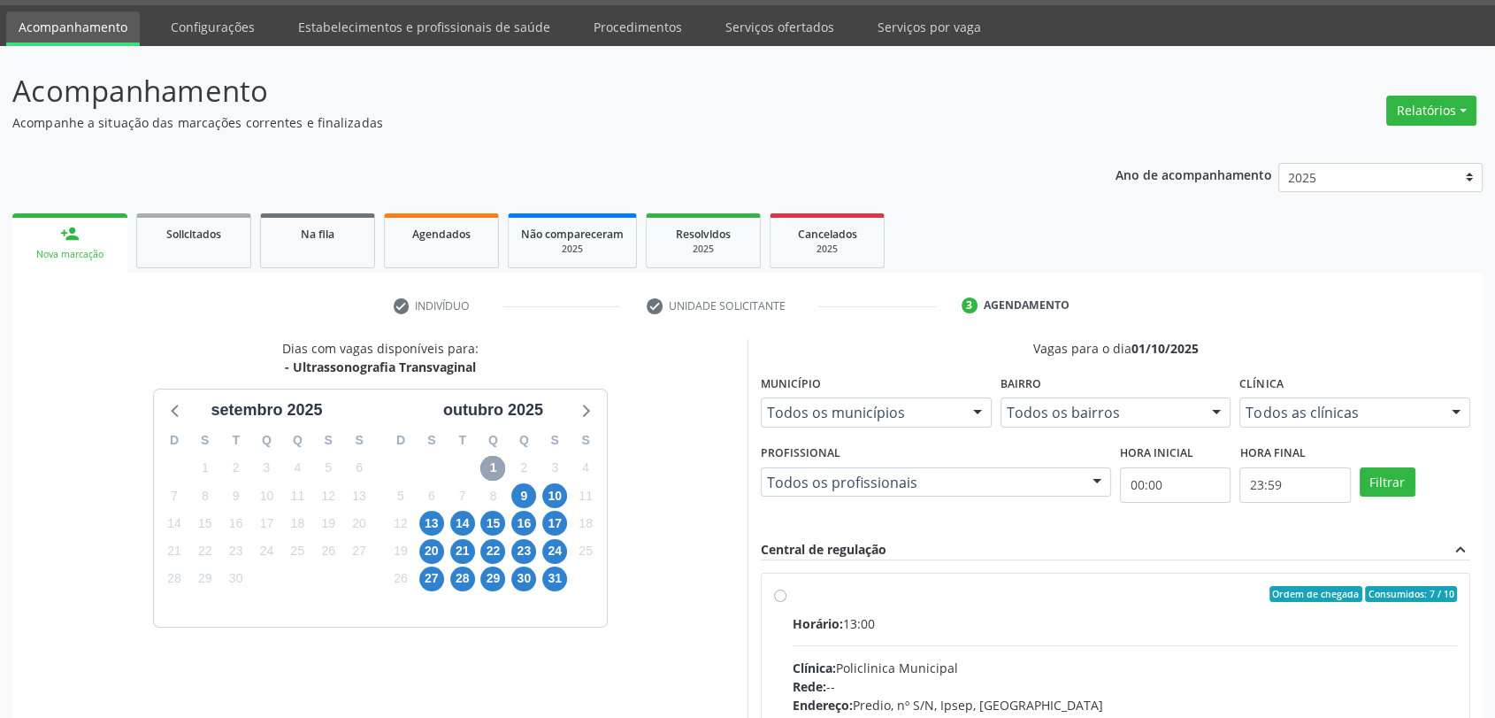
scroll to position [307, 0]
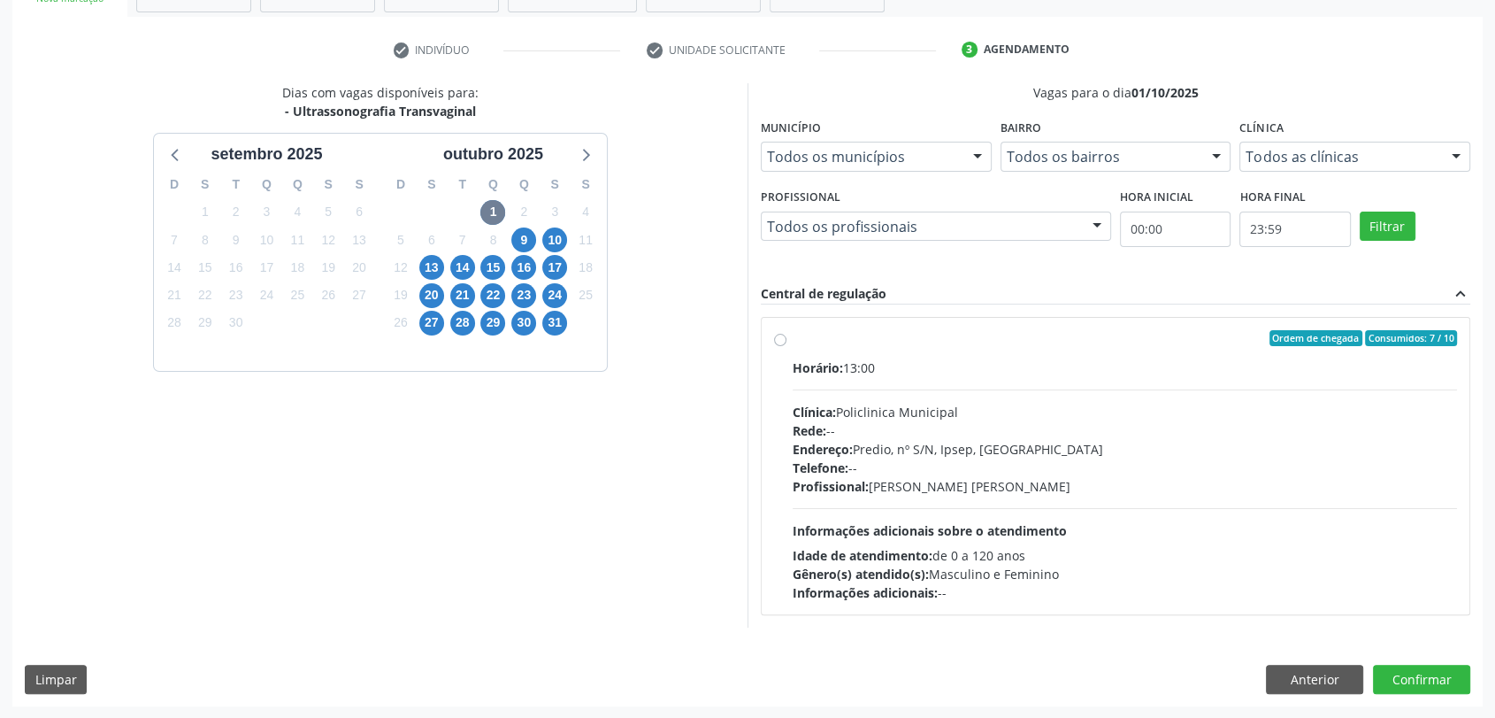
click at [1066, 427] on div "Rede: --" at bounding box center [1125, 430] width 665 height 19
click at [787, 346] on input "Ordem de chegada Consumidos: 7 / 10 Horário: 13:00 Clínica: Policlinica Municip…" at bounding box center [780, 338] width 12 height 16
radio input "true"
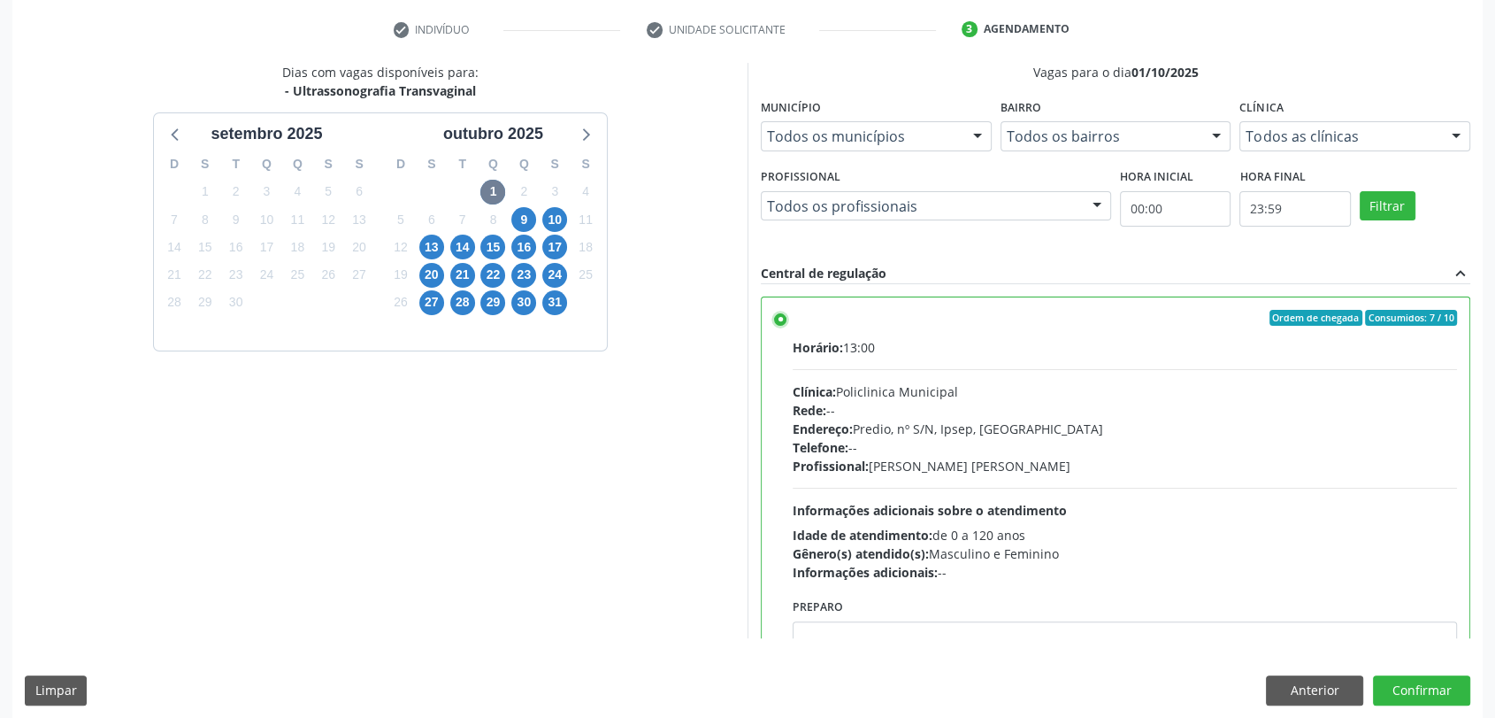
scroll to position [339, 0]
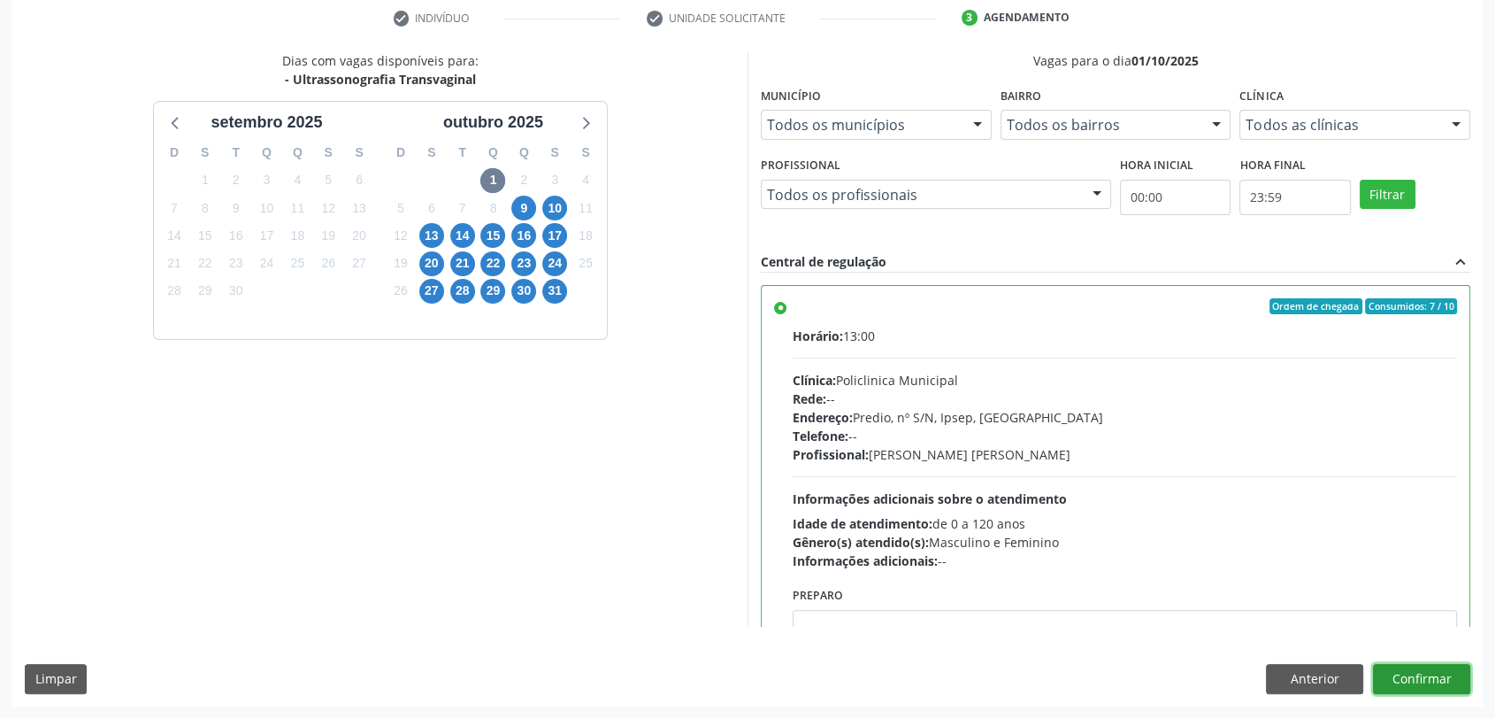
click at [1412, 676] on button "Confirmar" at bounding box center [1421, 679] width 97 height 30
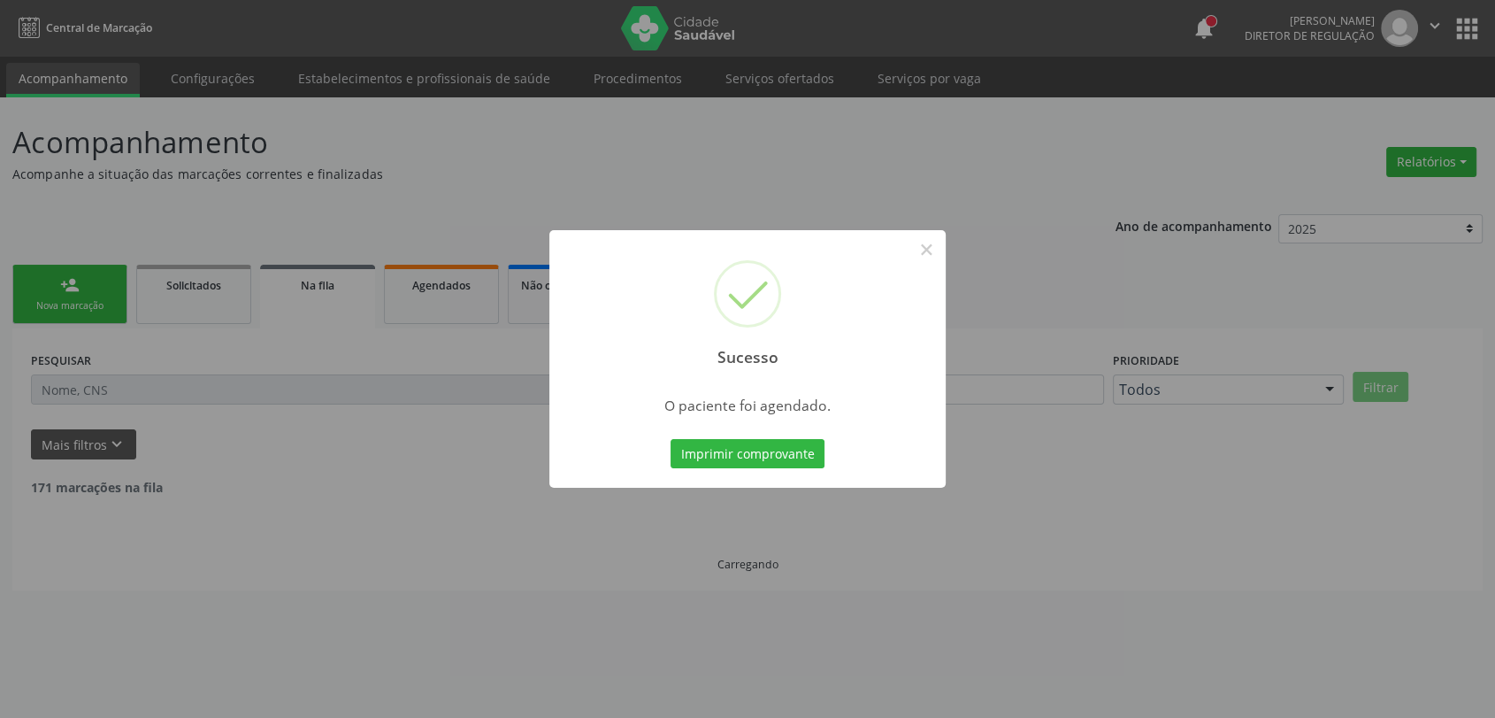
scroll to position [0, 0]
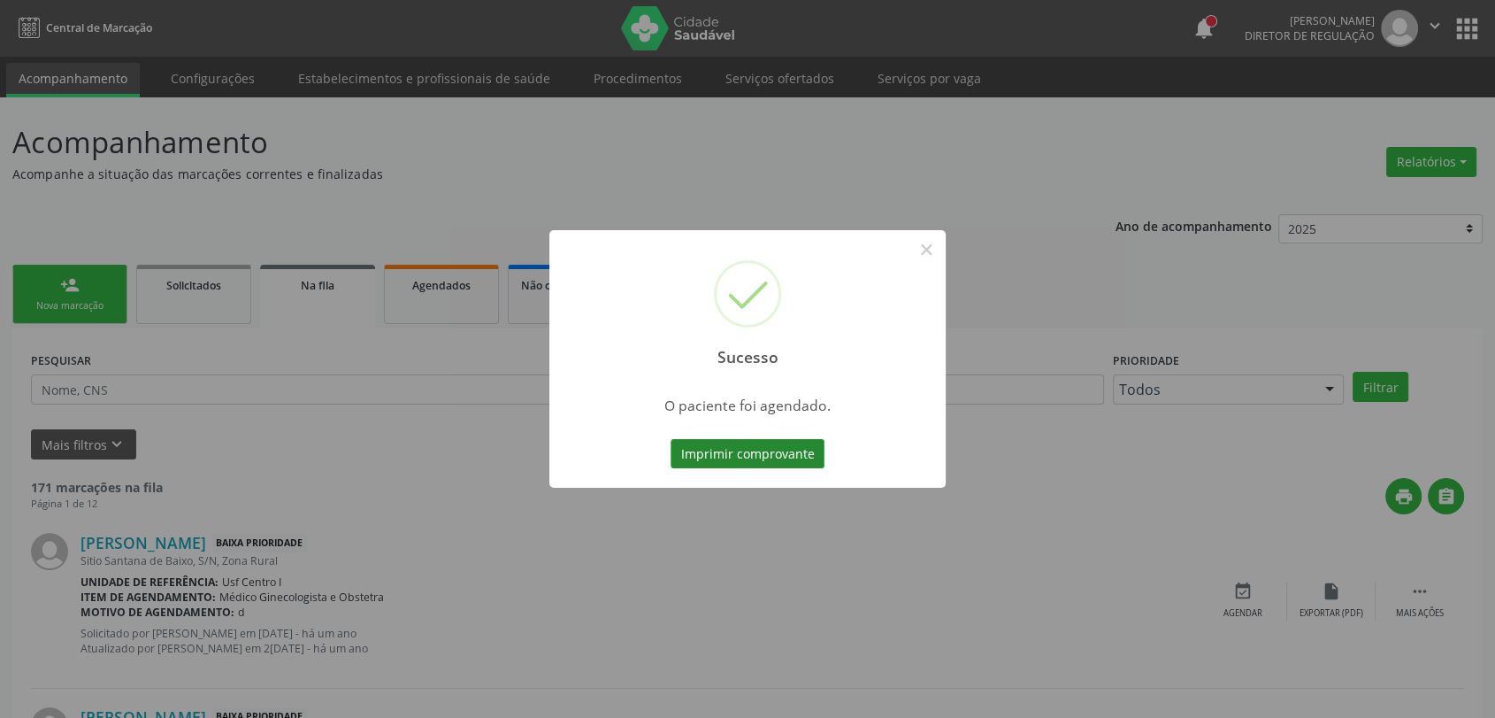
click at [784, 454] on button "Imprimir comprovante" at bounding box center [748, 454] width 154 height 30
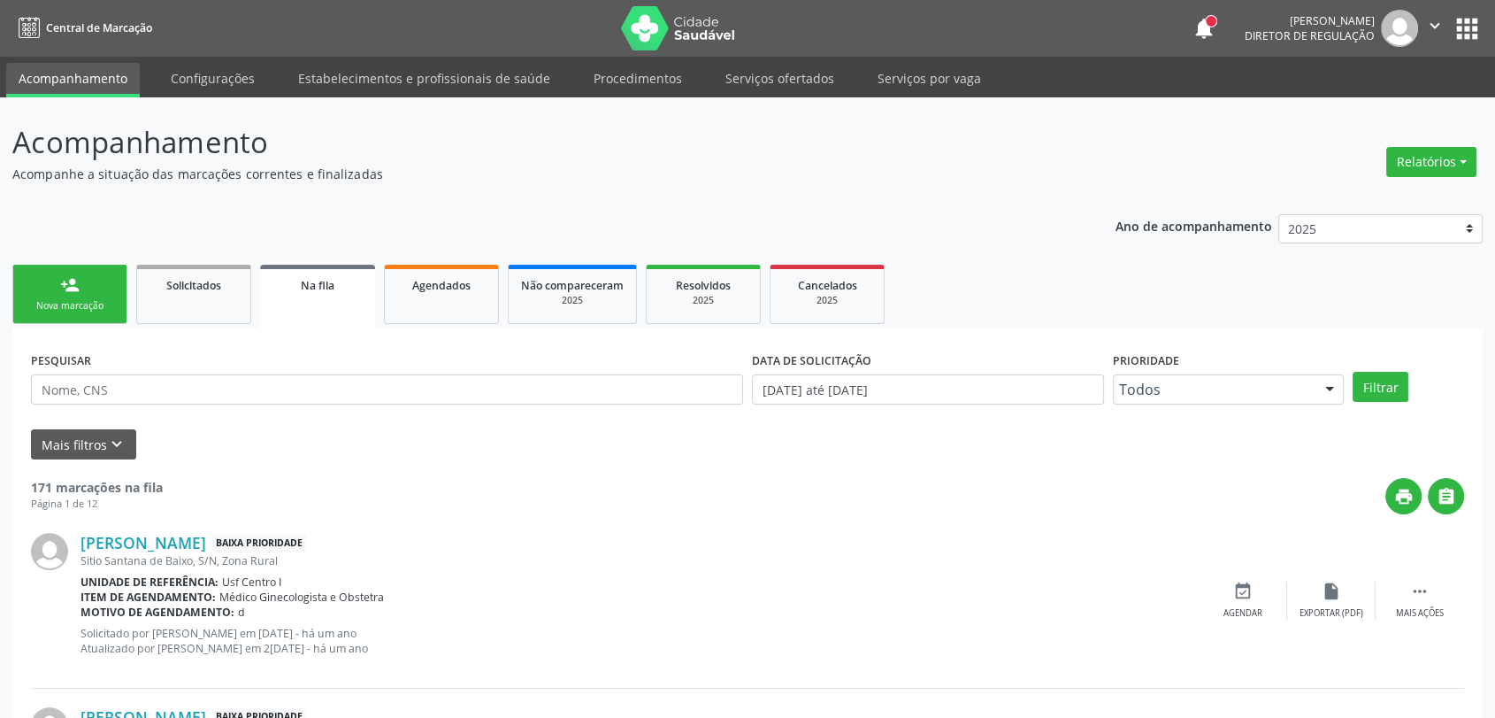
click at [60, 297] on link "person_add Nova marcação" at bounding box center [69, 294] width 115 height 59
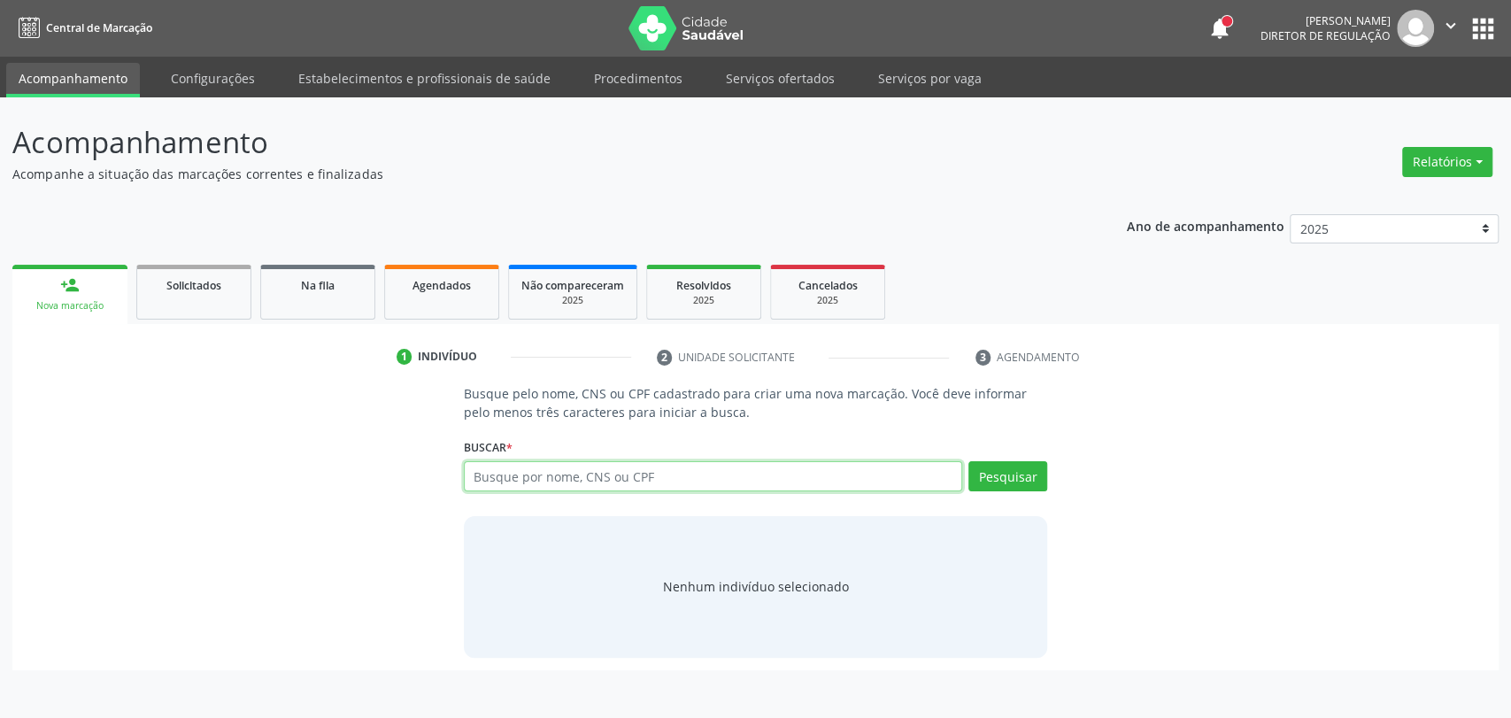
click at [691, 467] on input "text" at bounding box center [713, 476] width 499 height 30
type input "704202526957090"
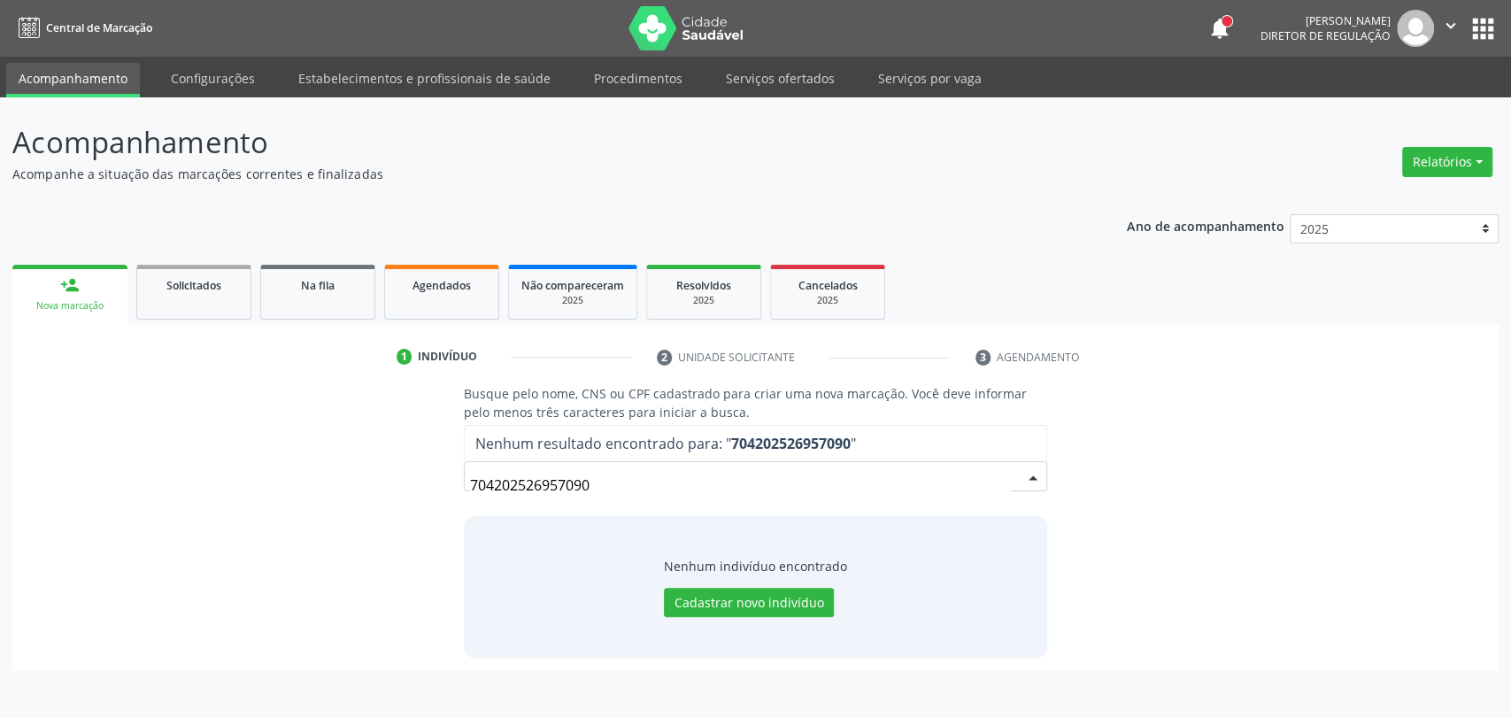
click at [553, 483] on input "704202526957090" at bounding box center [741, 484] width 542 height 35
type input "withiney"
click at [998, 483] on button "Pesquisar" at bounding box center [1007, 476] width 79 height 30
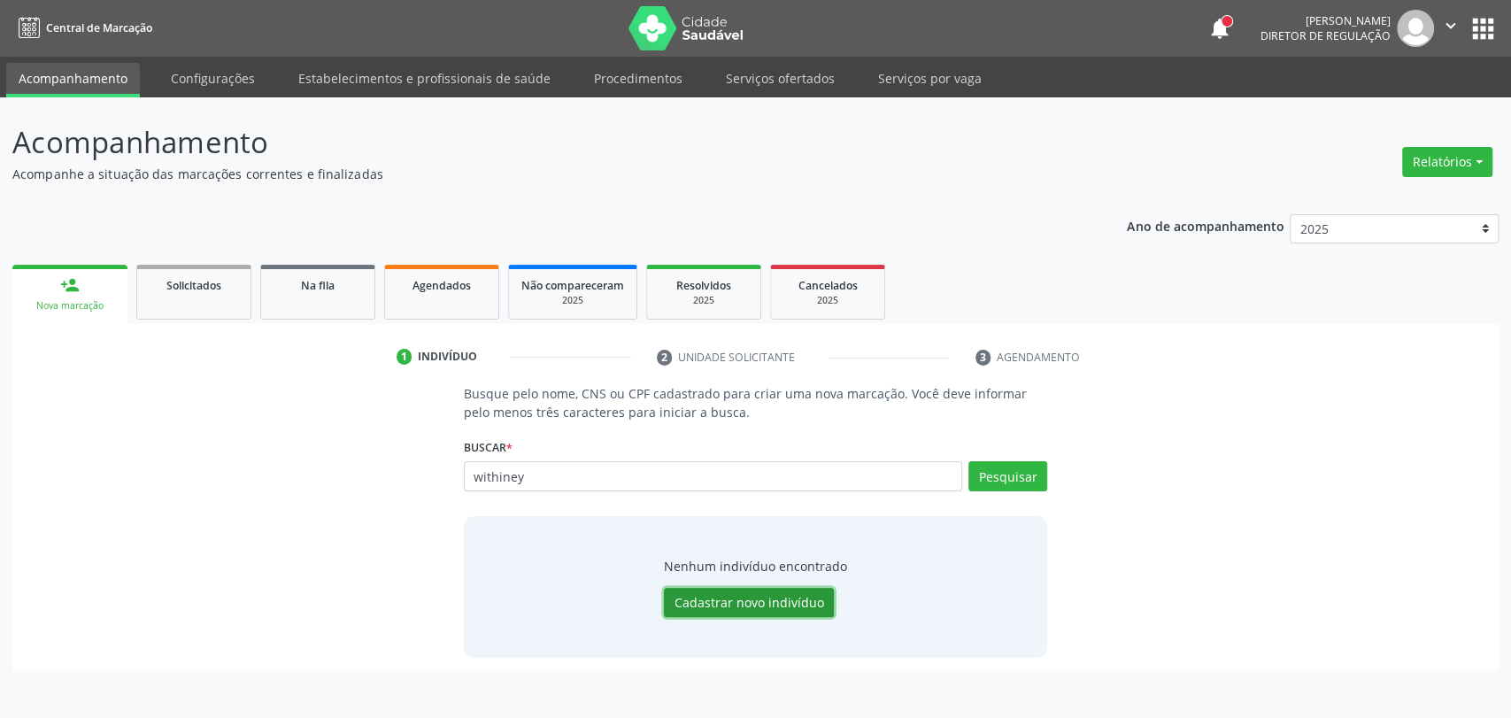
click at [759, 596] on button "Cadastrar novo indivíduo" at bounding box center [749, 603] width 170 height 30
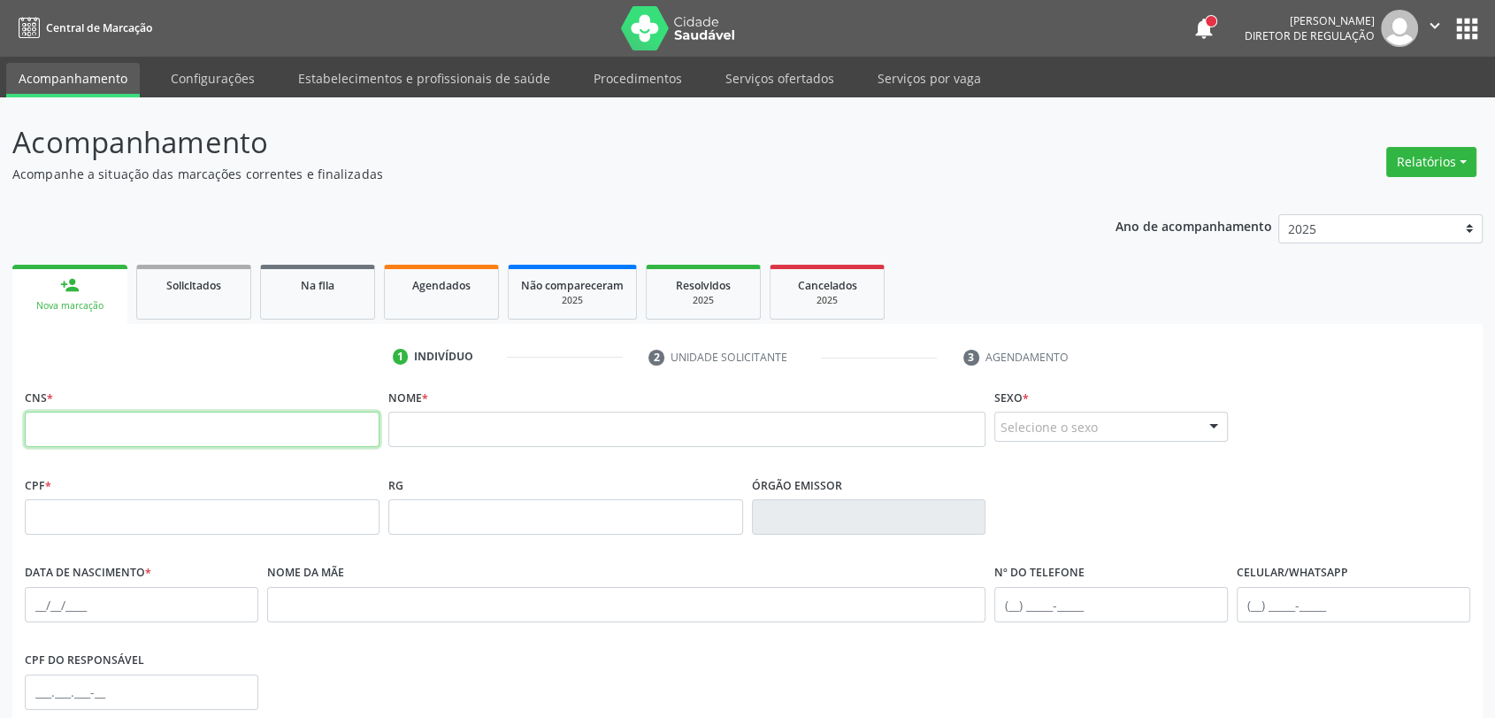
click at [236, 412] on input "text" at bounding box center [202, 428] width 355 height 35
type input "704 2025 2695 7090"
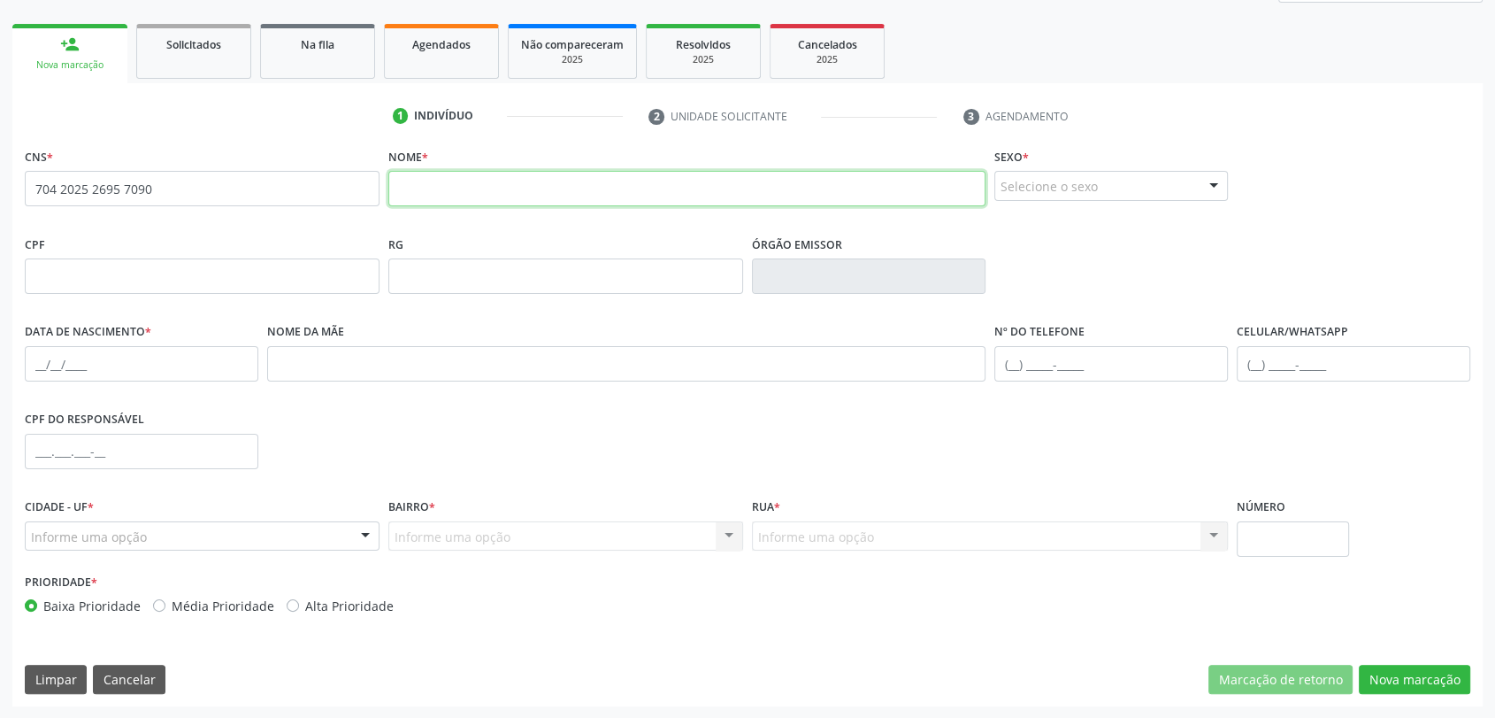
click at [653, 199] on input "text" at bounding box center [686, 188] width 597 height 35
type input "h"
type input "WHITHINEY [PERSON_NAME]"
click at [1099, 200] on fieldset "Sexo * Selecione o sexo Masculino Feminino Nenhum resultado encontrado para: " …" at bounding box center [1112, 177] width 234 height 69
click at [1048, 193] on div "Selecione o sexo" at bounding box center [1112, 186] width 234 height 30
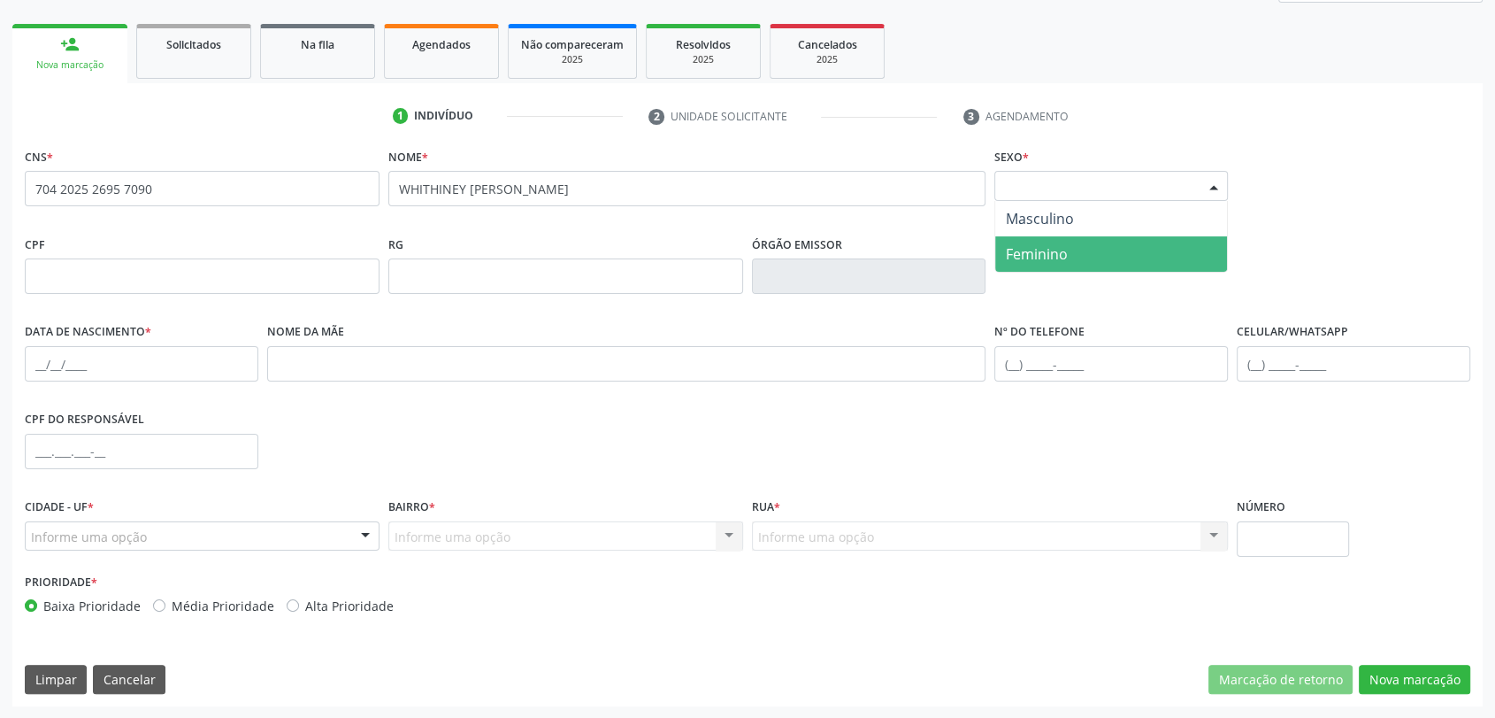
click at [1064, 250] on span "Feminino" at bounding box center [1037, 253] width 62 height 19
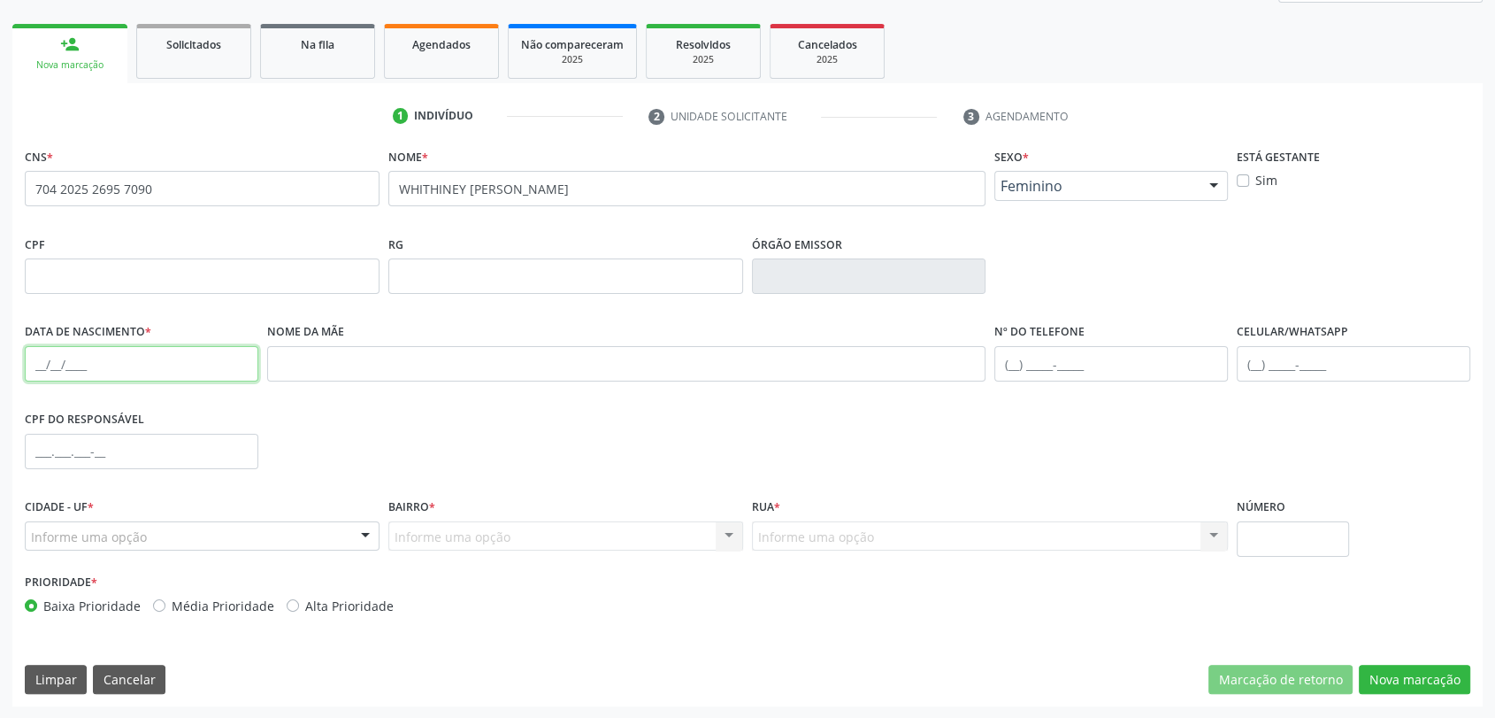
click at [35, 358] on input "text" at bounding box center [142, 363] width 234 height 35
type input "[DATE]"
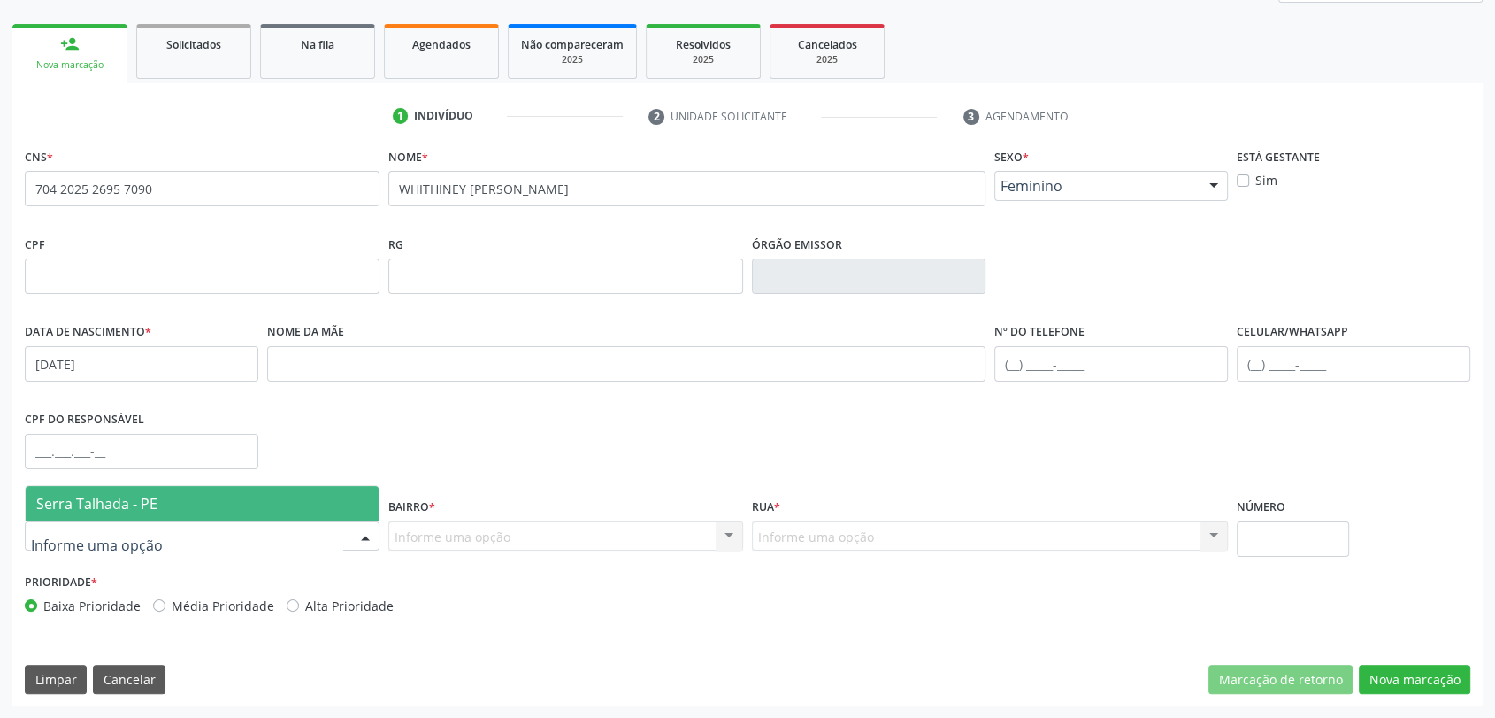
click at [88, 508] on span "Serra Talhada - PE" at bounding box center [96, 503] width 121 height 19
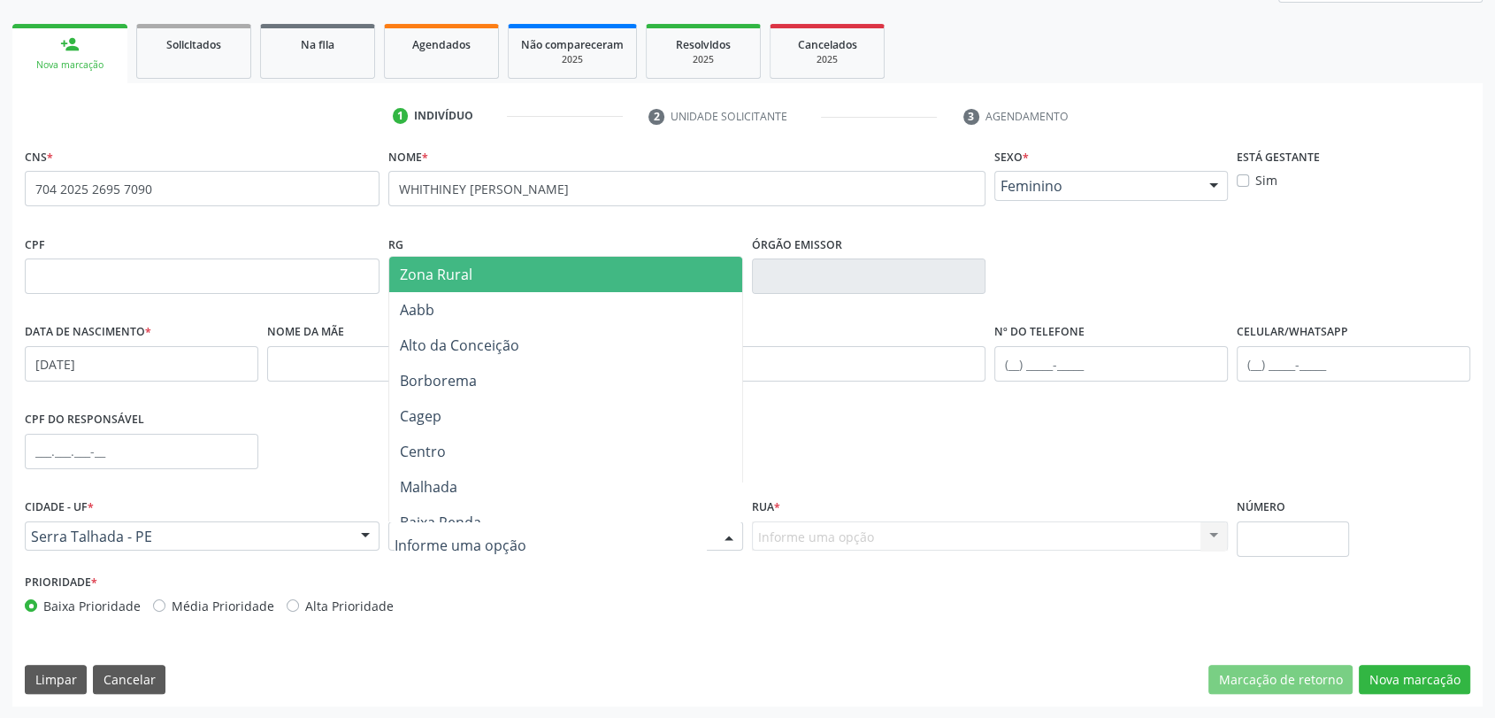
click at [484, 276] on span "Zona Rural" at bounding box center [565, 274] width 353 height 35
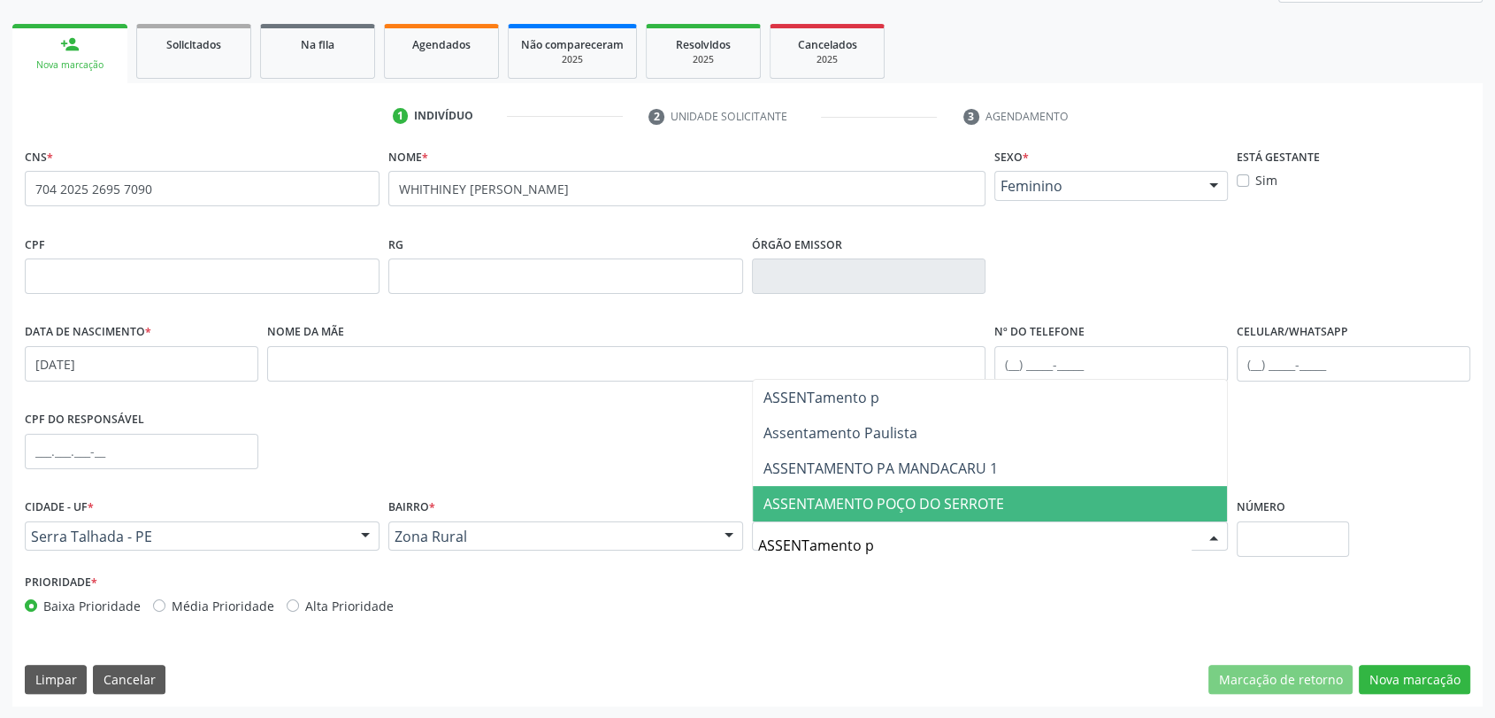
click at [852, 550] on input "ASSENTamento p" at bounding box center [975, 544] width 434 height 35
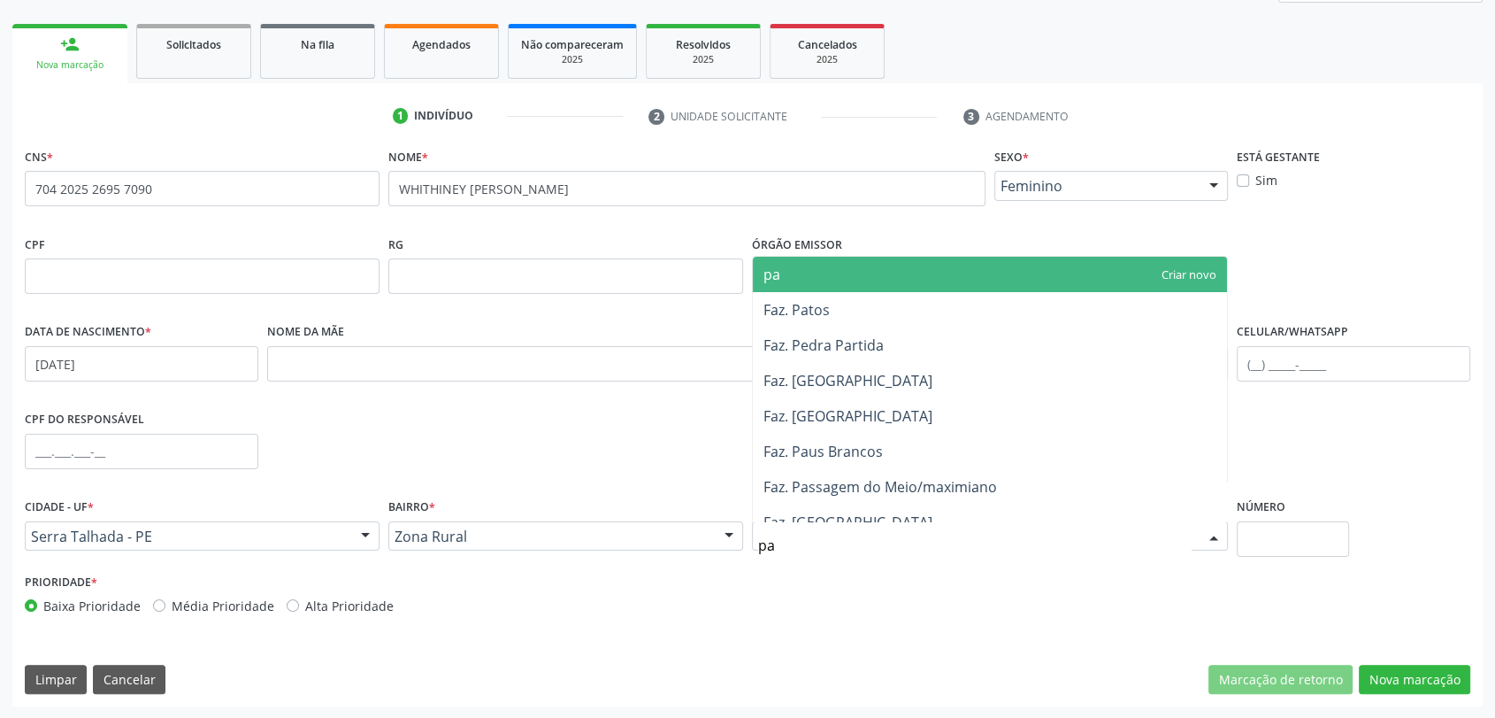
type input "p"
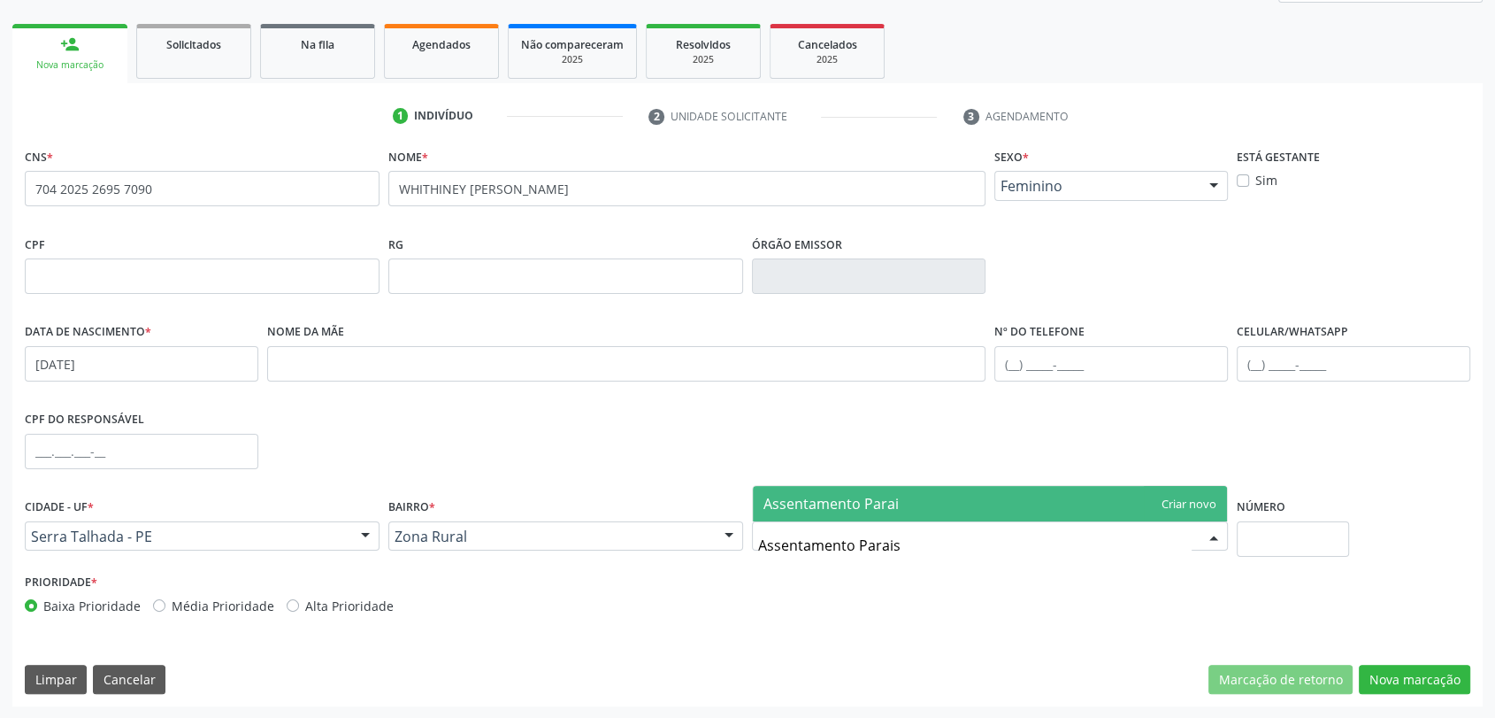
type input "Assentamento Paraiso"
click at [871, 473] on div "CNS * 704 2025 2695 7090 [GEOGRAPHIC_DATA] * [PERSON_NAME] * Feminino Masculino…" at bounding box center [748, 384] width 1446 height 483
click at [853, 496] on span "Assentamento Paraiso" at bounding box center [839, 503] width 151 height 19
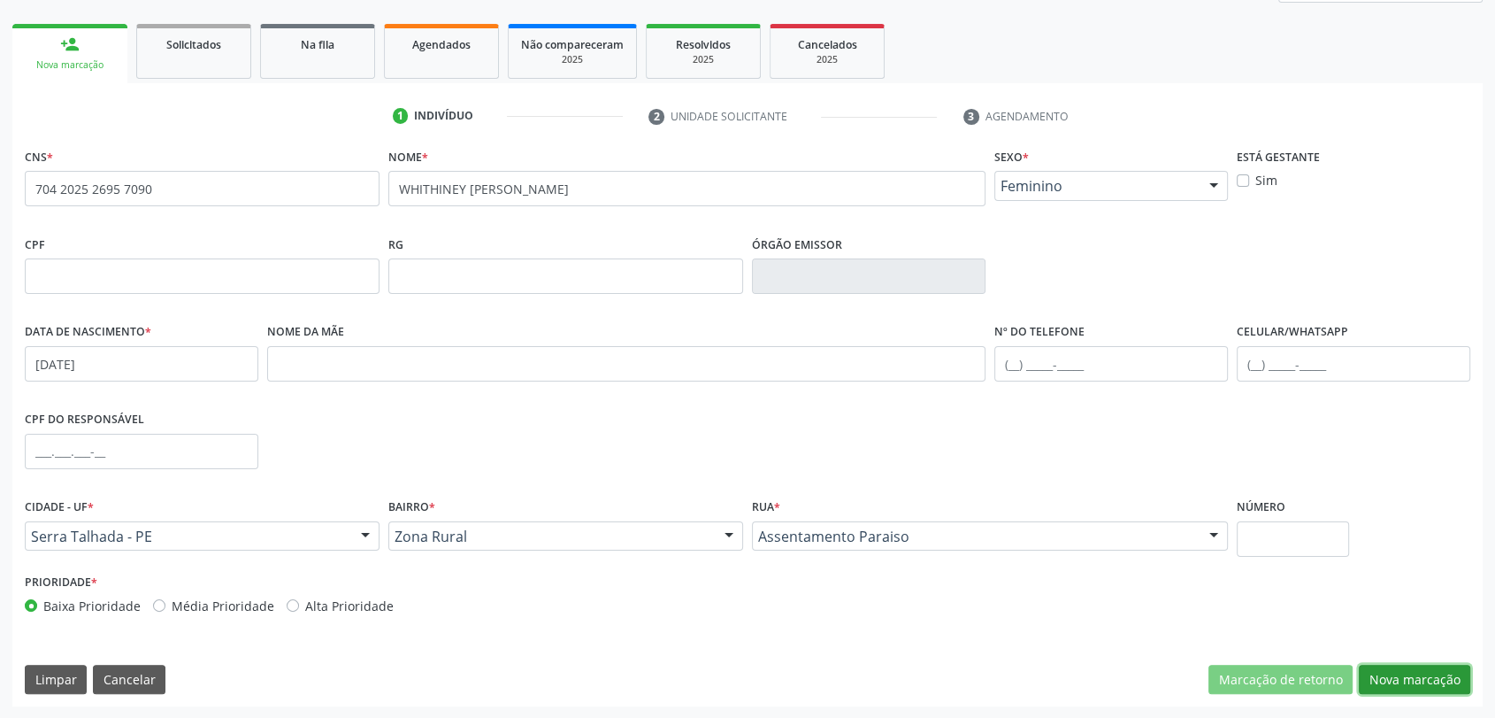
click at [1414, 674] on button "Nova marcação" at bounding box center [1414, 680] width 111 height 30
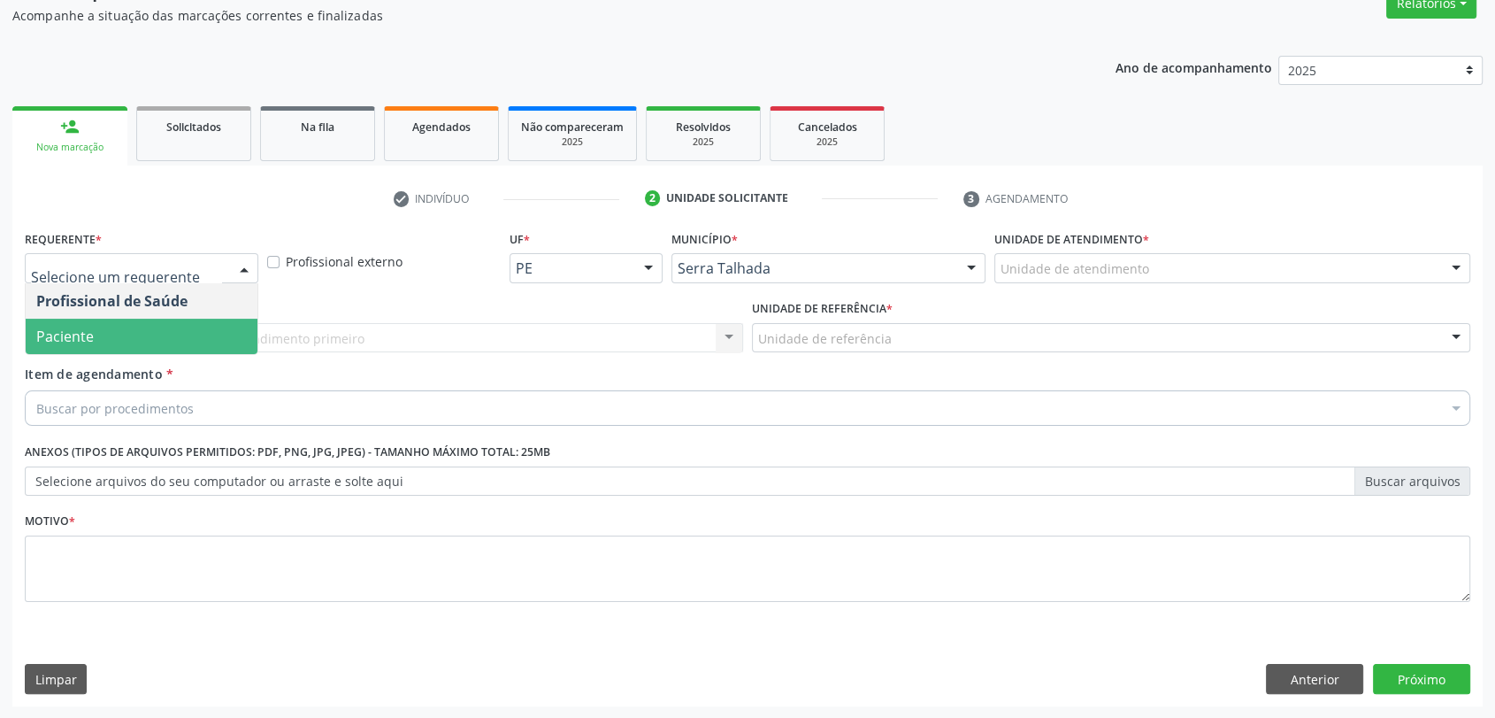
click at [130, 327] on span "Paciente" at bounding box center [142, 336] width 232 height 35
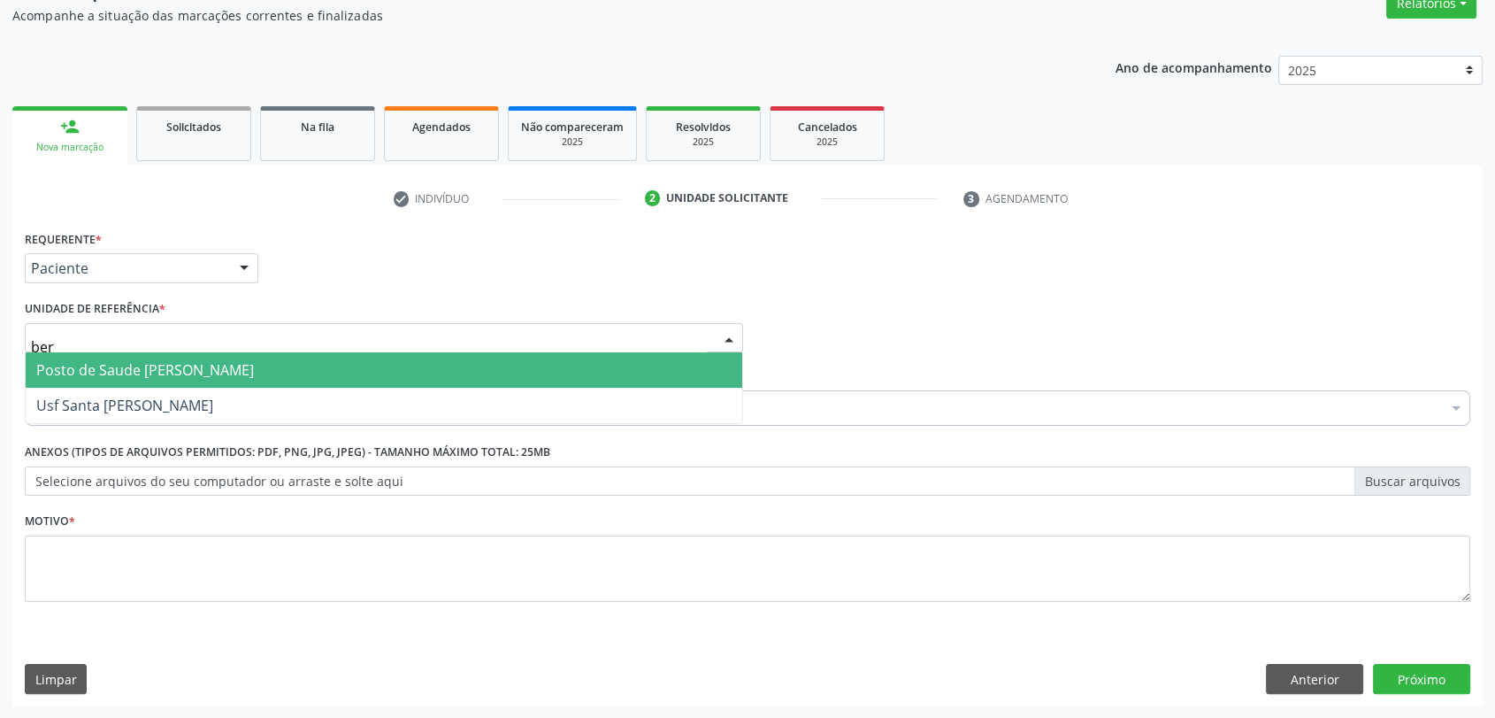
type input "bern"
click at [127, 371] on span "Posto de Saude [PERSON_NAME]" at bounding box center [145, 369] width 218 height 19
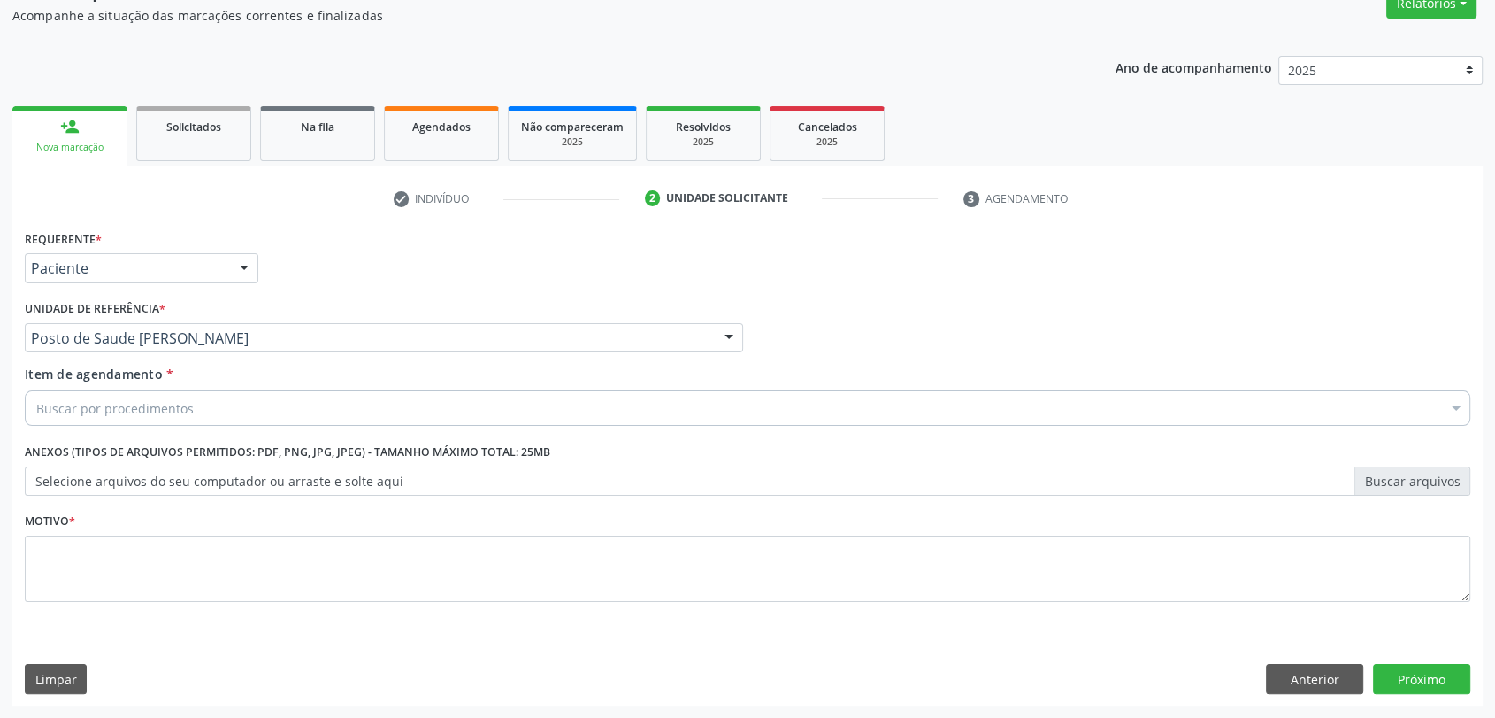
click at [121, 418] on div "Buscar por procedimentos" at bounding box center [748, 407] width 1446 height 35
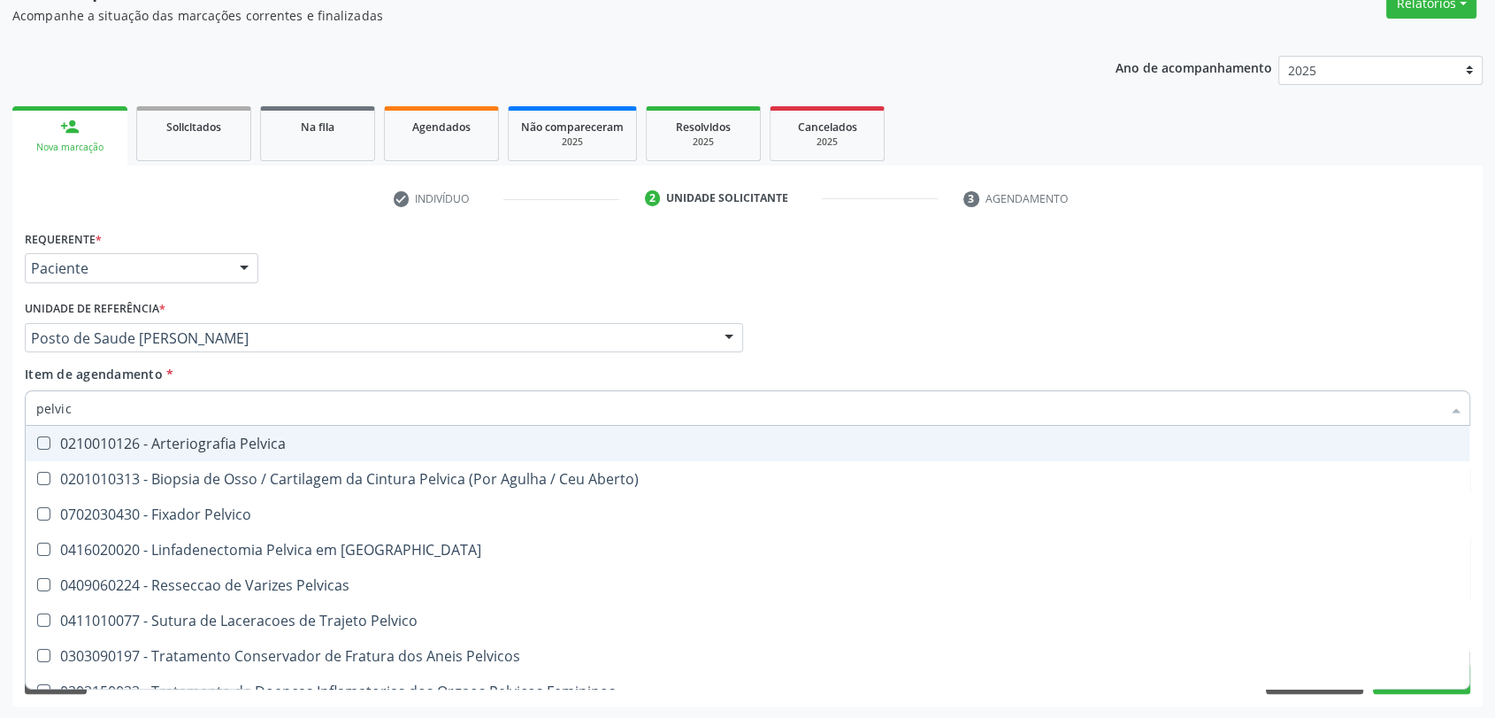
type input "pelvica"
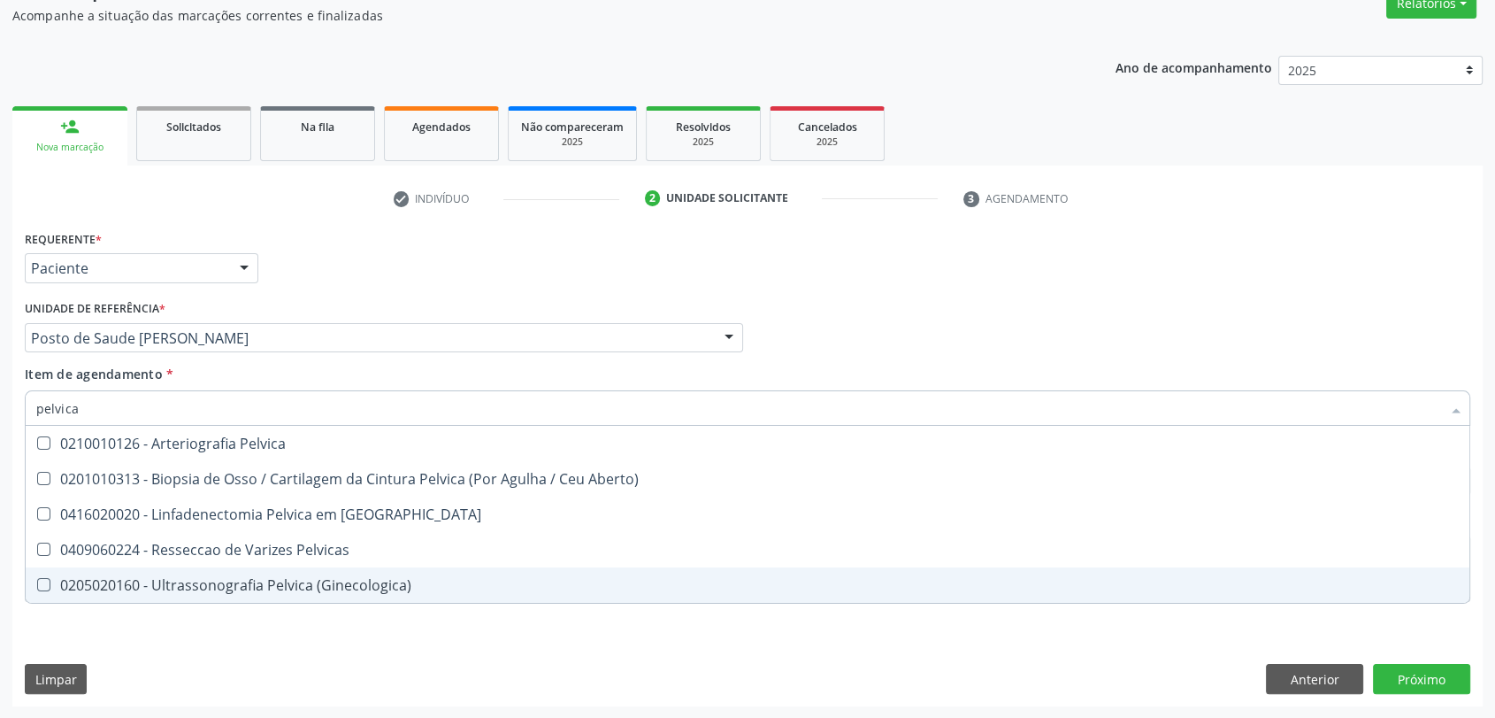
click at [133, 578] on div "0205020160 - Ultrassonografia Pelvica (Ginecologica)" at bounding box center [747, 585] width 1423 height 14
checkbox \(Ginecologica\) "true"
click at [145, 632] on div "Requerente * Paciente Profissional de Saúde Paciente Nenhum resultado encontrad…" at bounding box center [747, 466] width 1471 height 481
checkbox Aberto\) "true"
checkbox \(Ginecologica\) "false"
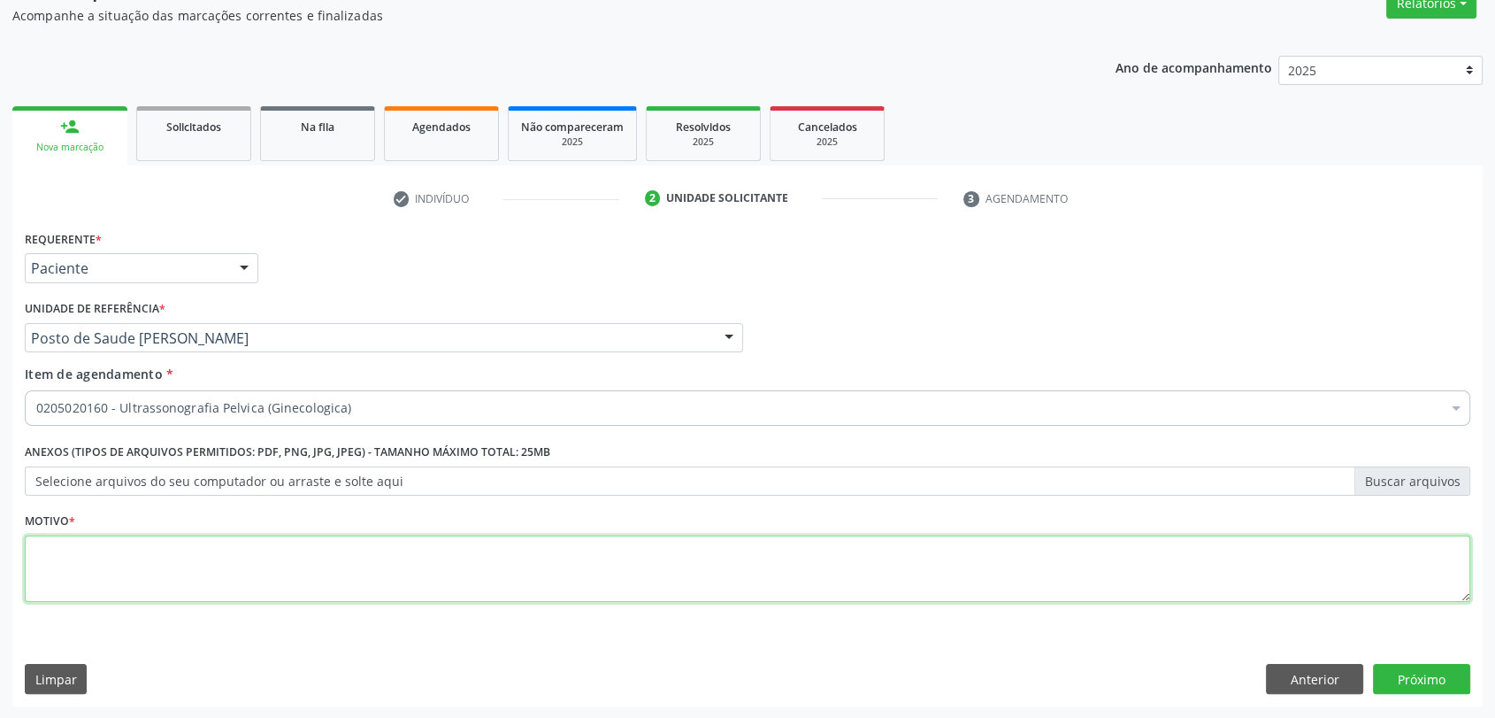
click at [151, 547] on textarea at bounding box center [748, 568] width 1446 height 67
type textarea "a"
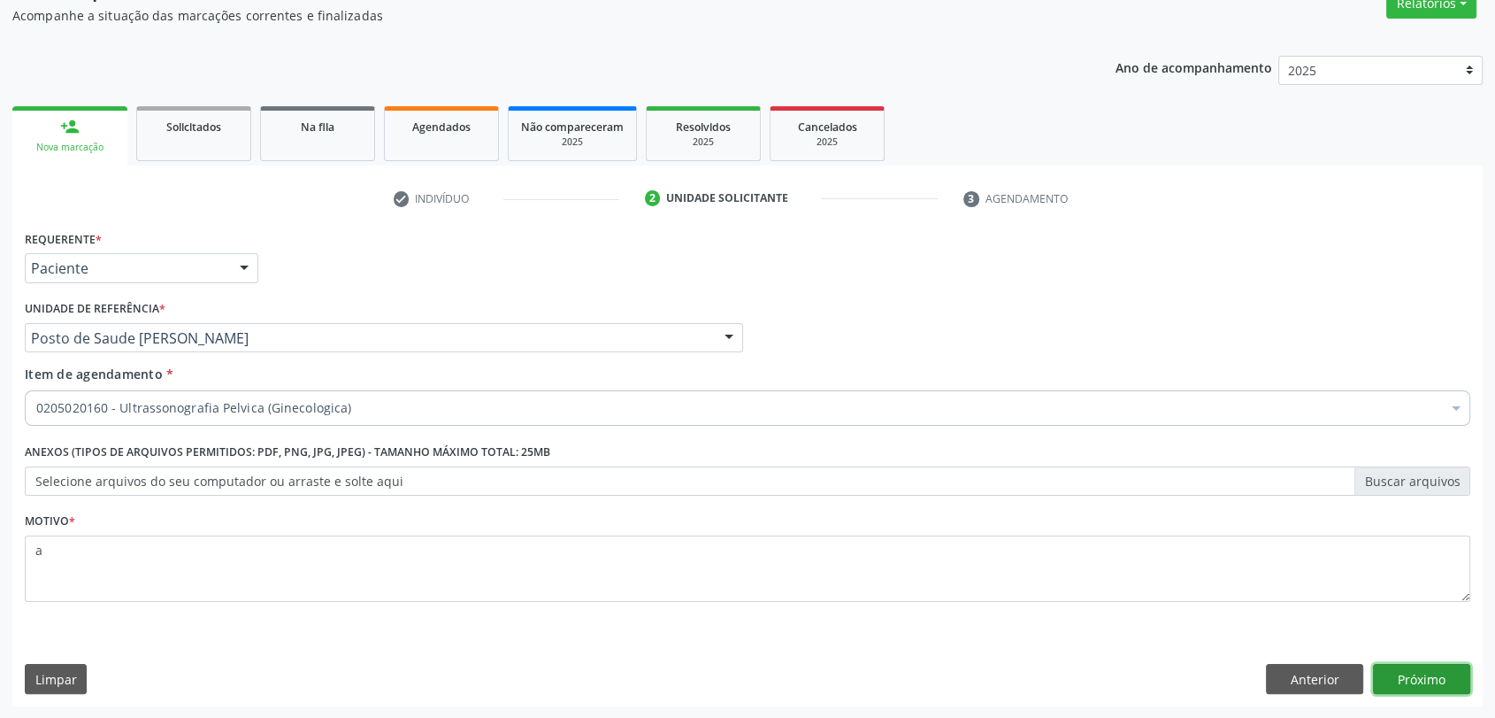
click at [1423, 683] on button "Próximo" at bounding box center [1421, 679] width 97 height 30
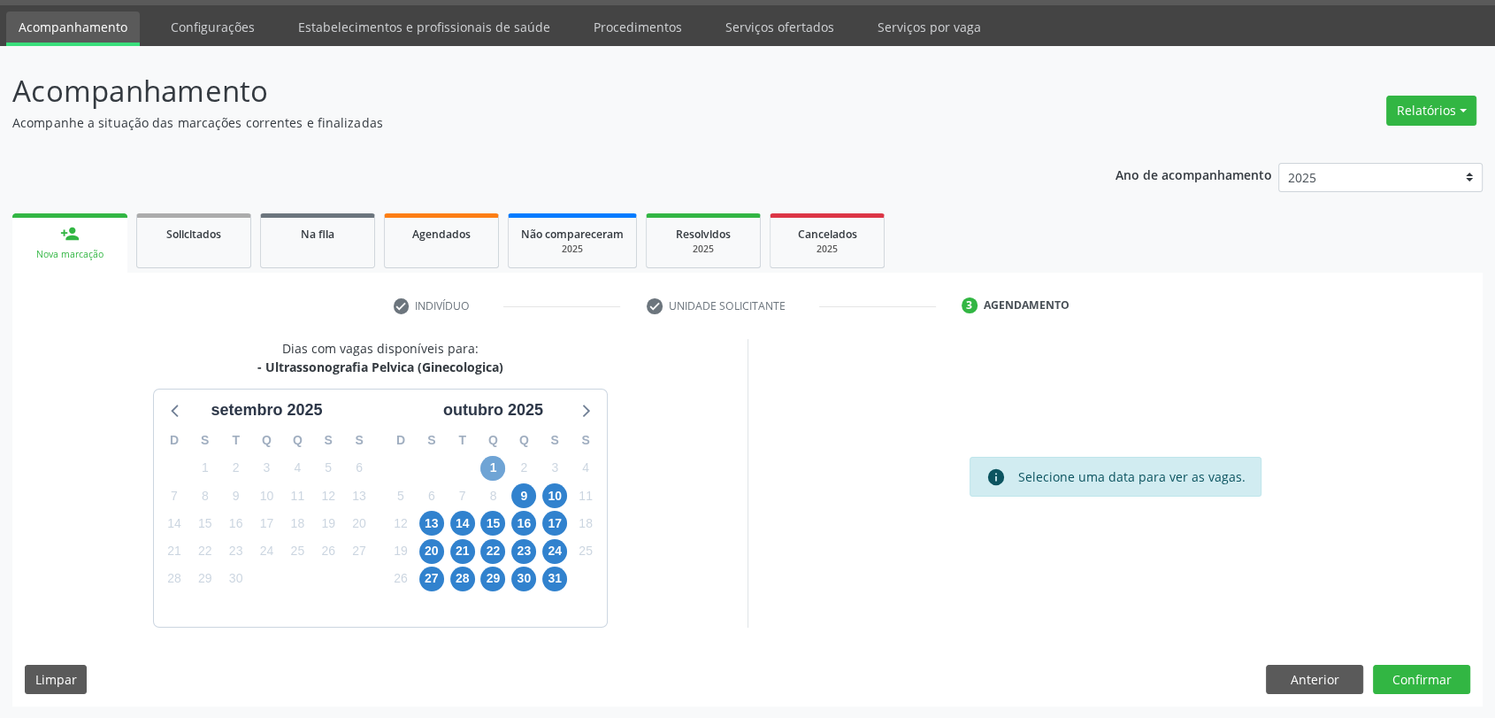
click at [496, 473] on span "1" at bounding box center [493, 468] width 25 height 25
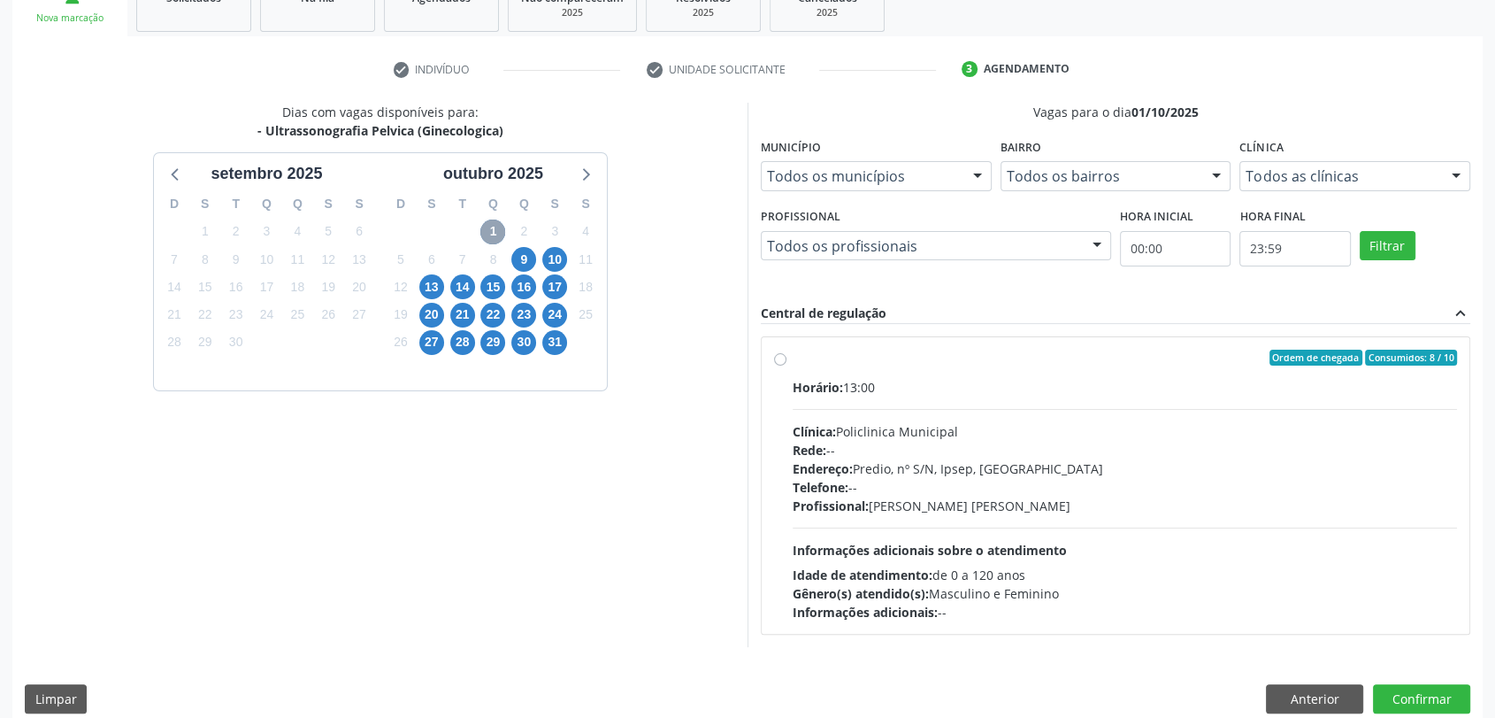
scroll to position [307, 0]
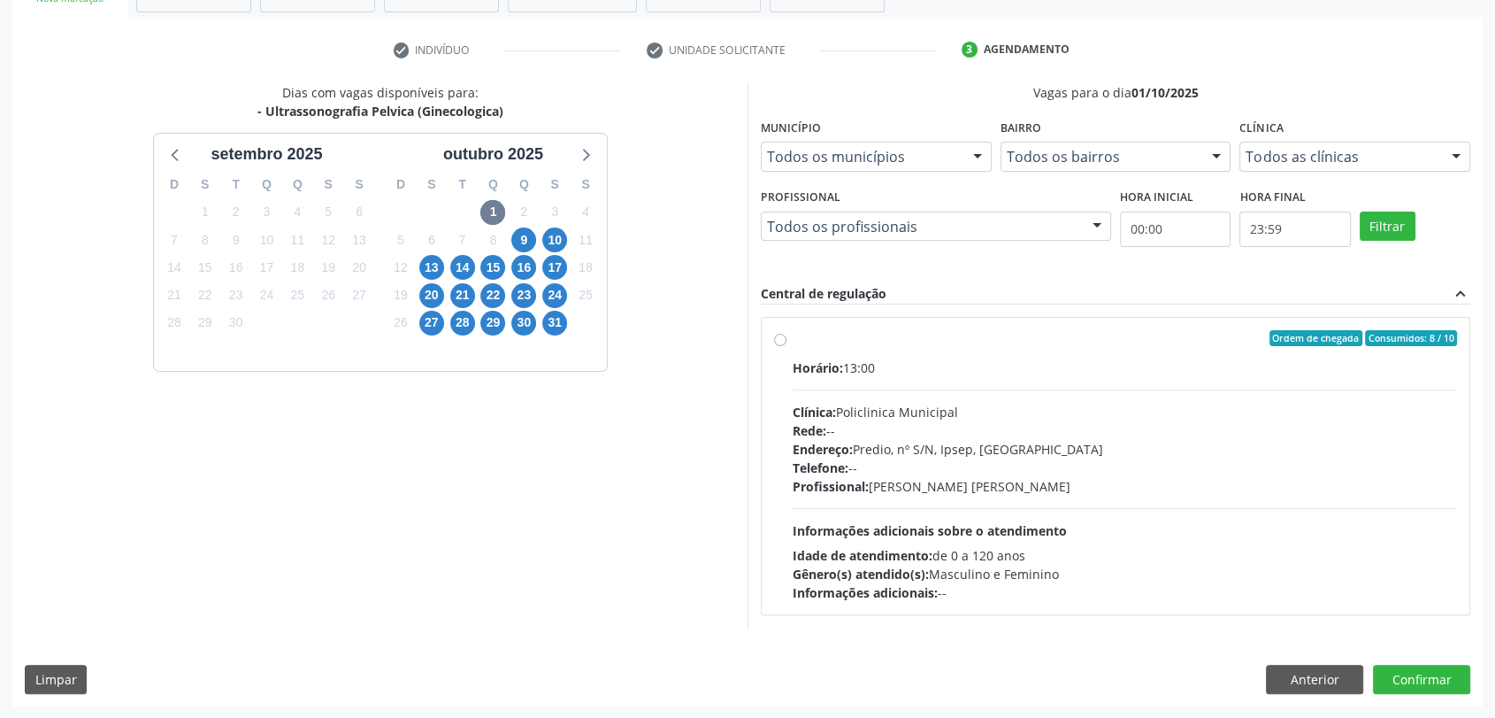
click at [927, 342] on div "Ordem de chegada Consumidos: 8 / 10" at bounding box center [1125, 338] width 665 height 16
click at [787, 342] on input "Ordem de chegada Consumidos: 8 / 10 Horário: 13:00 Clínica: Policlinica Municip…" at bounding box center [780, 338] width 12 height 16
radio input "true"
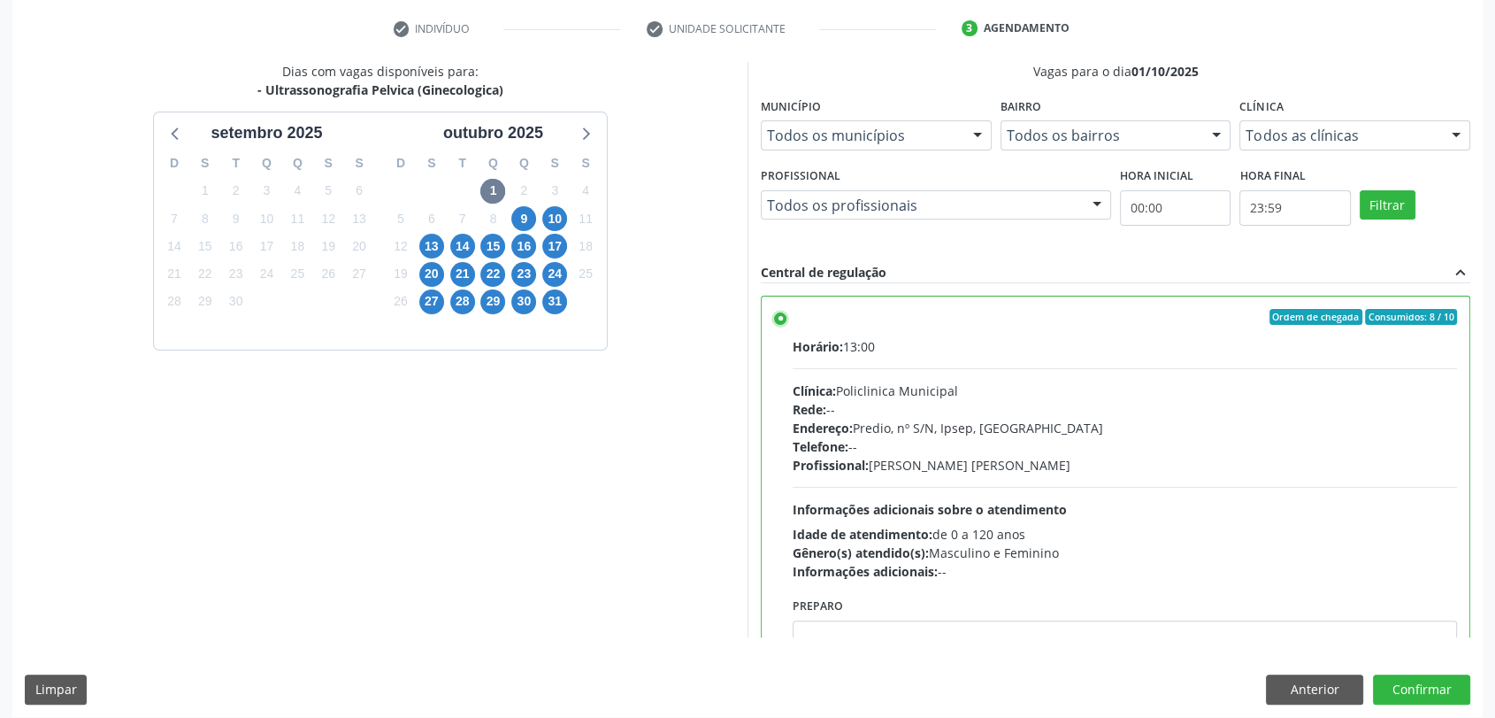
scroll to position [339, 0]
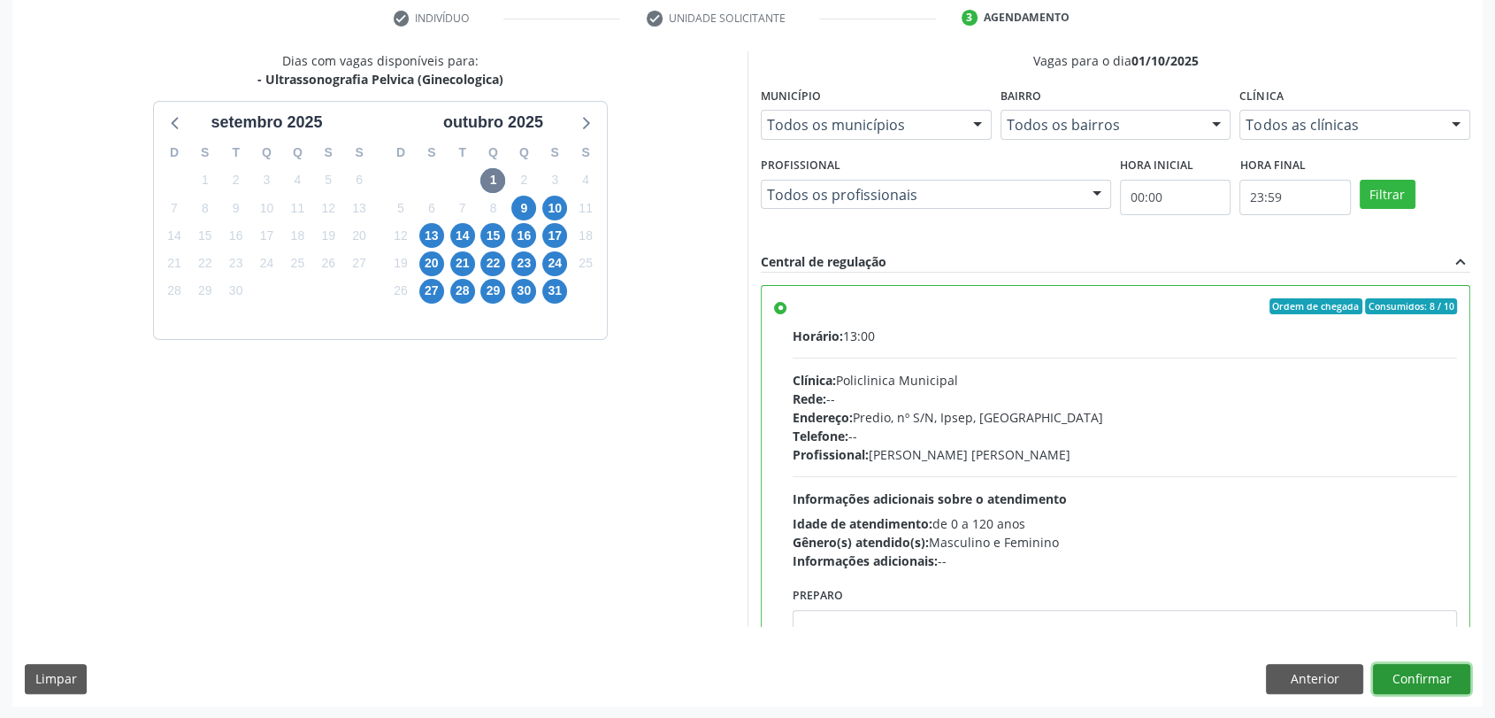
click at [1447, 667] on button "Confirmar" at bounding box center [1421, 679] width 97 height 30
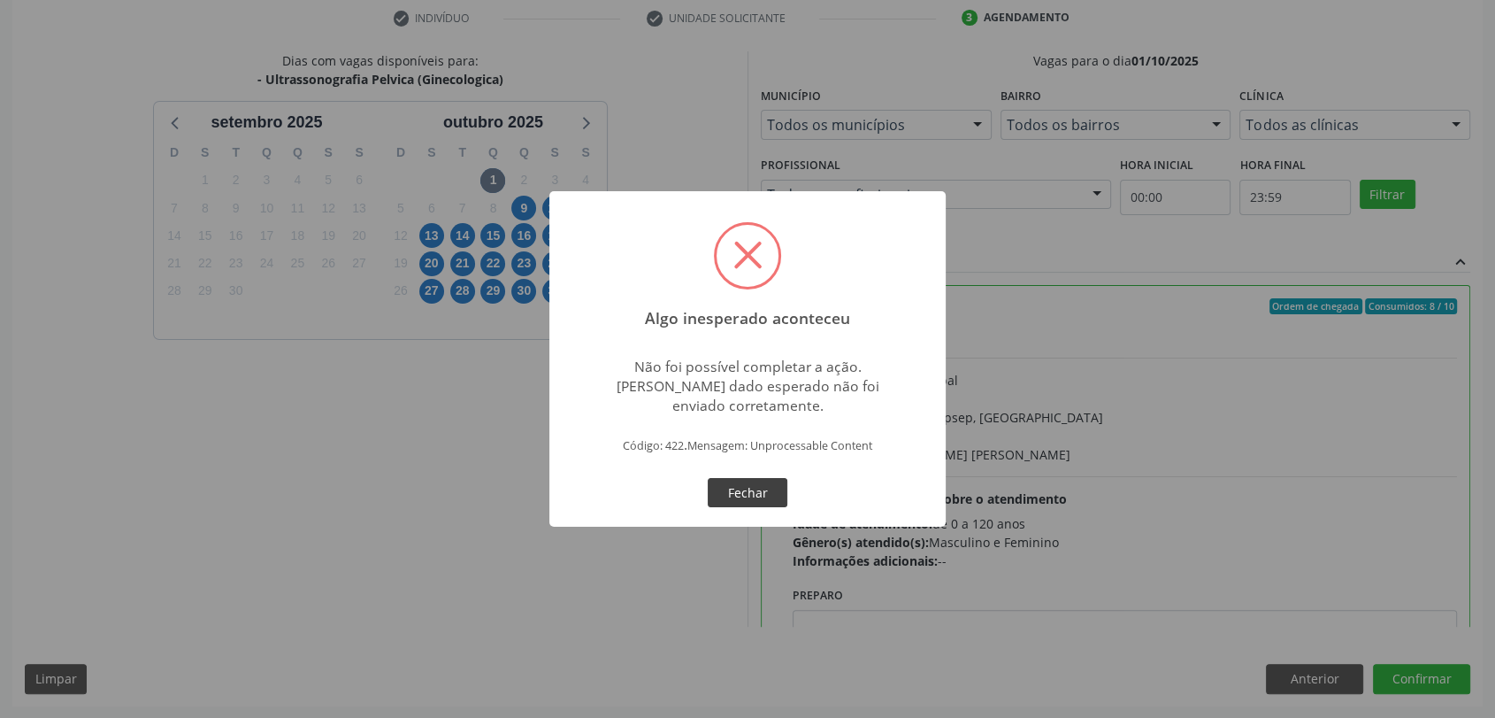
click at [772, 491] on button "Fechar" at bounding box center [748, 493] width 80 height 30
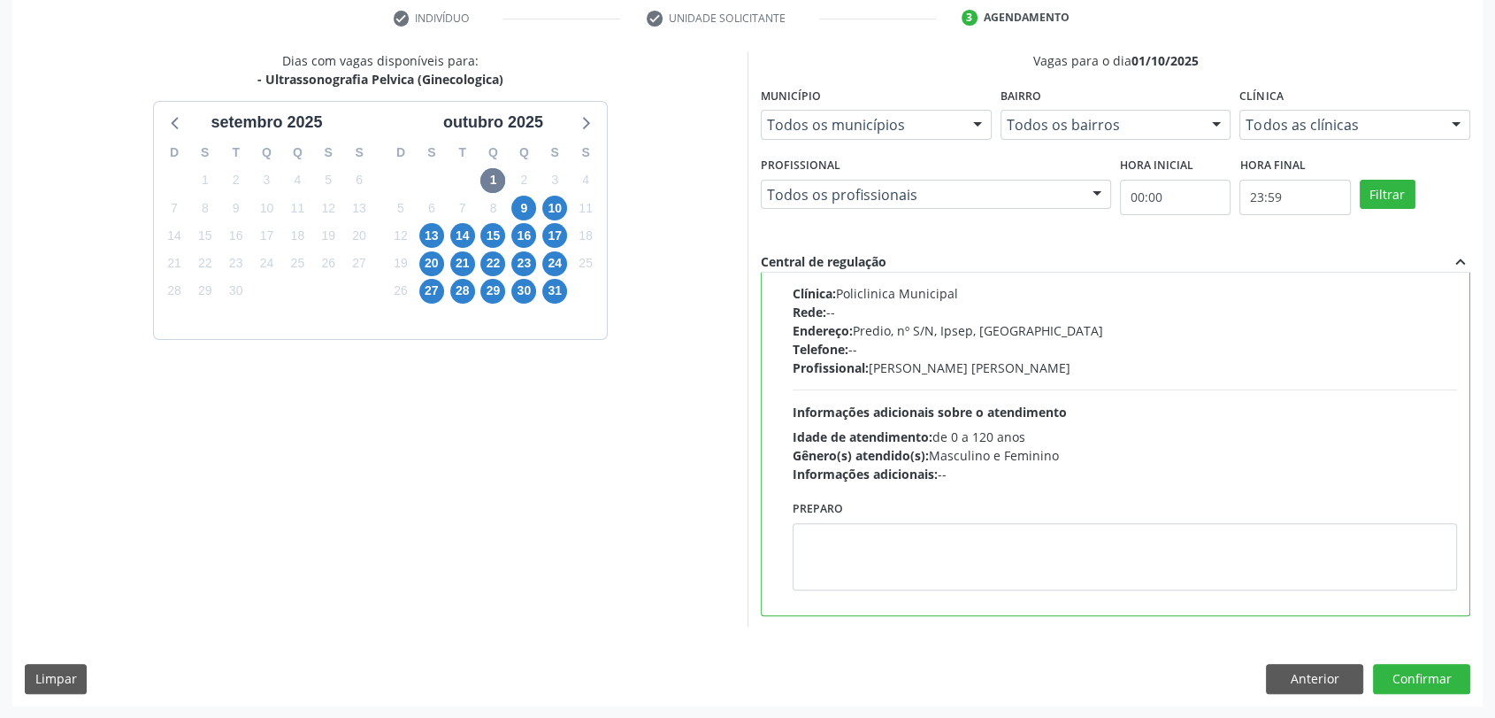
scroll to position [0, 0]
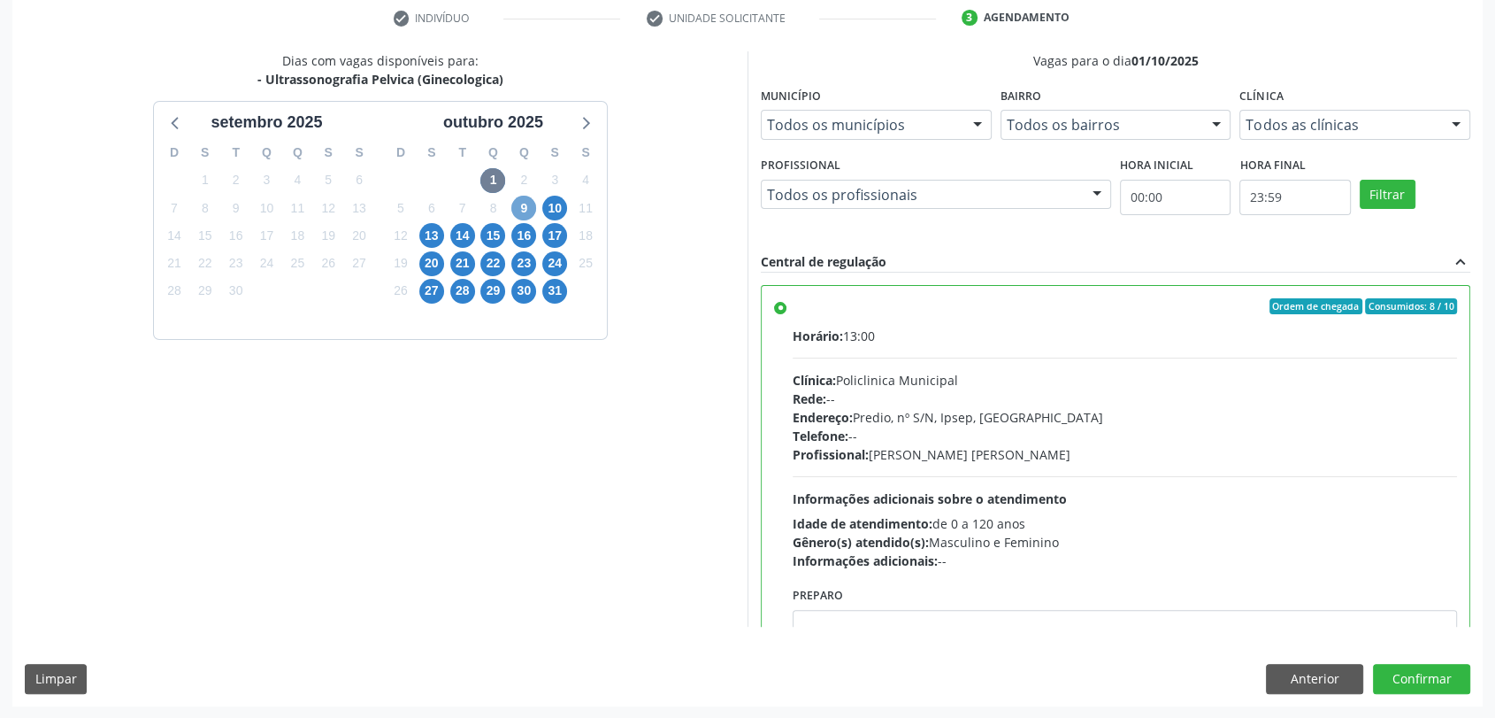
click at [523, 207] on span "9" at bounding box center [523, 208] width 25 height 25
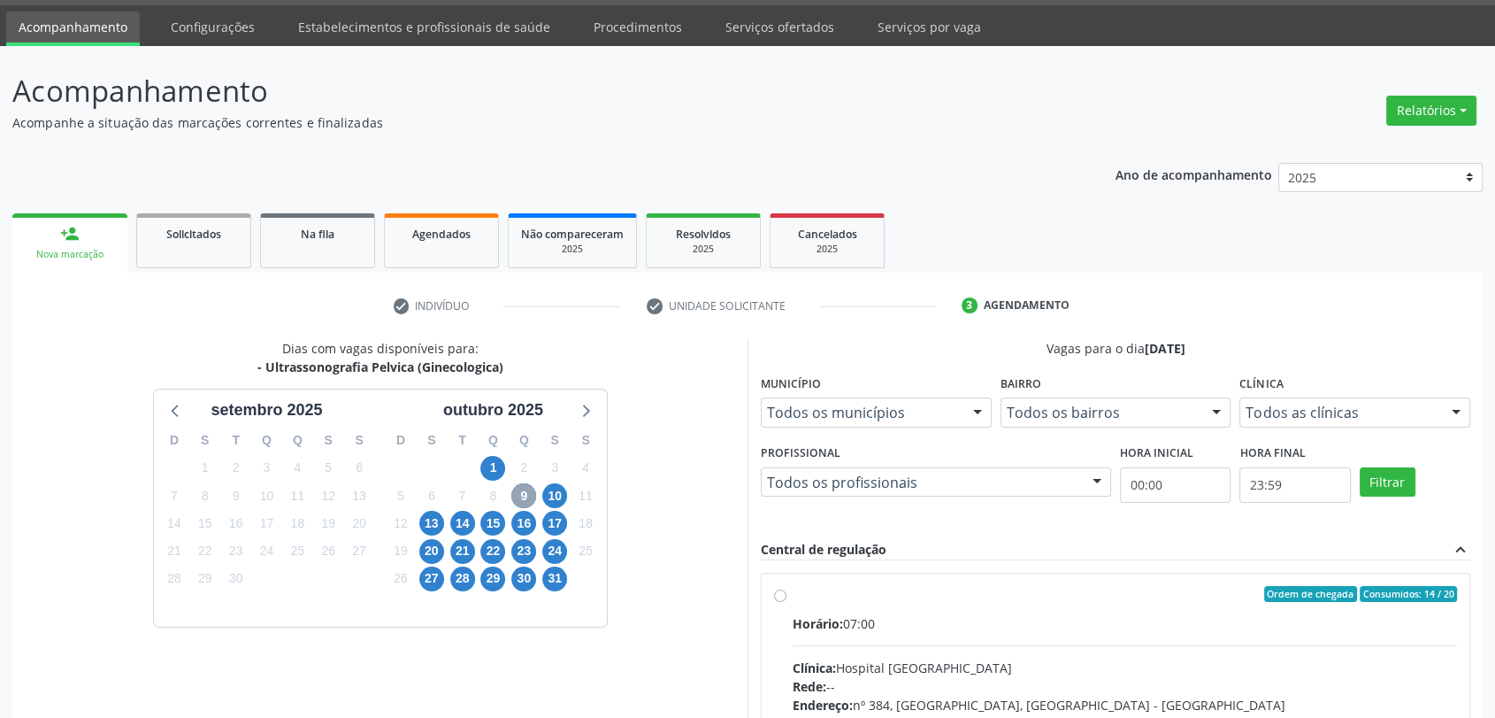
scroll to position [307, 0]
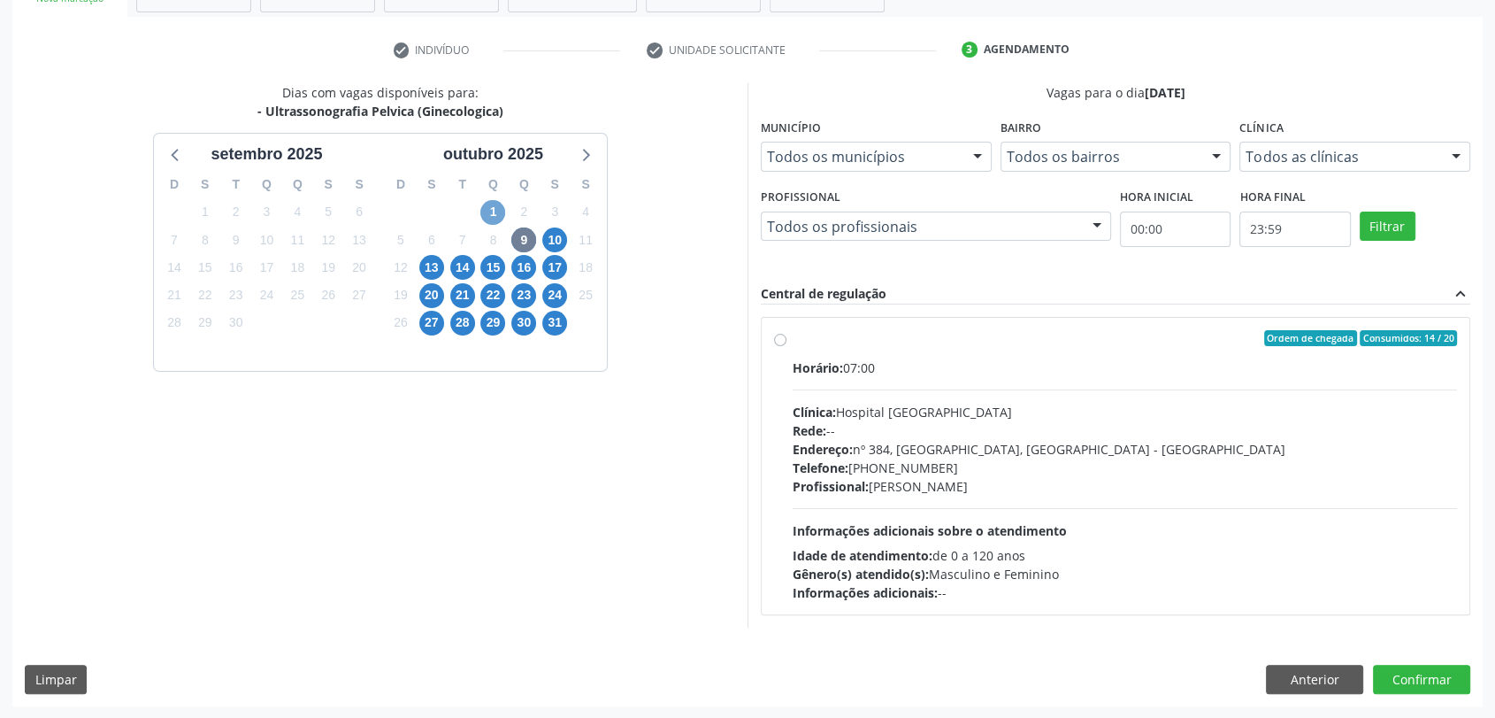
click at [494, 211] on span "1" at bounding box center [493, 212] width 25 height 25
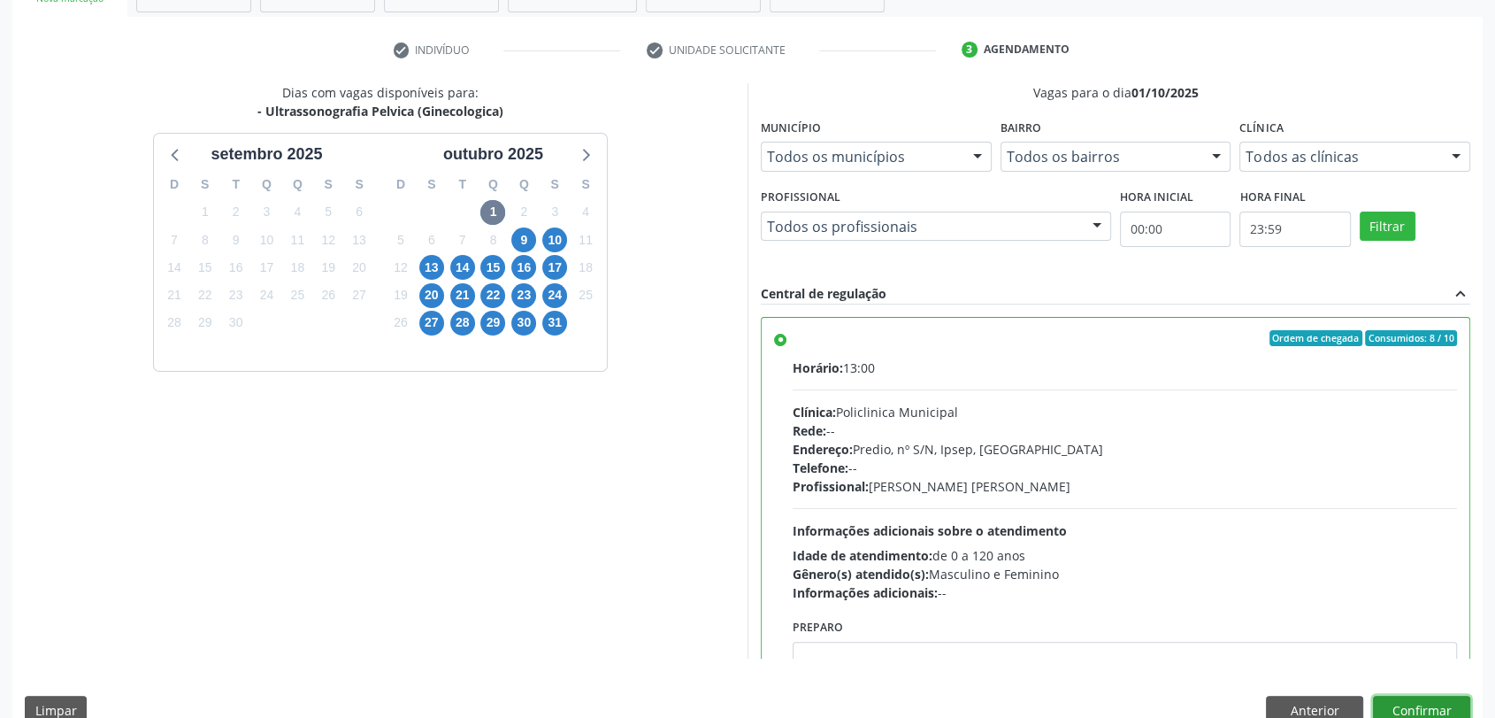
click at [1411, 706] on button "Confirmar" at bounding box center [1421, 711] width 97 height 30
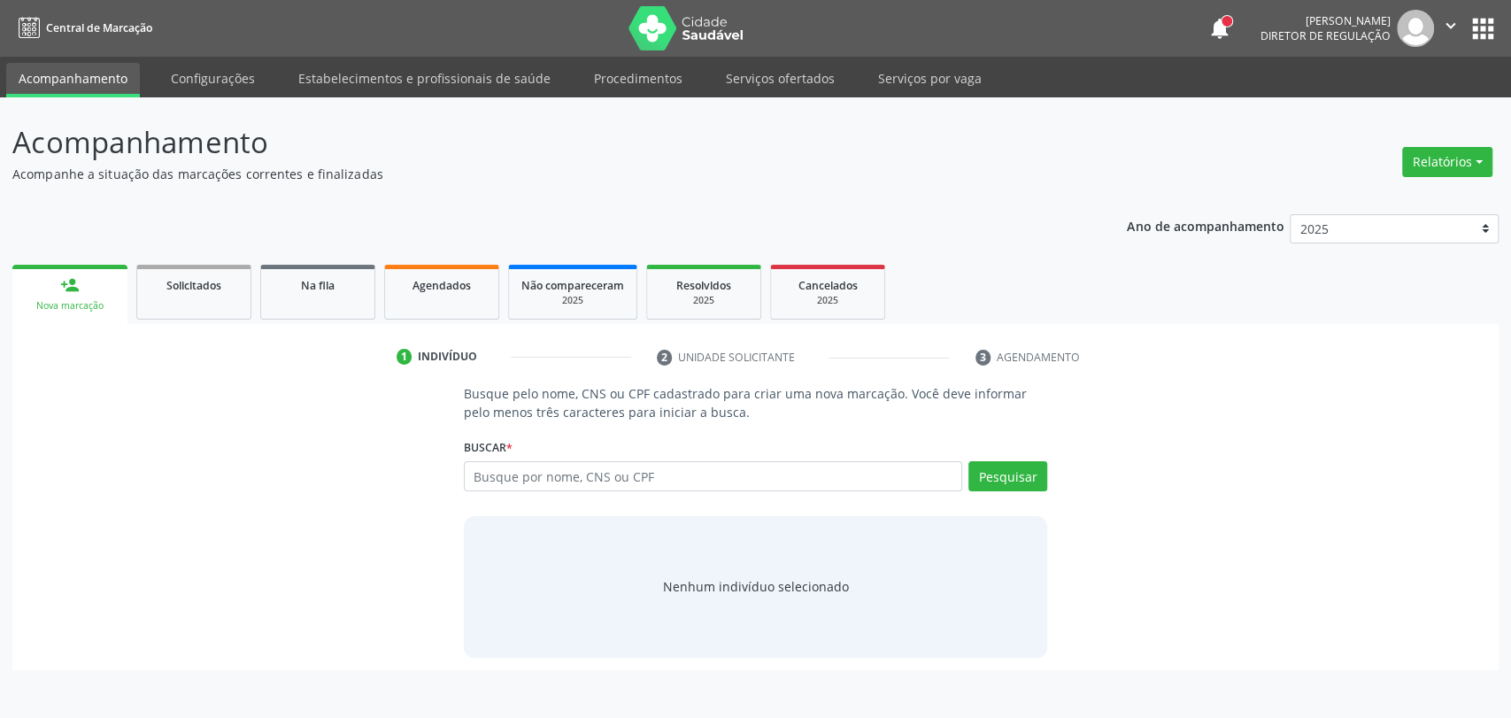
click at [473, 479] on input "text" at bounding box center [713, 476] width 499 height 30
type input "704202526957090"
click at [1037, 479] on button "Pesquisar" at bounding box center [1007, 476] width 79 height 30
type input "704202526957090"
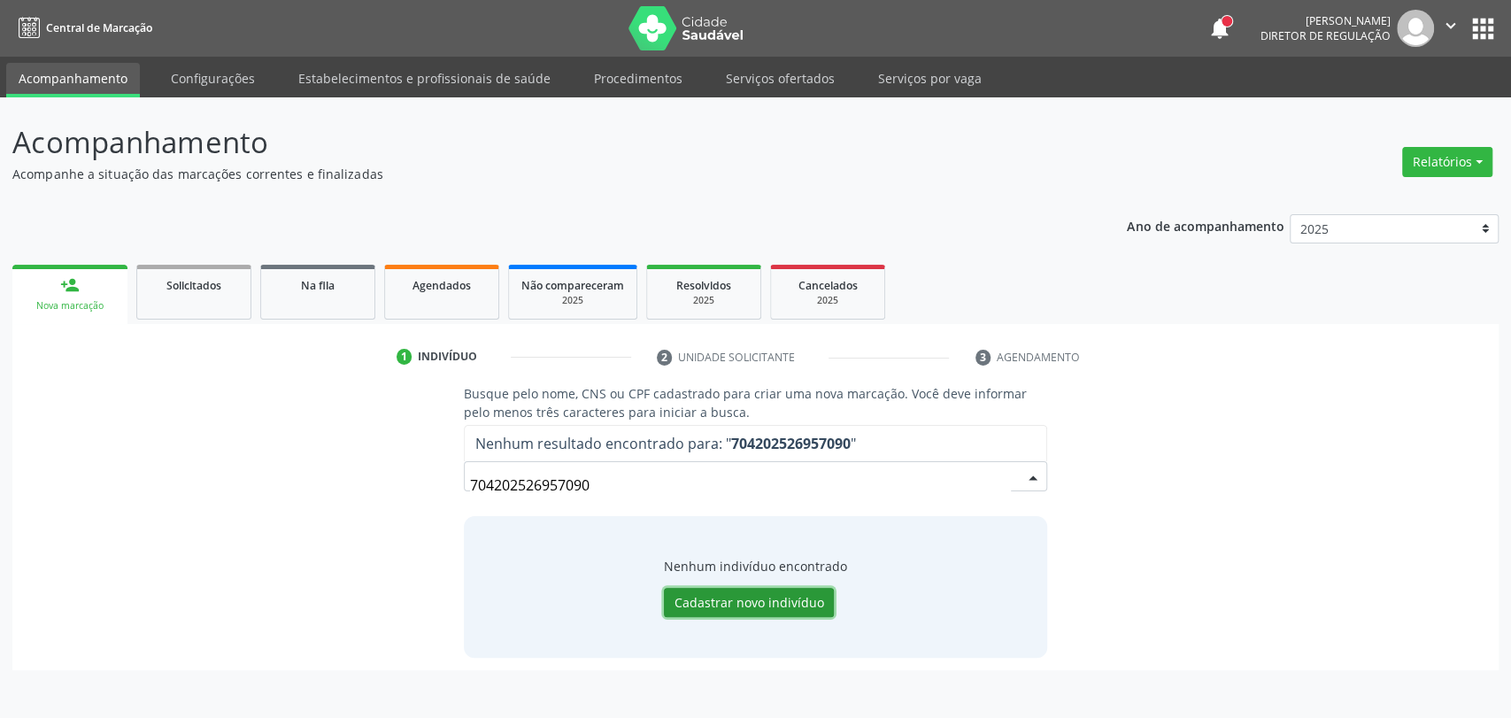
click at [792, 596] on button "Cadastrar novo indivíduo" at bounding box center [749, 603] width 170 height 30
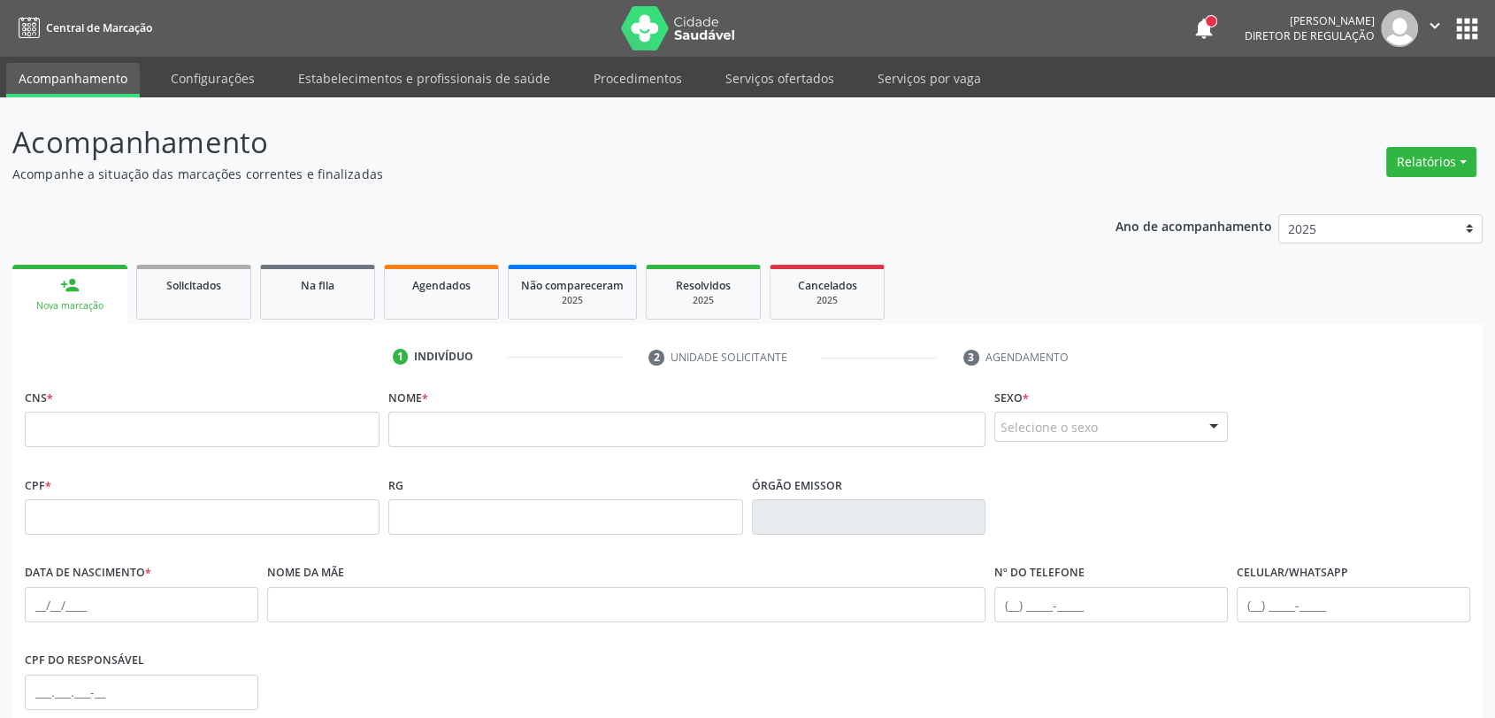
click at [166, 448] on fieldset "CNS *" at bounding box center [202, 421] width 355 height 75
click at [169, 421] on input "text" at bounding box center [202, 428] width 355 height 35
paste input "701 2000 5748 6418"
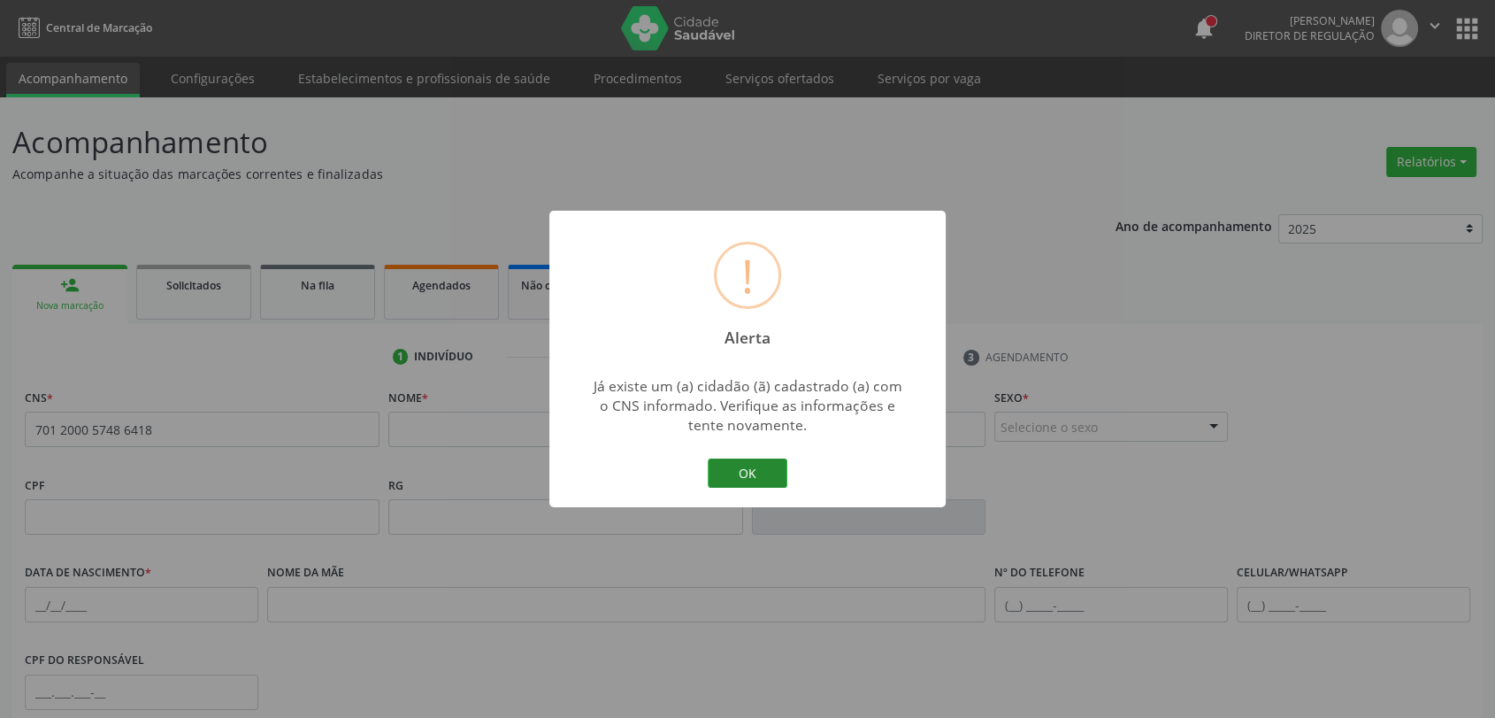
click at [756, 473] on button "OK" at bounding box center [748, 473] width 80 height 30
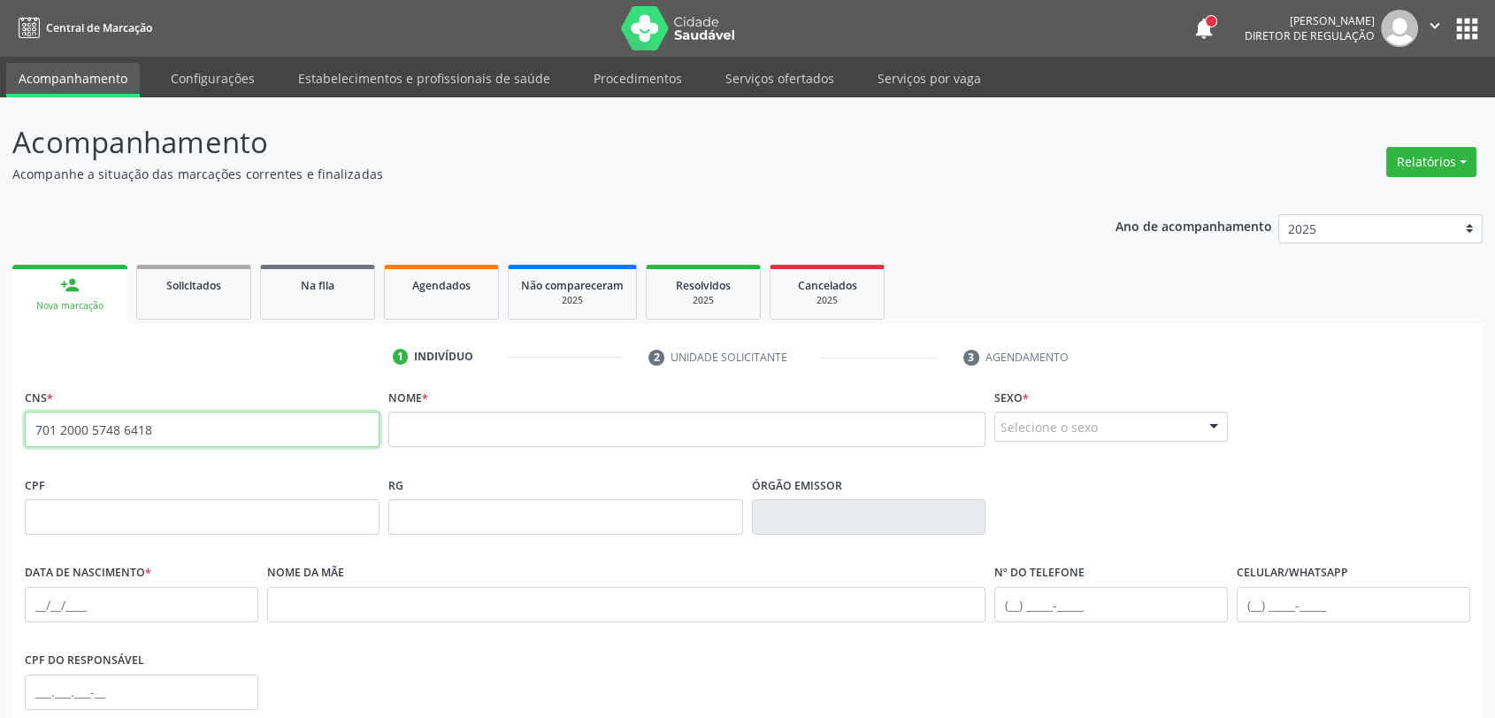
click at [259, 426] on input "701 2000 5748 6418" at bounding box center [202, 428] width 355 height 35
type input "704 2025 2695 7090"
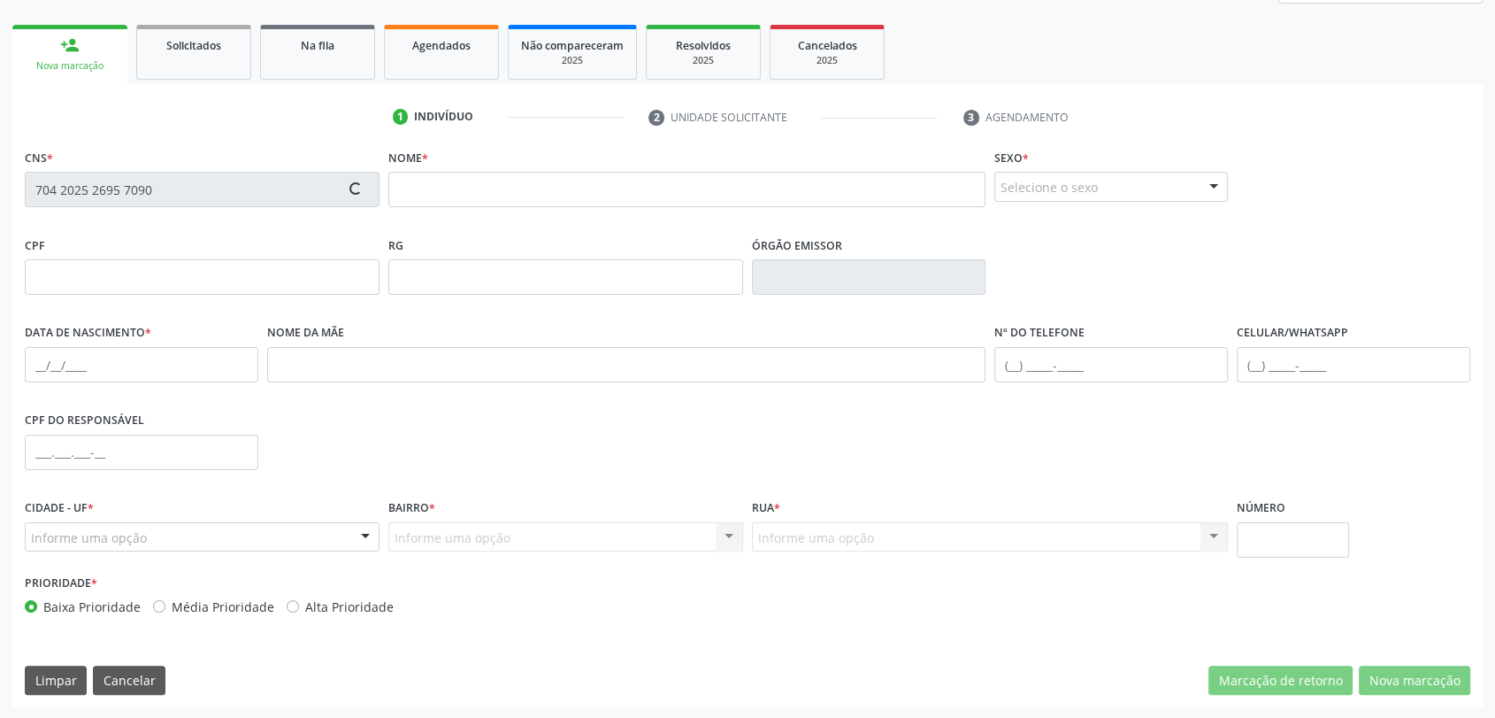
scroll to position [241, 0]
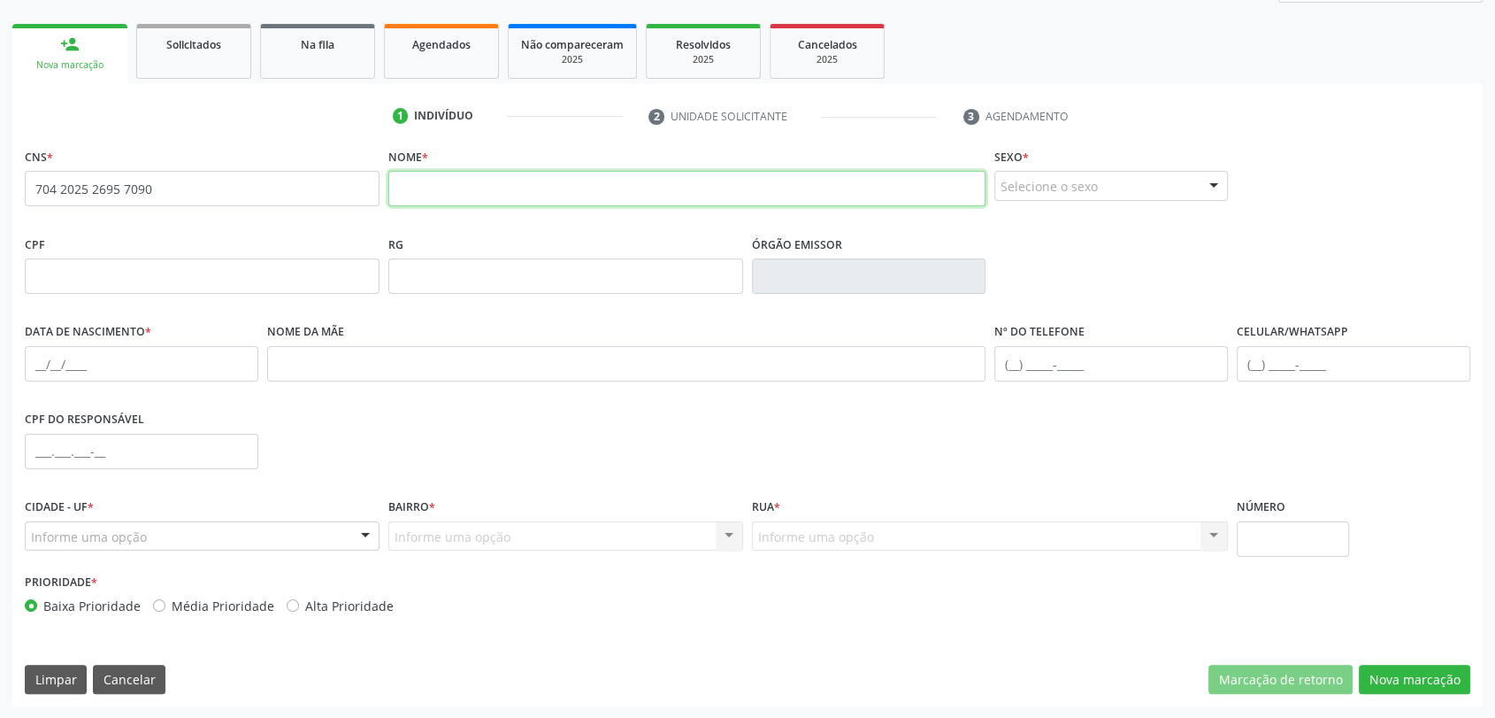
click at [530, 195] on input "text" at bounding box center [686, 188] width 597 height 35
type input "whitney beatriz felix figueira"
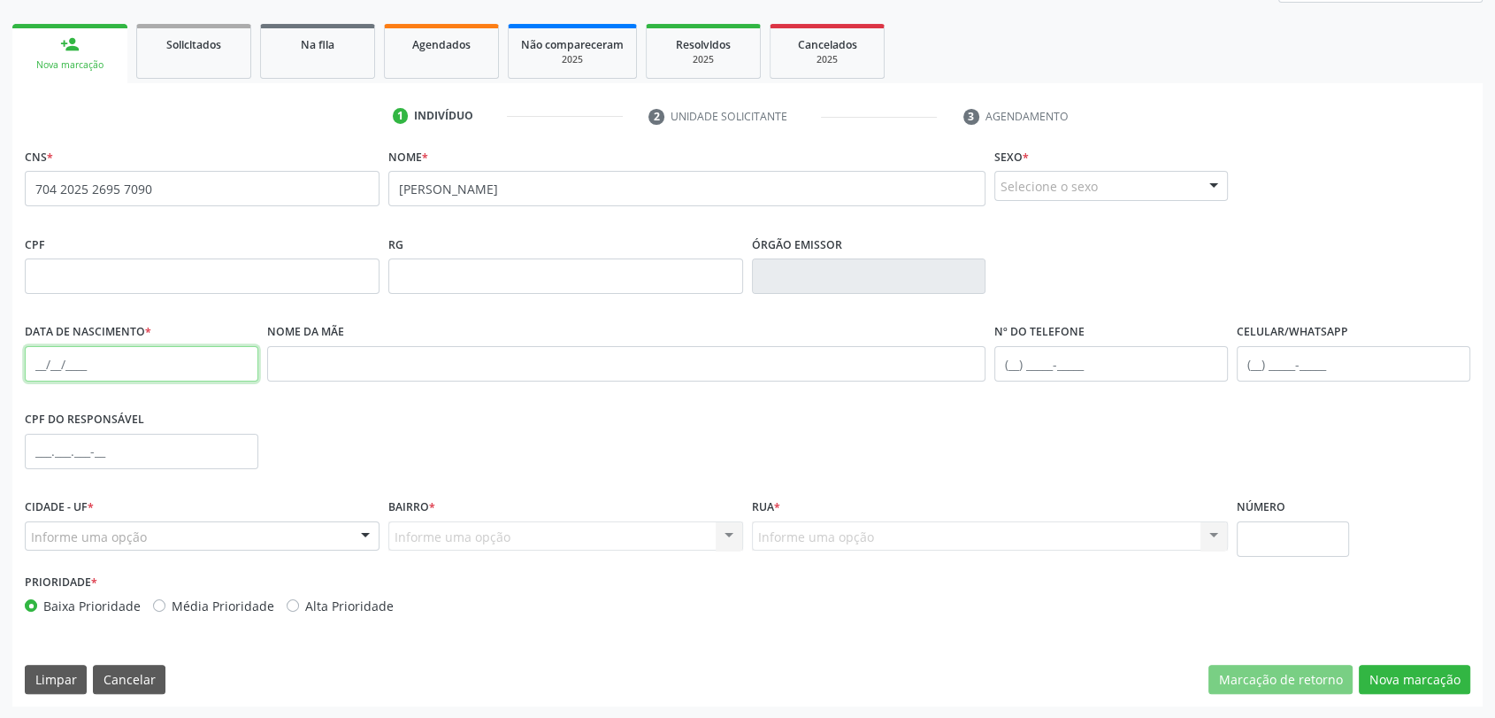
click at [35, 360] on input "text" at bounding box center [142, 363] width 234 height 35
type input "[DATE]"
click at [64, 545] on div "Informe uma opção" at bounding box center [202, 536] width 355 height 30
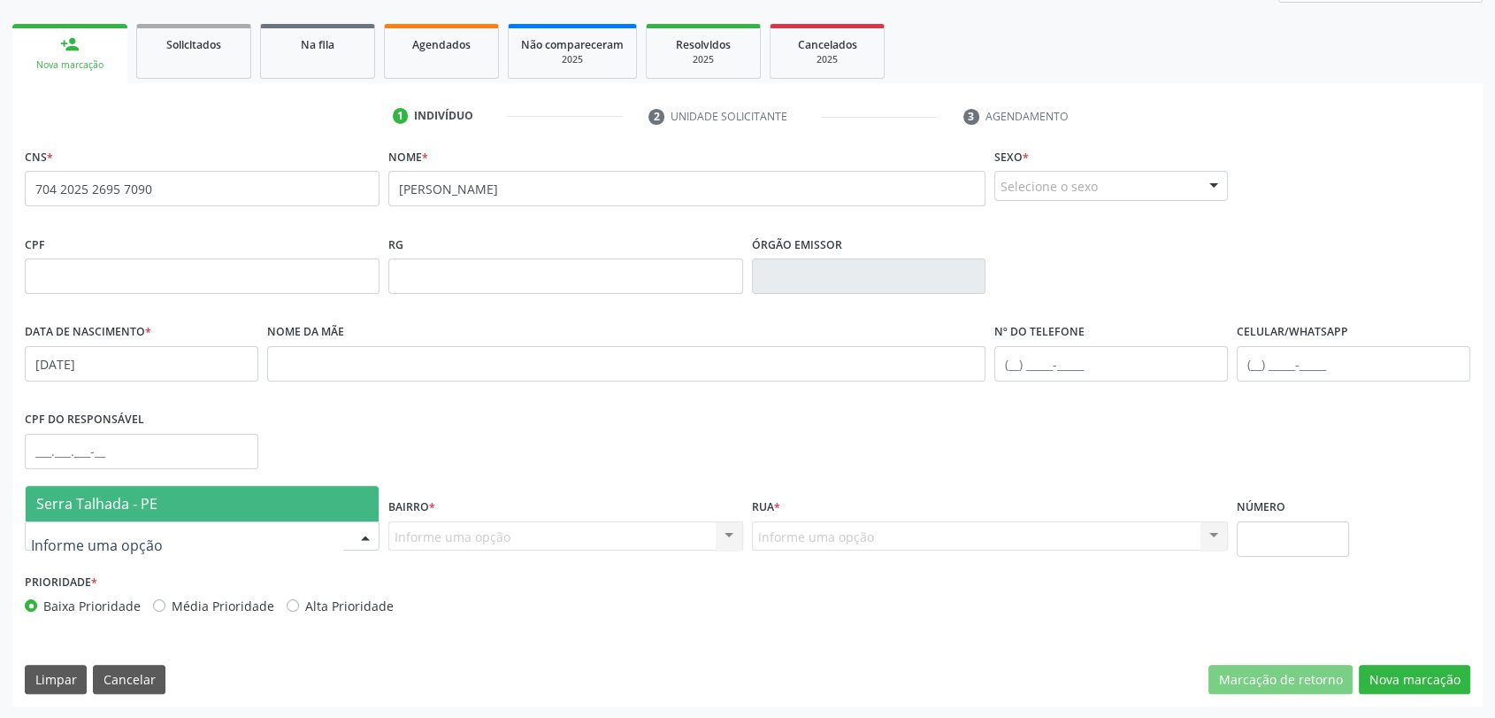
click at [84, 507] on span "Serra Talhada - PE" at bounding box center [96, 503] width 121 height 19
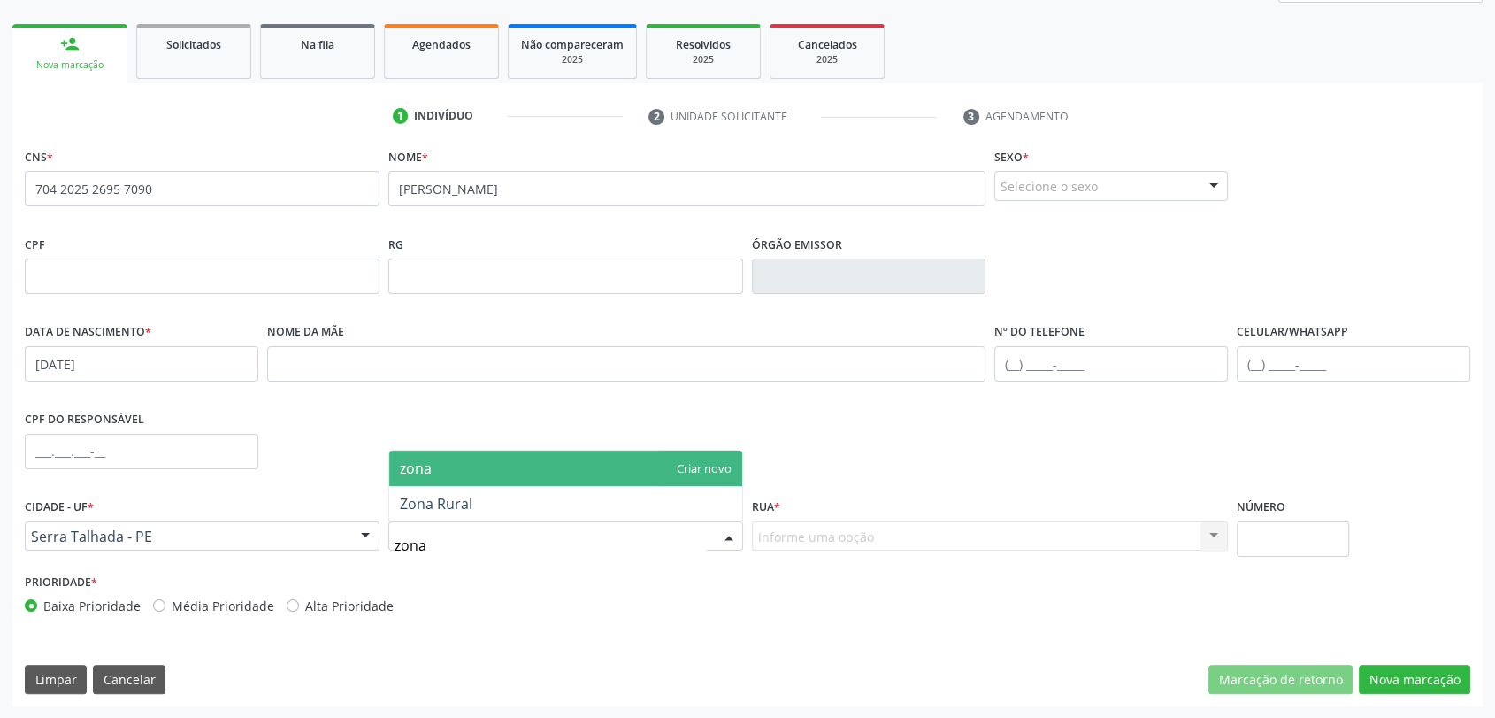
type input "zona"
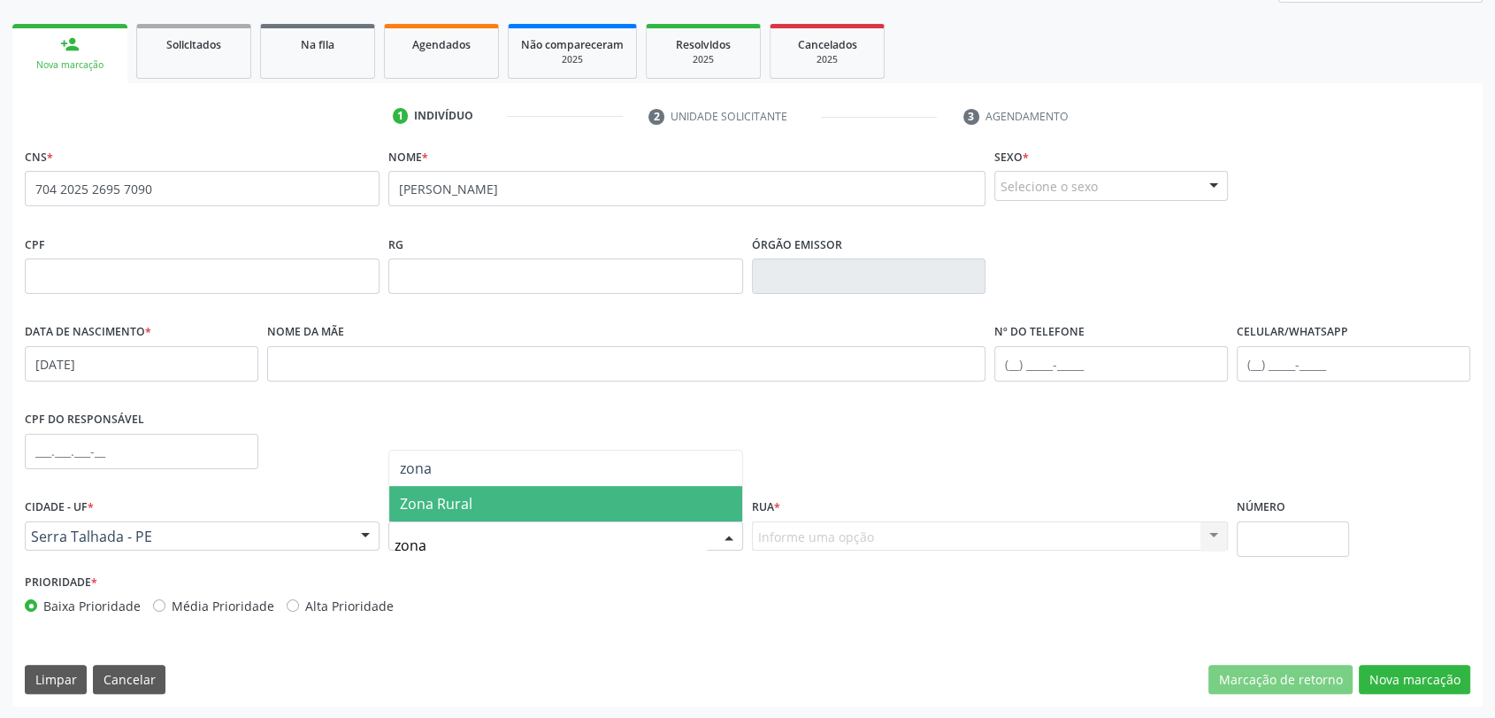
click at [443, 497] on span "Zona Rural" at bounding box center [436, 503] width 73 height 19
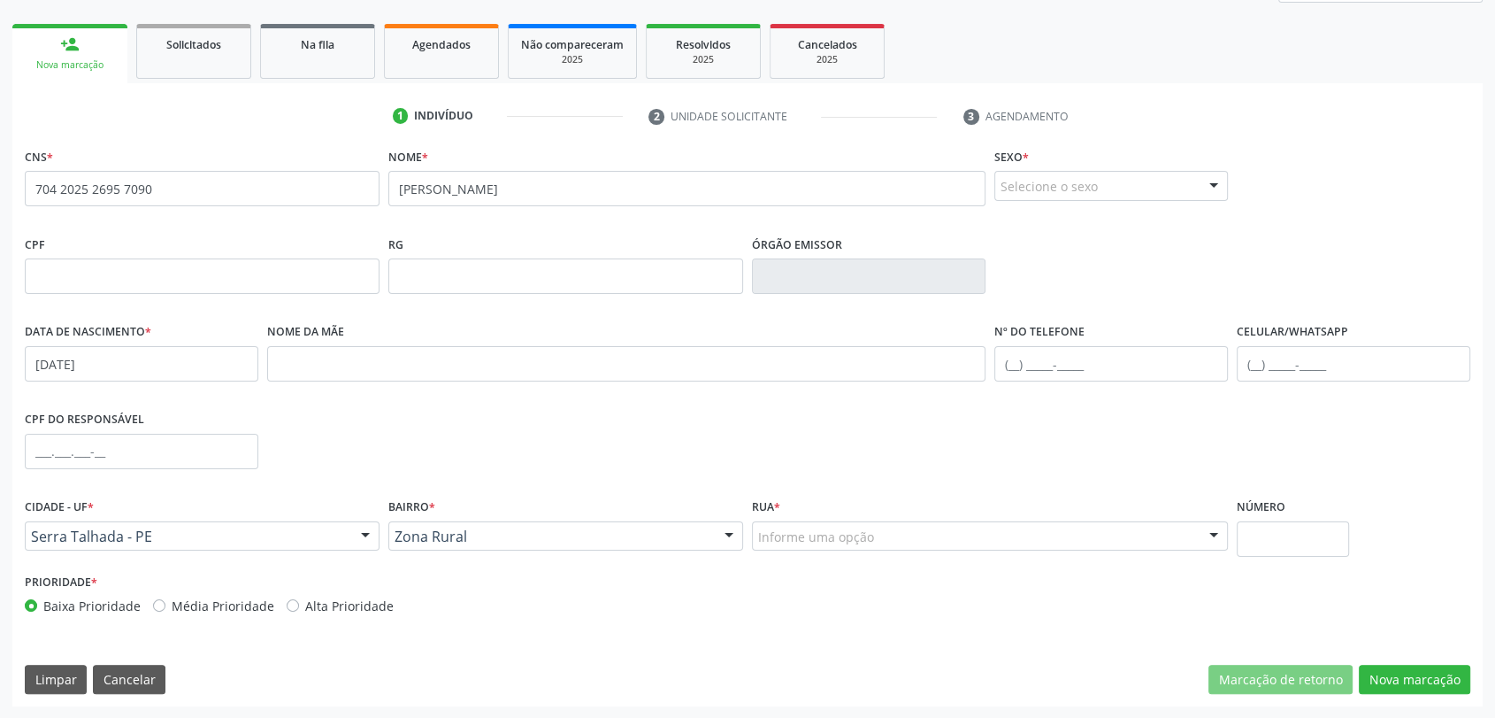
click at [875, 540] on div "Informe uma opção" at bounding box center [990, 536] width 476 height 30
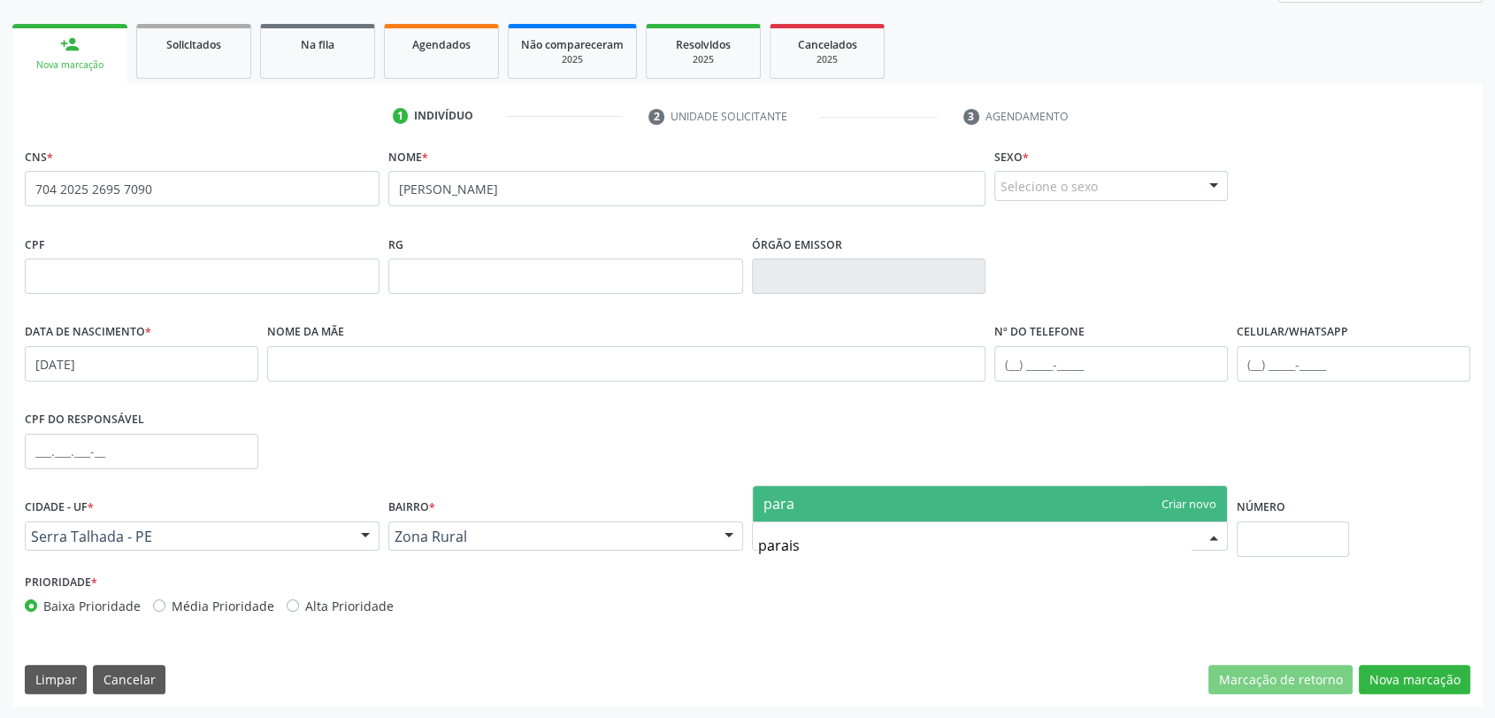
type input "paraiso"
click at [870, 499] on span "paraiso" at bounding box center [990, 503] width 474 height 35
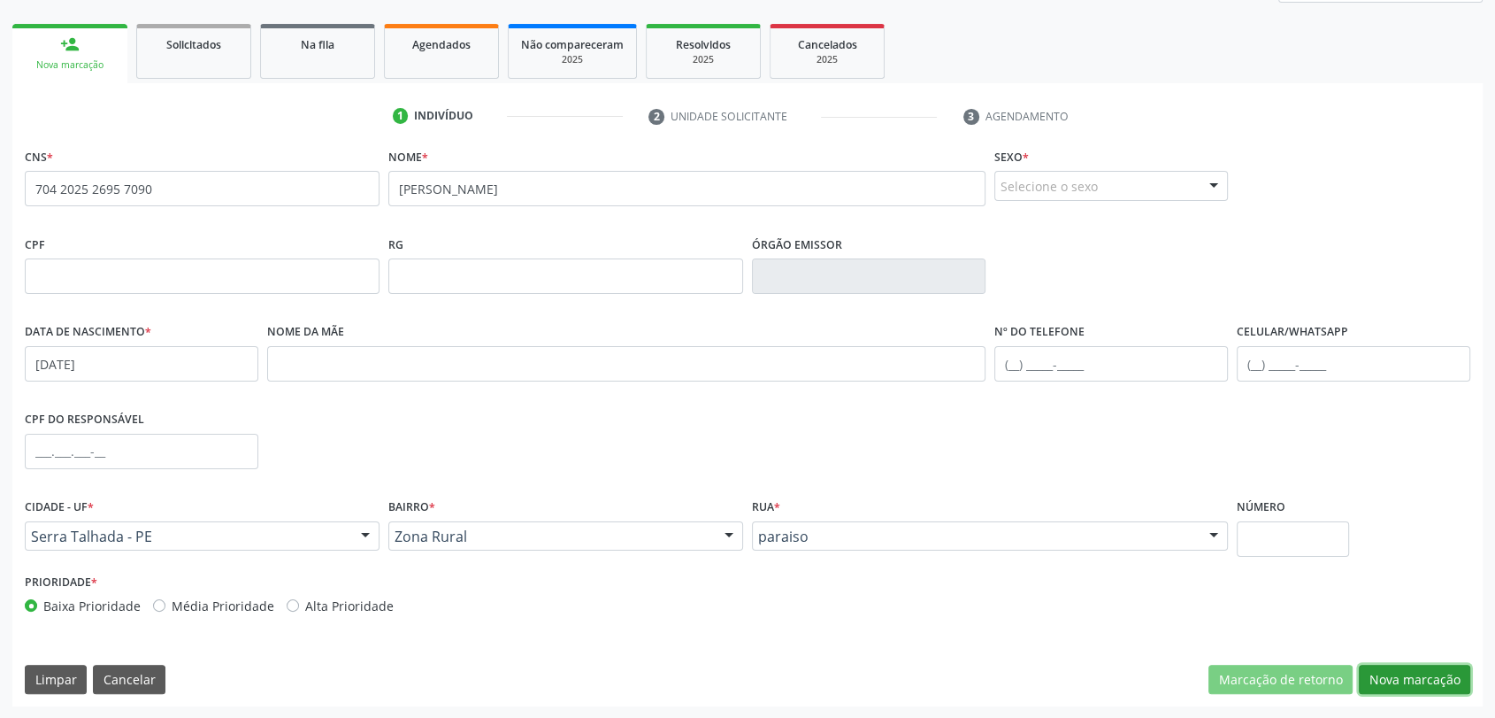
click at [1448, 688] on button "Nova marcação" at bounding box center [1414, 680] width 111 height 30
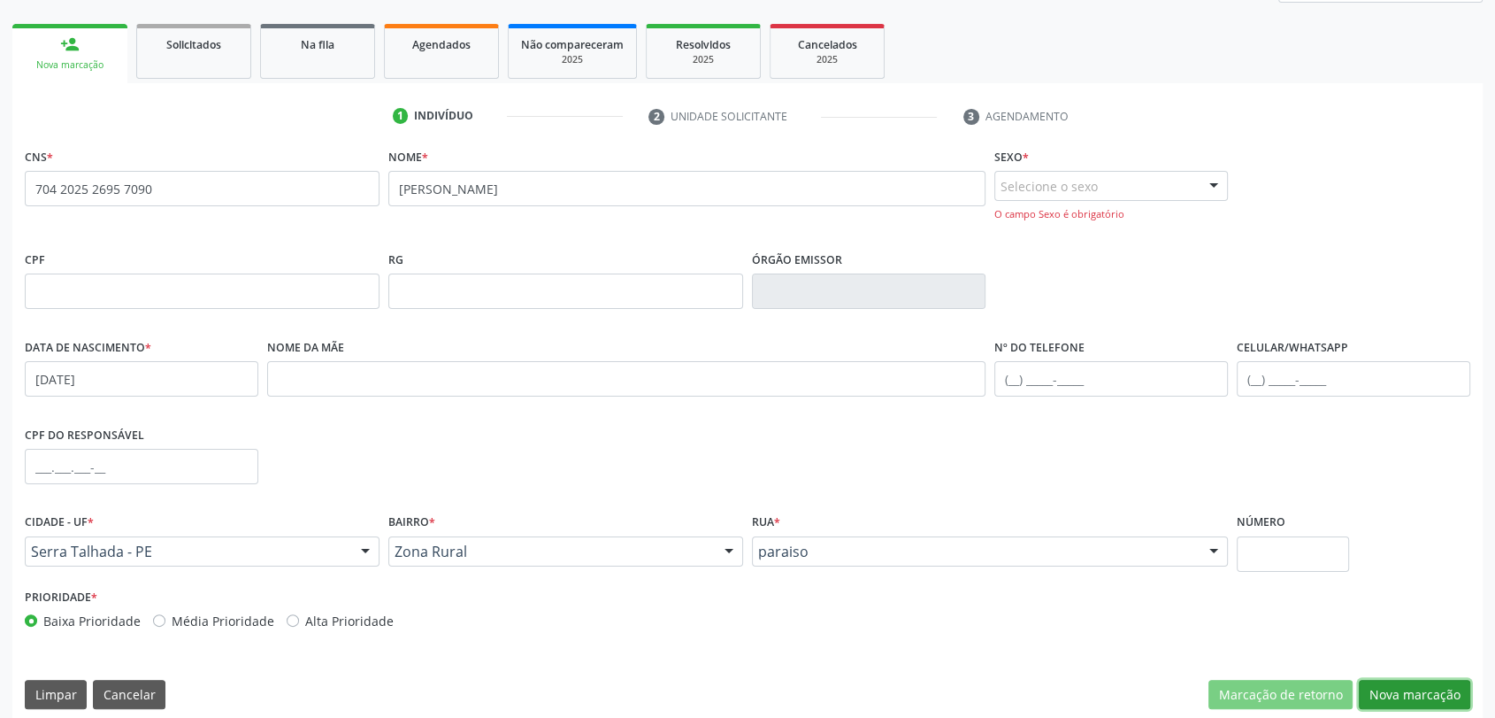
click at [1442, 688] on button "Nova marcação" at bounding box center [1414, 695] width 111 height 30
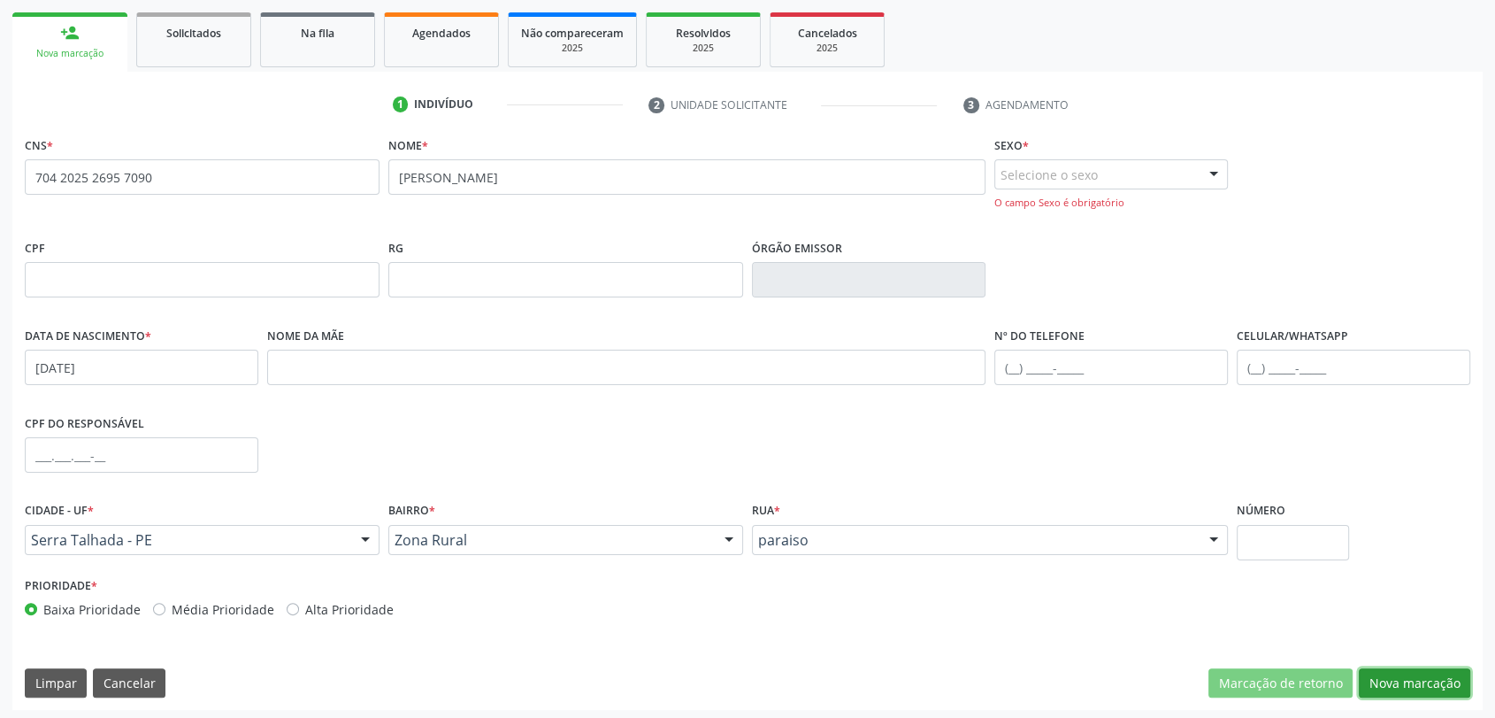
scroll to position [256, 0]
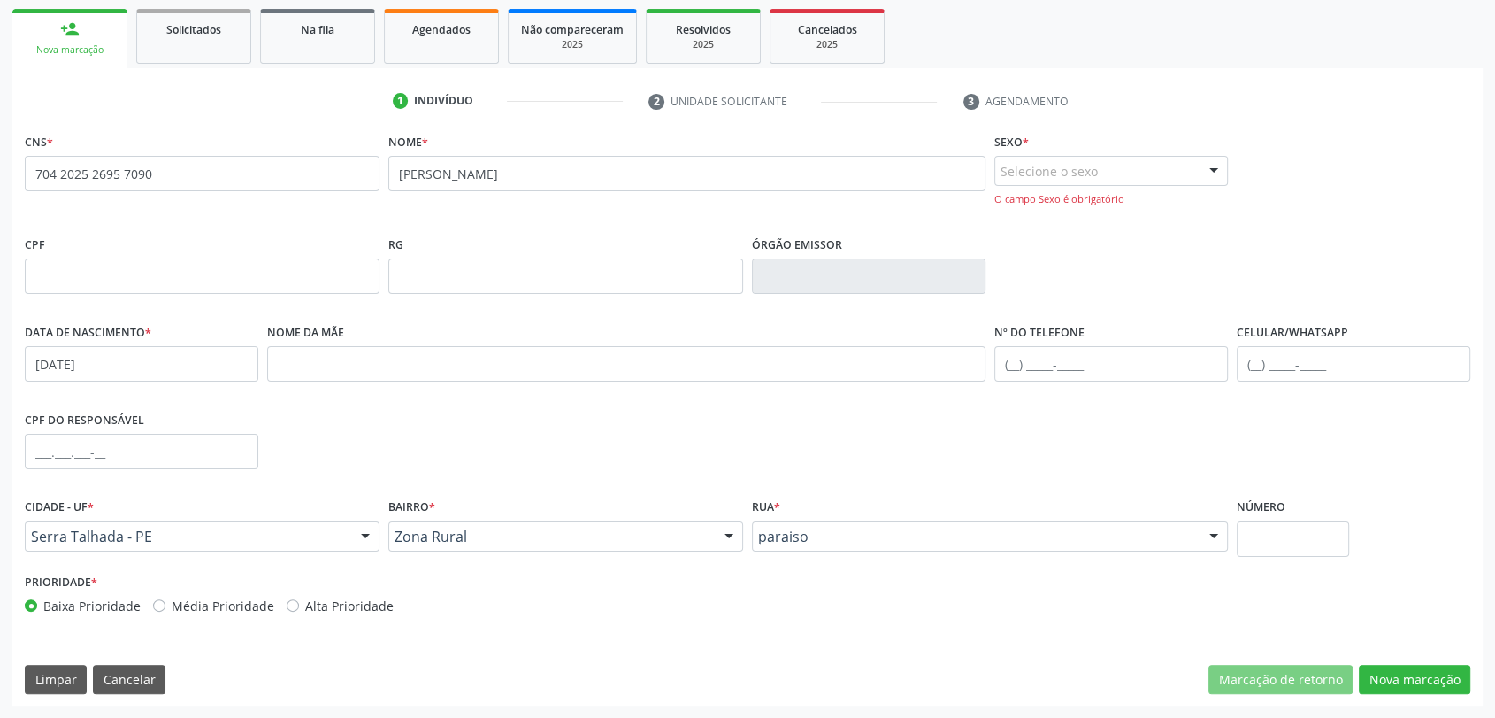
click at [1086, 174] on div "Selecione o sexo" at bounding box center [1112, 171] width 234 height 30
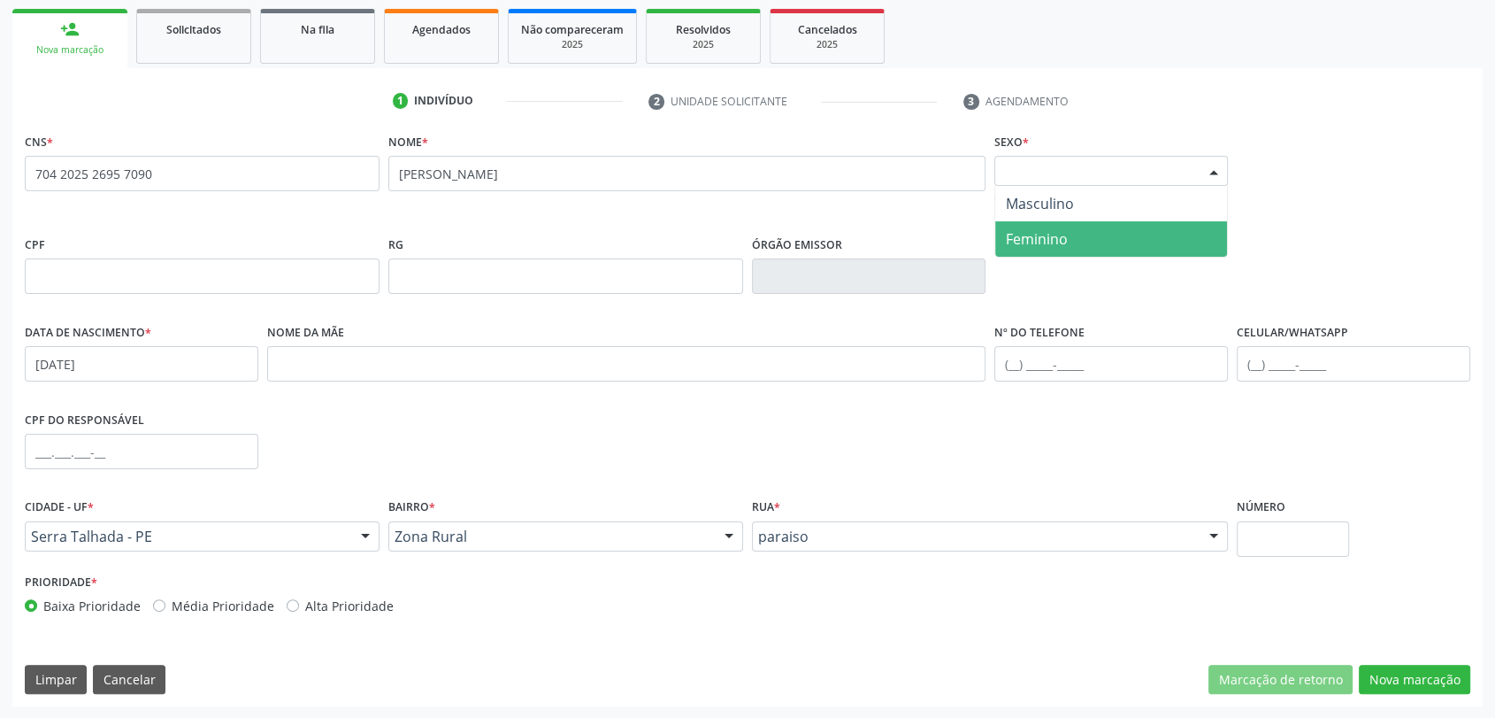
click at [1063, 235] on span "Feminino" at bounding box center [1037, 238] width 62 height 19
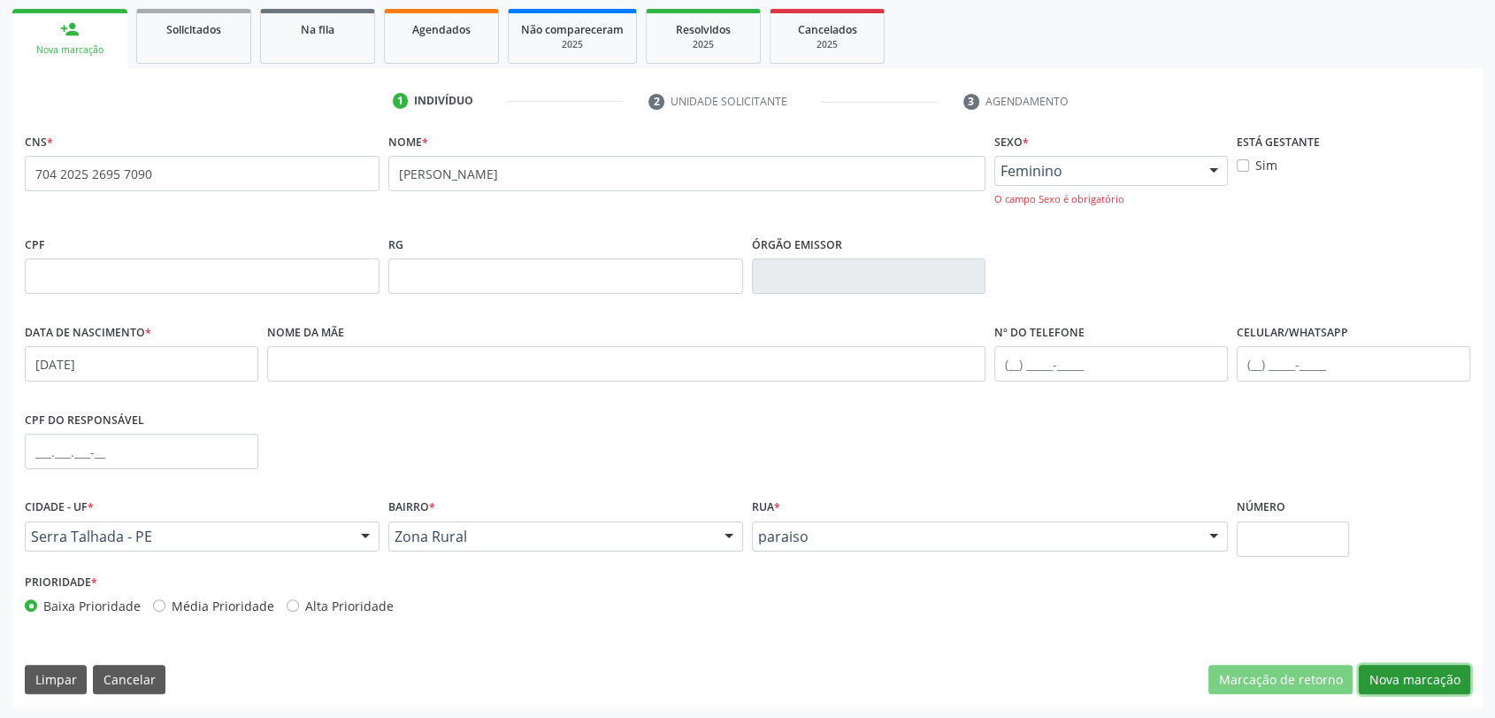
click at [1424, 672] on button "Nova marcação" at bounding box center [1414, 680] width 111 height 30
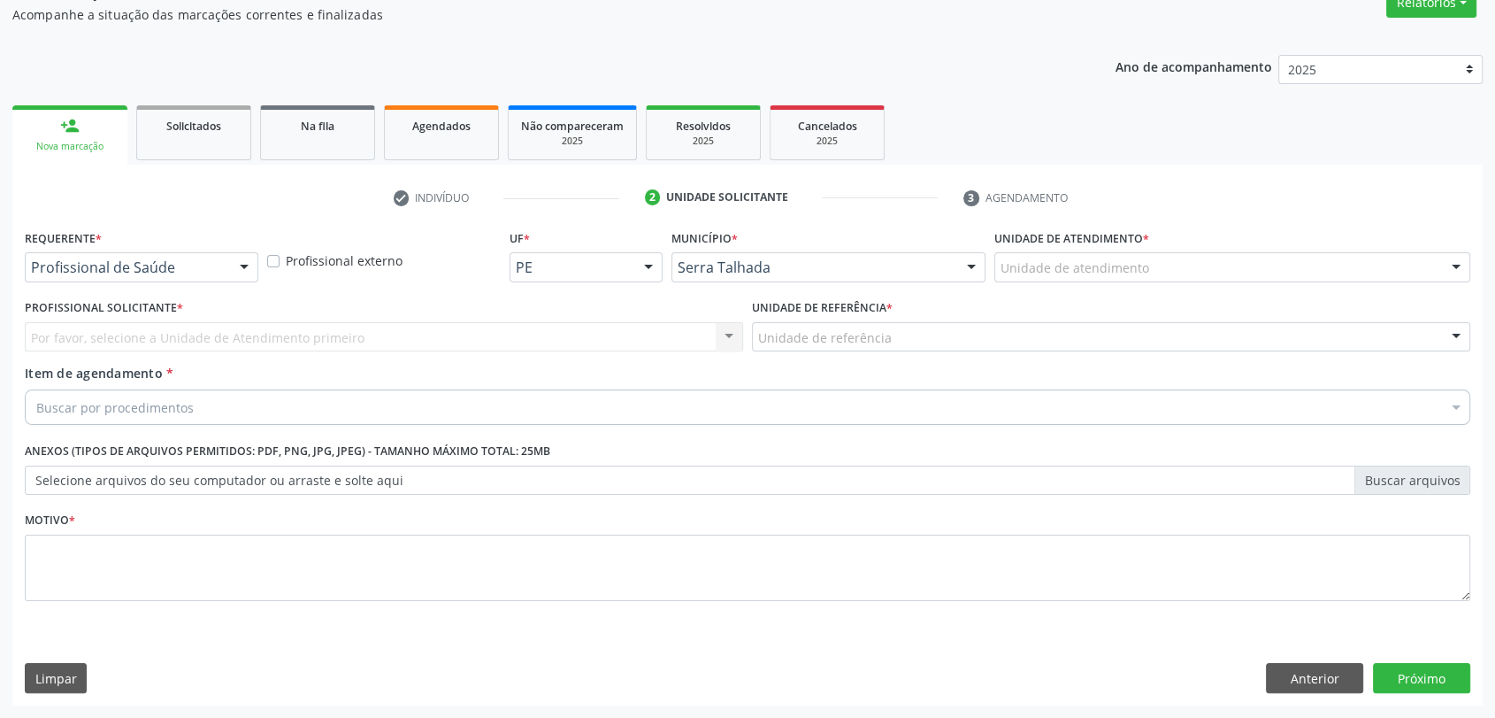
scroll to position [158, 0]
click at [149, 279] on div "Profissional de Saúde" at bounding box center [142, 268] width 234 height 30
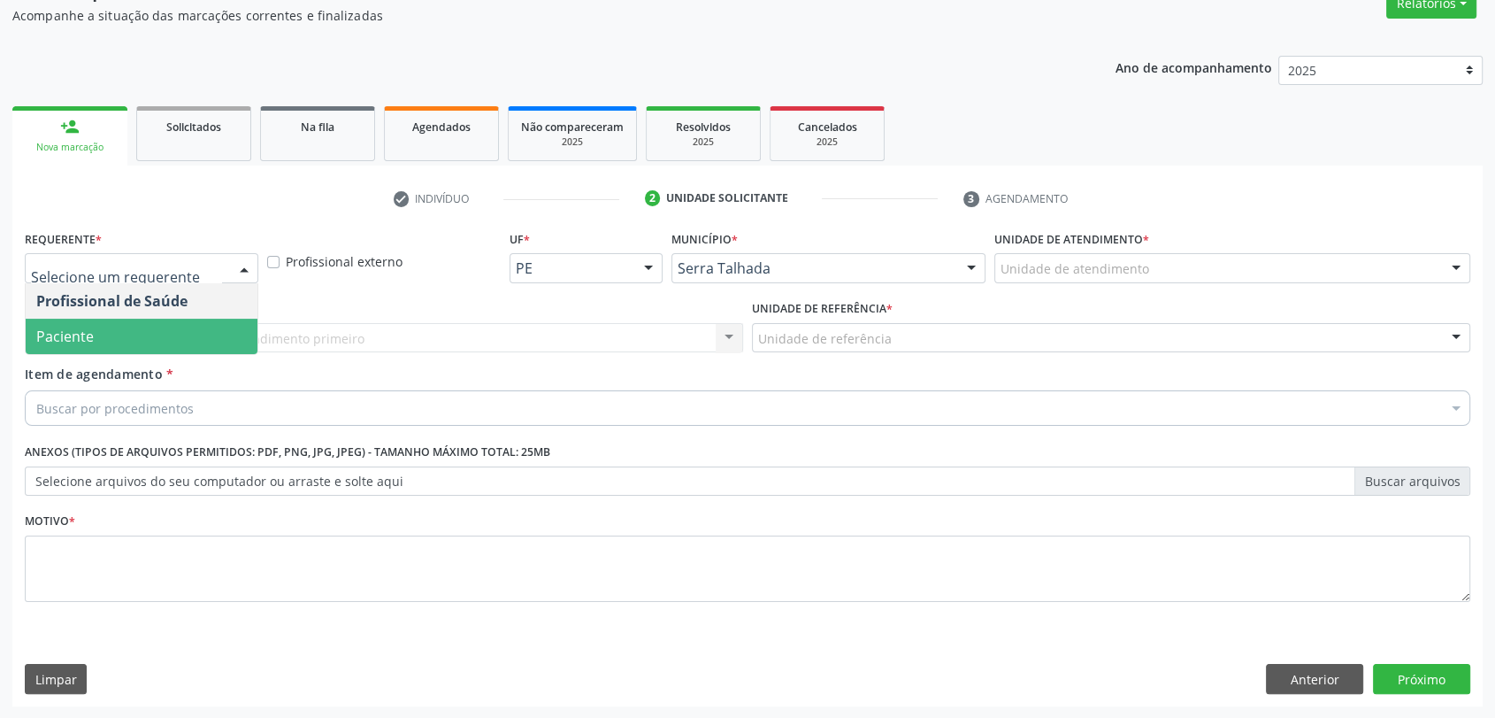
click at [145, 340] on span "Paciente" at bounding box center [142, 336] width 232 height 35
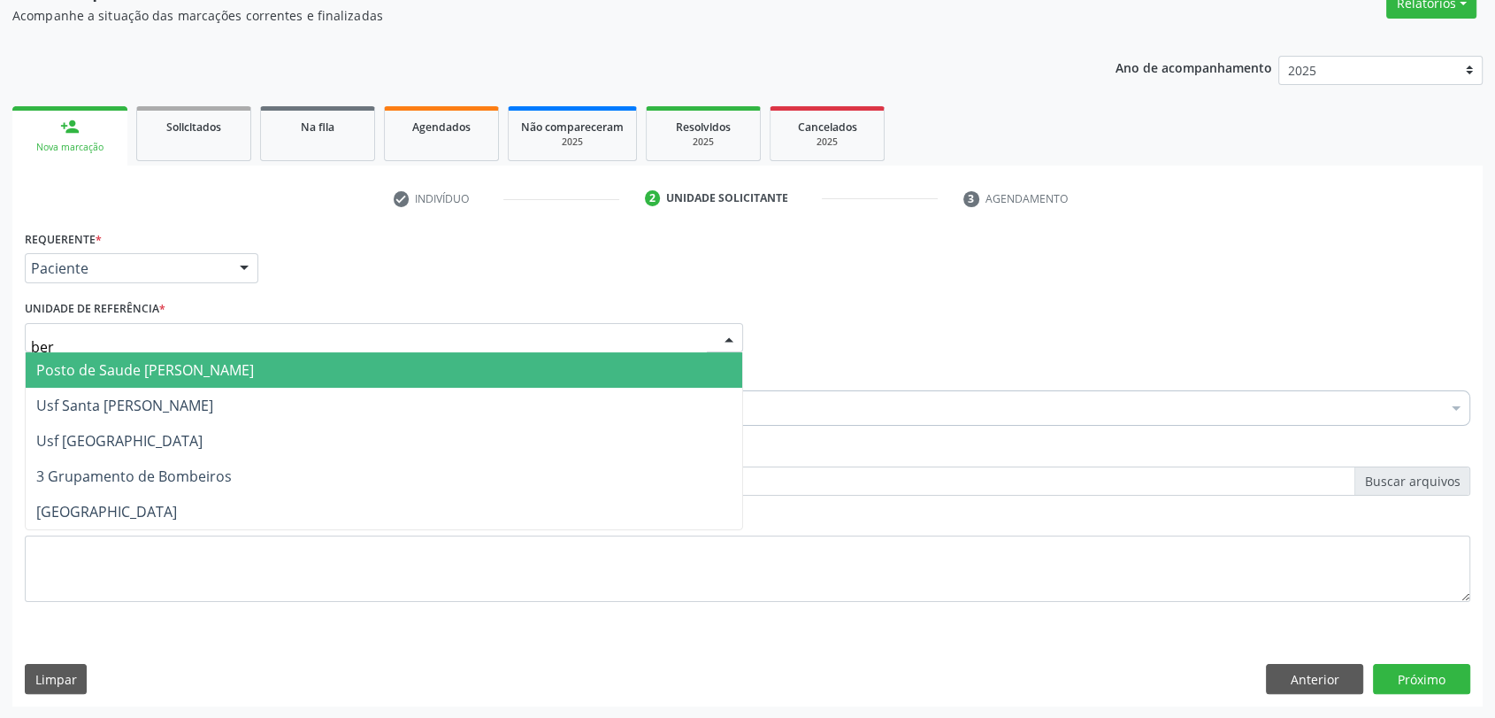
type input "bern"
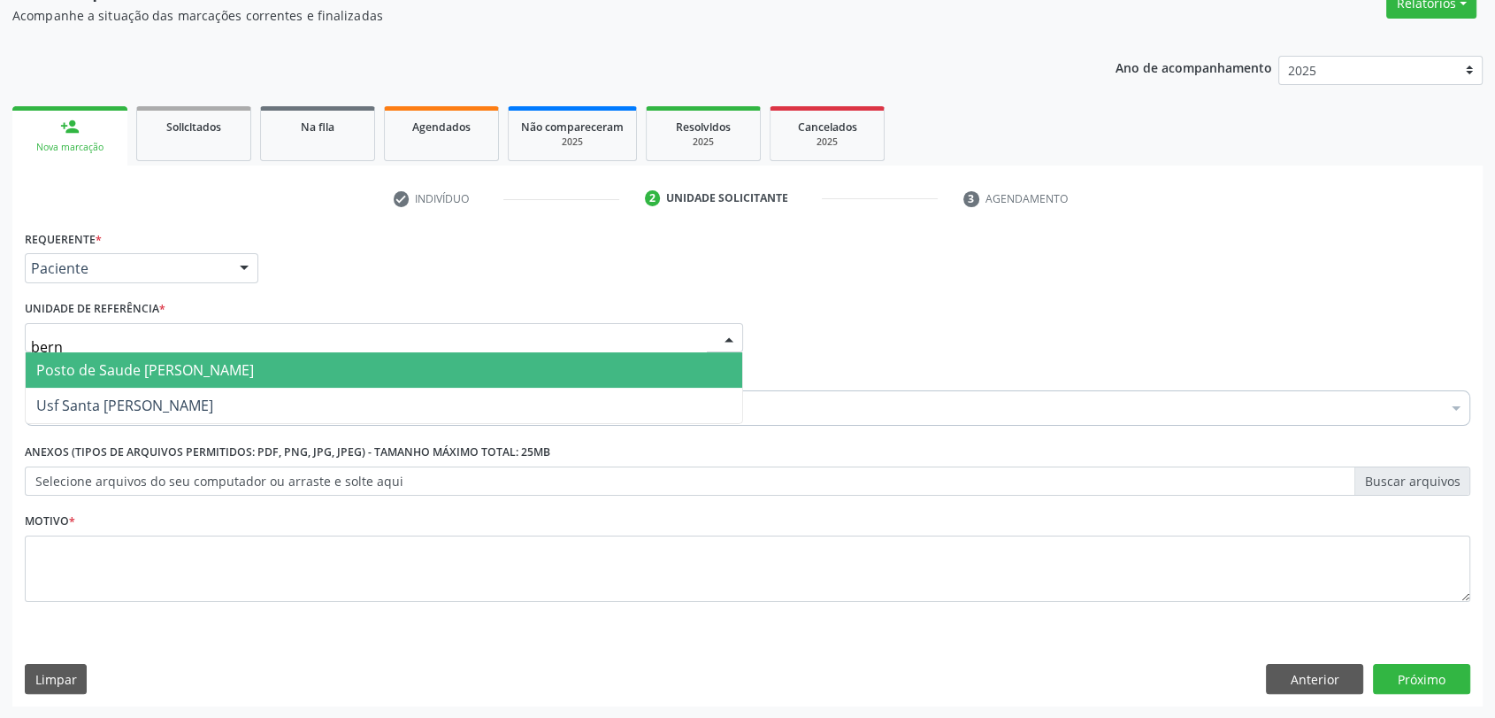
click at [135, 384] on span "Posto de Saude [PERSON_NAME]" at bounding box center [384, 369] width 717 height 35
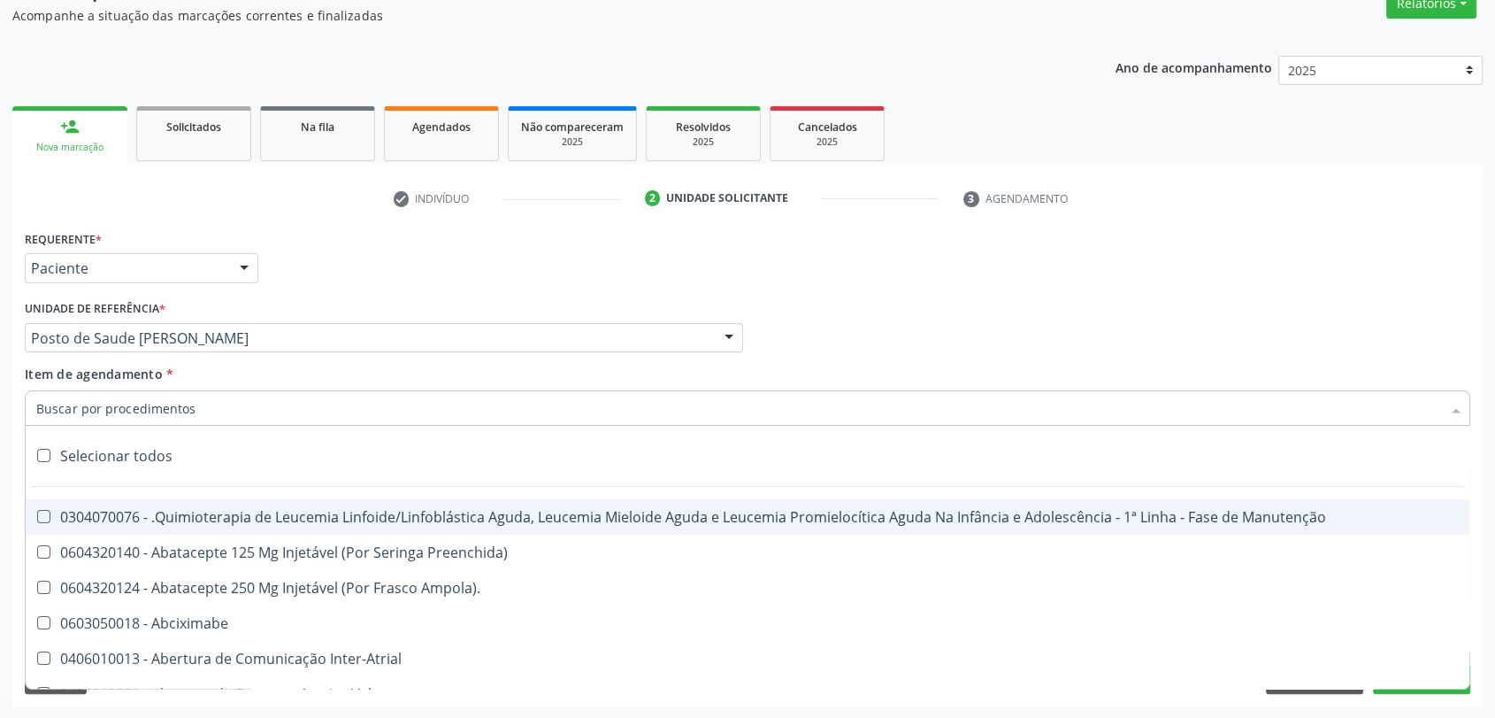
click at [127, 416] on div at bounding box center [748, 407] width 1446 height 35
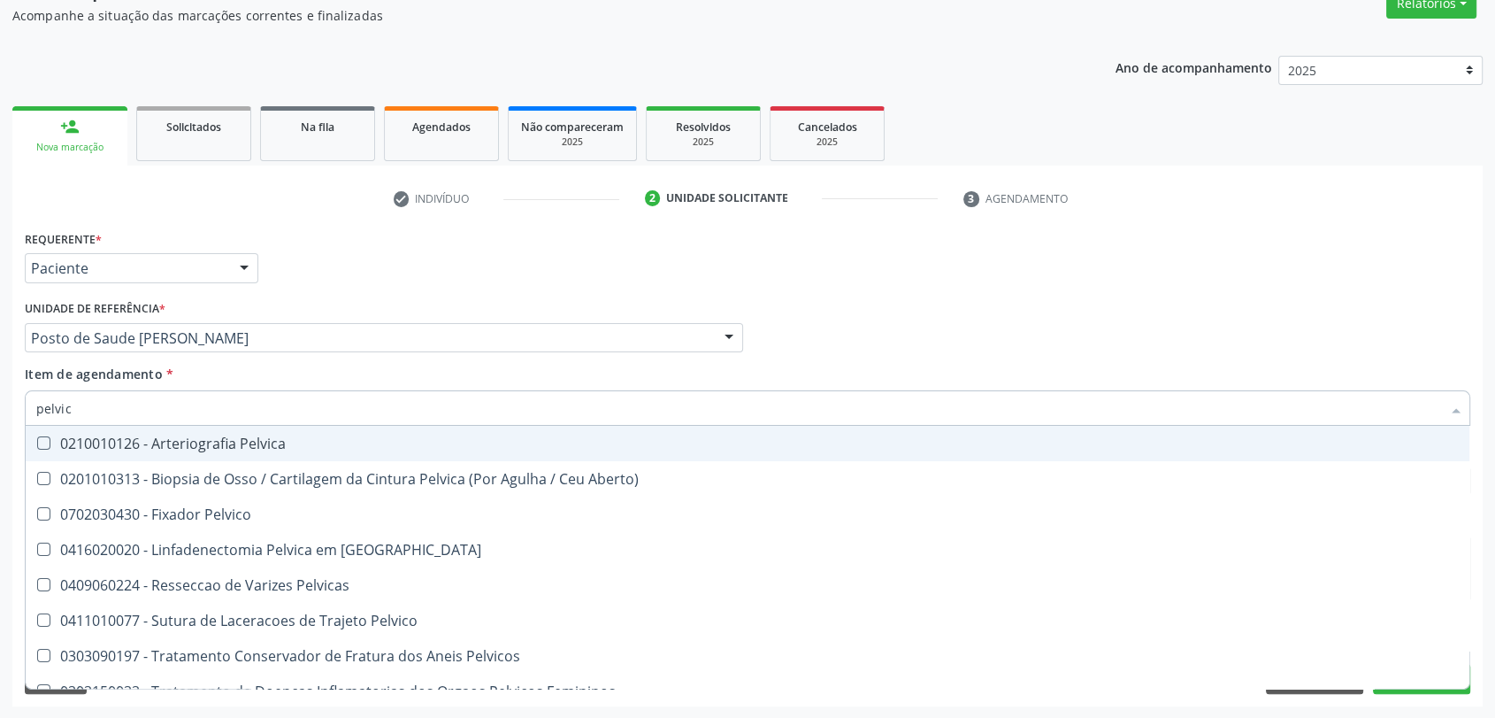
type input "pelvica"
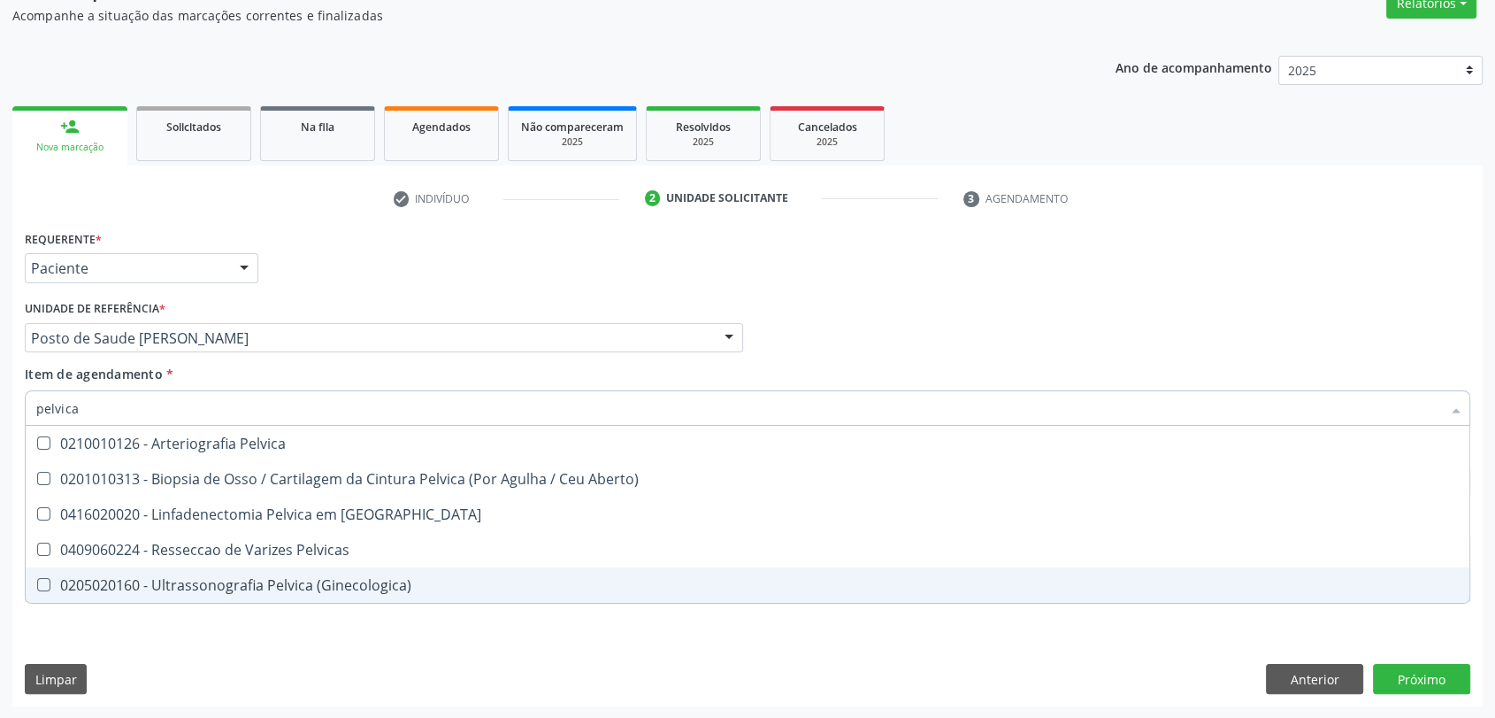
click at [166, 592] on div "0205020160 - Ultrassonografia Pelvica (Ginecologica)" at bounding box center [747, 585] width 1423 height 14
checkbox \(Ginecologica\) "true"
click at [169, 621] on div "Requerente * Paciente Profissional de Saúde Paciente Nenhum resultado encontrad…" at bounding box center [748, 426] width 1446 height 401
checkbox Aberto\) "true"
checkbox \(Ginecologica\) "false"
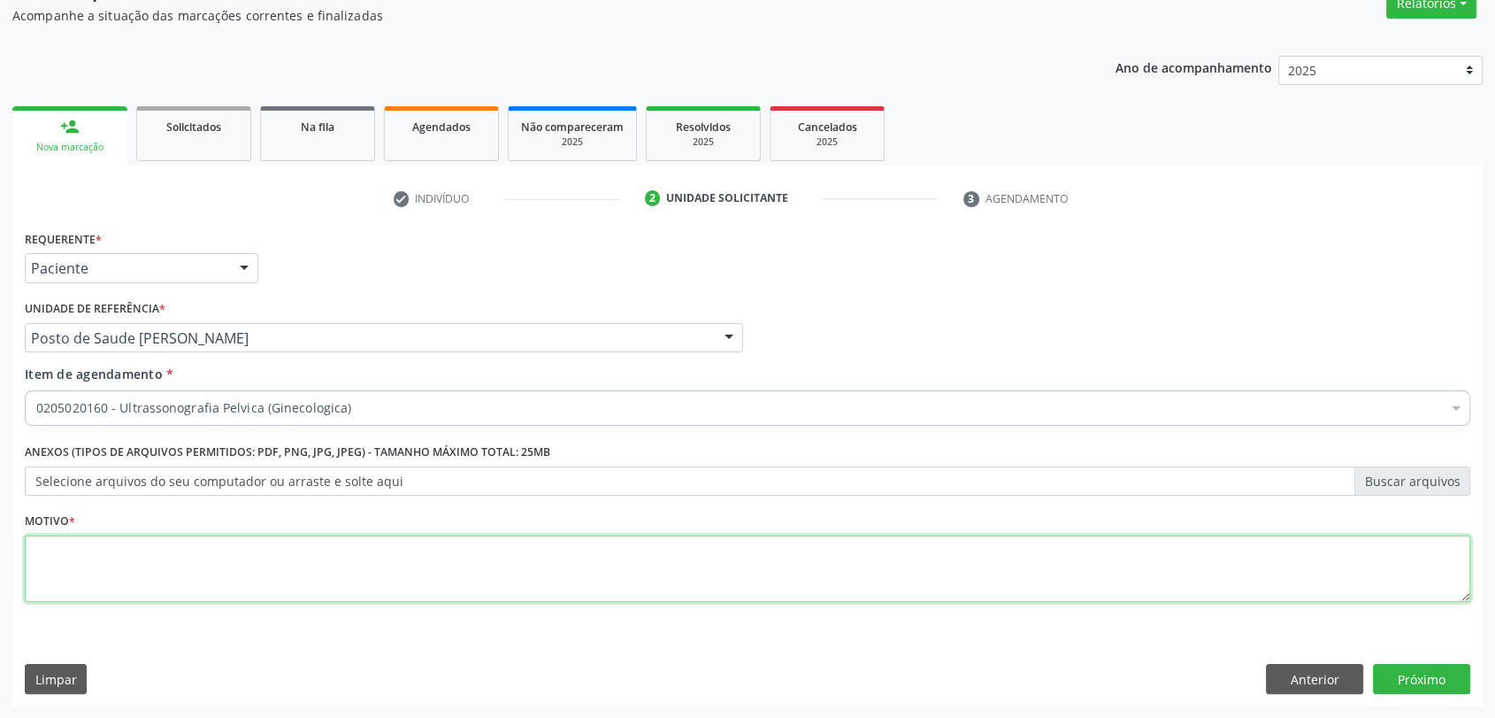
click at [206, 553] on textarea at bounding box center [748, 568] width 1446 height 67
type textarea "a"
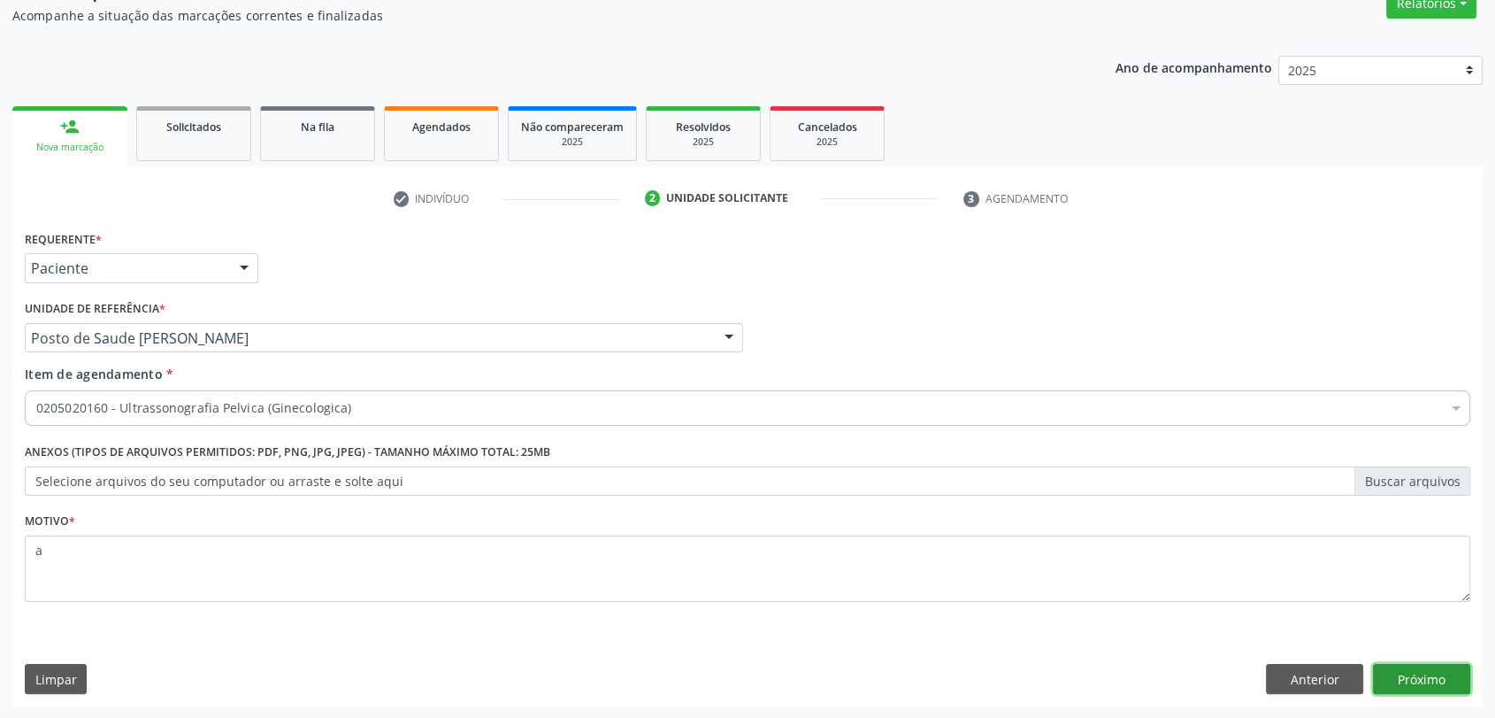
click at [1419, 682] on button "Próximo" at bounding box center [1421, 679] width 97 height 30
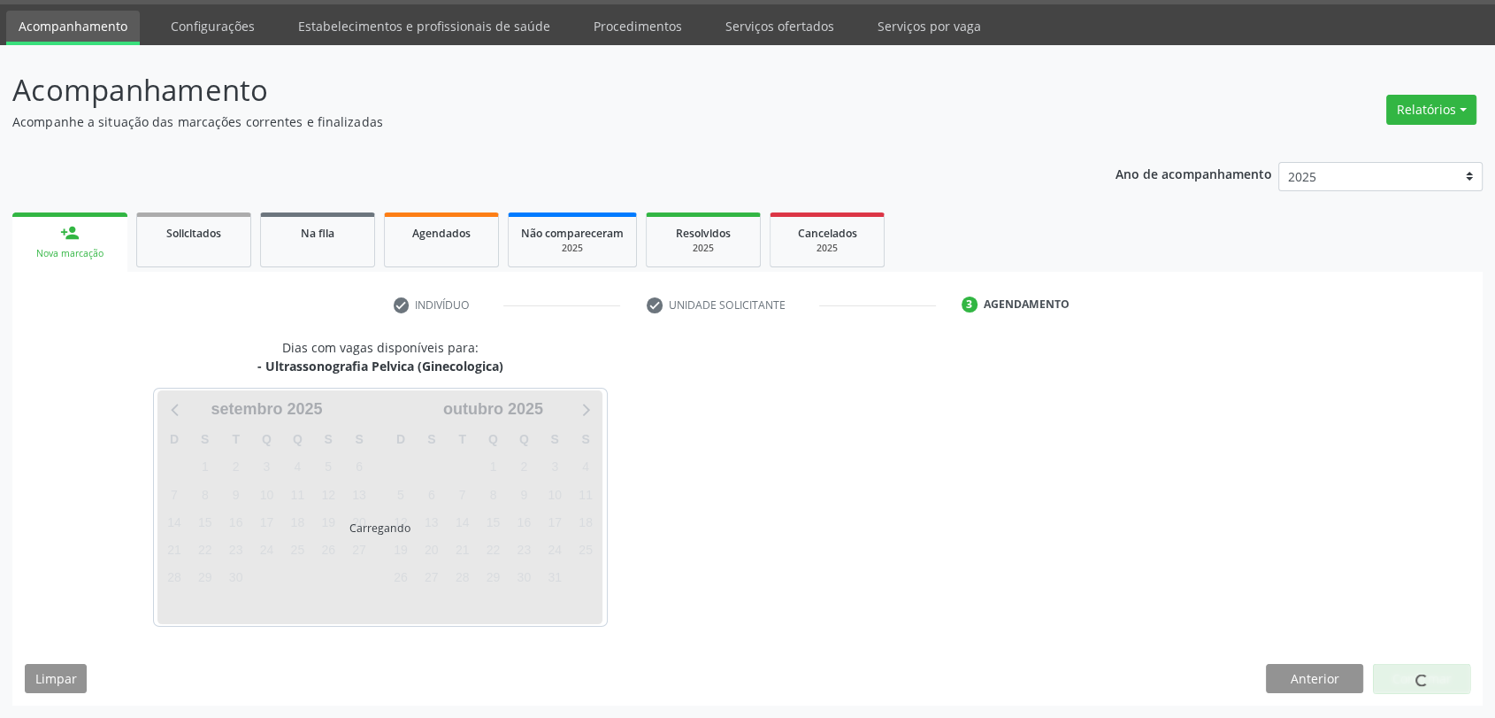
scroll to position [51, 0]
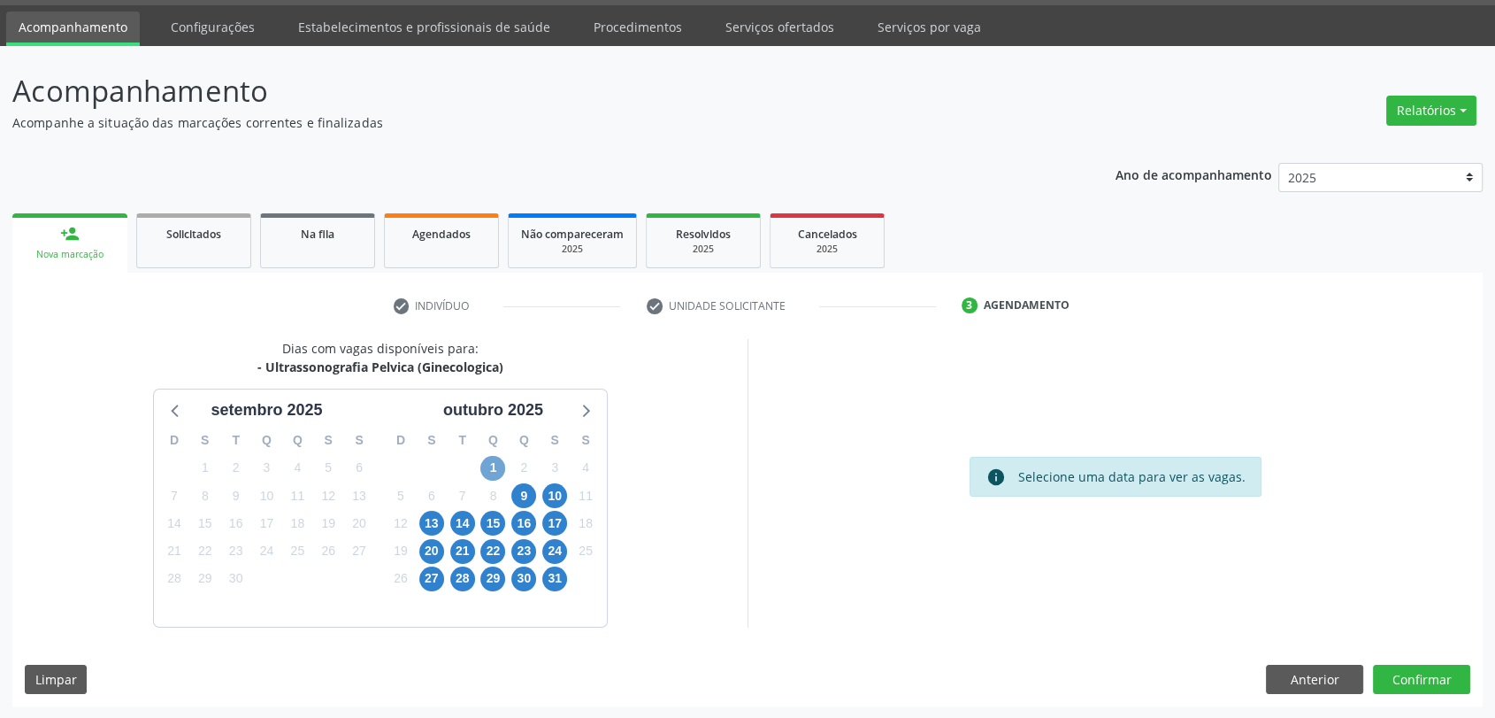
click at [489, 475] on span "1" at bounding box center [493, 468] width 25 height 25
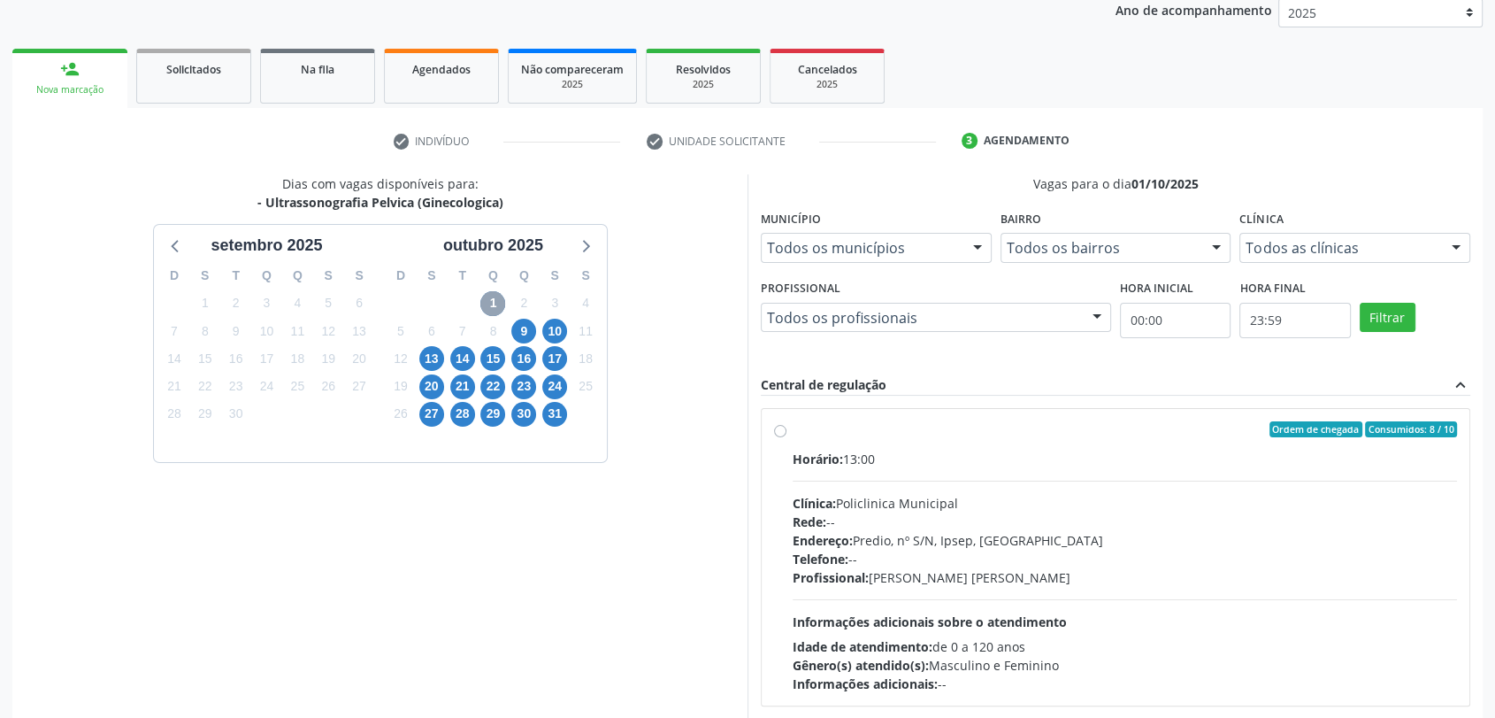
scroll to position [307, 0]
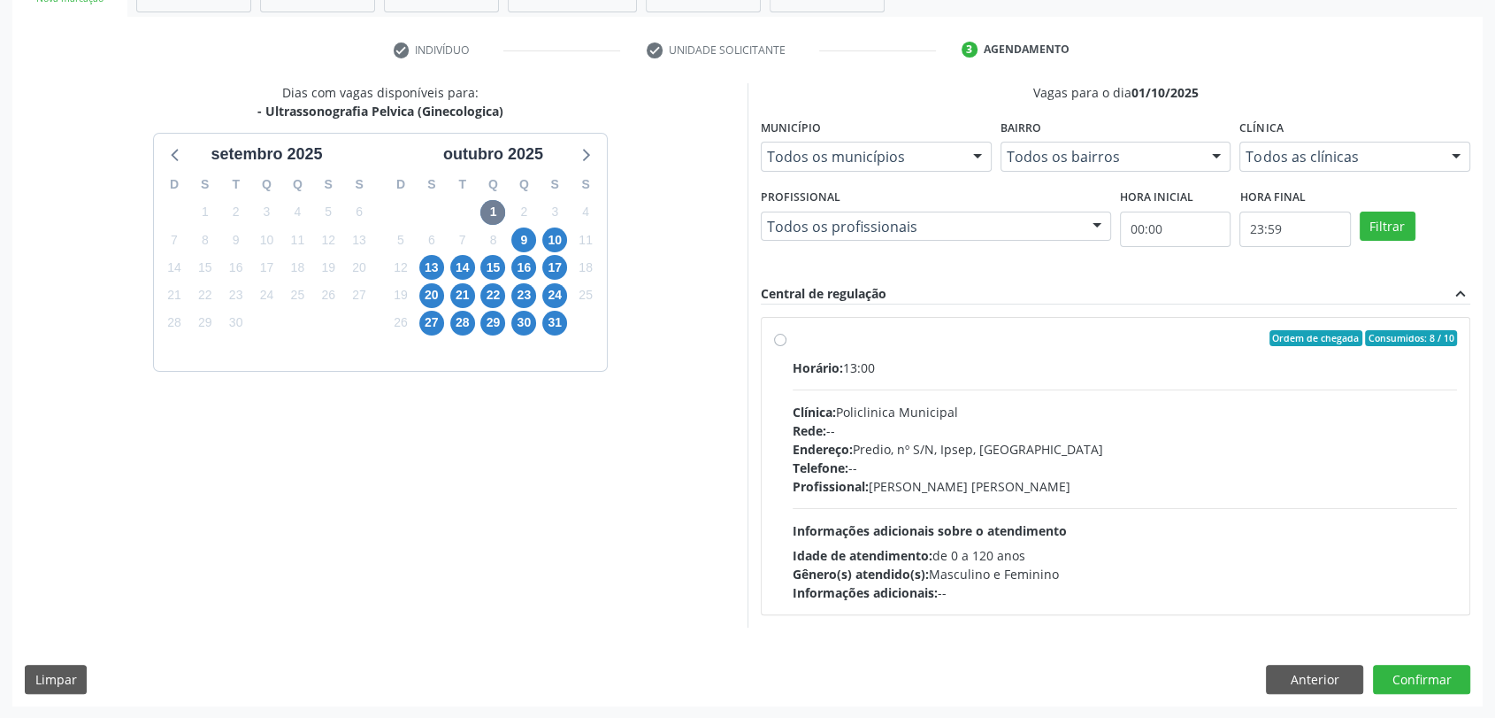
click at [934, 429] on div "Rede: --" at bounding box center [1125, 430] width 665 height 19
click at [787, 346] on input "Ordem de chegada Consumidos: 8 / 10 Horário: 13:00 Clínica: Policlinica Municip…" at bounding box center [780, 338] width 12 height 16
radio input "true"
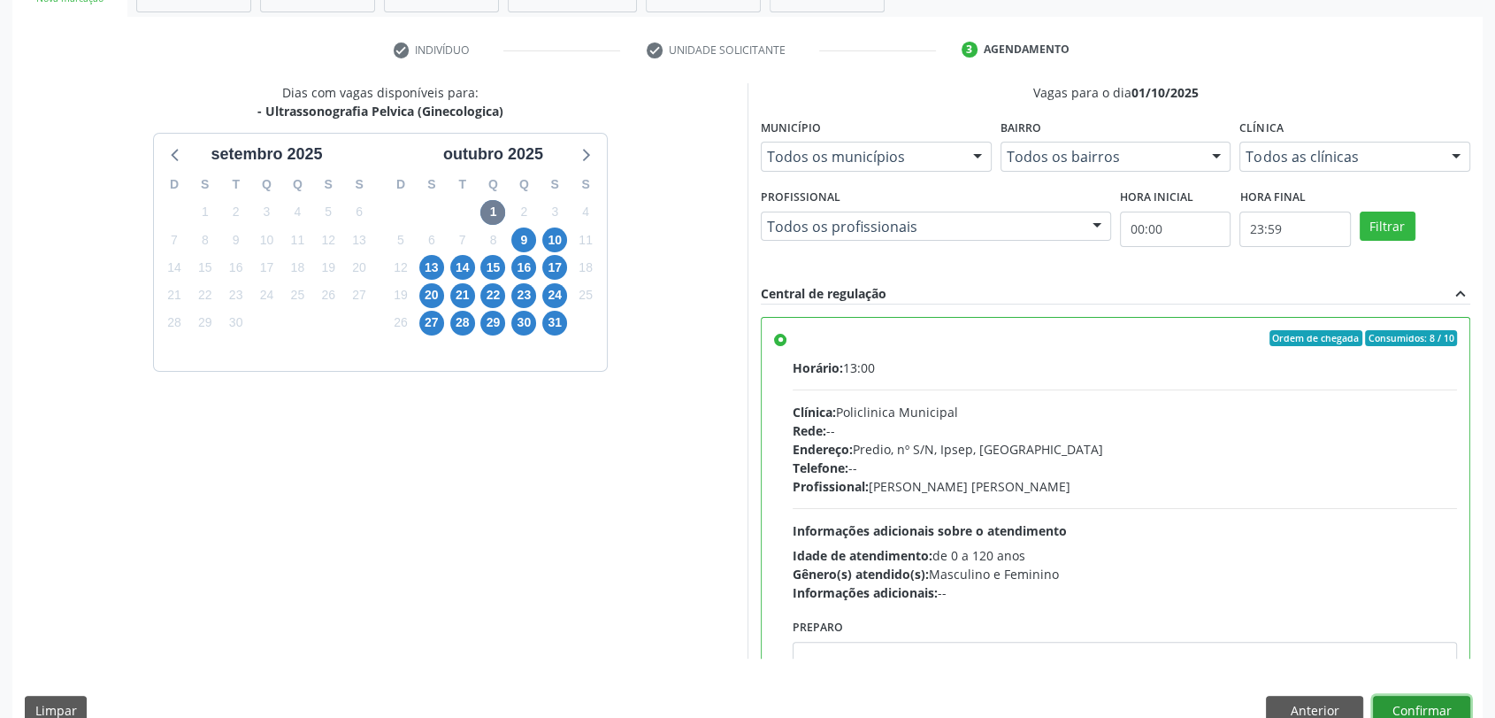
click at [1464, 701] on button "Confirmar" at bounding box center [1421, 711] width 97 height 30
